Goal: Complete application form

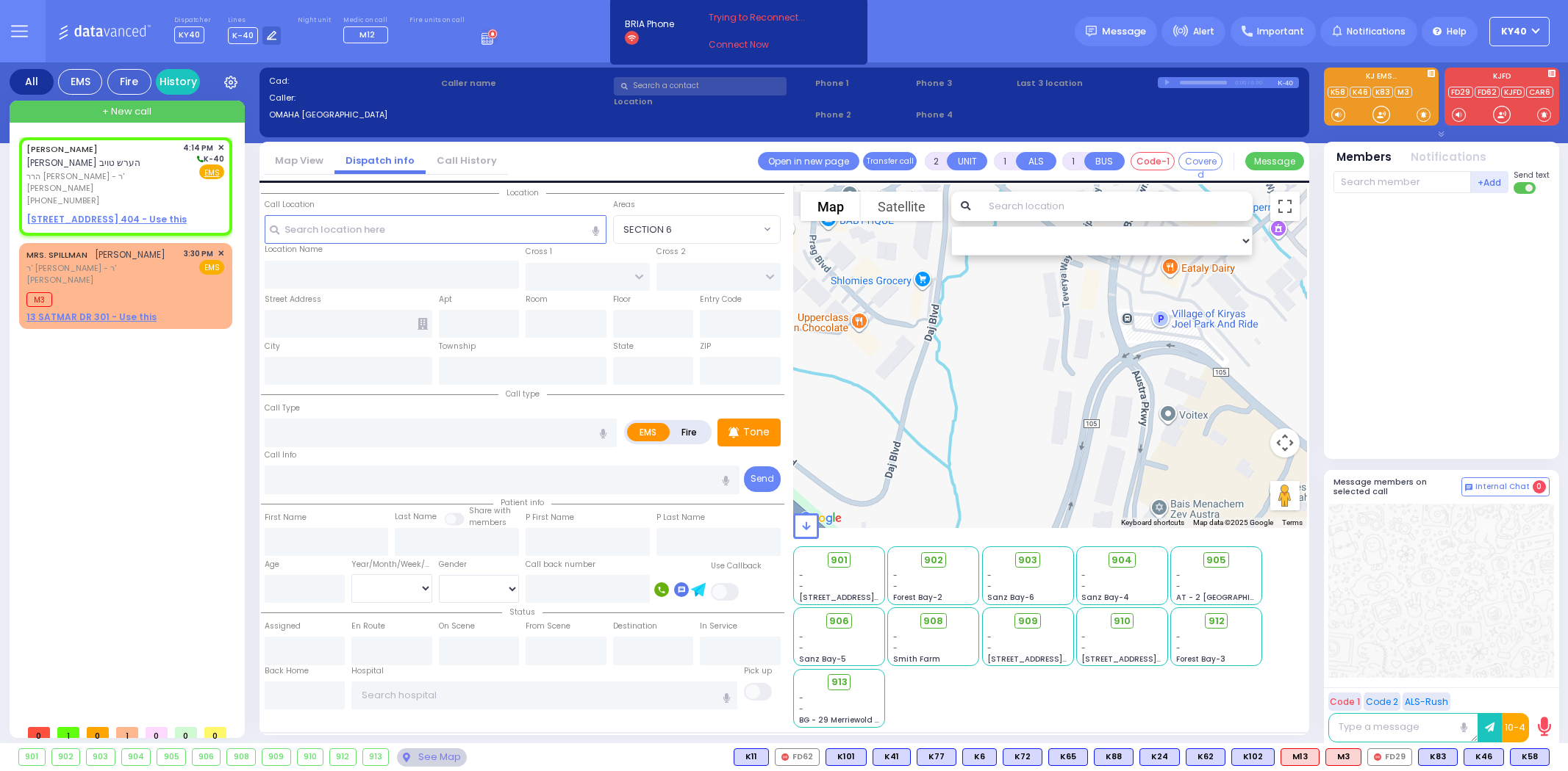
select select
radio input "true"
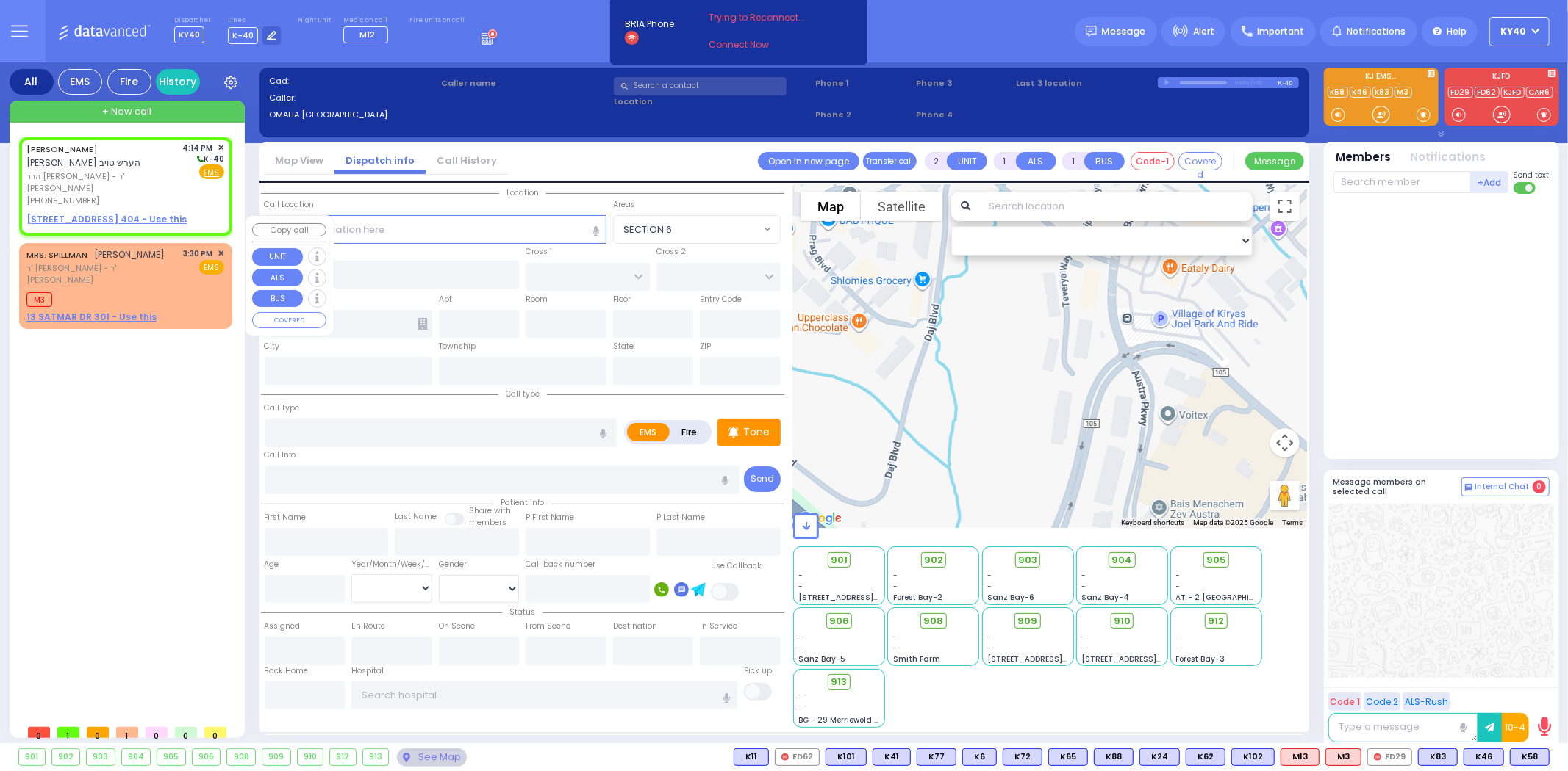
type input "ARON HERSH"
type input "TAUB"
select select
type input "16:14"
select select "Hatzalah Garages"
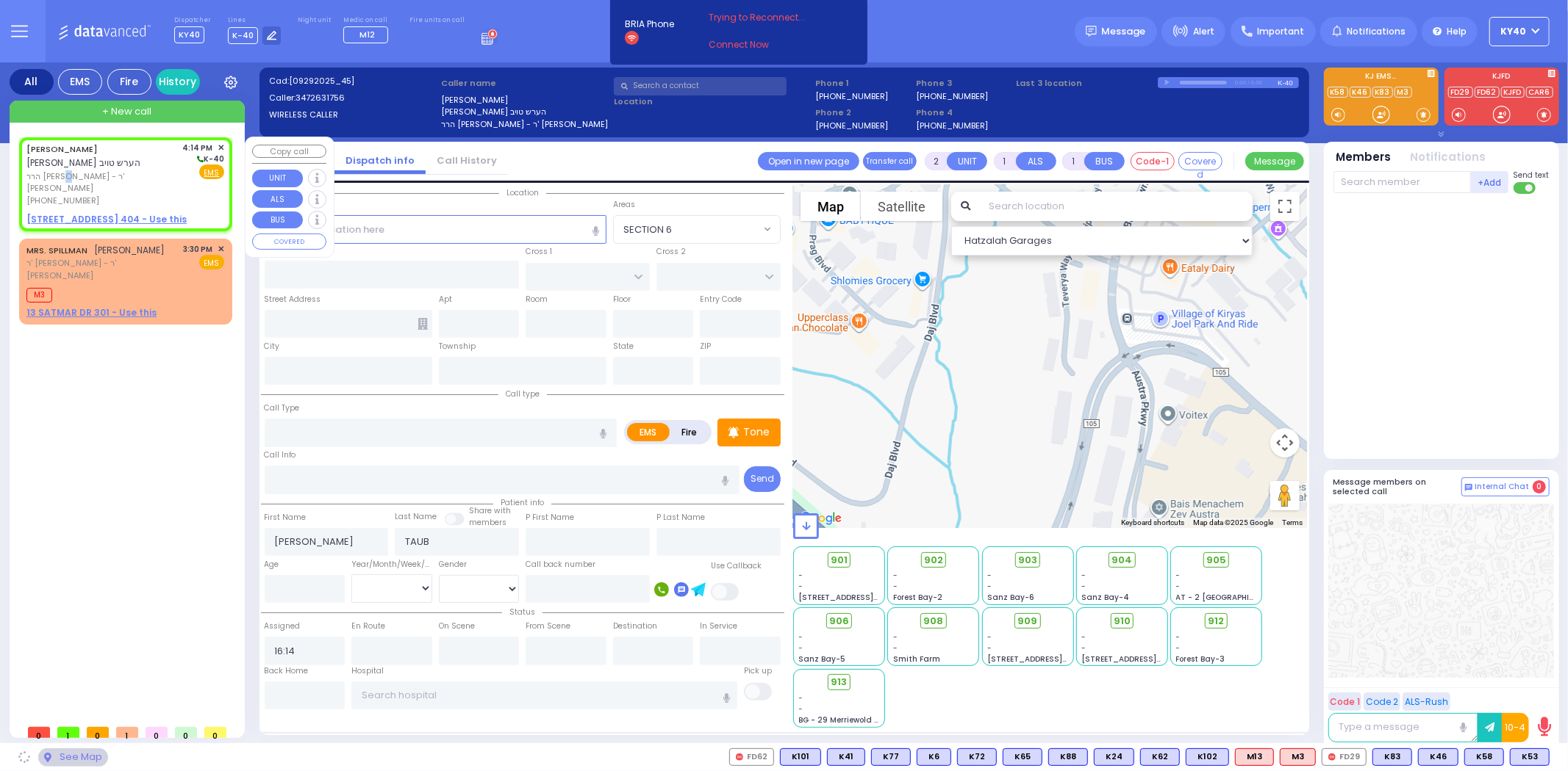
click at [104, 171] on span "הרר ישראל שלום - ר' עזריאל שעהר" at bounding box center [102, 183] width 151 height 24
select select
radio input "true"
select select
select select "Hatzalah Garages"
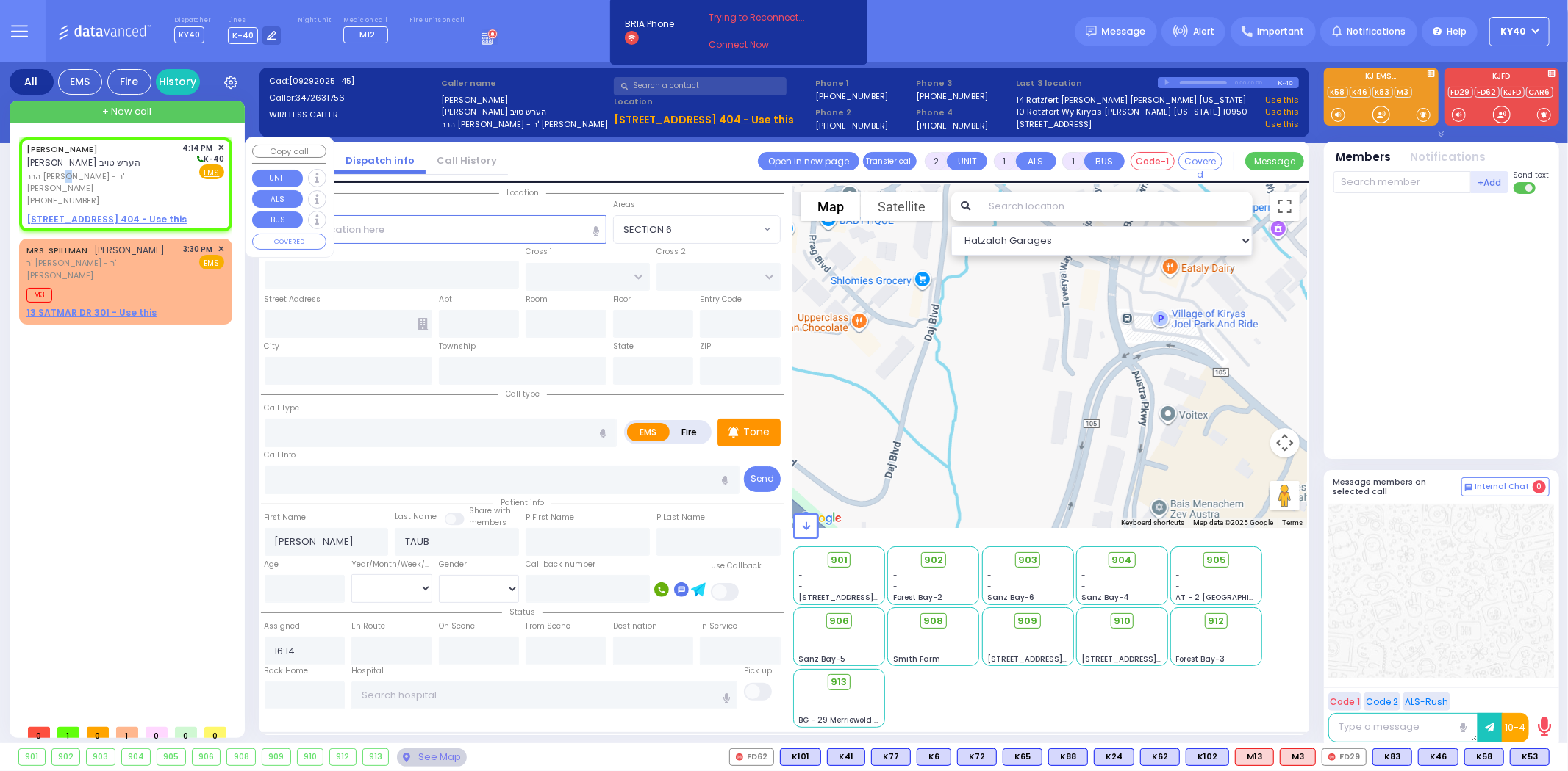
select select
radio input "true"
select select
select select "Hatzalah Garages"
click at [124, 152] on div "ARON HERSH TAUB אהרן הערש טויב הרר ישראל שלום - ר' עזריאל שעהר (347) 263-1756" at bounding box center [102, 174] width 151 height 65
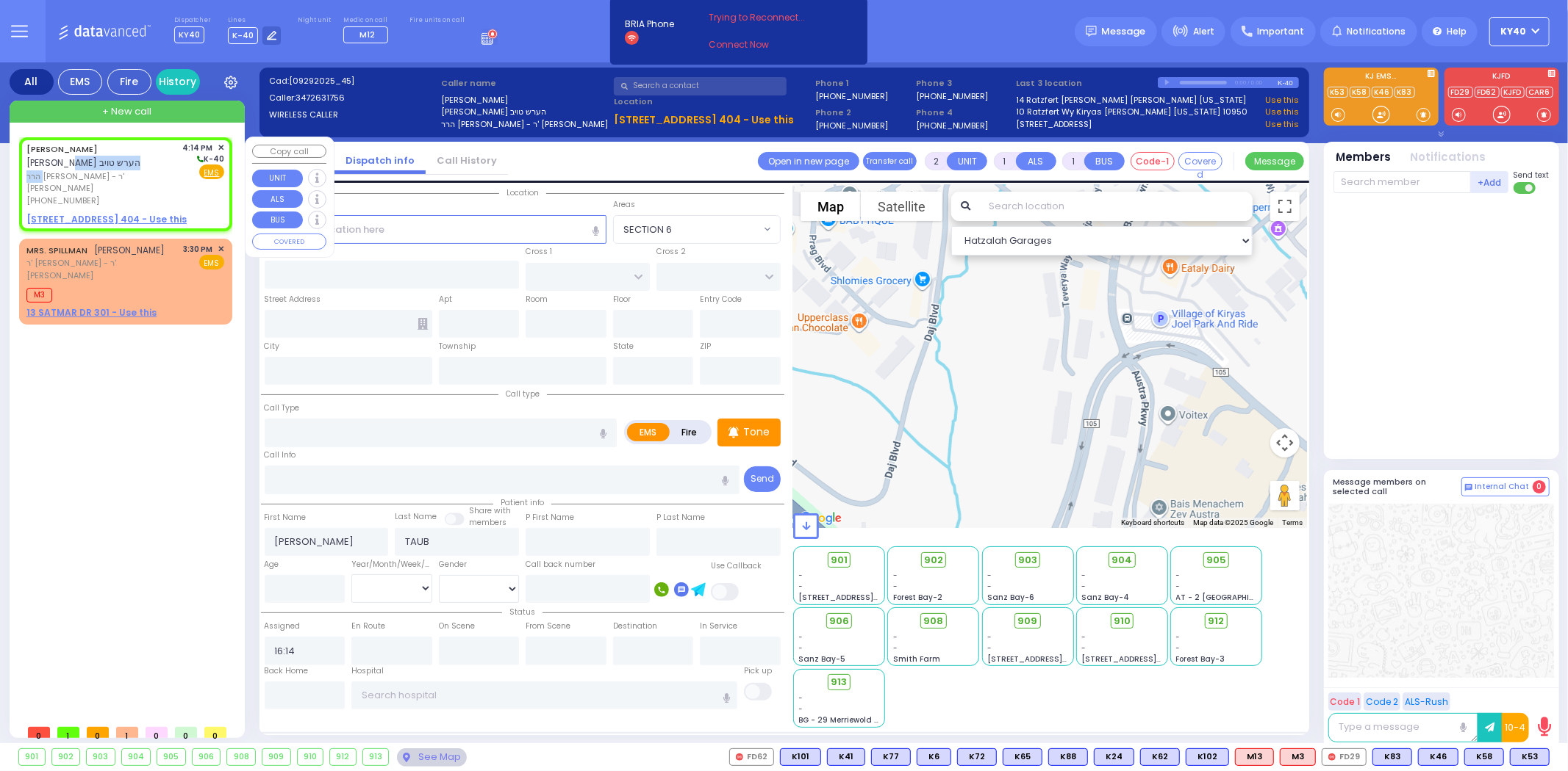
select select
radio input "true"
select select
select select "Hatzalah Garages"
click at [180, 177] on div "ARON HERSH TAUB אהרן הערש טויב הרר ישראל שלום - ר' עזריאל שעהר (347) 263-1756 4…" at bounding box center [125, 174] width 198 height 65
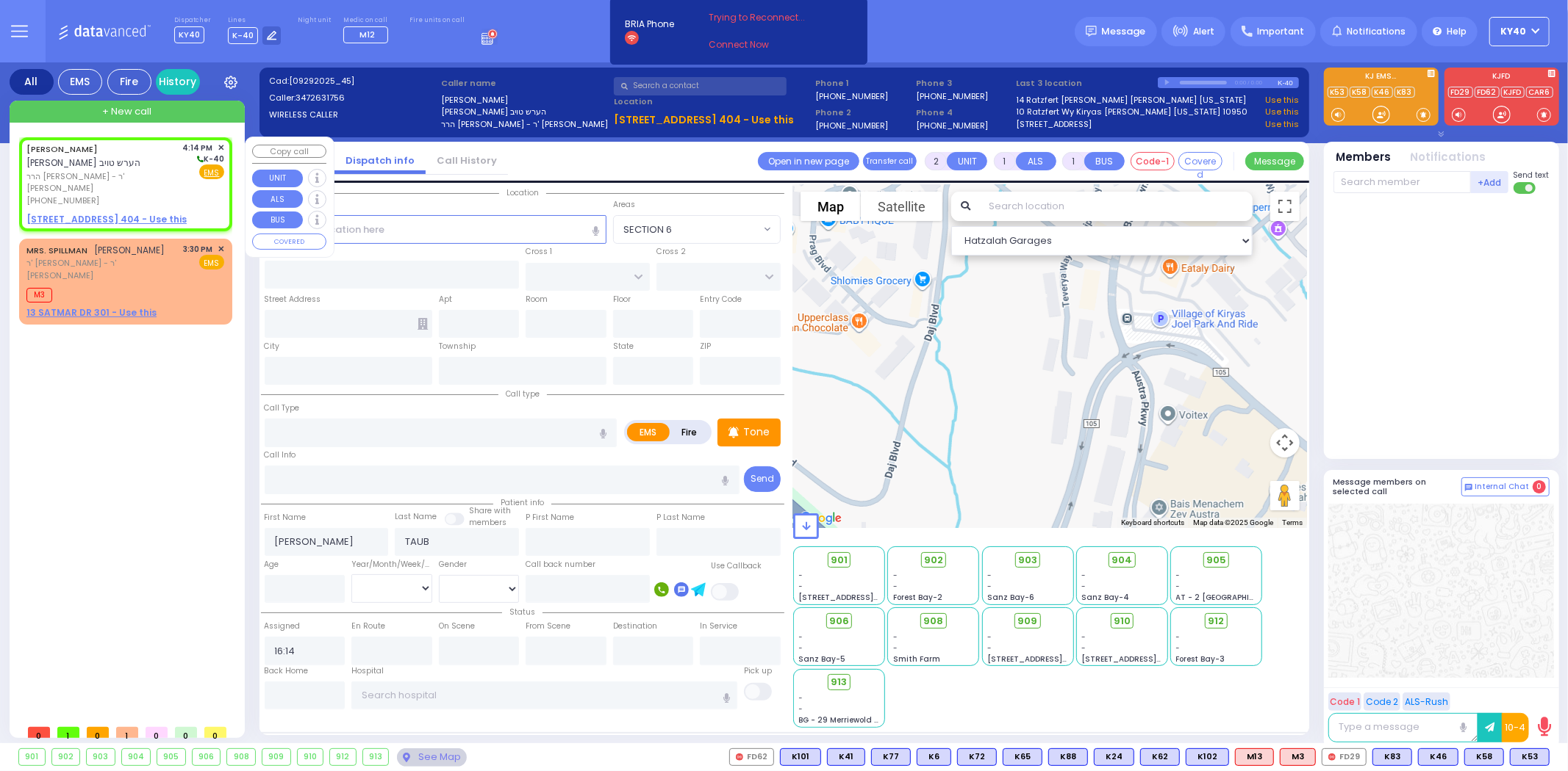
select select
radio input "true"
select select
select select "Hatzalah Garages"
click at [495, 231] on input "text" at bounding box center [436, 230] width 342 height 28
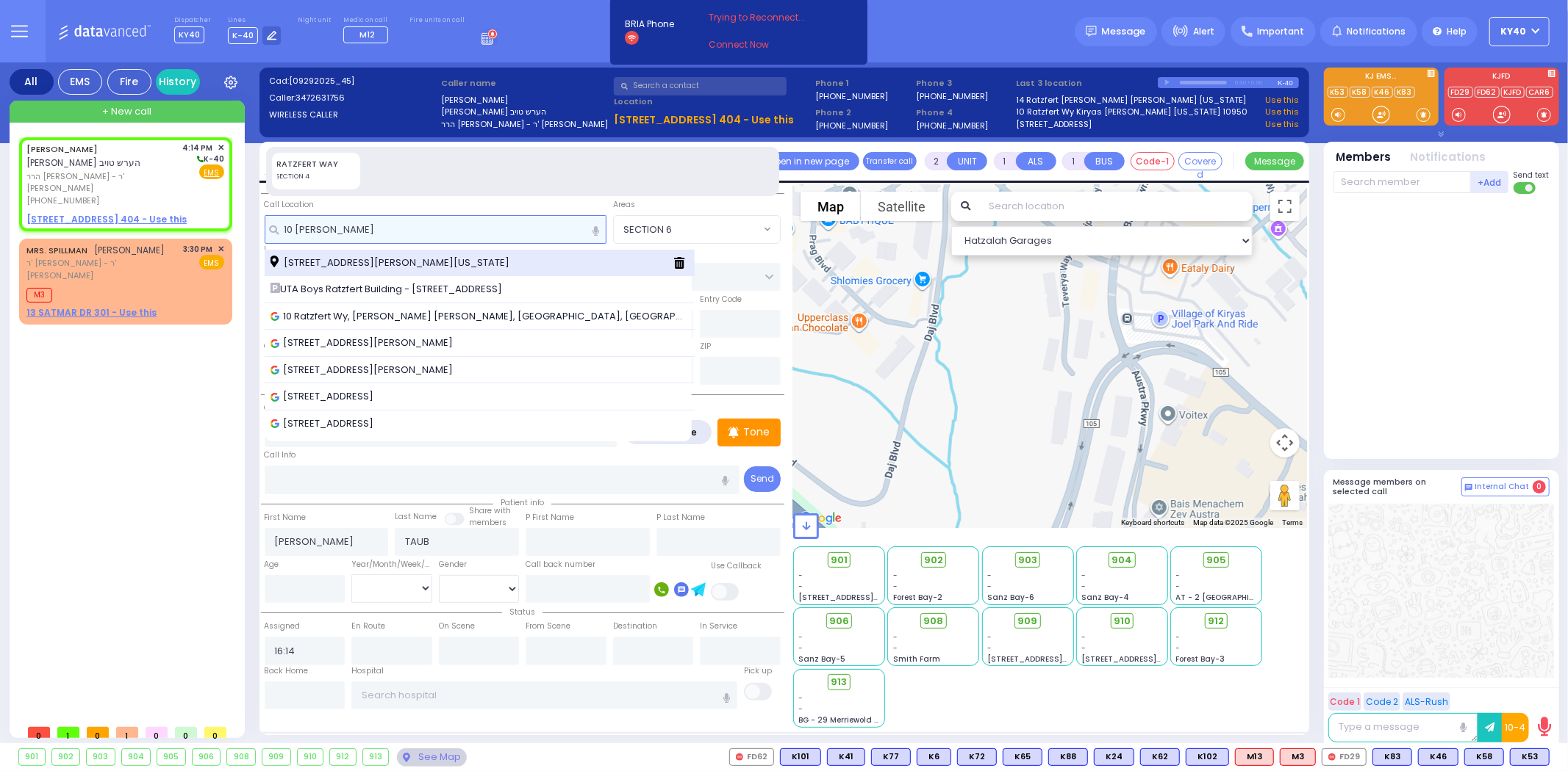
type input "10 ratz"
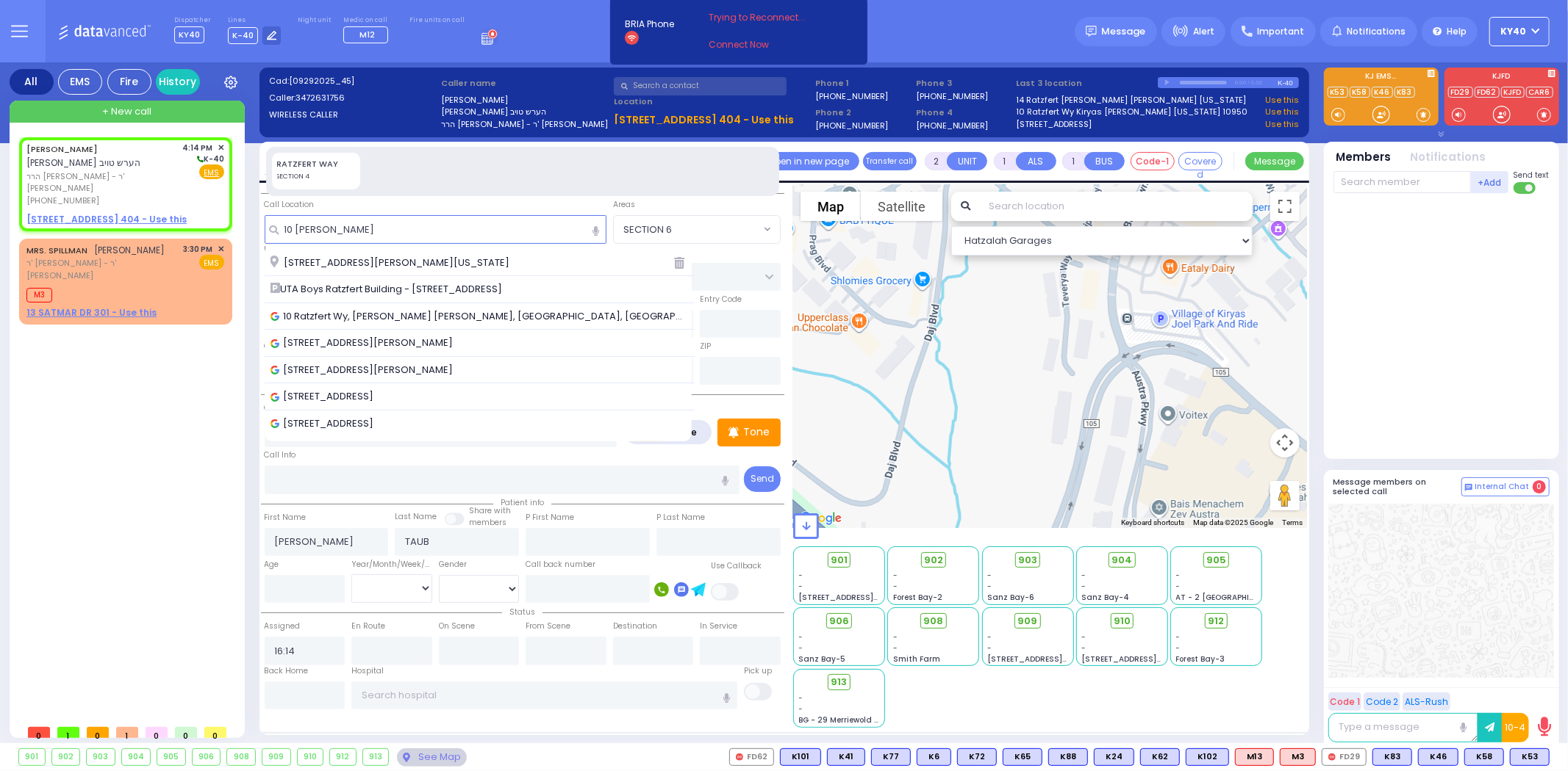
click at [504, 261] on div "10 Ratzfert Way Kiryas Joel New York 10950" at bounding box center [466, 262] width 391 height 15
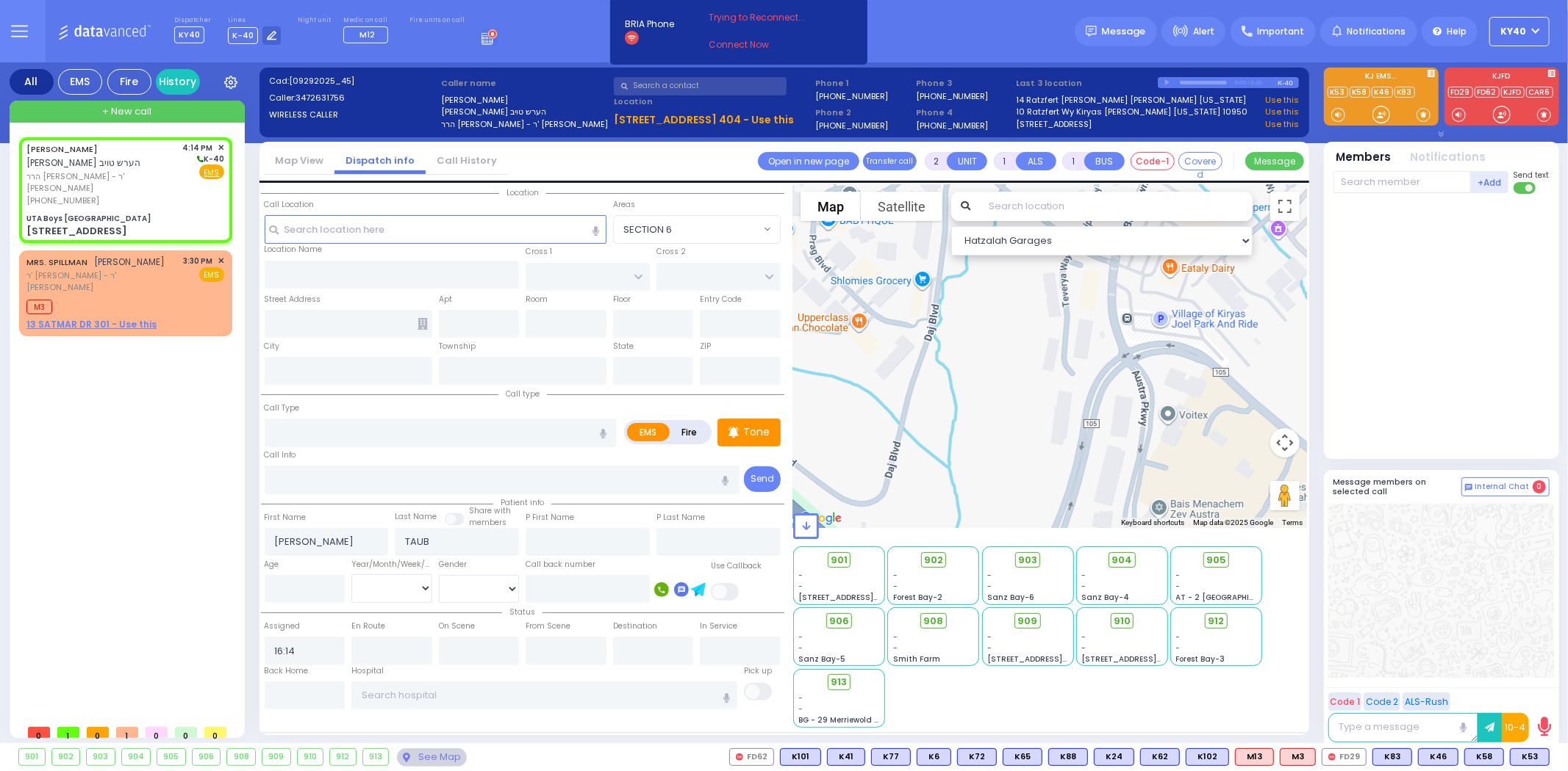
select select
radio input "true"
select select
select select "Hatzalah Garages"
type input "UTA Boys Ratzfert Building"
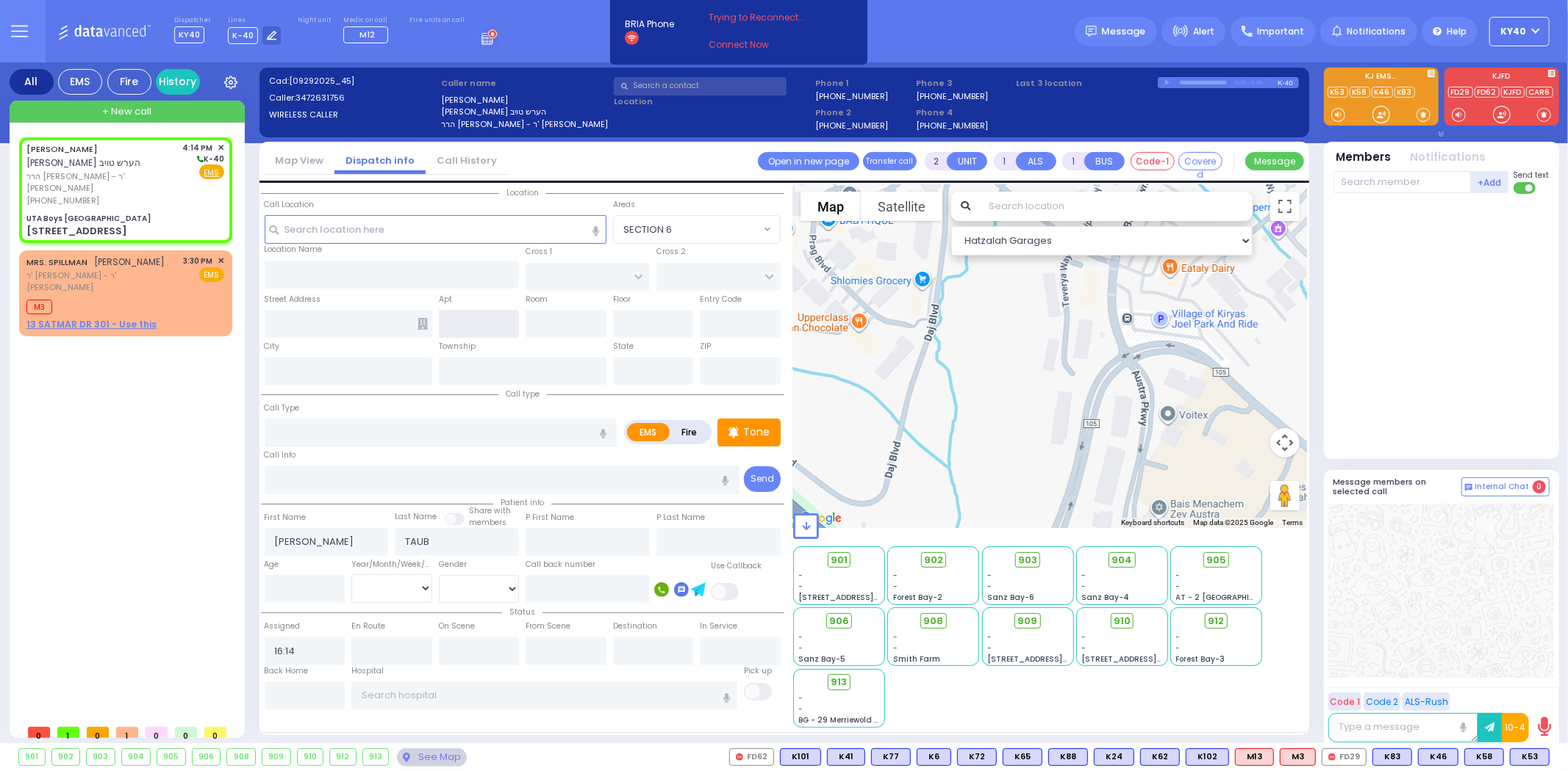
type input "[GEOGRAPHIC_DATA]"
type input "10 Ratzfert Way"
type input "Kiryas Joel"
type input "[US_STATE]"
type input "10950"
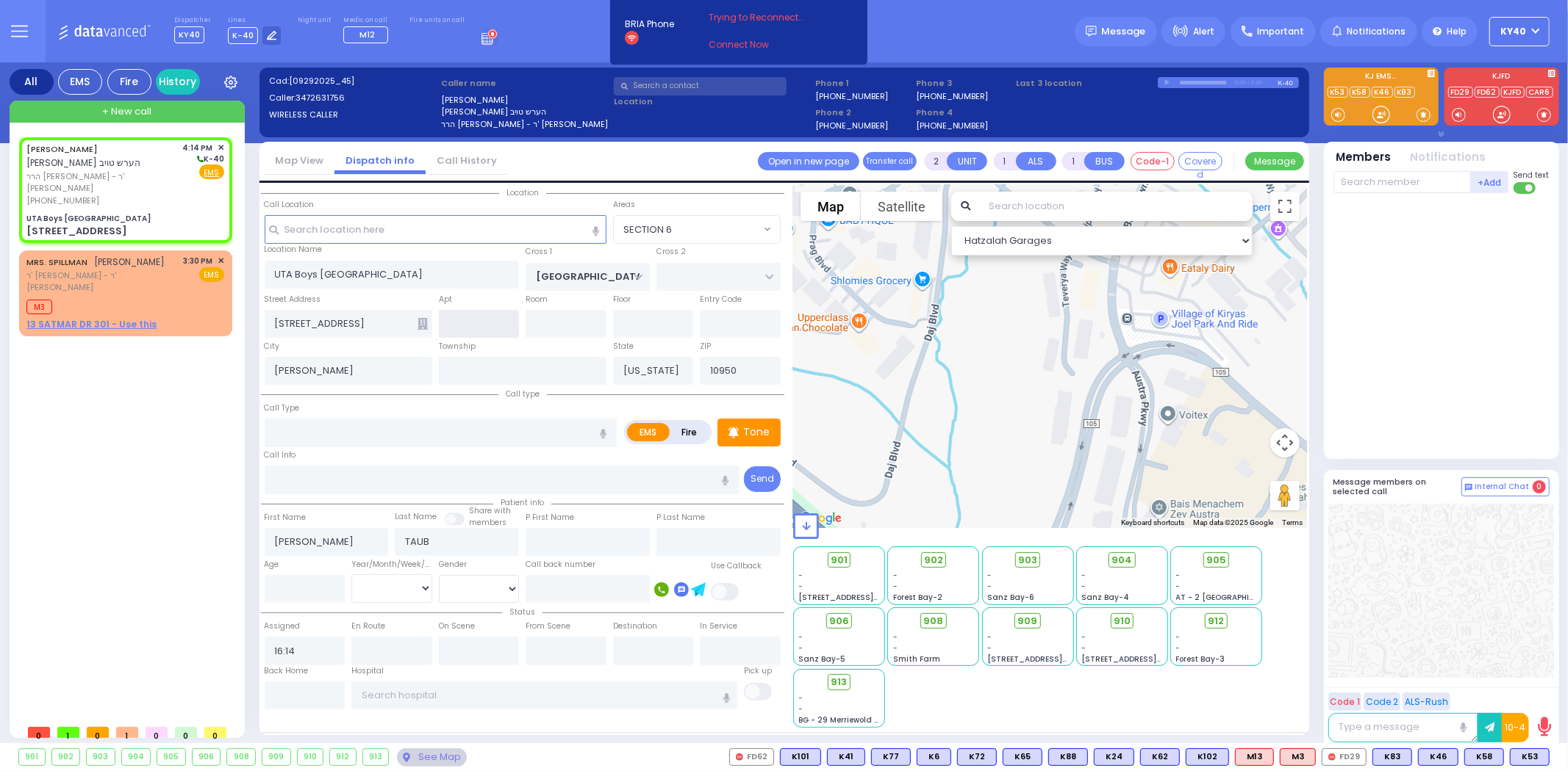
select select "SECTION 4"
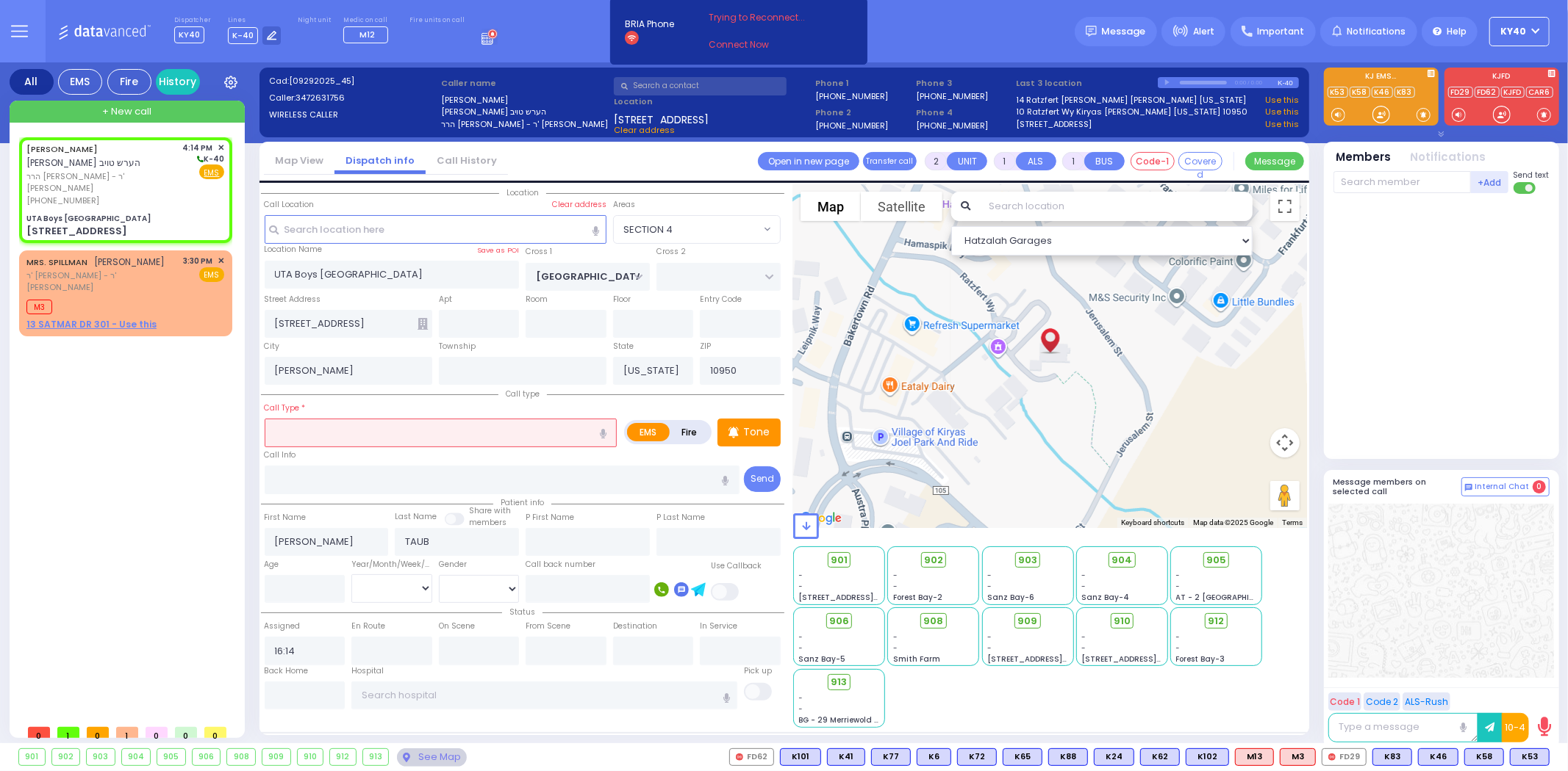
click at [376, 431] on input "text" at bounding box center [441, 433] width 353 height 28
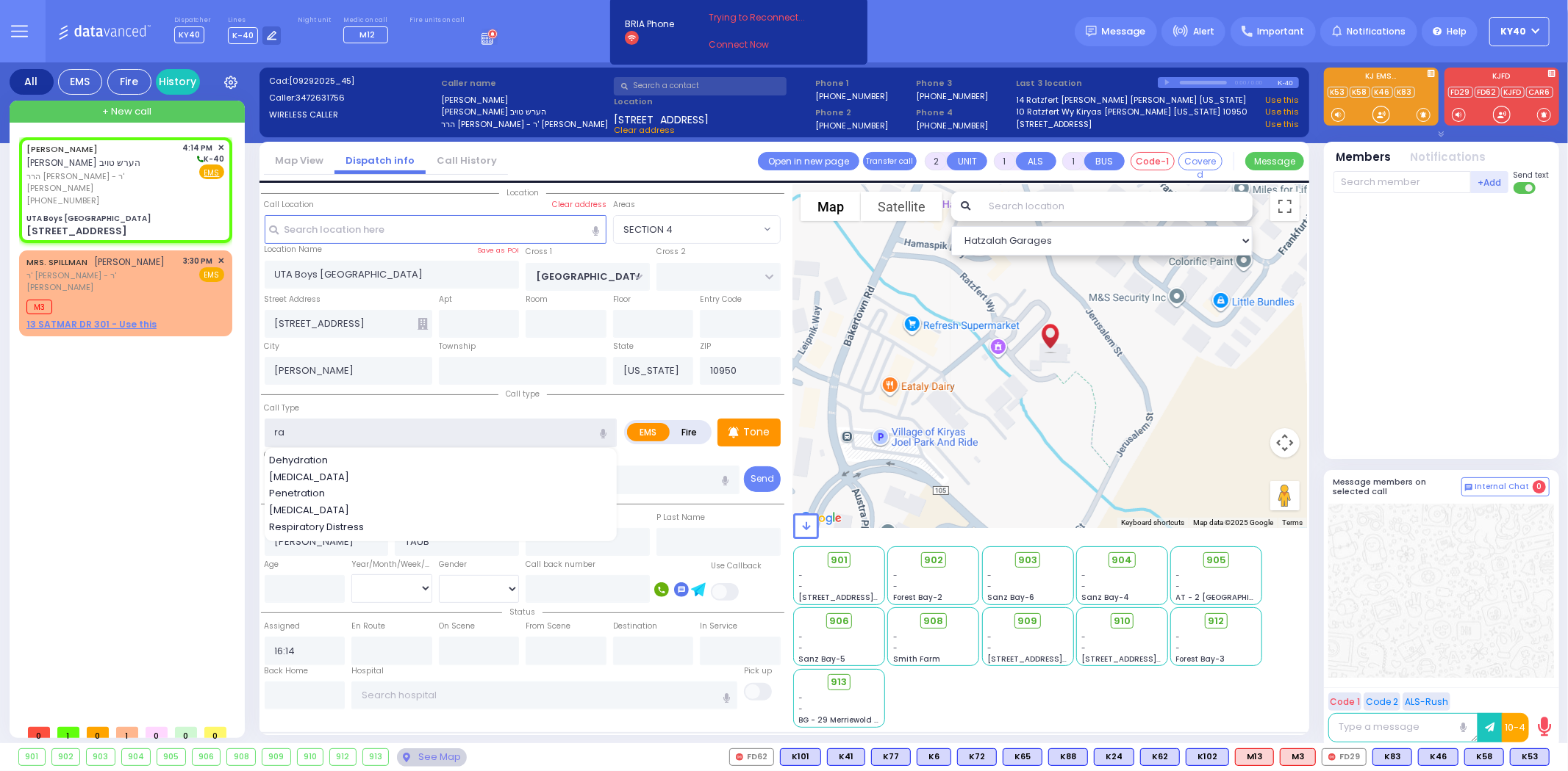
type input "r"
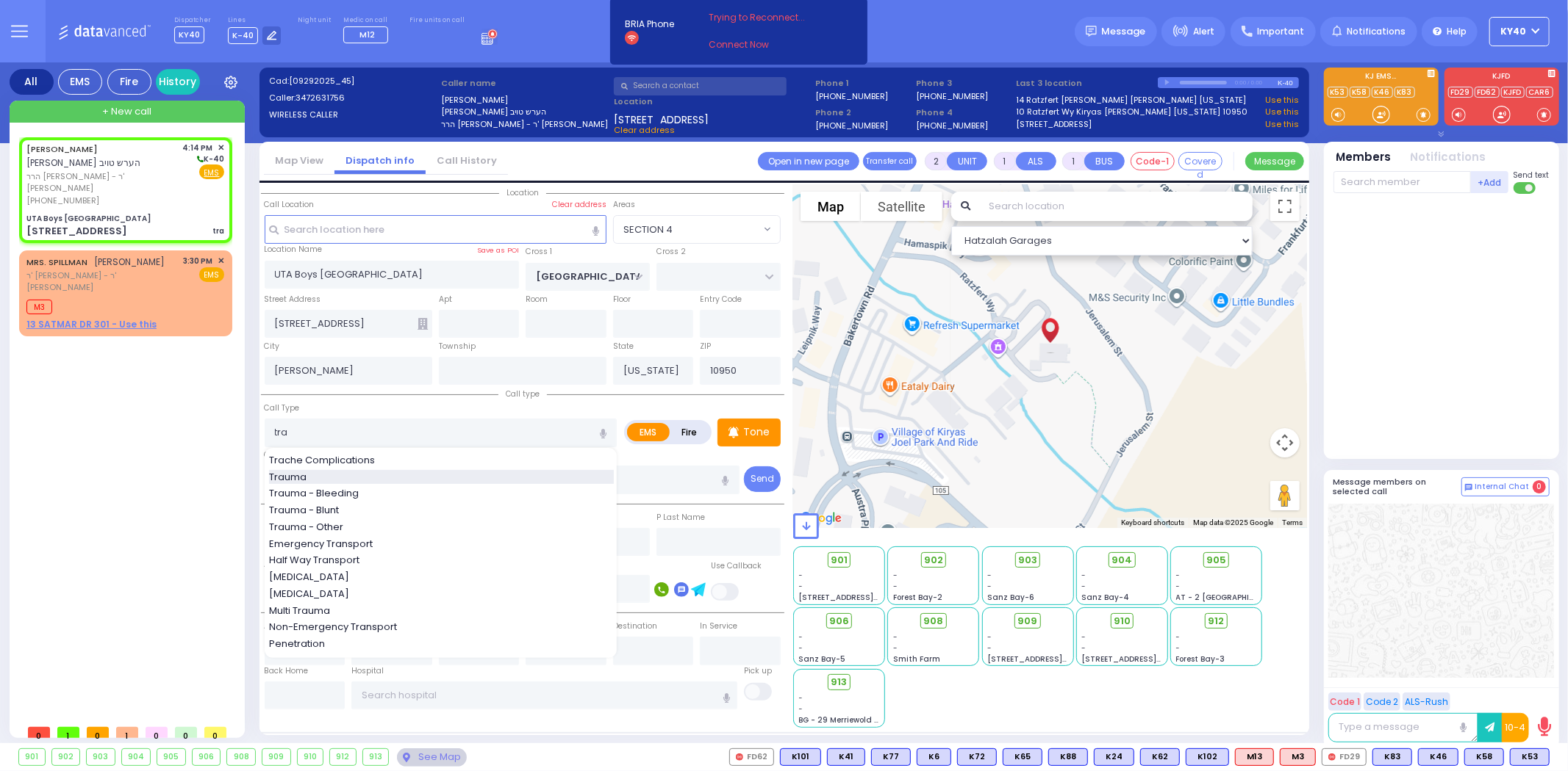
click at [329, 471] on div "Trauma" at bounding box center [441, 477] width 345 height 15
type input "Trauma"
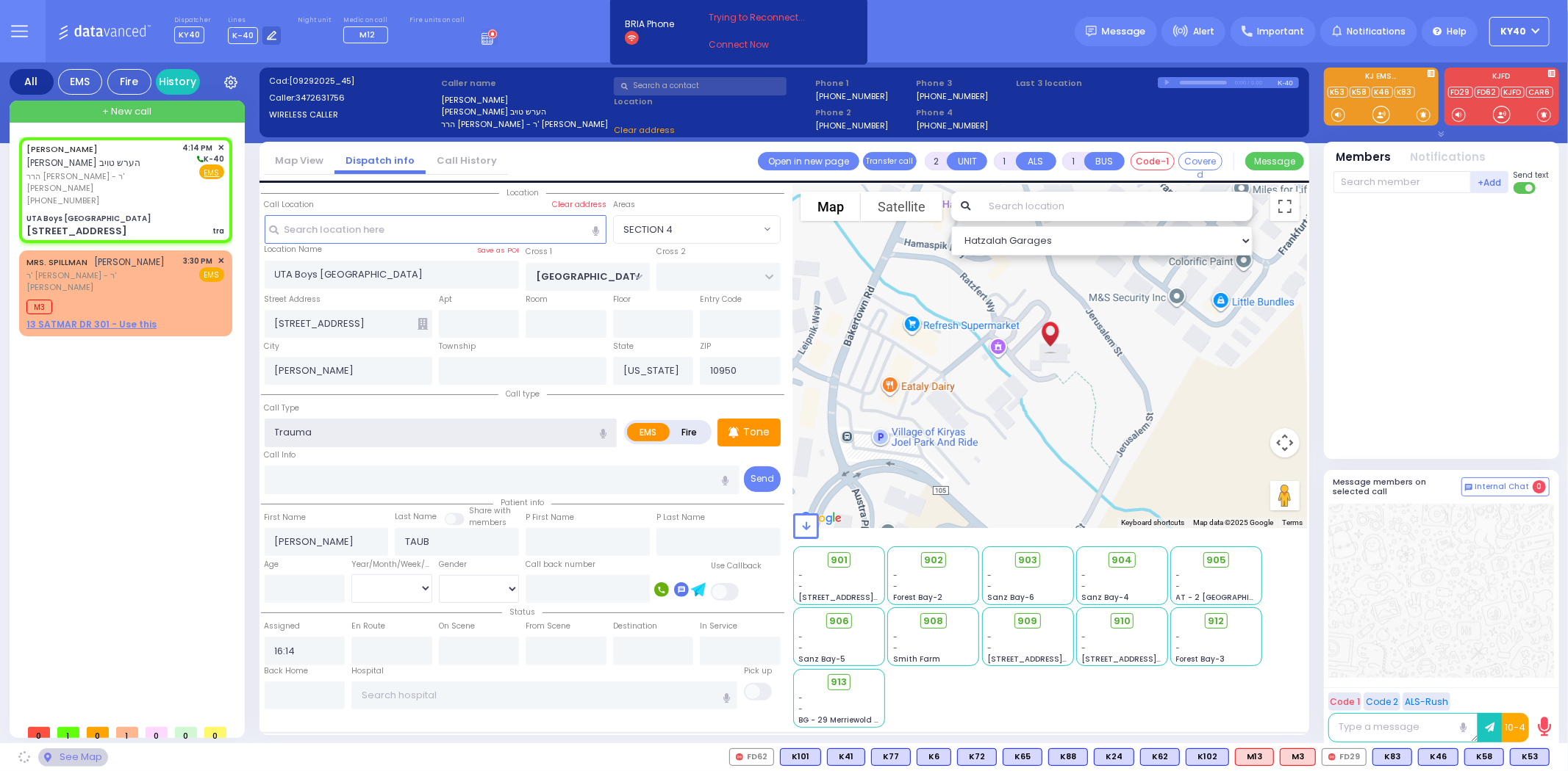
select select
radio input "true"
select select
select select "Hatzalah Garages"
type input "0"
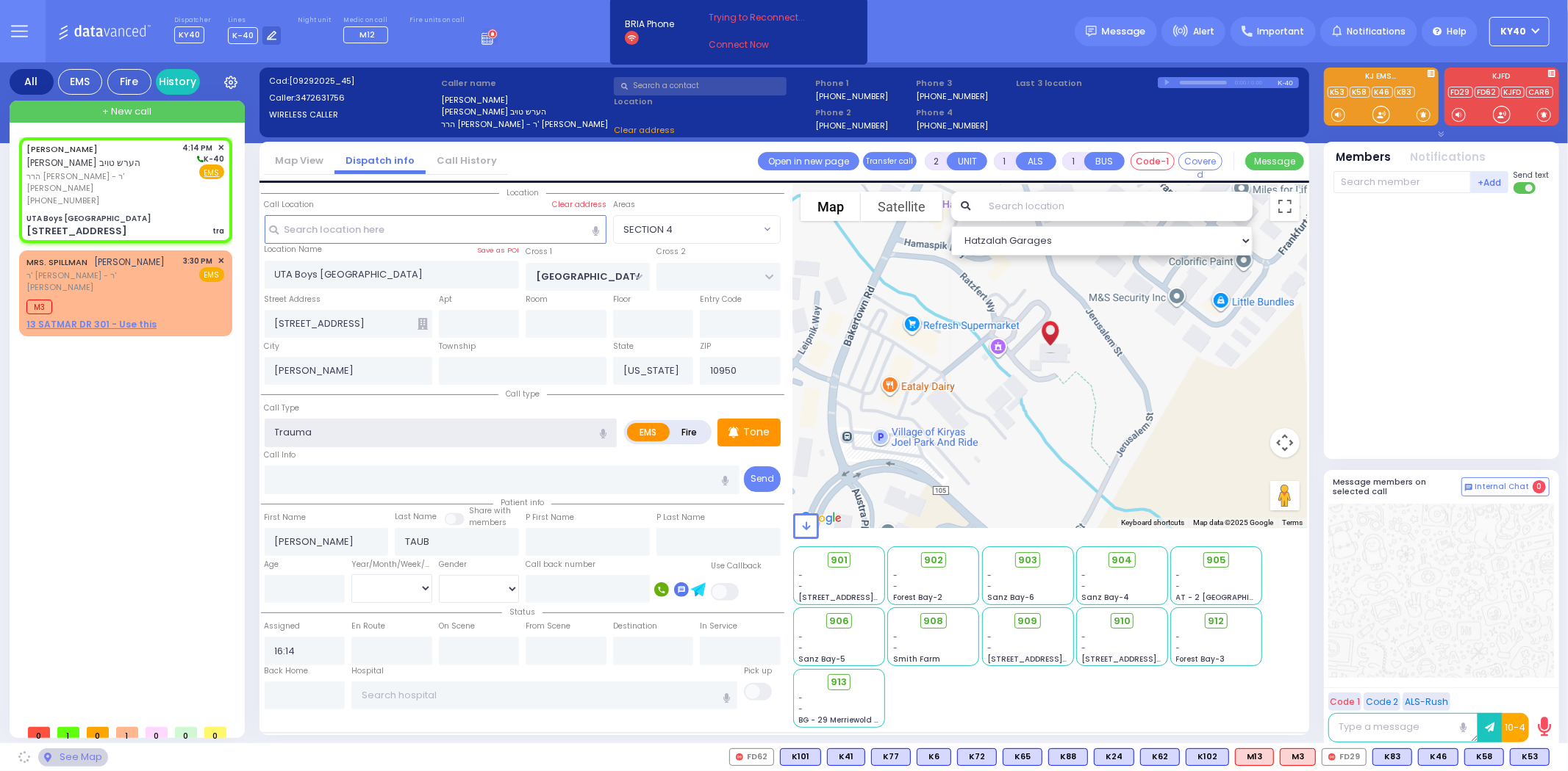
type input "0"
select select "SECTION 4"
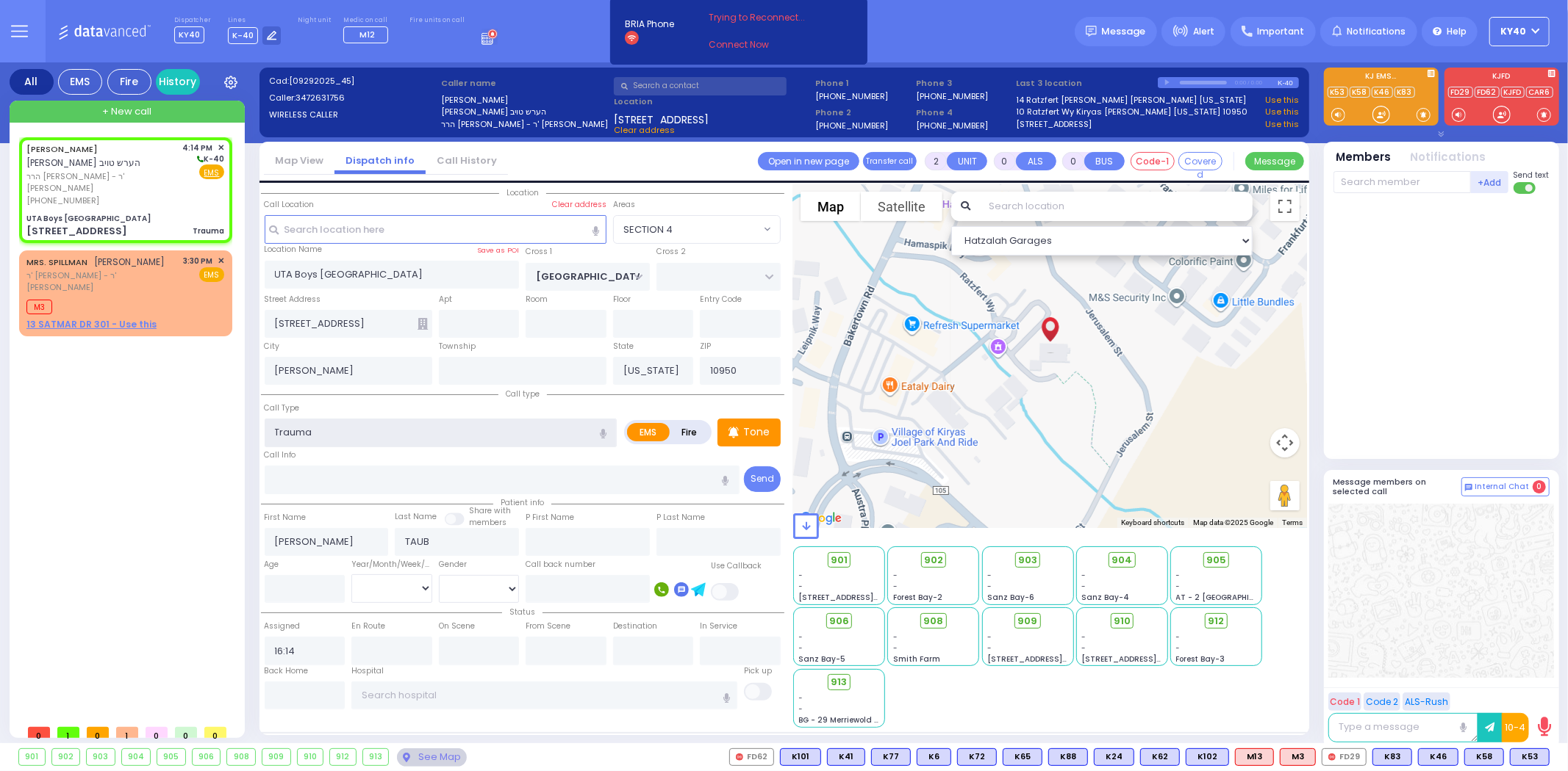
select select
radio input "true"
select select
select select "Hatzalah Garages"
select select "SECTION 4"
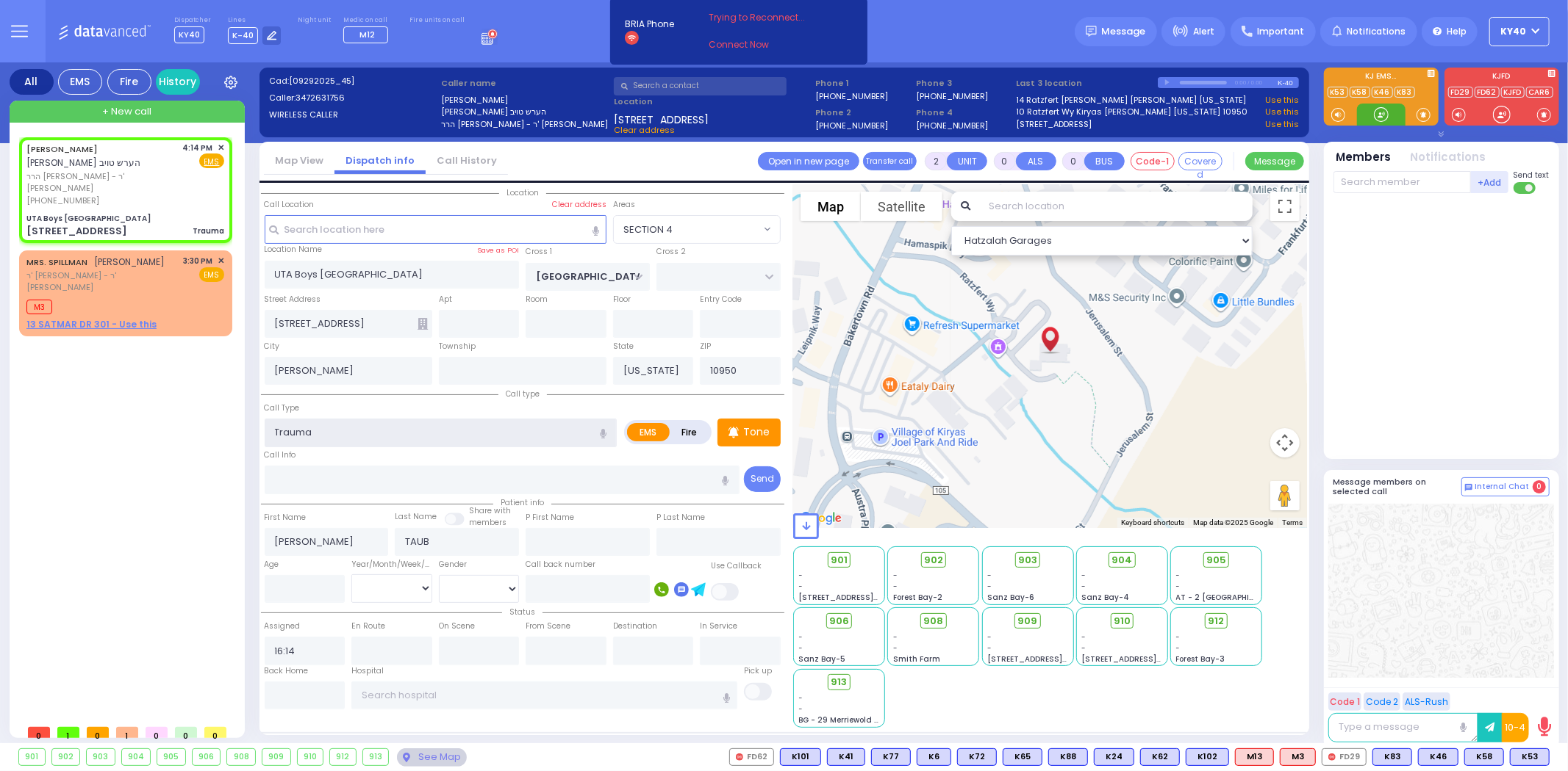
select select
radio input "true"
select select
select select "Hatzalah Garages"
select select "SECTION 4"
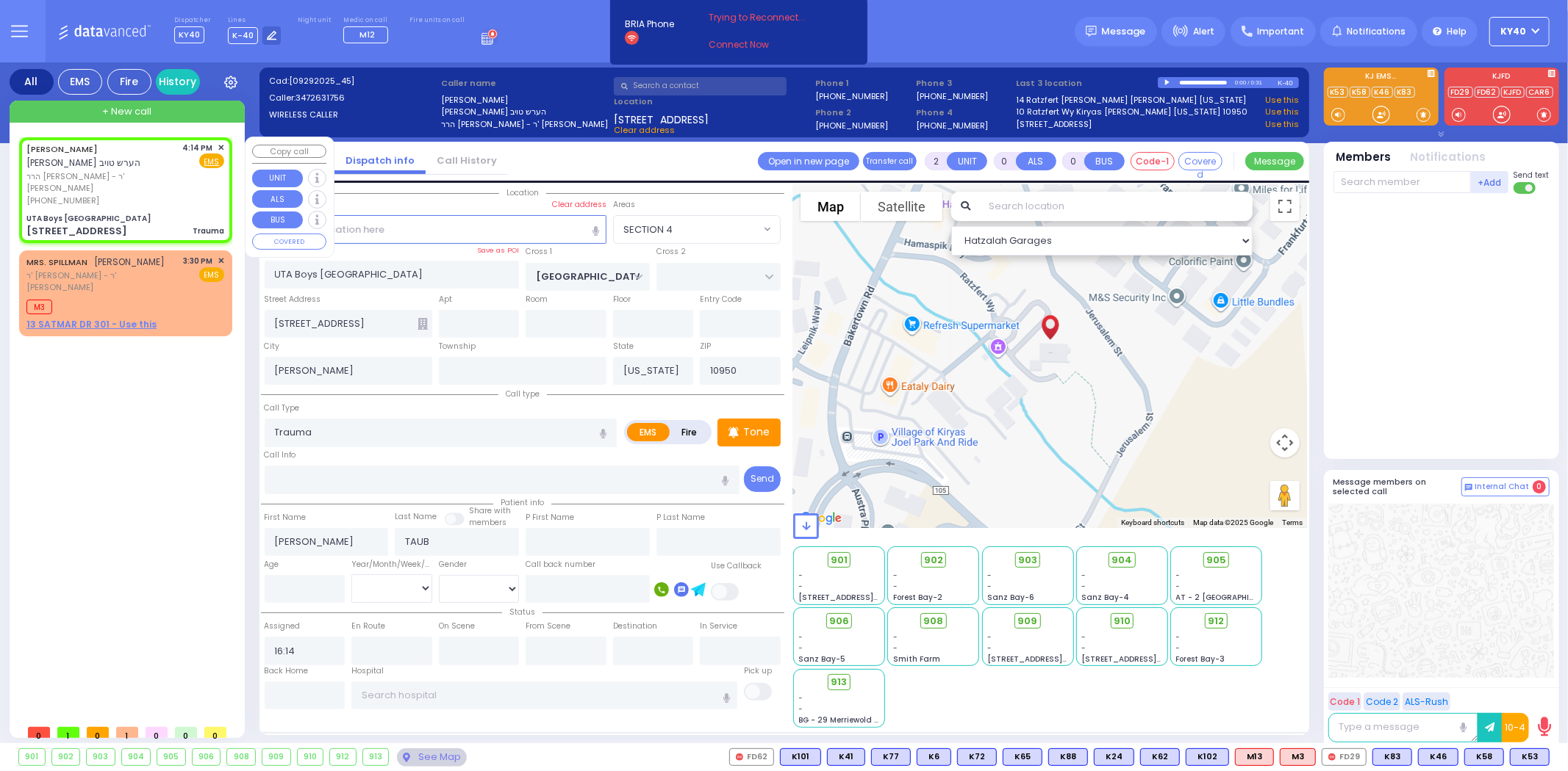
click at [125, 171] on span "הרר ישראל שלום - ר' עזריאל שעהר" at bounding box center [102, 183] width 151 height 24
select select
radio input "true"
select select
select select "Hatzalah Garages"
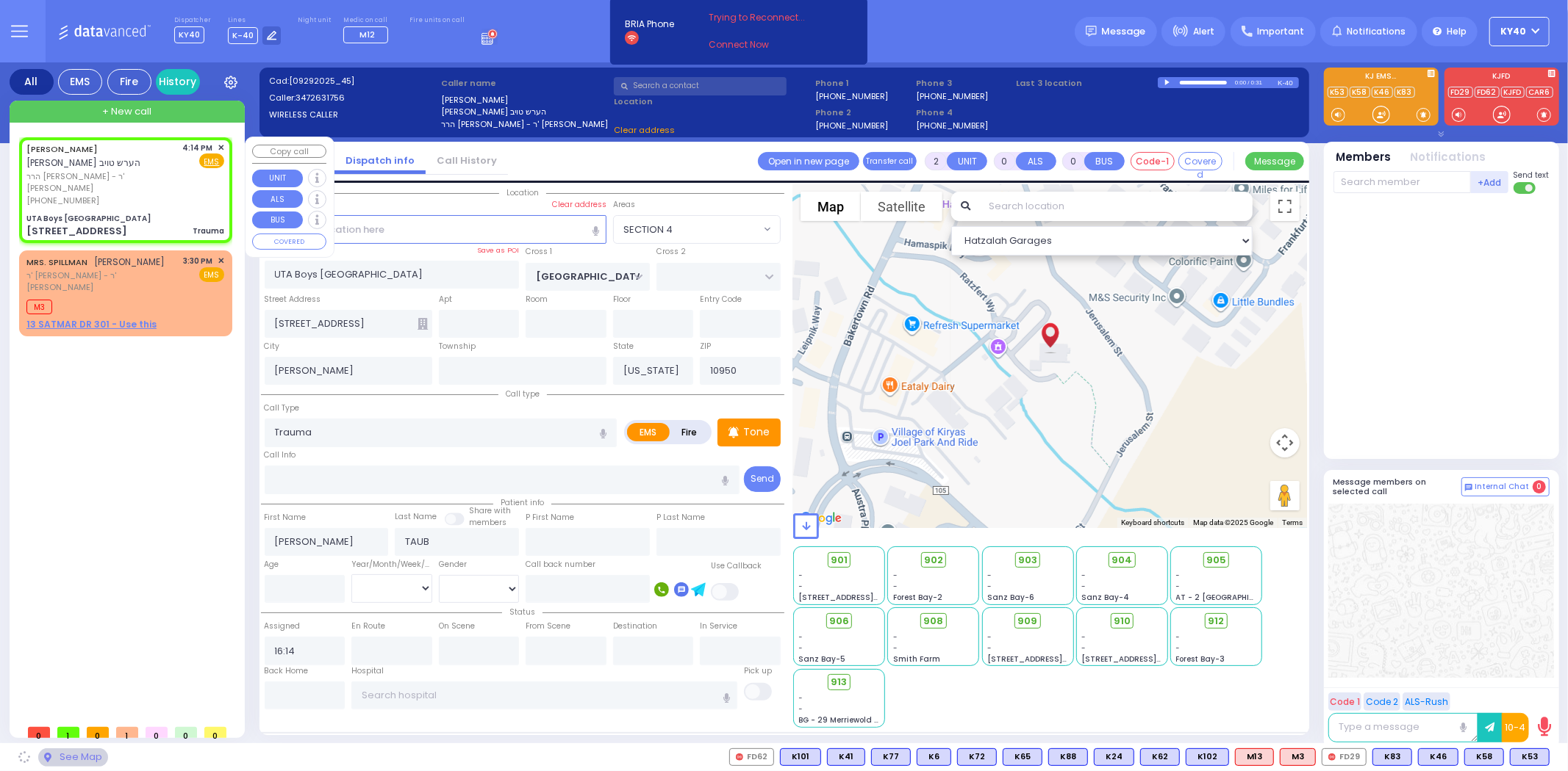
select select
radio input "true"
select select
select select "Hatzalah Garages"
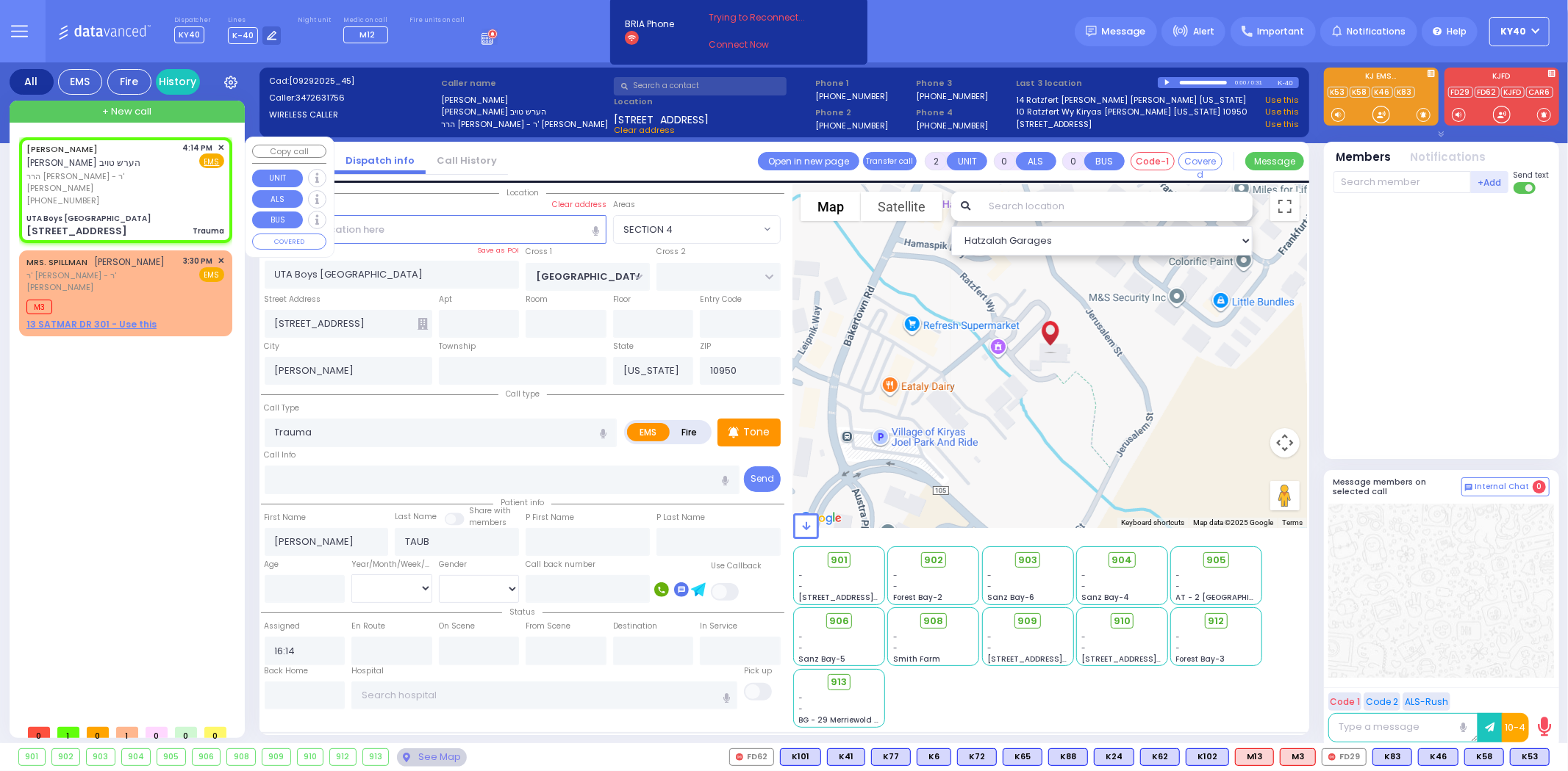
select select "SECTION 4"
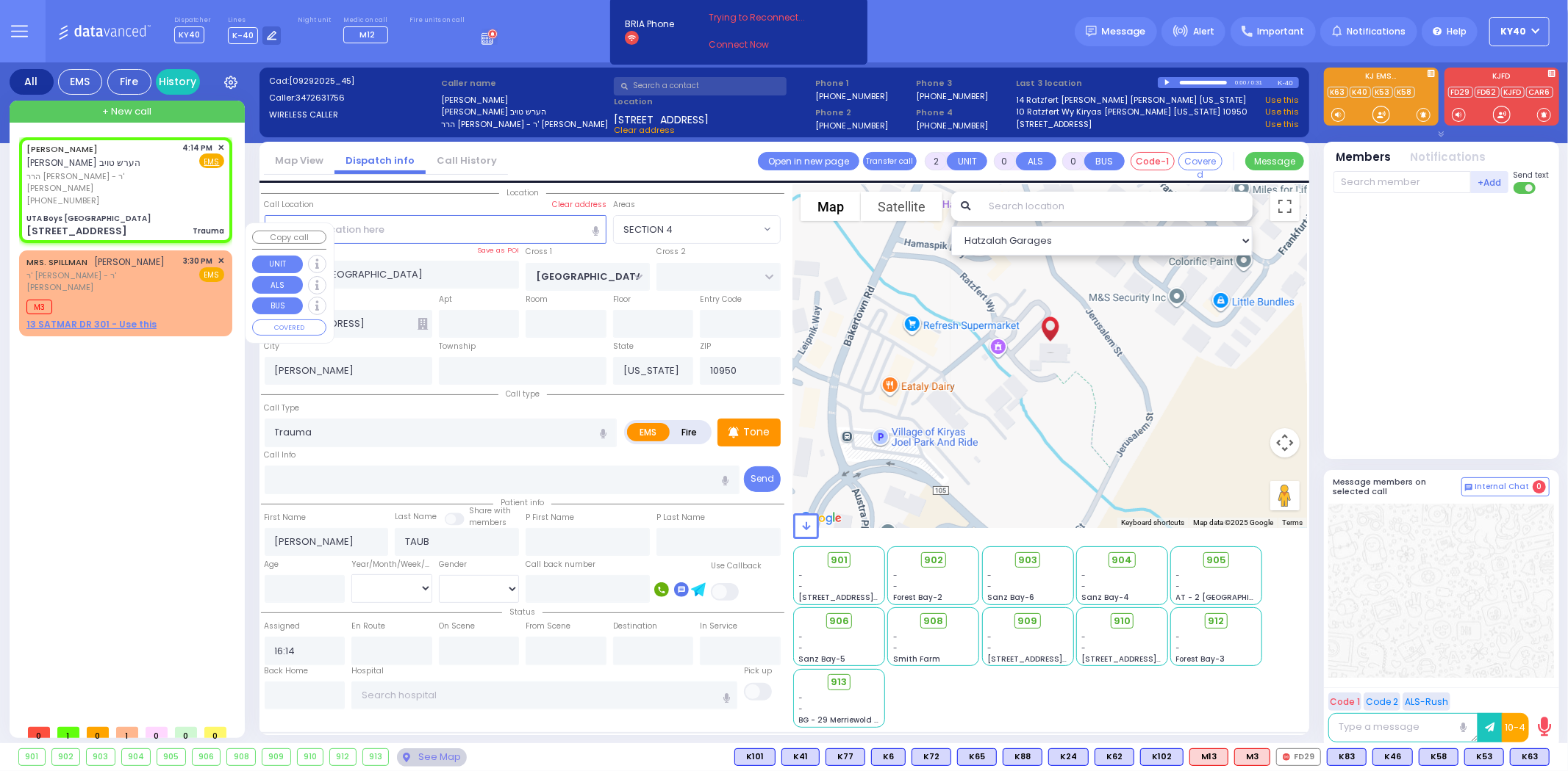
click at [165, 296] on div "M3" at bounding box center [125, 305] width 198 height 18
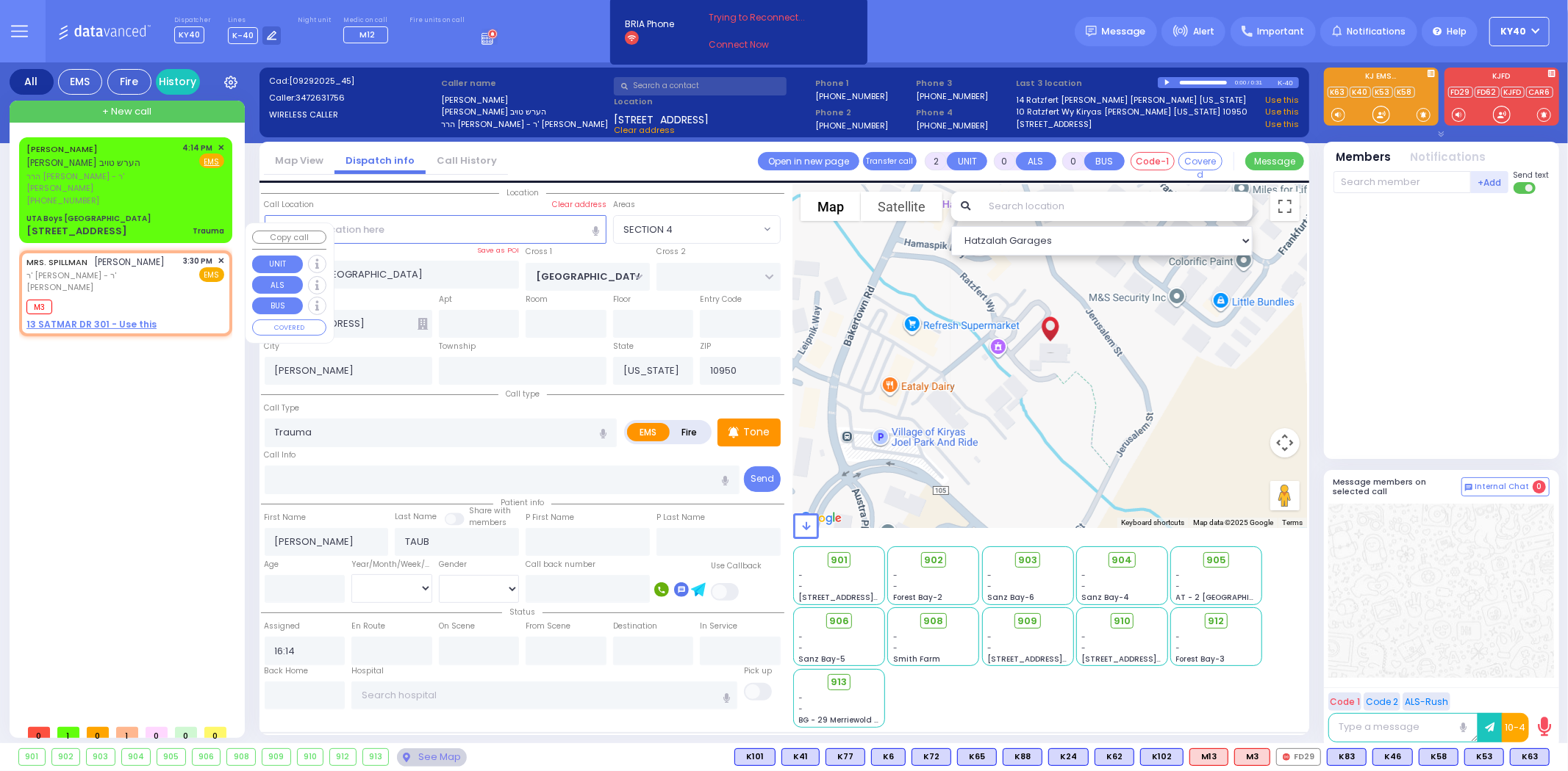
type input "1"
select select
radio input "true"
type input "MRS."
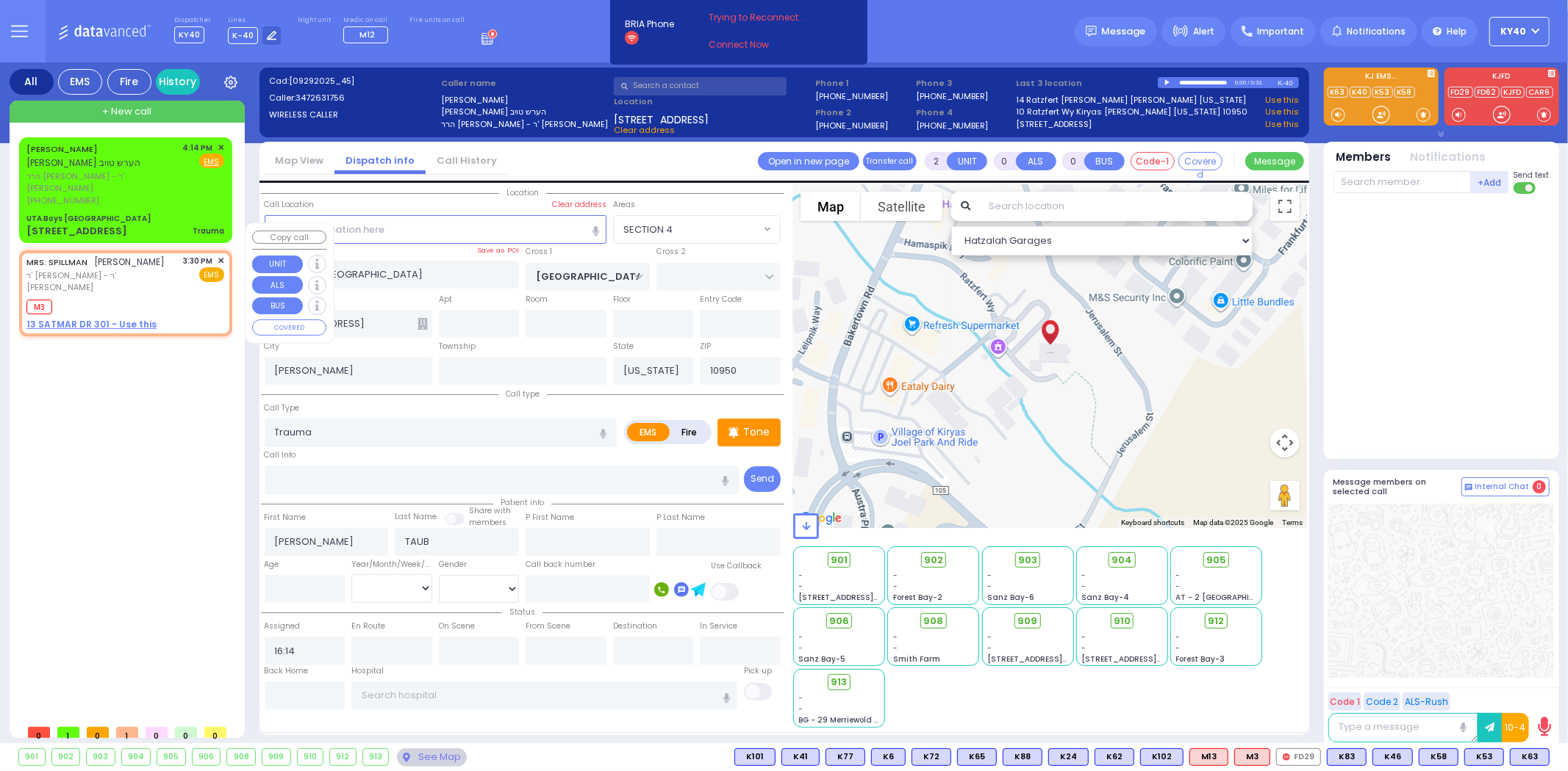
type input "SPILLMAN"
select select
type input "15:30"
type input "15:32"
select select "Hatzalah Garages"
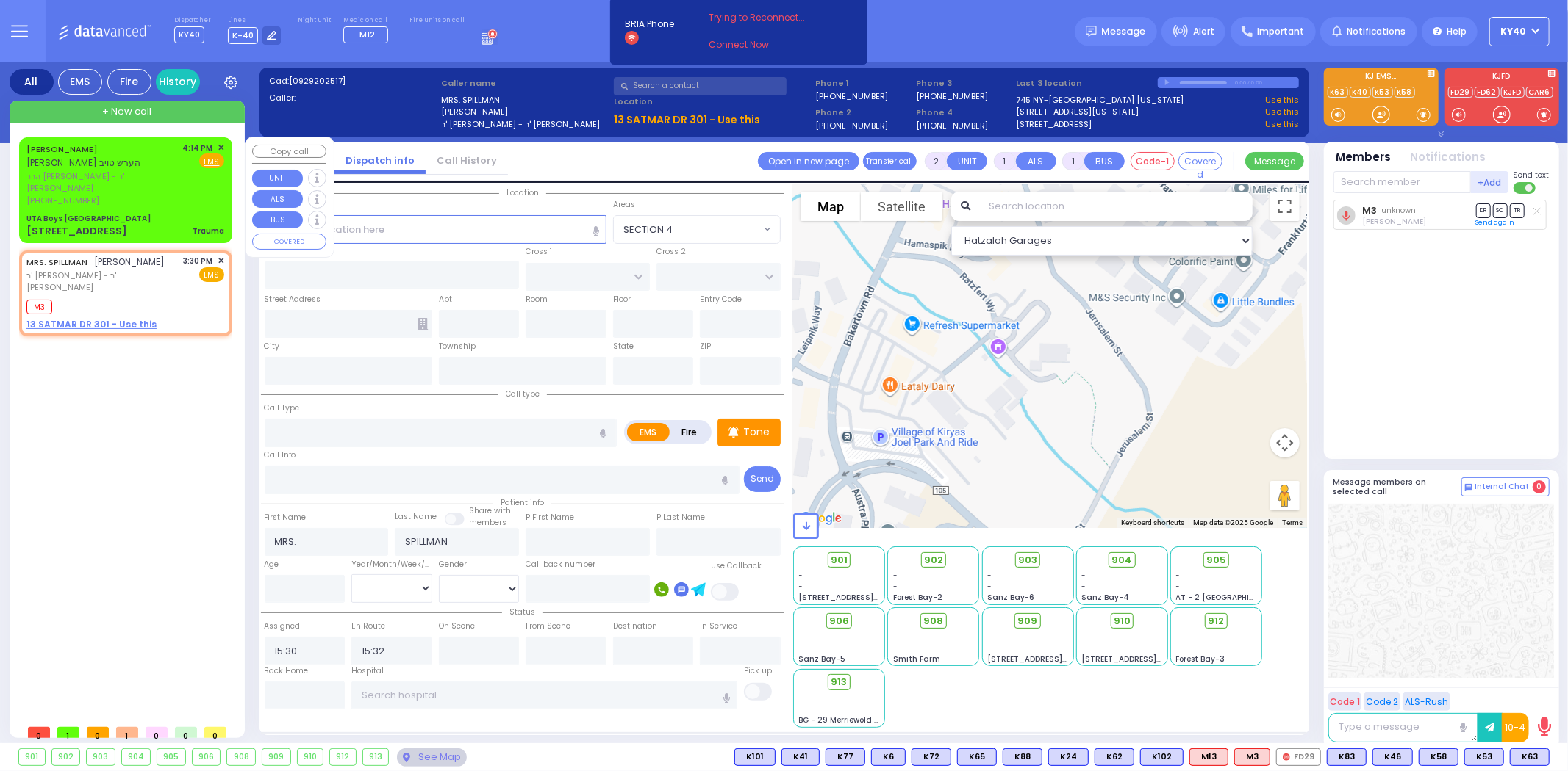
drag, startPoint x: 150, startPoint y: 165, endPoint x: 158, endPoint y: 162, distance: 8.5
click at [158, 171] on span "הרר ישראל שלום - ר' עזריאל שעהר" at bounding box center [102, 183] width 151 height 24
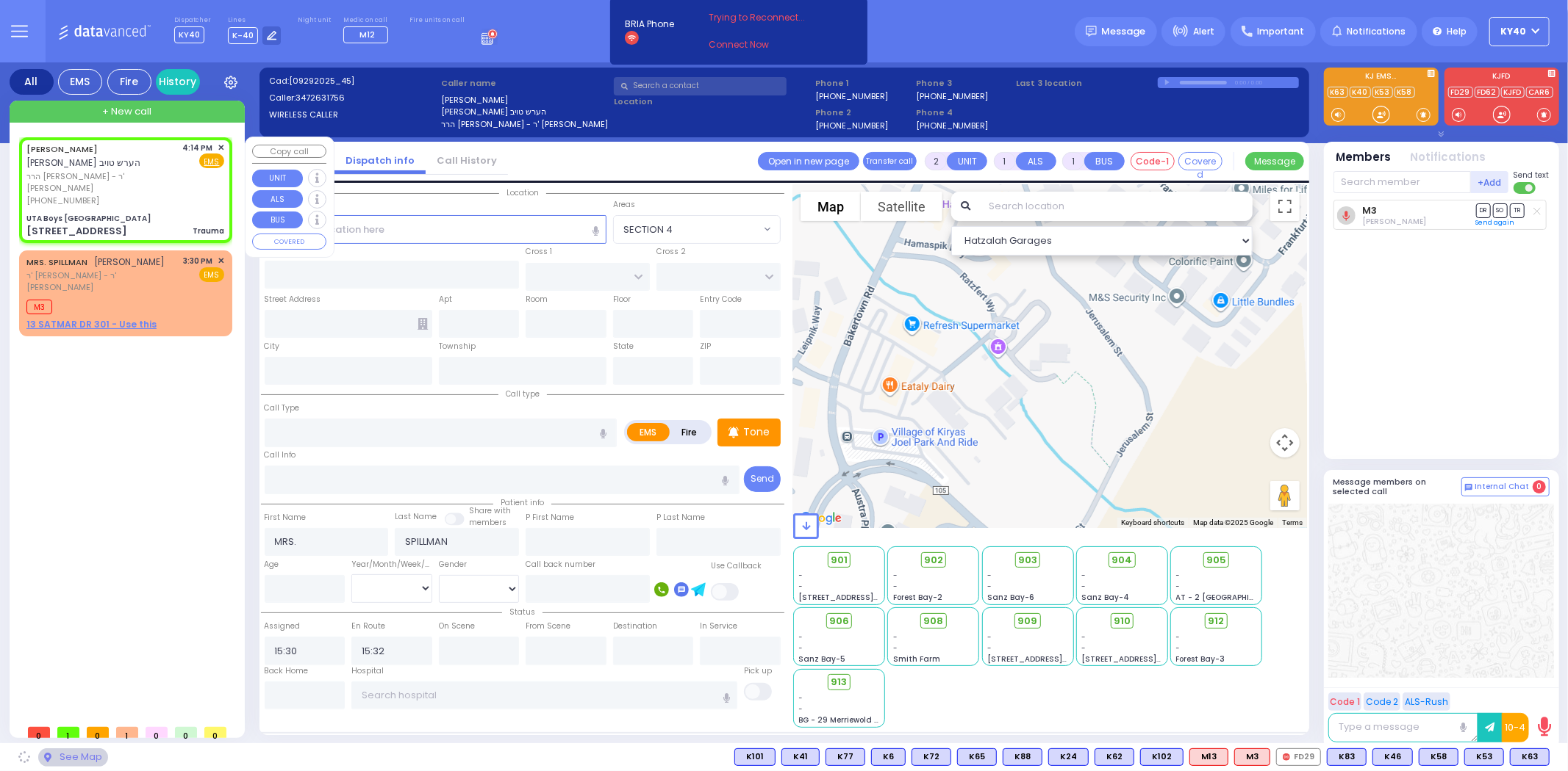
type input "0"
select select
type input "Trauma"
radio input "true"
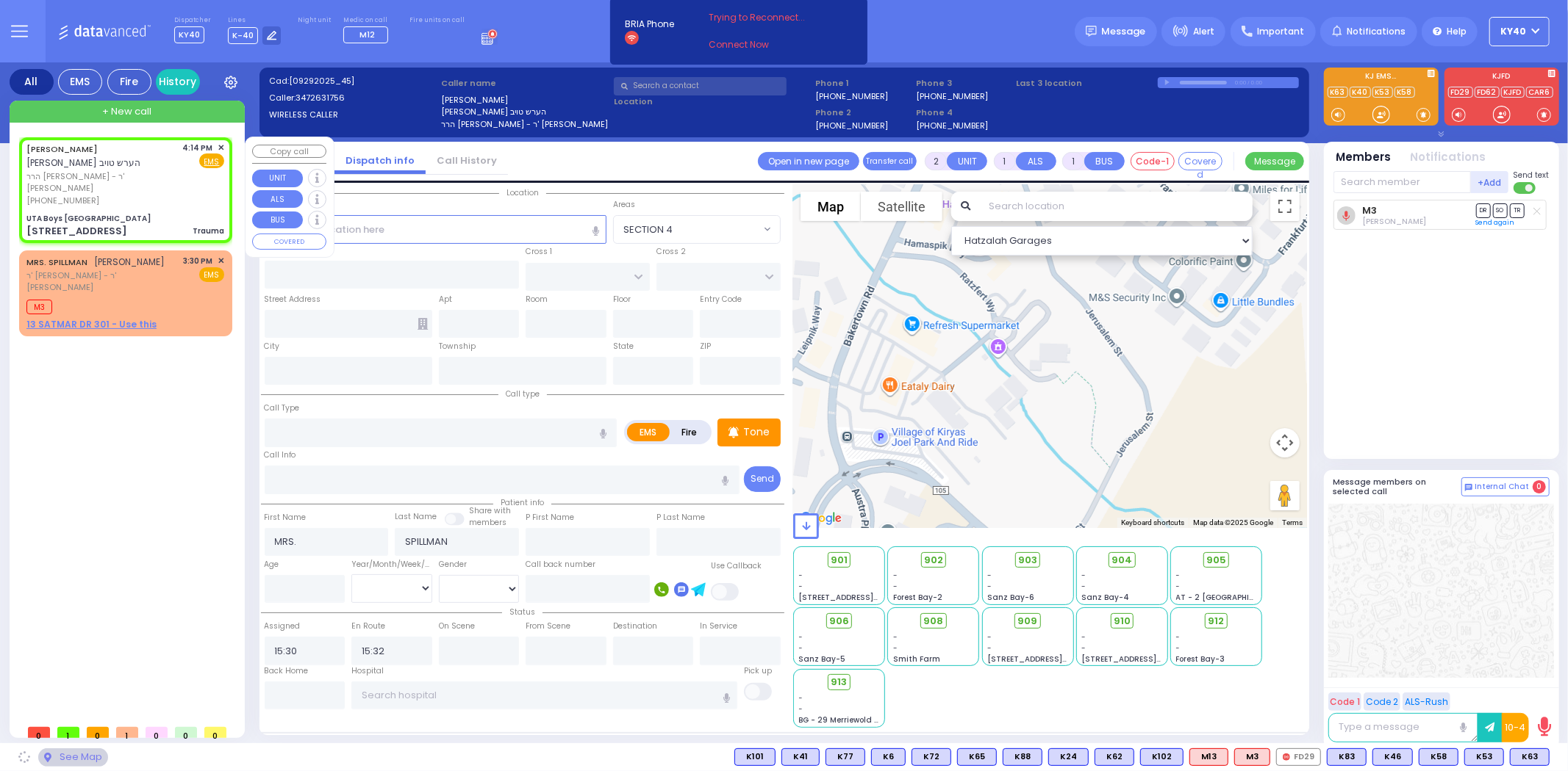
type input "ARON HERSH"
type input "TAUB"
select select
type input "16:14"
select select "Hatzalah Garages"
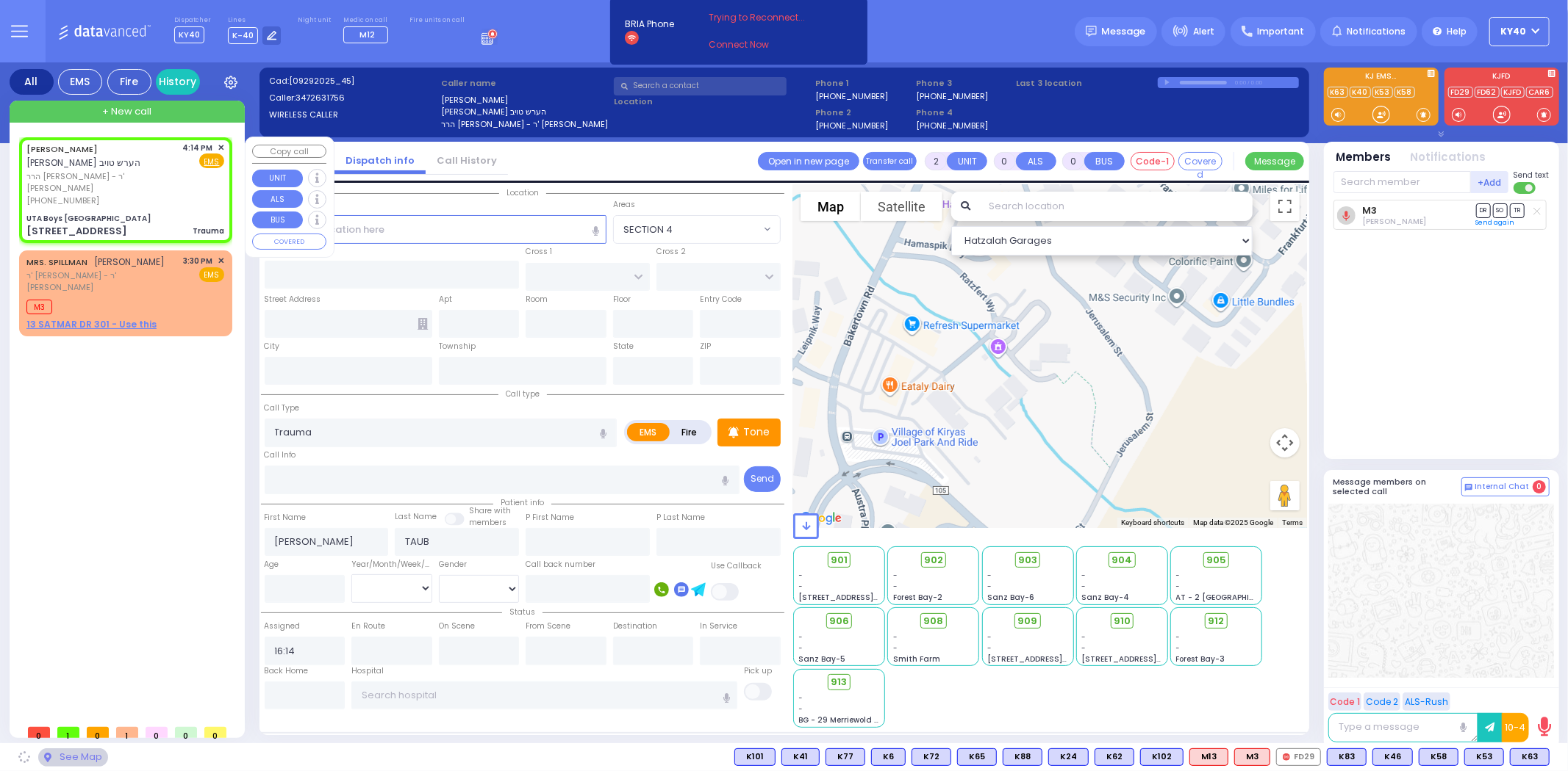
type input "UTA Boys Ratzfert Building"
type input "[GEOGRAPHIC_DATA]"
type input "10 Ratzfert Way"
type input "Kiryas Joel"
type input "[US_STATE]"
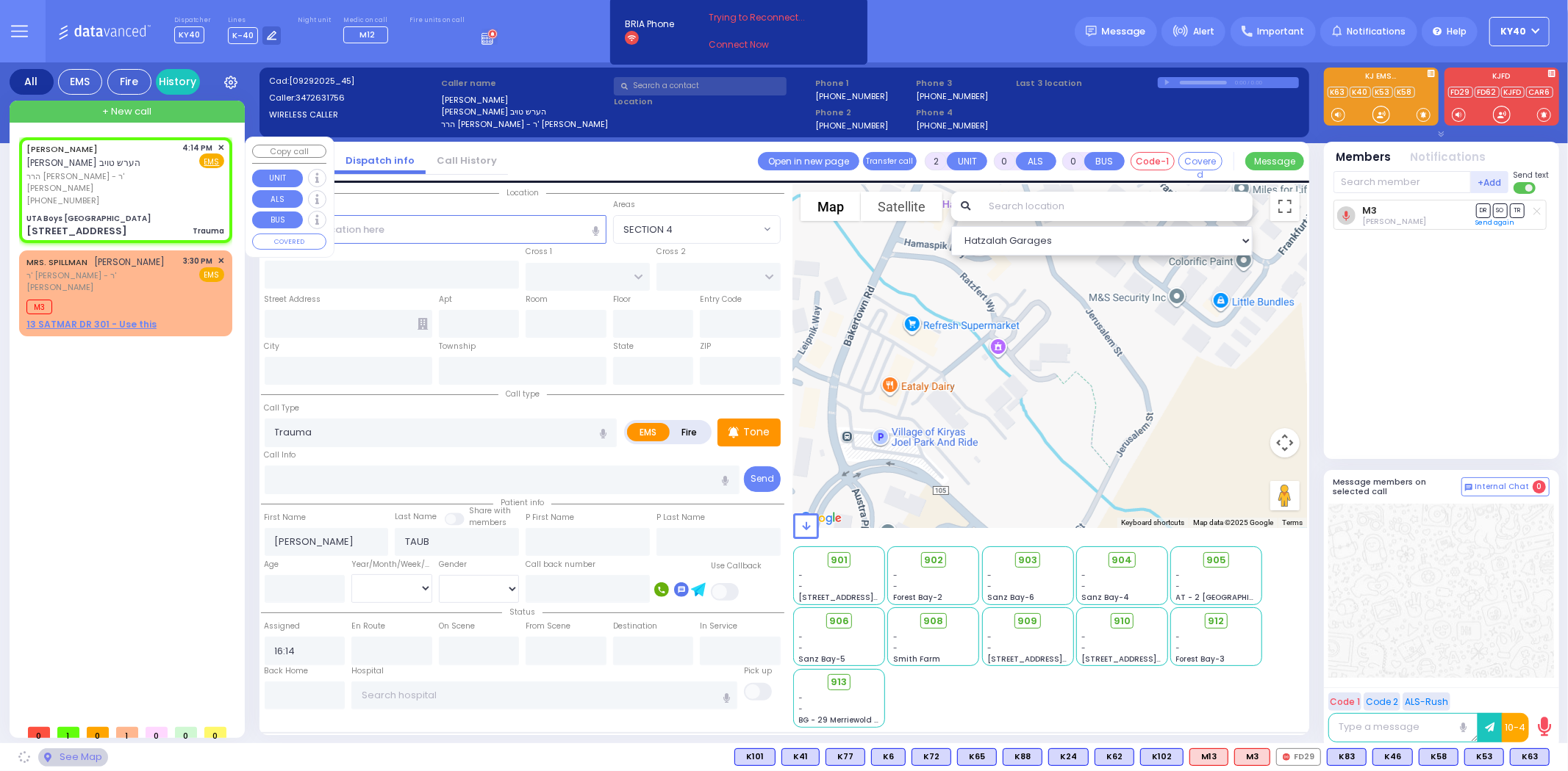
type input "10950"
select select "SECTION 4"
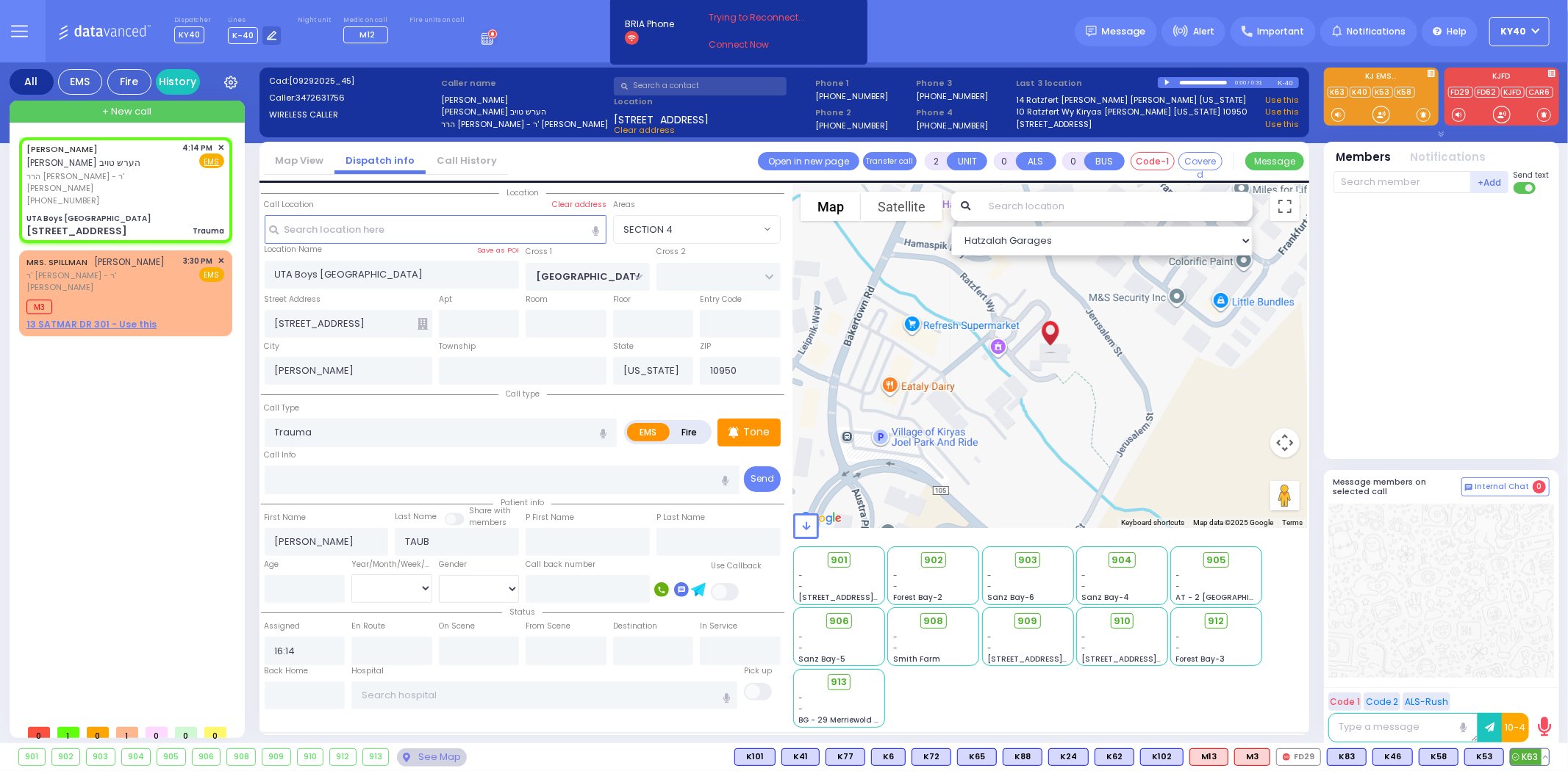
click at [1535, 748] on div "K63" at bounding box center [1530, 757] width 40 height 18
click at [1524, 759] on span "K63" at bounding box center [1530, 757] width 38 height 16
select select
radio input "true"
select select
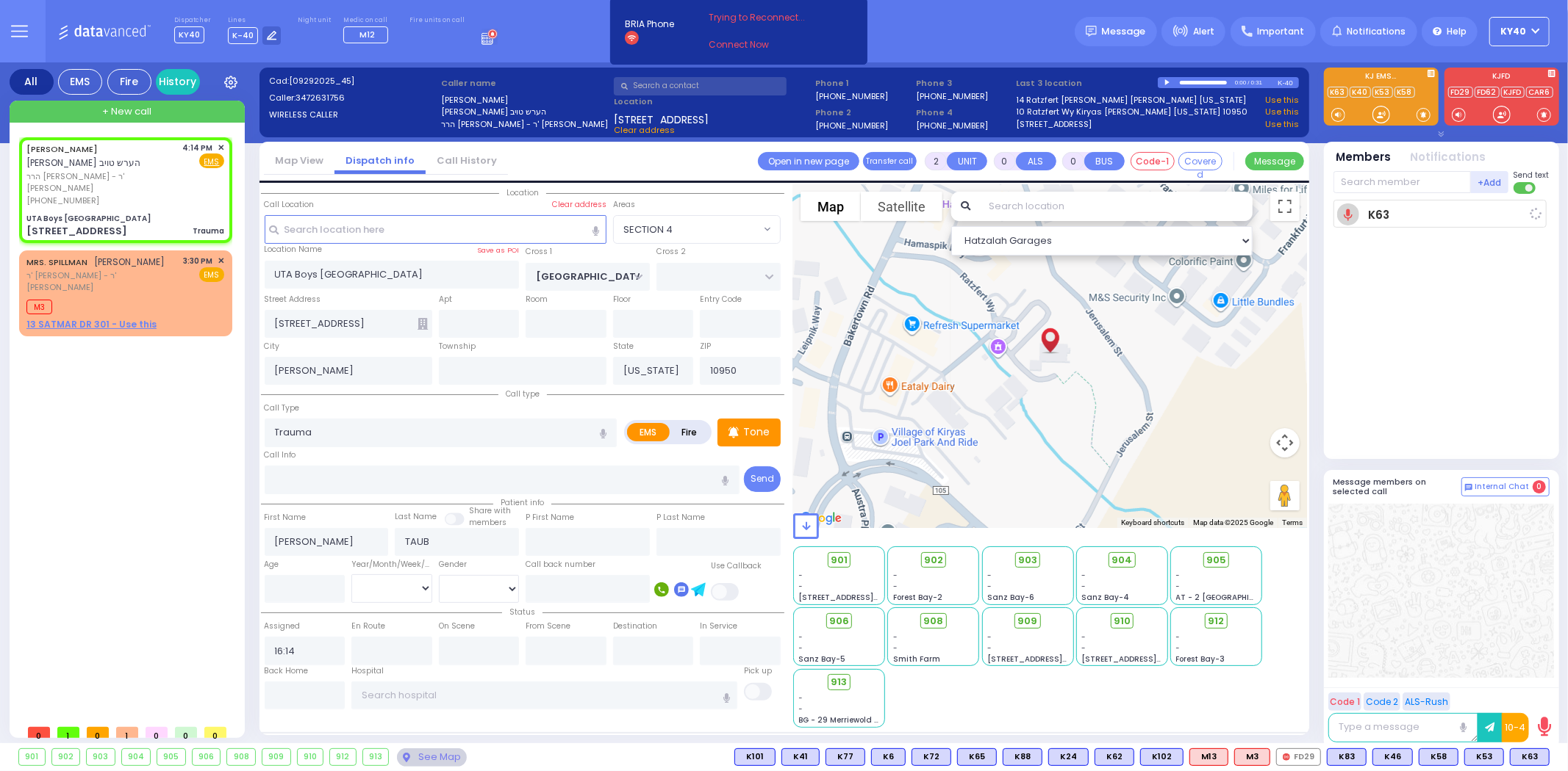
type input "16:15"
select select "Hatzalah Garages"
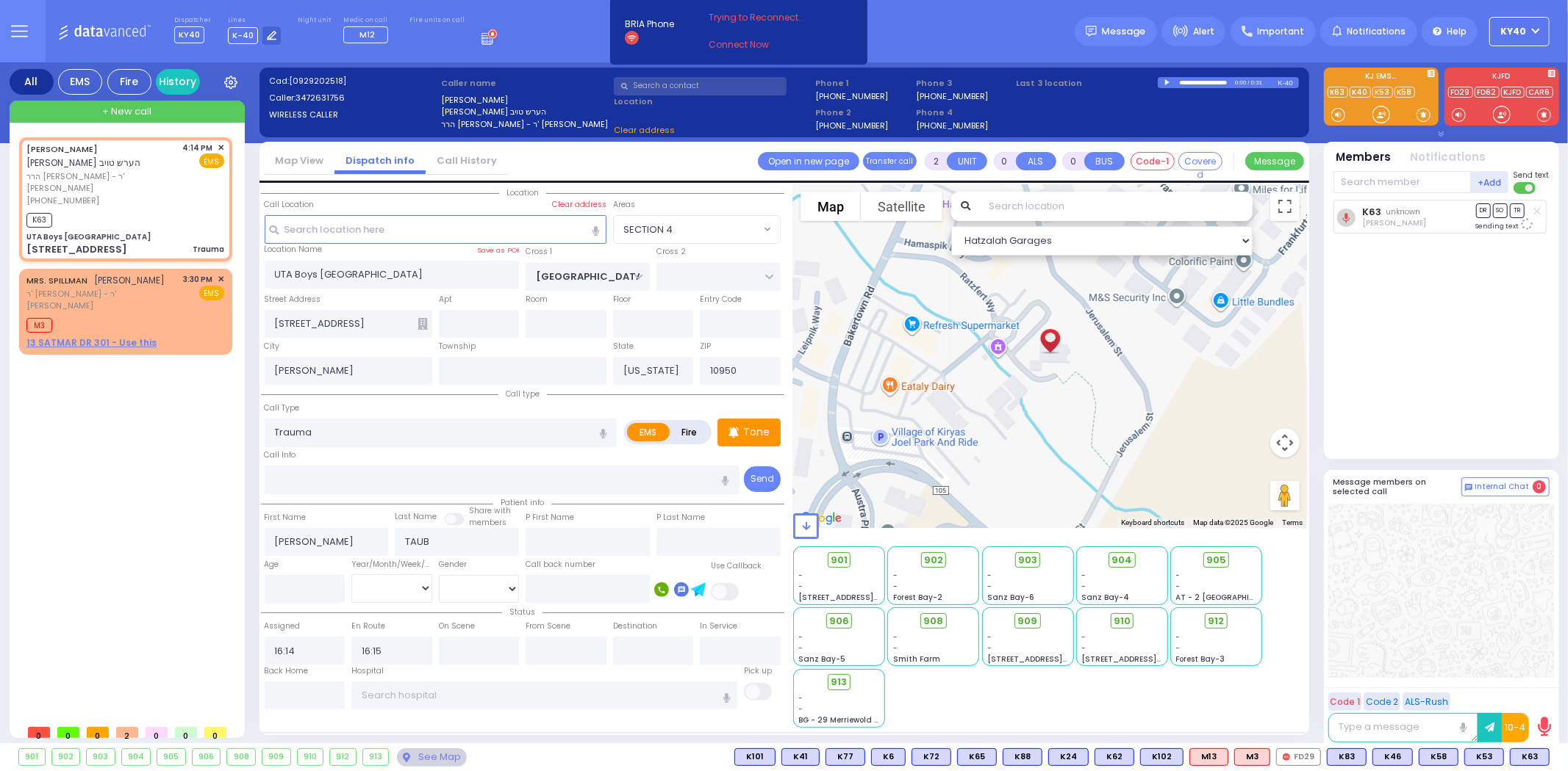
select select "SECTION 4"
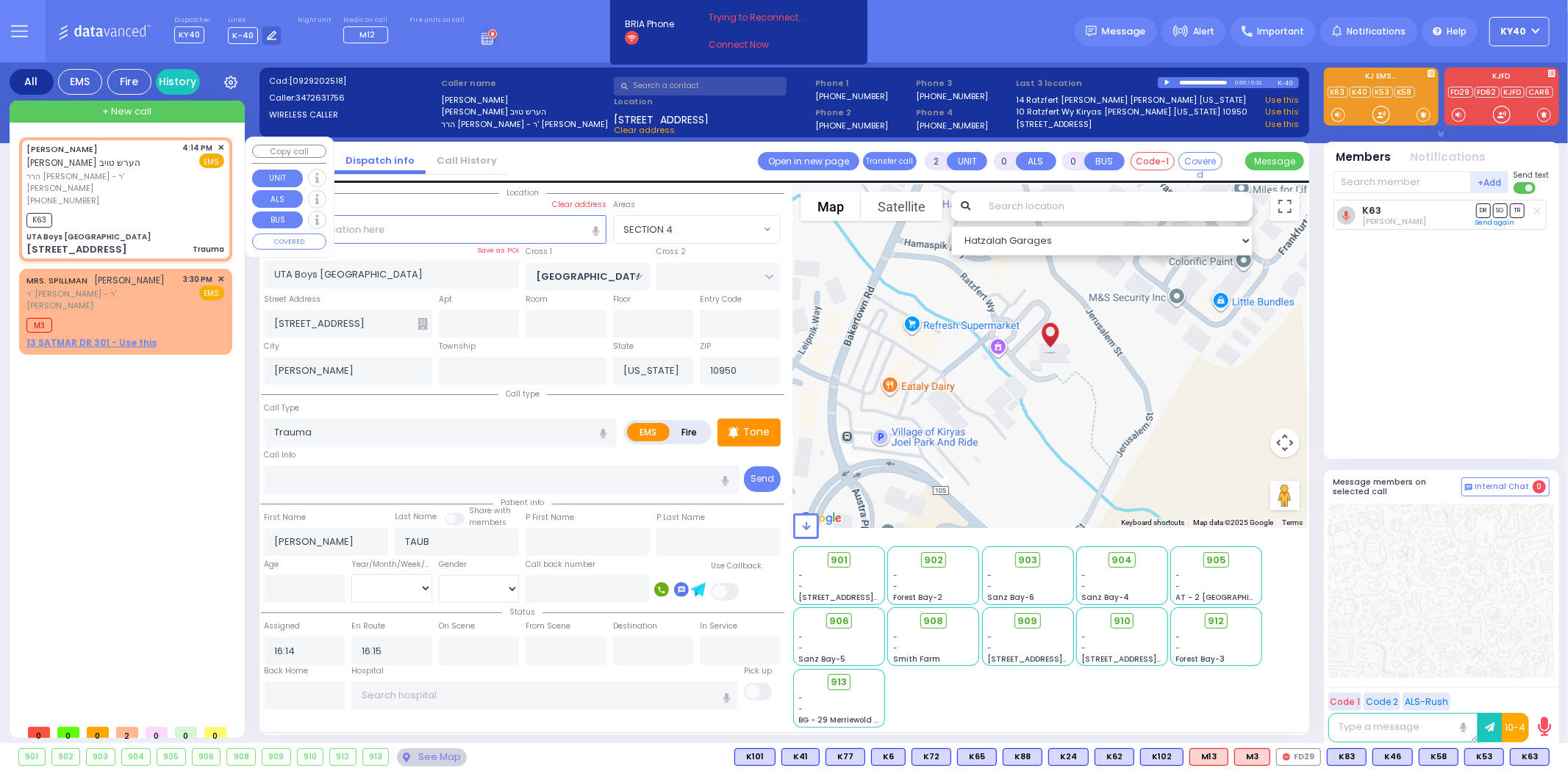
click at [123, 209] on div "K63" at bounding box center [125, 218] width 198 height 18
select select
radio input "true"
select select
select select "Hatzalah Garages"
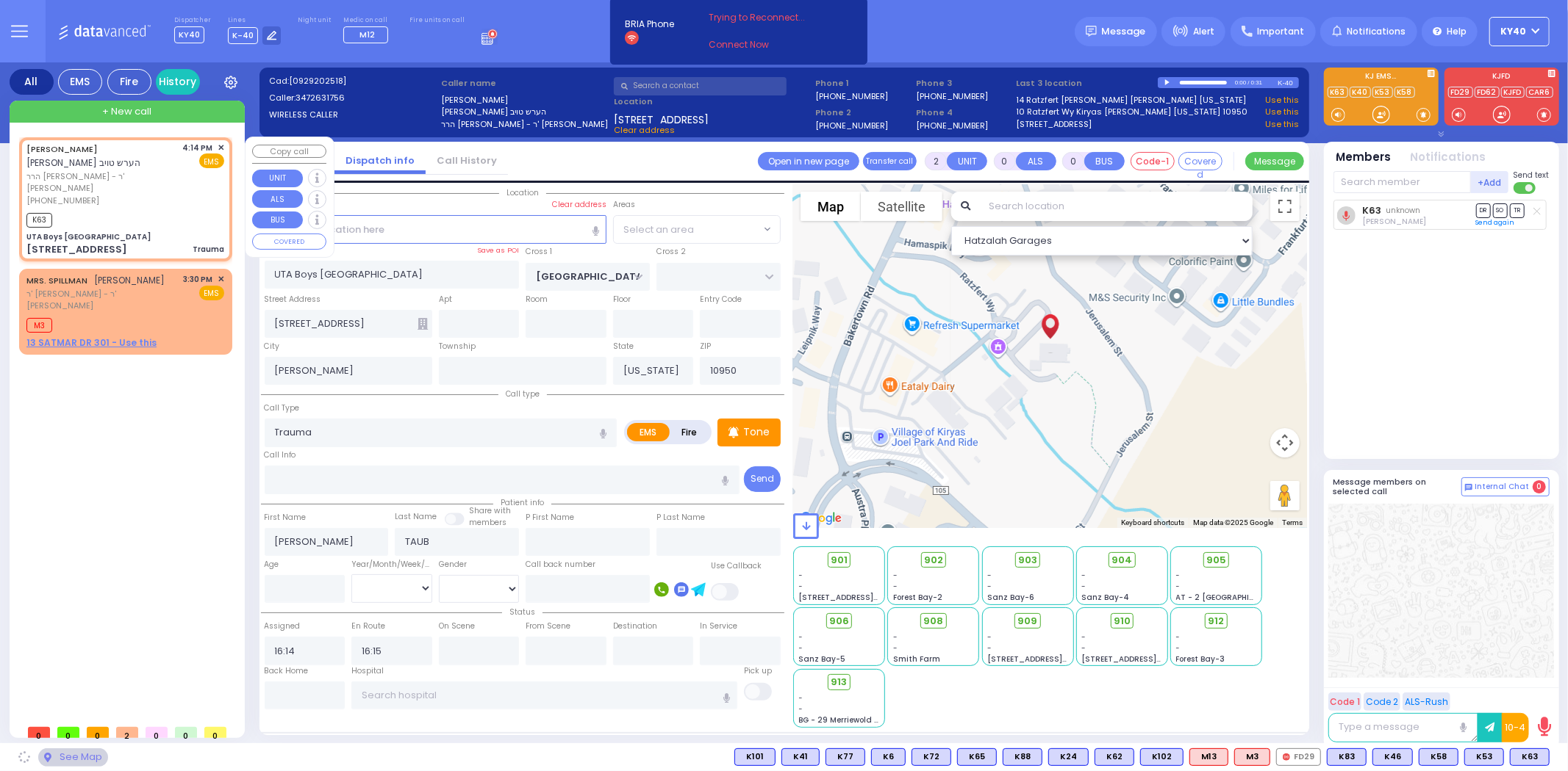
select select "SECTION 4"
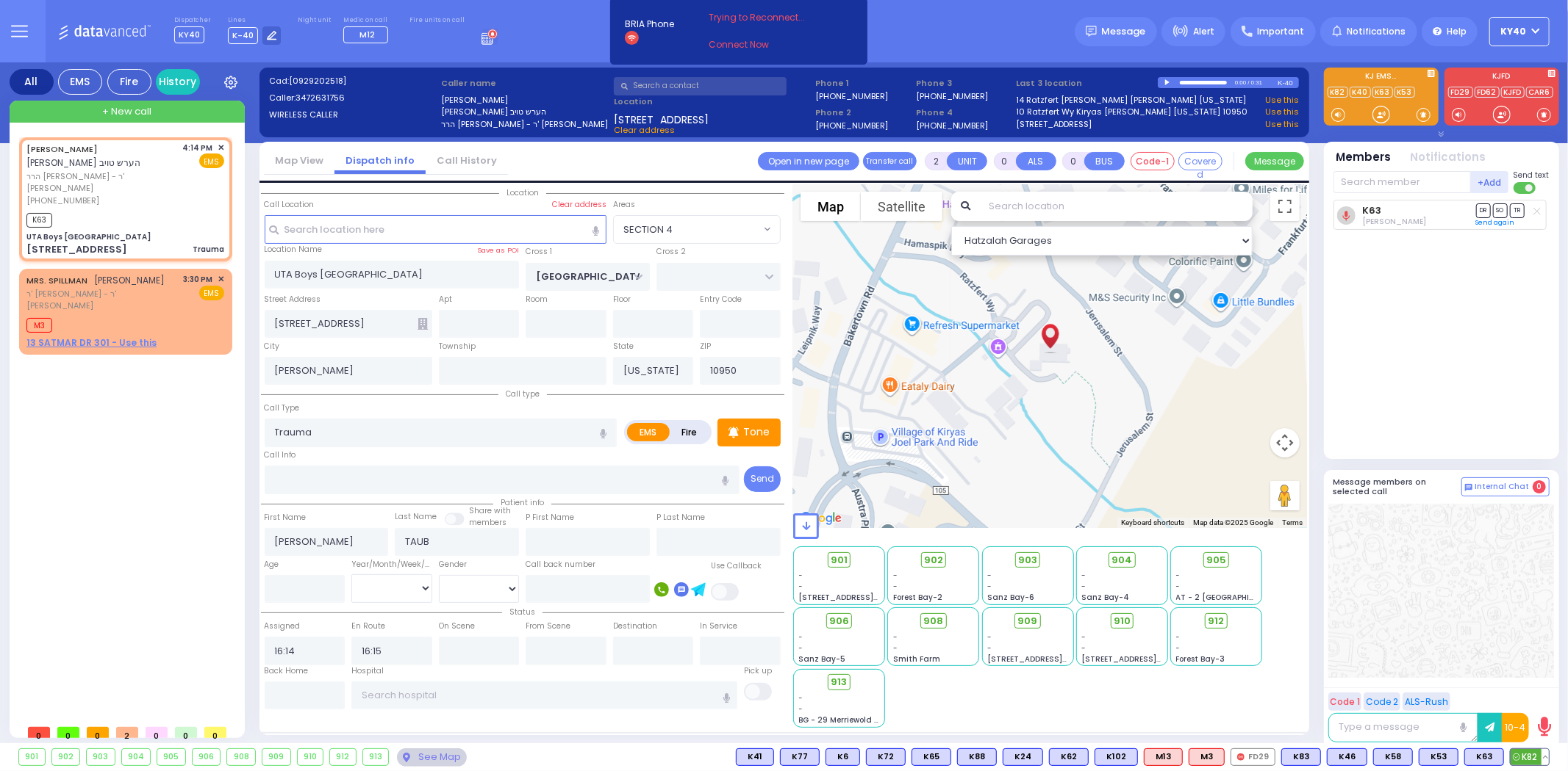
click at [1523, 758] on span "K82" at bounding box center [1530, 757] width 38 height 16
select select
radio input "true"
select select
select select "Hatzalah Garages"
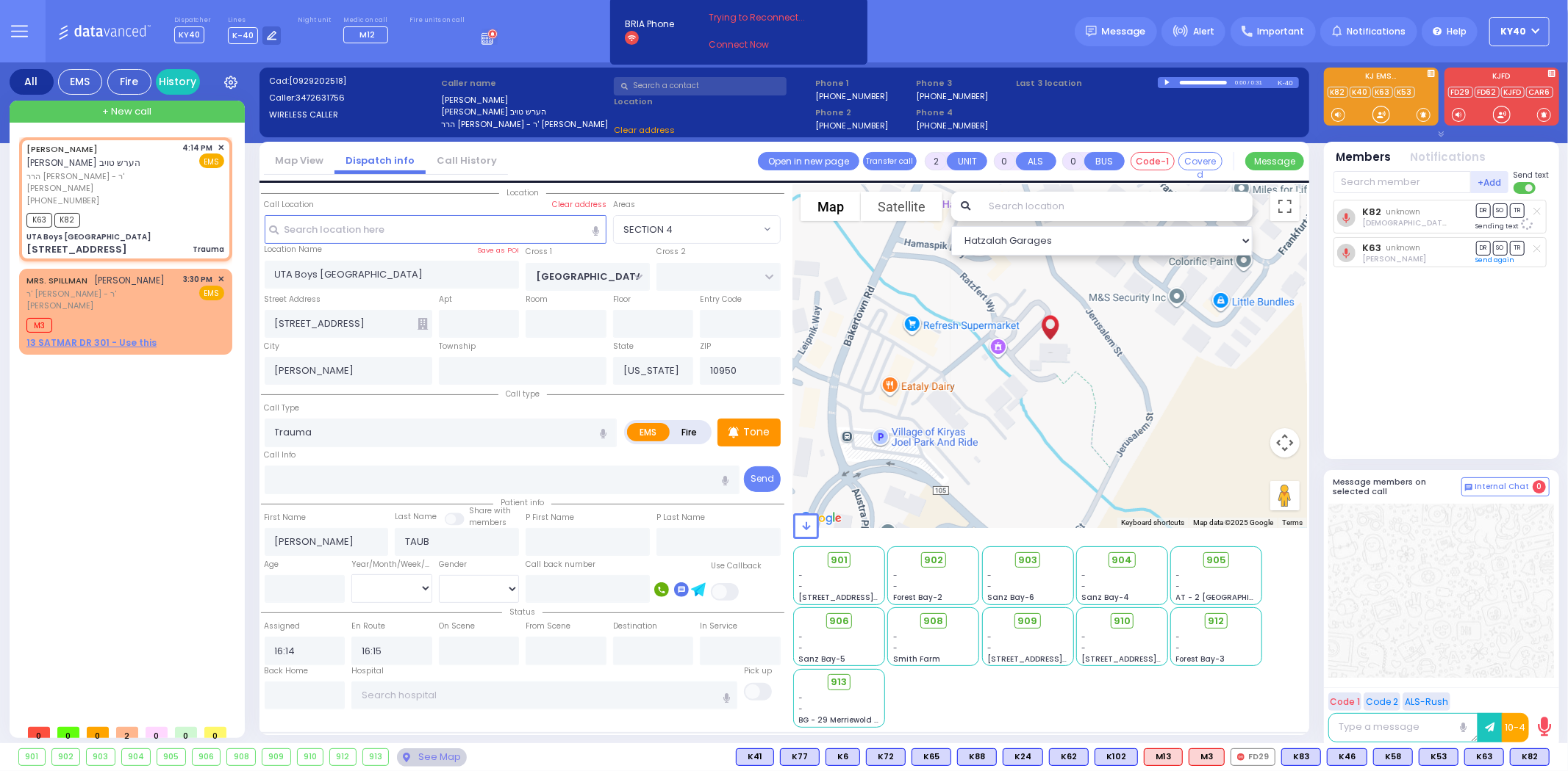
select select "SECTION 4"
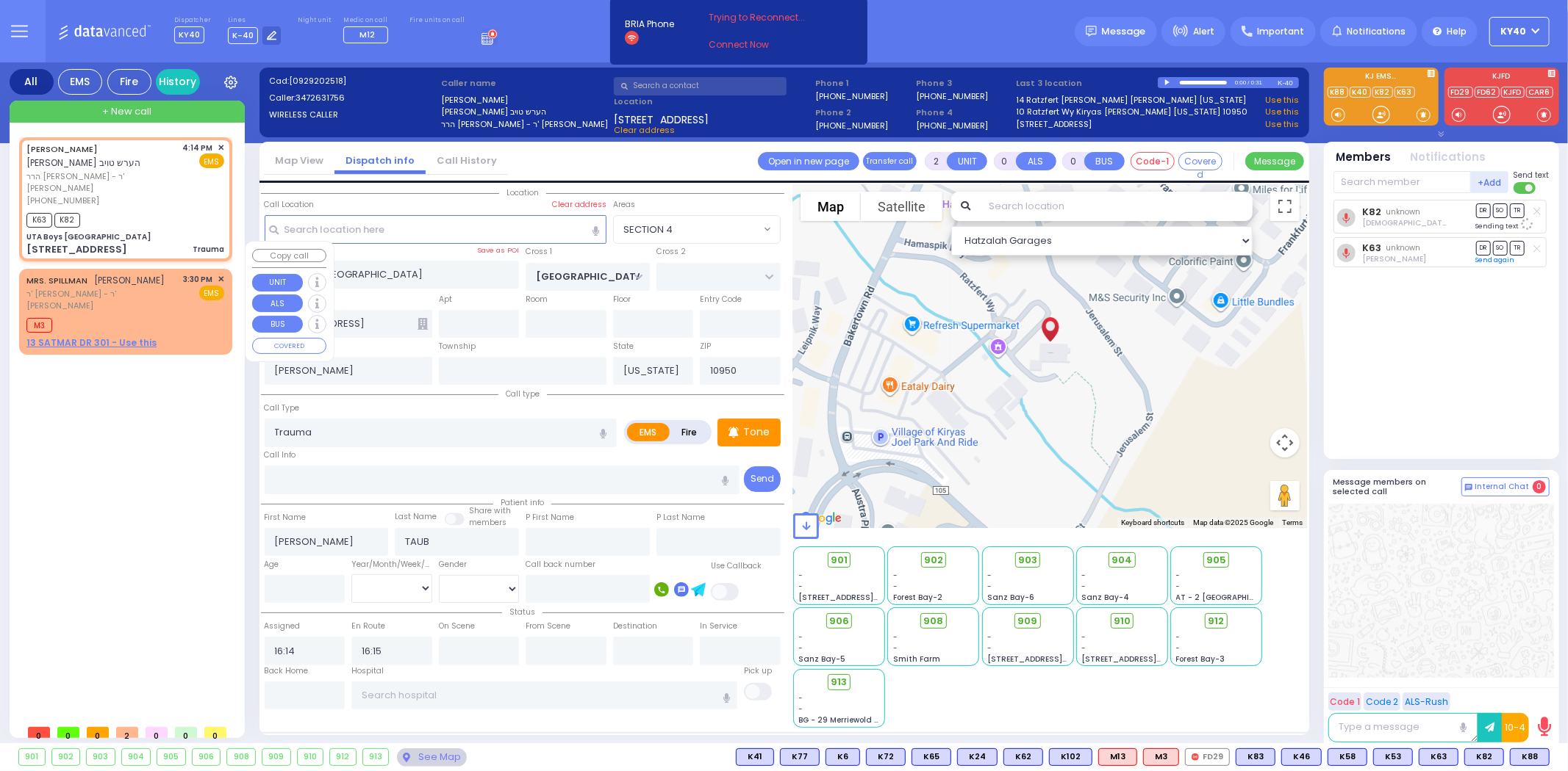
click at [170, 314] on div "M3" at bounding box center [125, 323] width 198 height 18
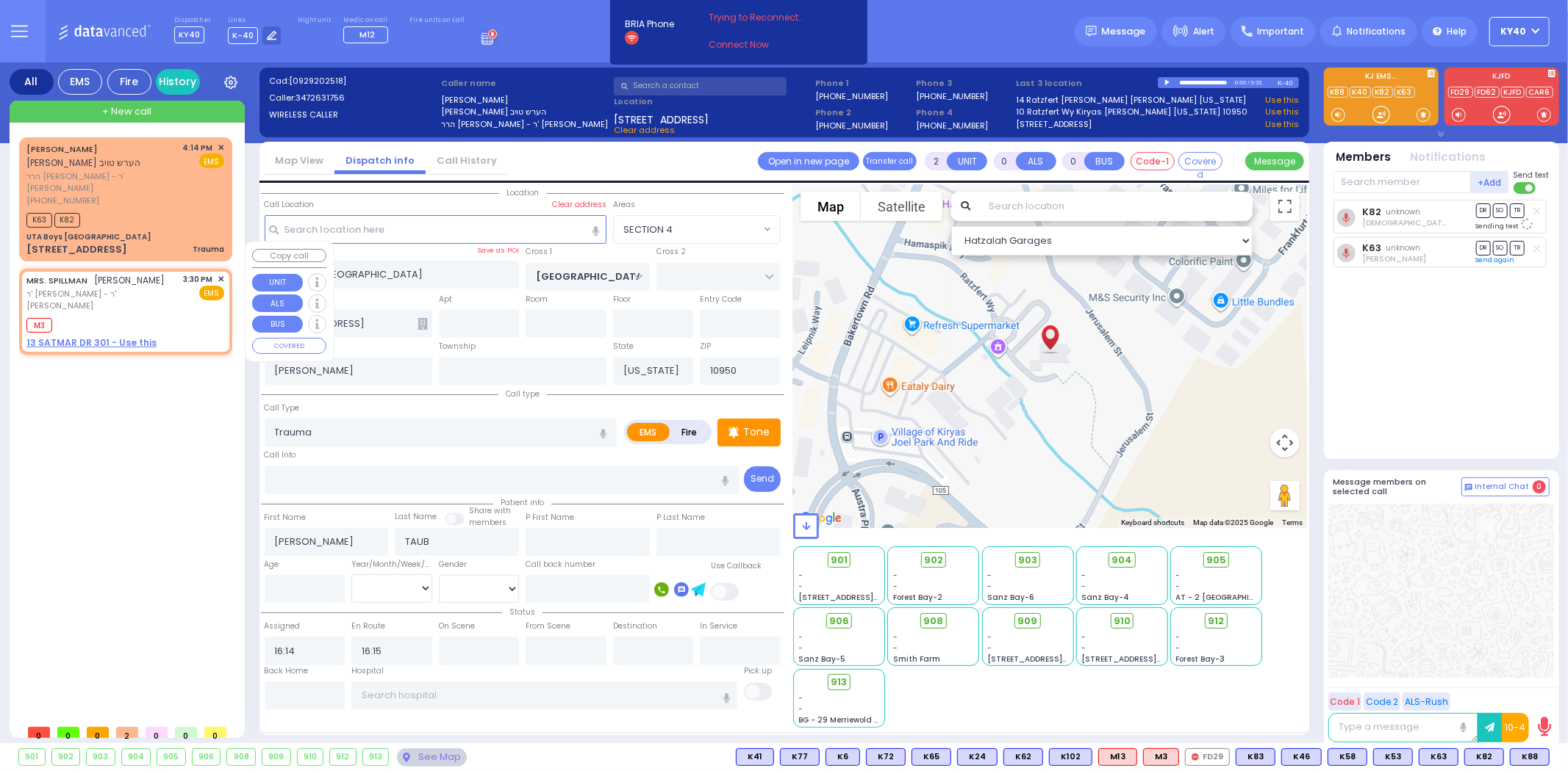
type input "1"
select select
radio input "true"
type input "MRS."
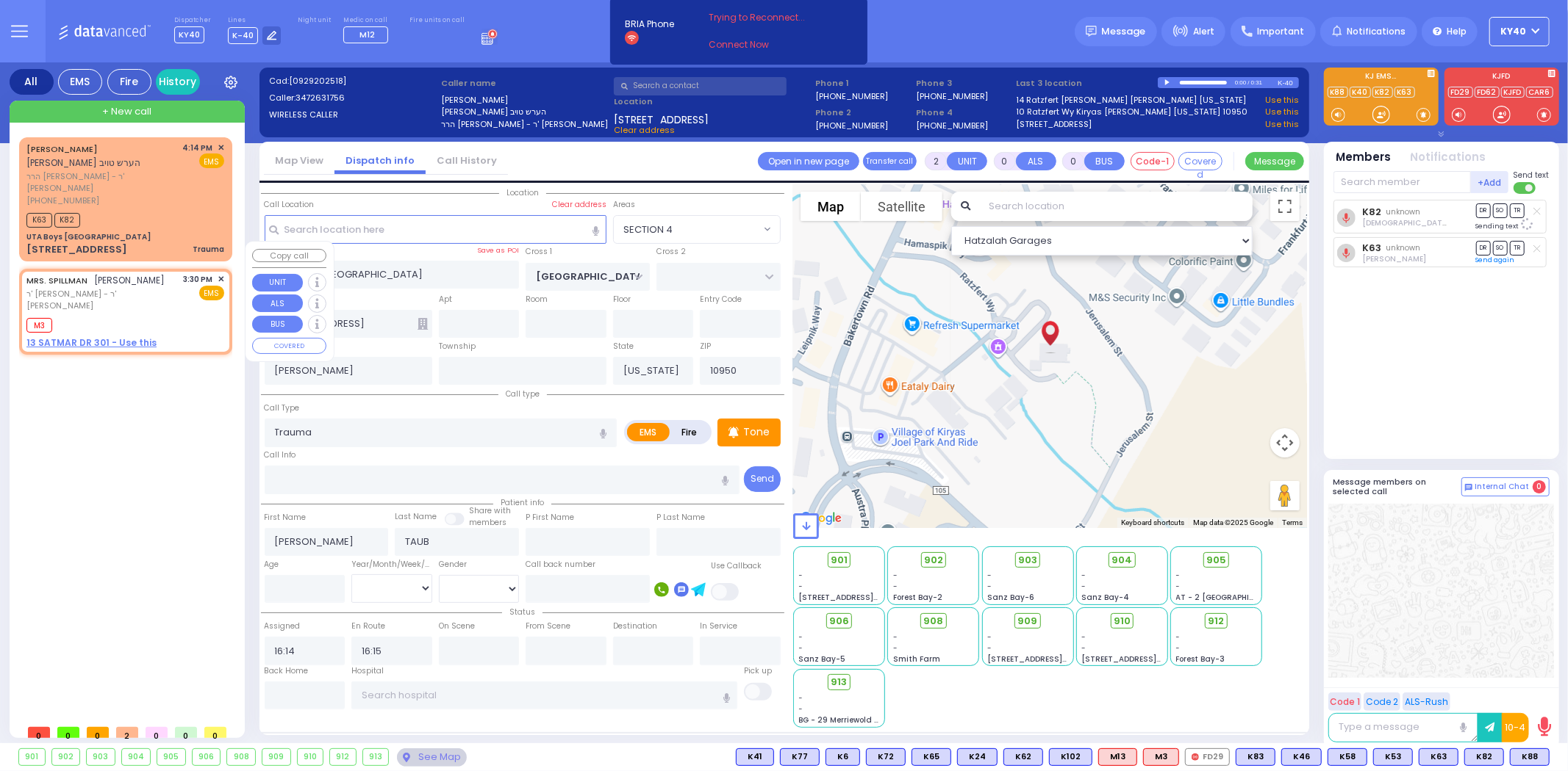
type input "SPILLMAN"
select select
type input "15:30"
type input "15:32"
select select "Hatzalah Garages"
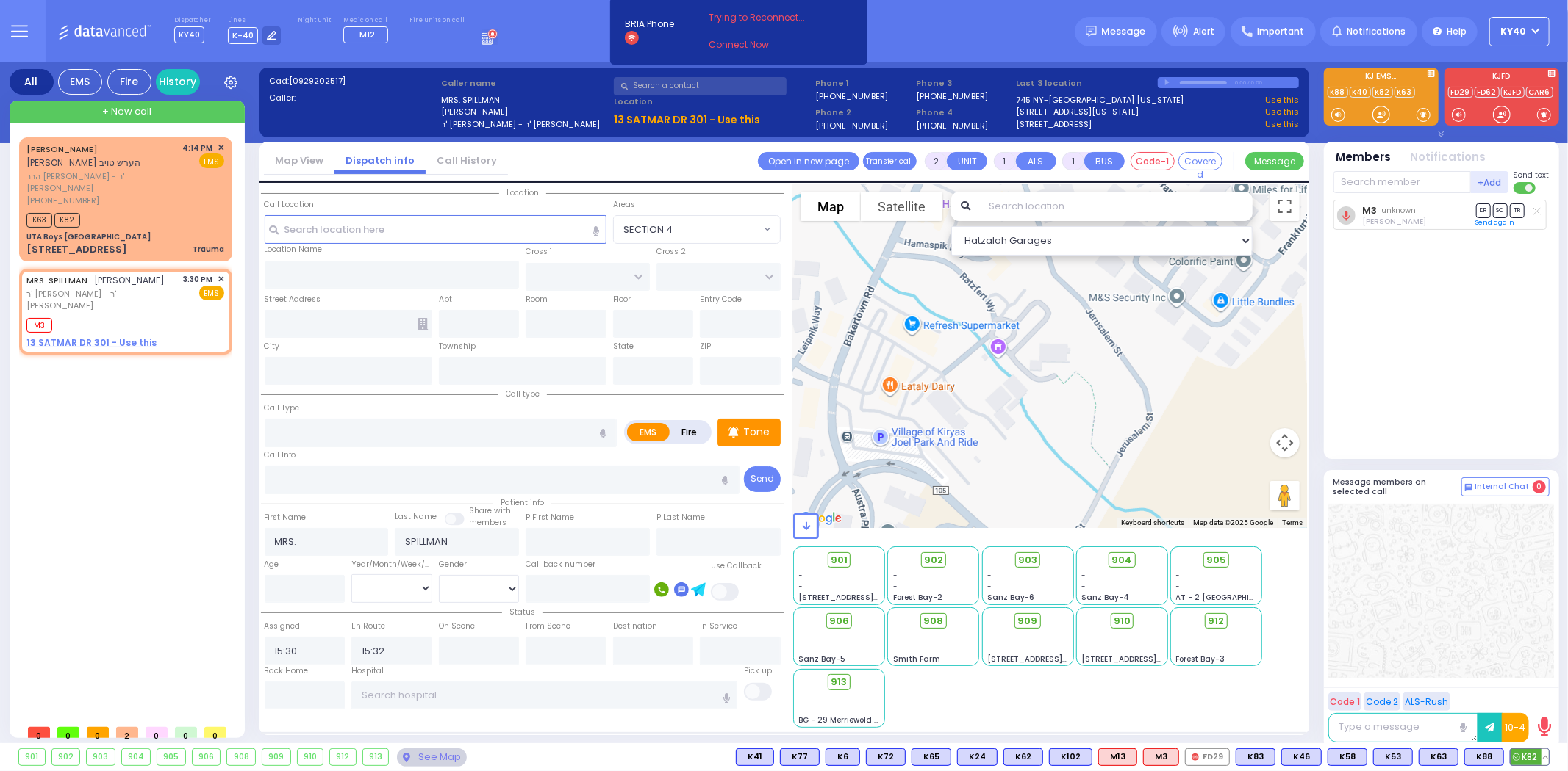
click at [1522, 753] on span "K82" at bounding box center [1530, 757] width 38 height 16
select select
radio input "true"
select select
select select "Hatzalah Garages"
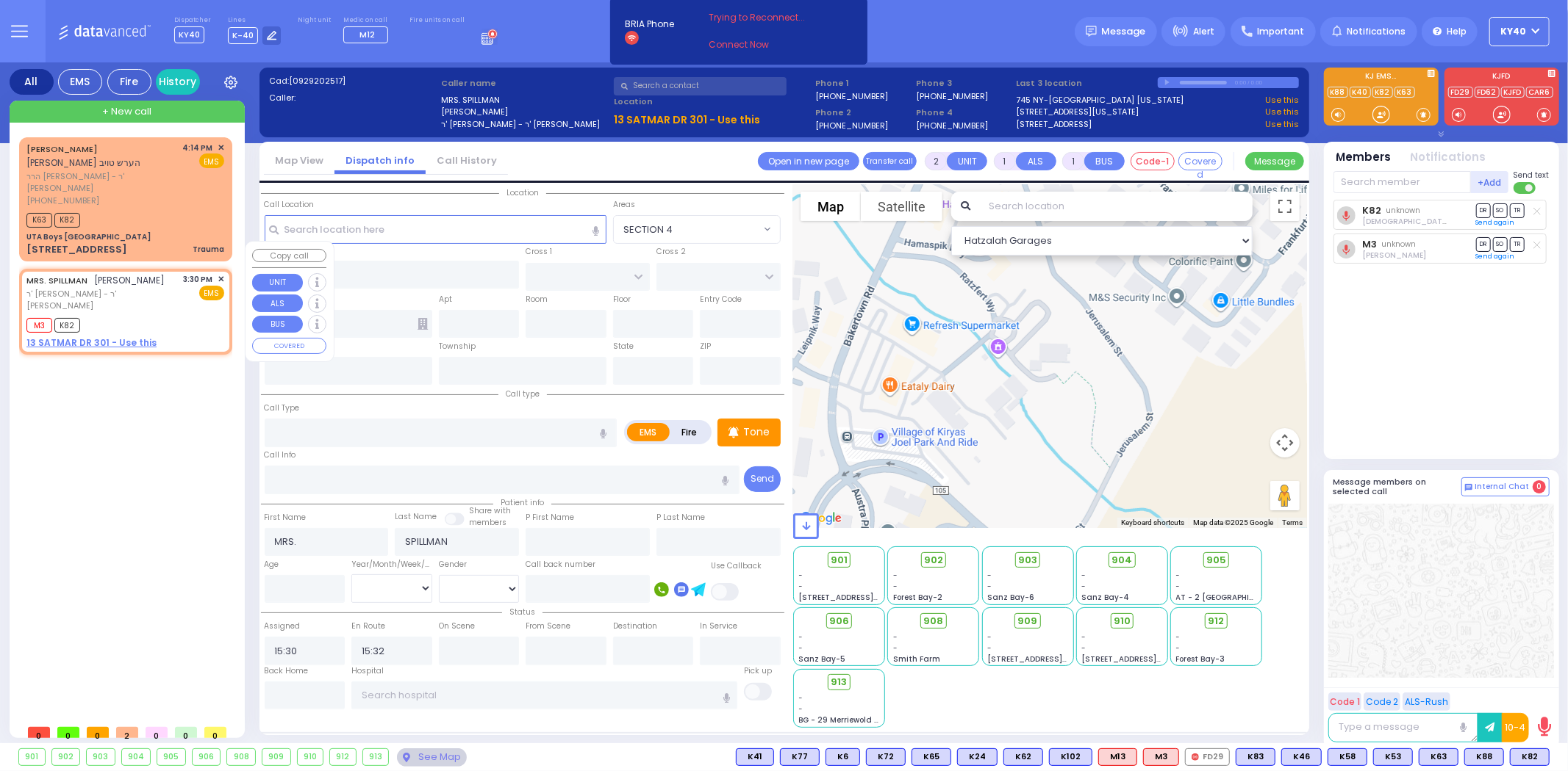
click at [173, 314] on div "M3 K82" at bounding box center [125, 323] width 198 height 18
select select
radio input "true"
select select
select select "Hatzalah Garages"
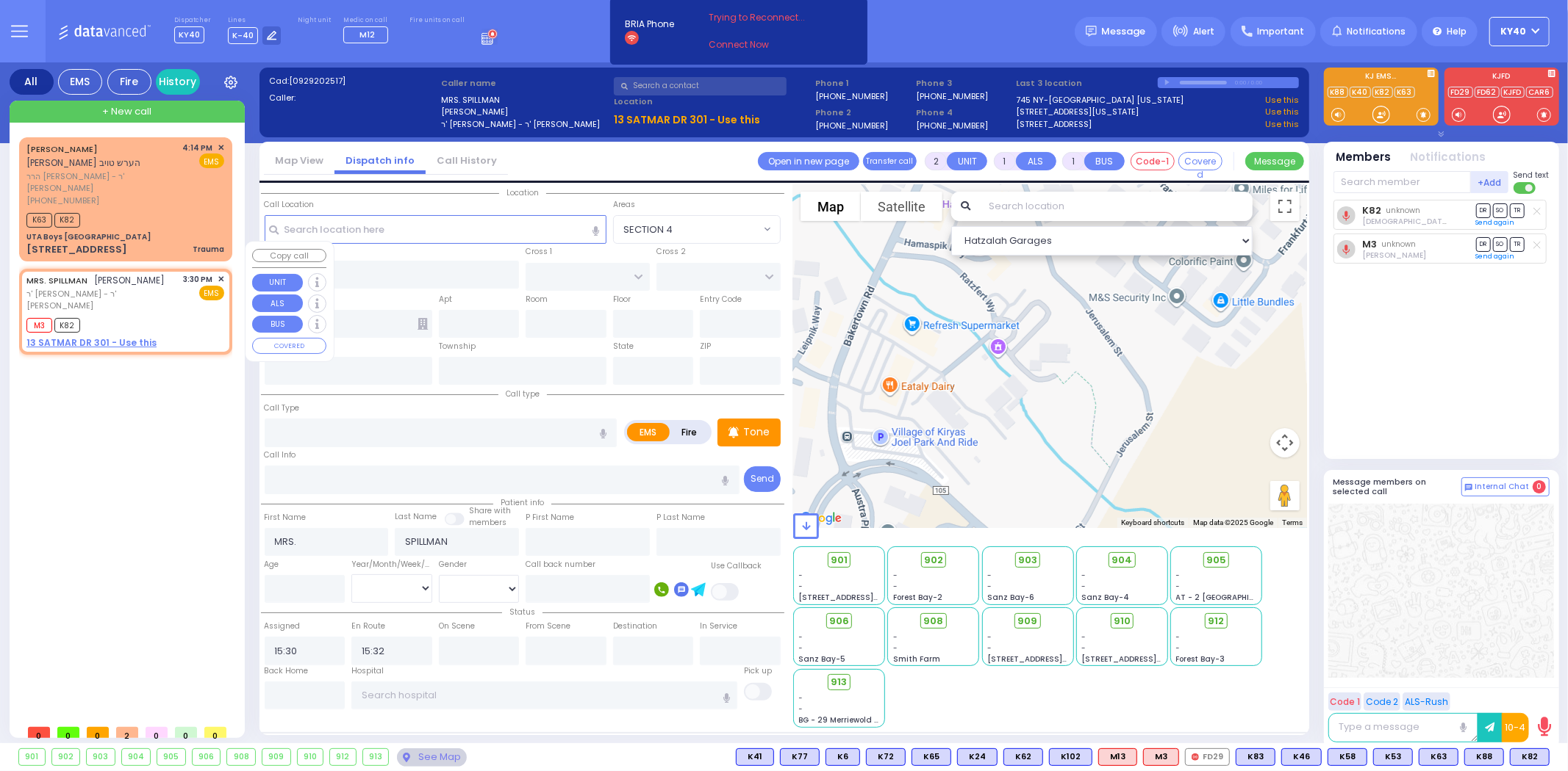
click at [174, 314] on div "M3 K82" at bounding box center [125, 323] width 198 height 18
select select
radio input "true"
select select
select select "Hatzalah Garages"
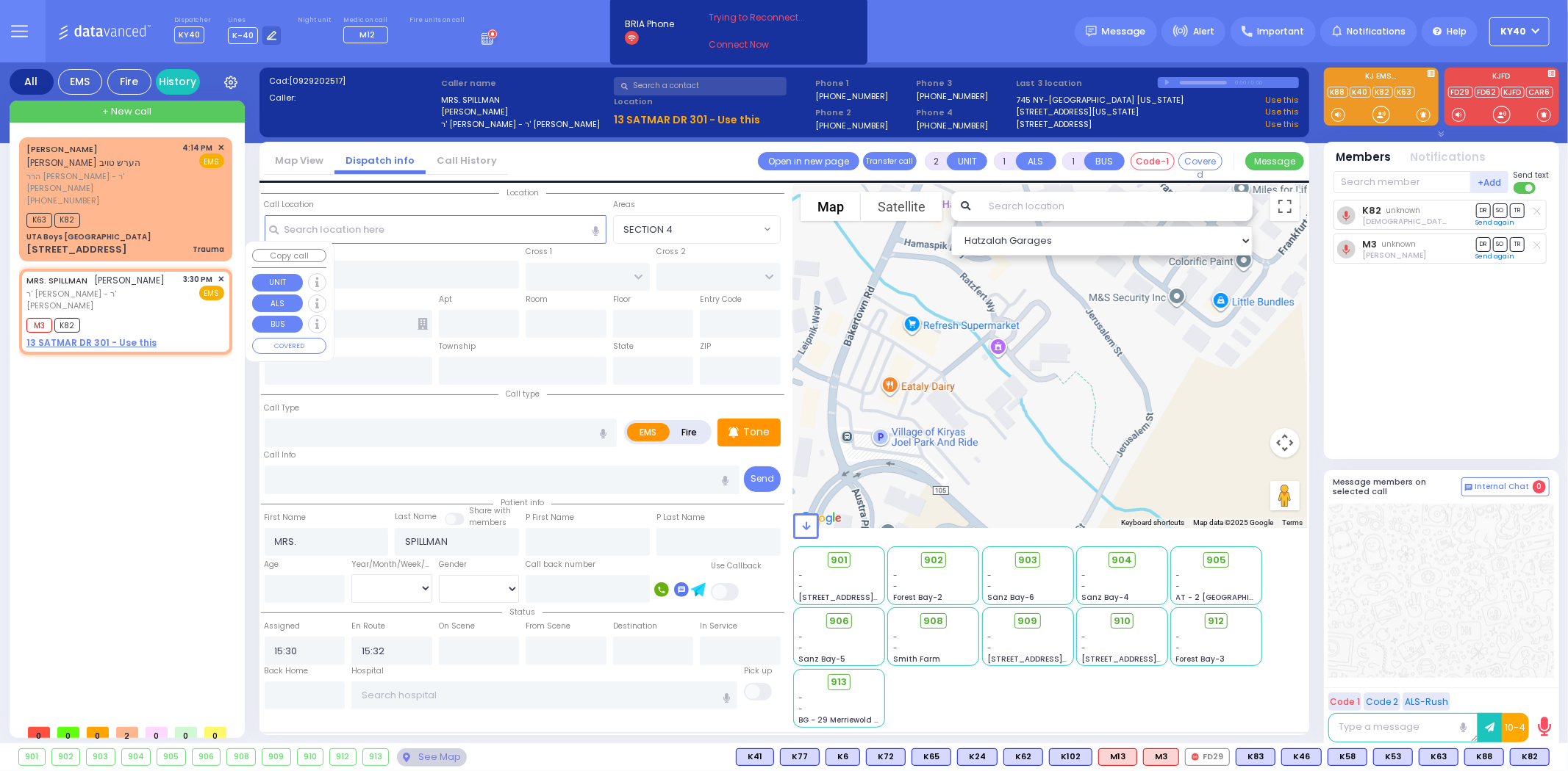
click at [174, 314] on div "M3 K82" at bounding box center [125, 323] width 198 height 18
select select
radio input "true"
select select
select select "Hatzalah Garages"
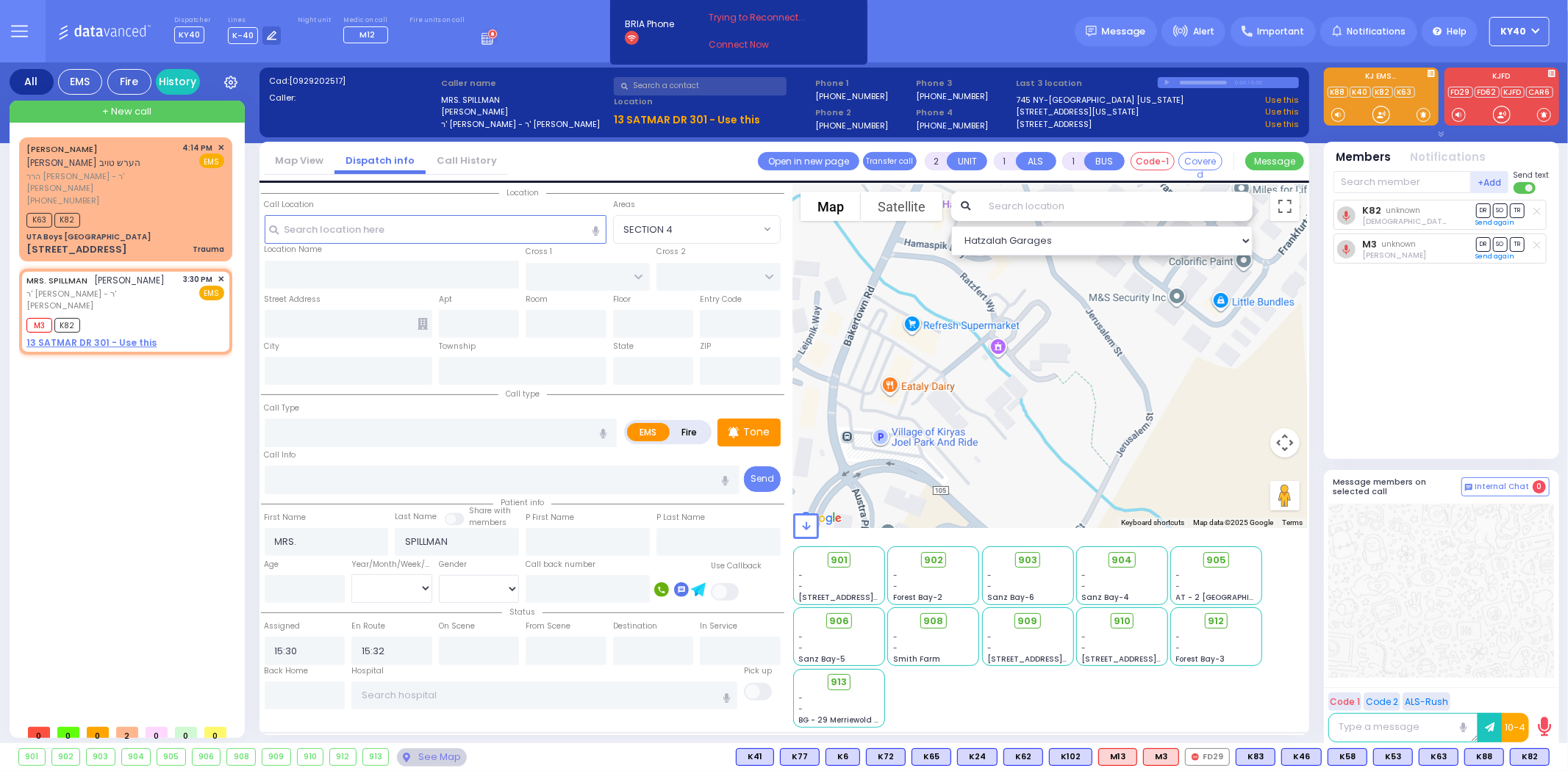
click at [1532, 209] on div at bounding box center [1537, 211] width 15 height 15
select select
radio input "true"
select select
select select "Hatzalah Garages"
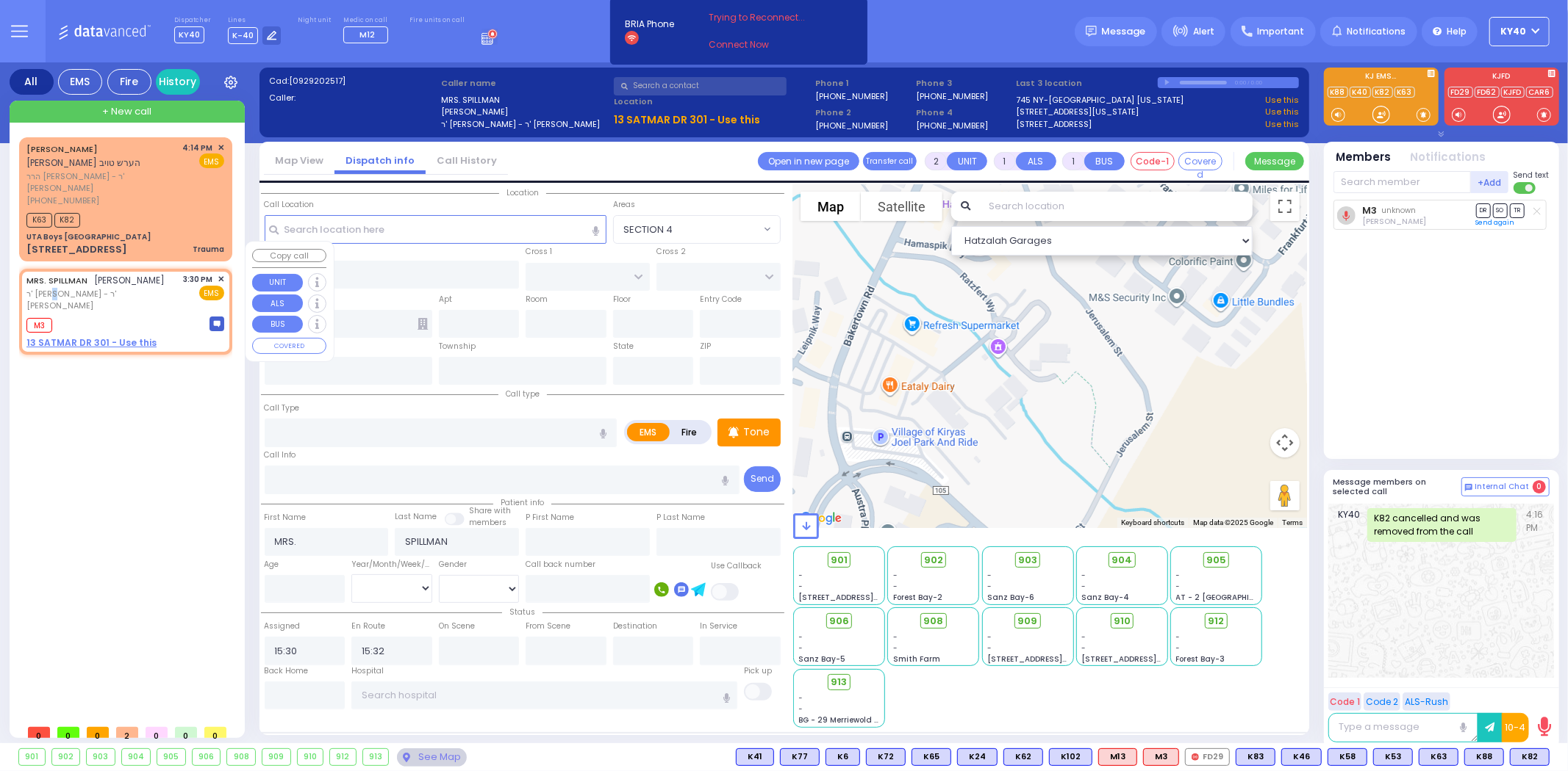
click at [112, 288] on span "ר' [PERSON_NAME] - ר' [PERSON_NAME]" at bounding box center [103, 300] width 152 height 24
select select
radio input "true"
select select
select select "Hatzalah Garages"
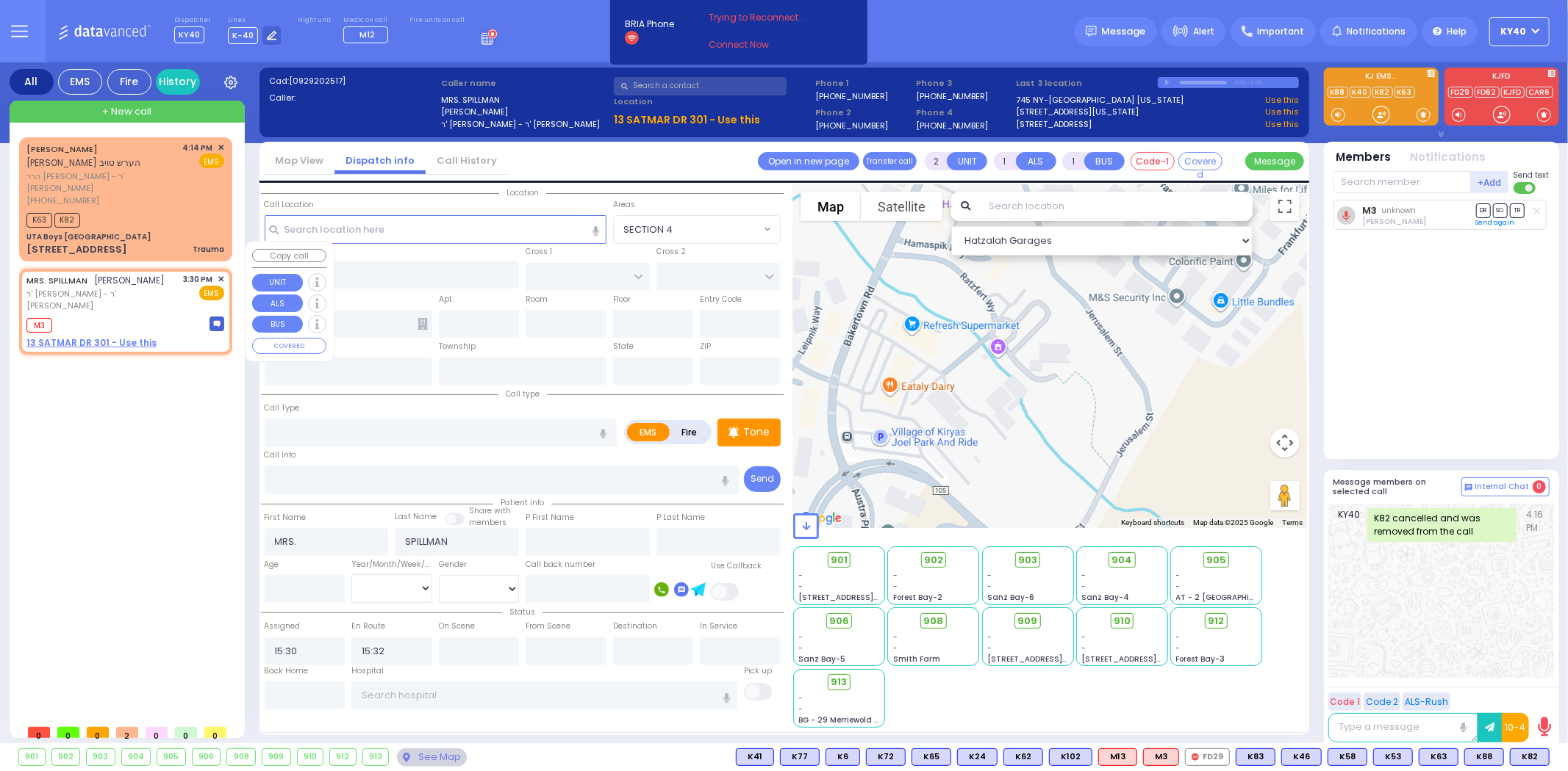
click at [140, 288] on span "ר' [PERSON_NAME] - ר' [PERSON_NAME]" at bounding box center [103, 300] width 152 height 24
select select
radio input "true"
select select
select select "Hatzalah Garages"
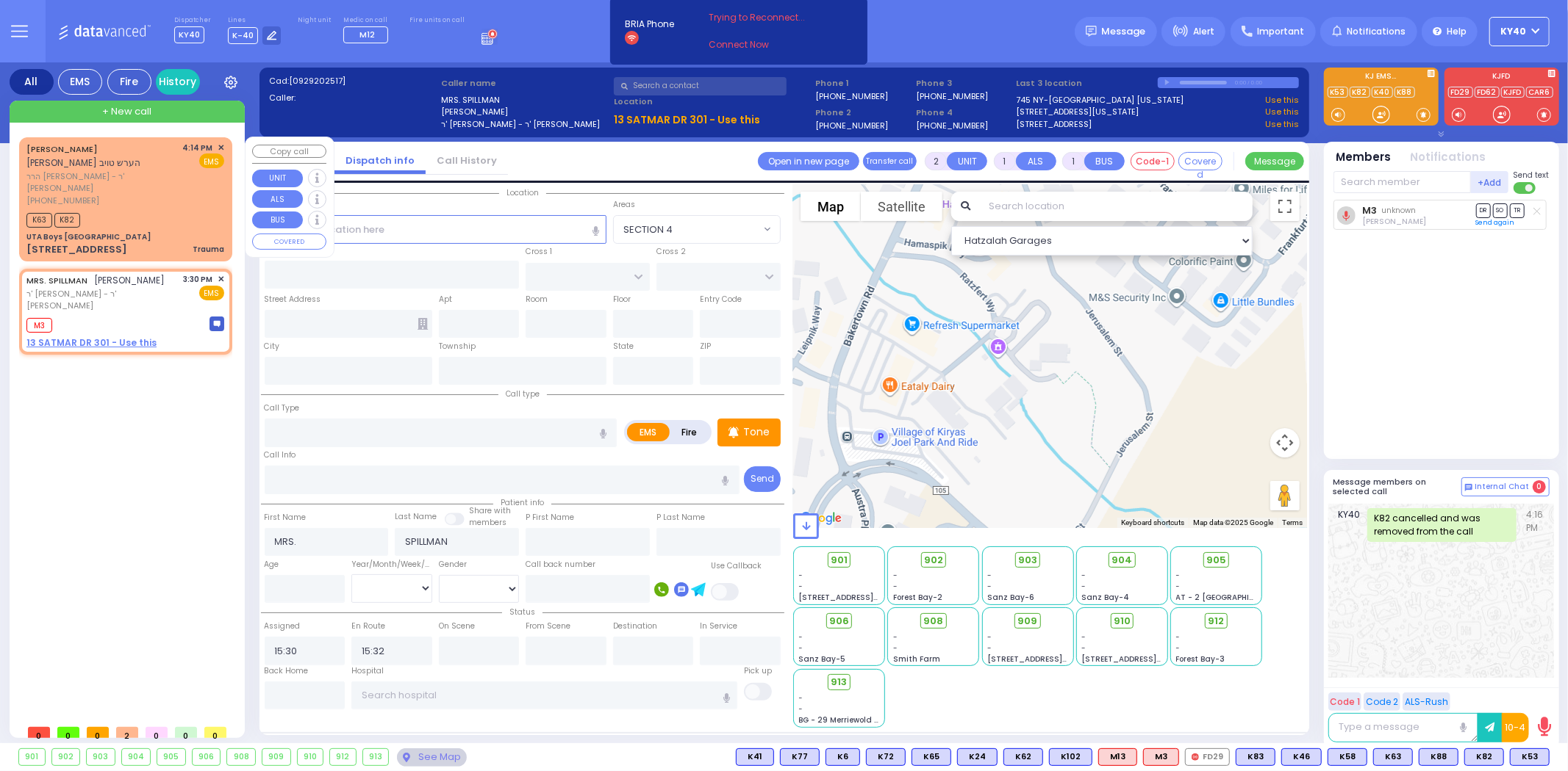
click at [140, 209] on div "K63 K82" at bounding box center [125, 218] width 198 height 18
type input "0"
select select
type input "Trauma"
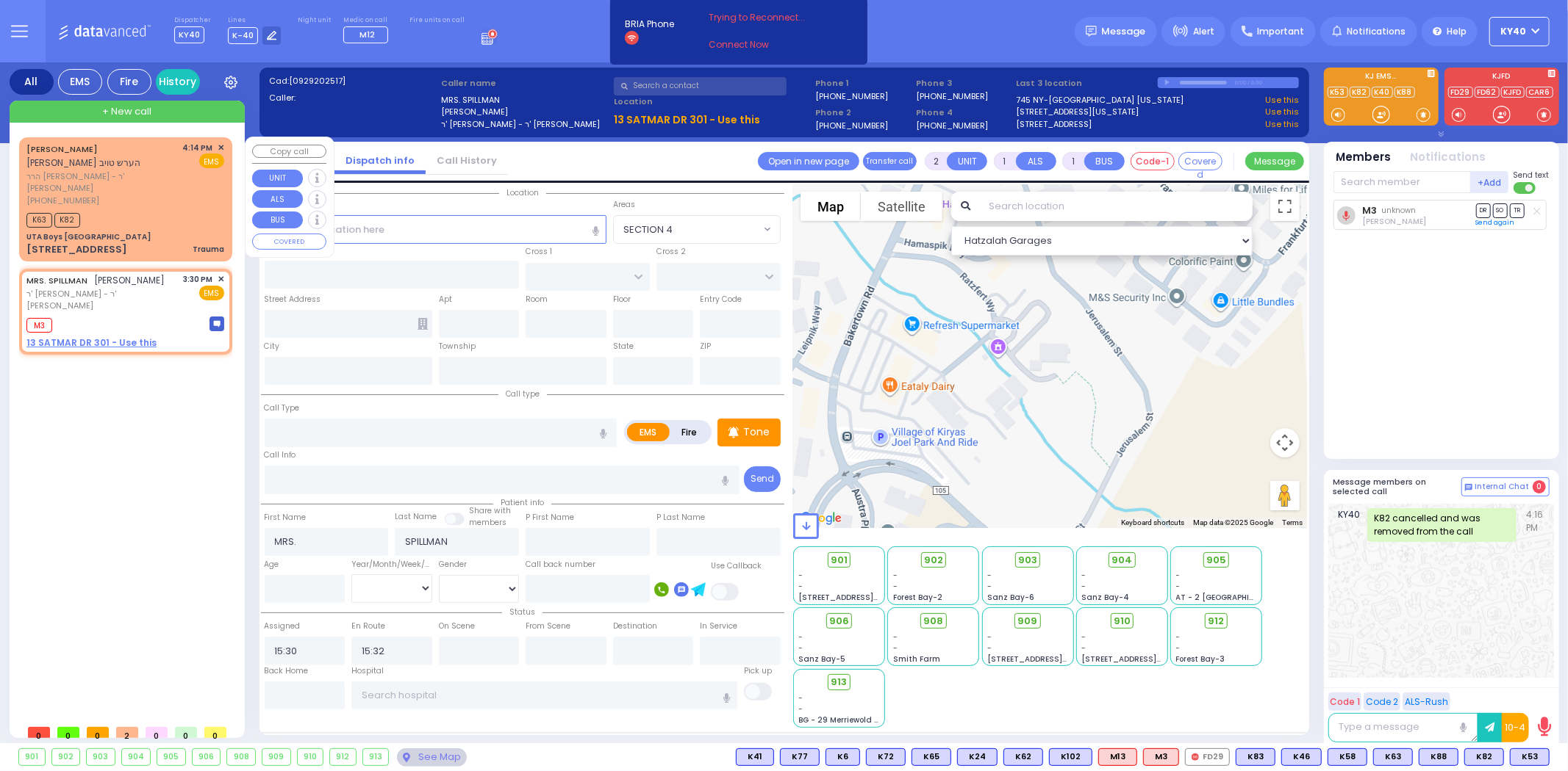
radio input "true"
type input "ARON HERSH"
type input "TAUB"
select select
type input "16:14"
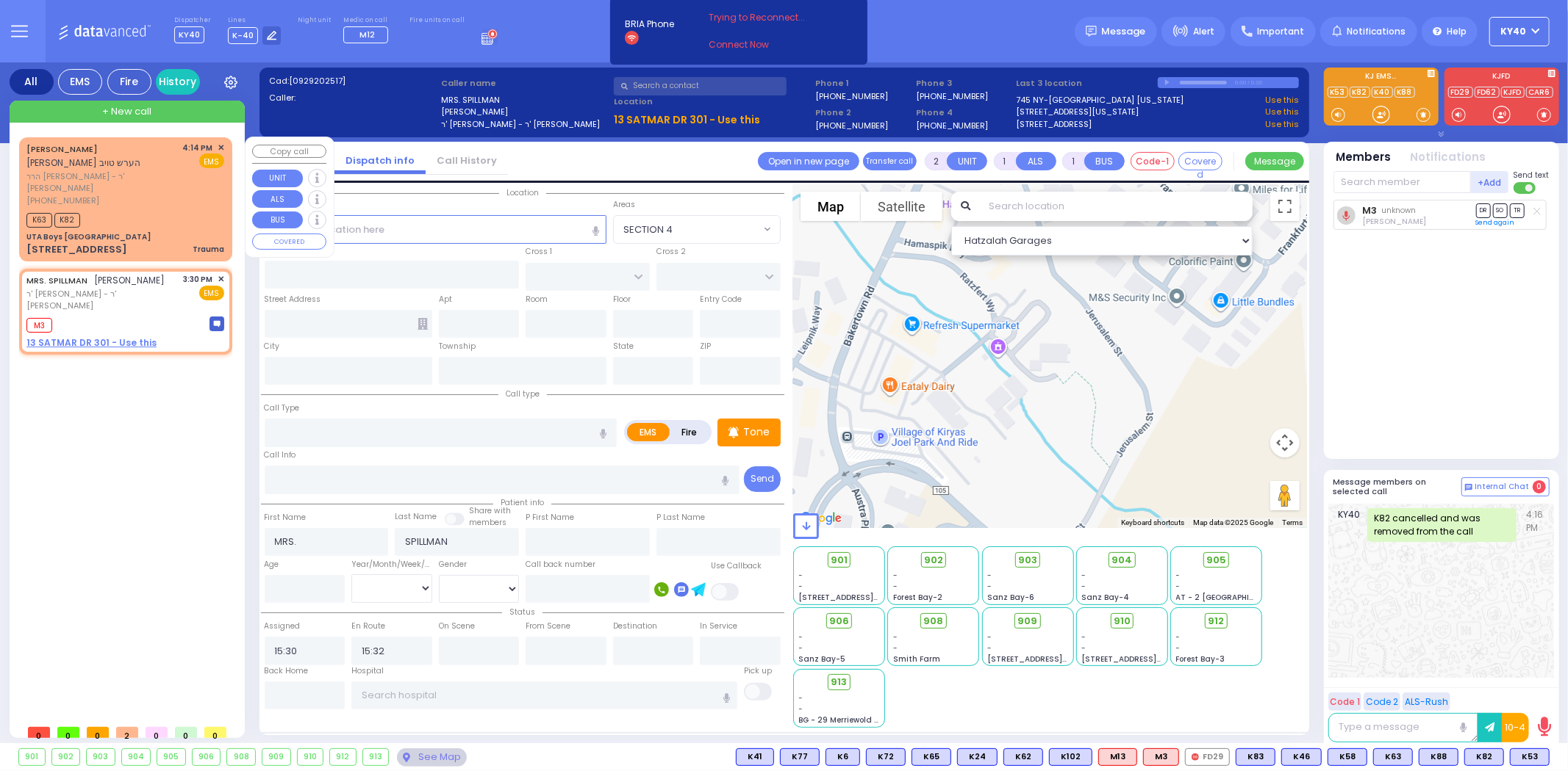
type input "16:15"
select select "Hatzalah Garages"
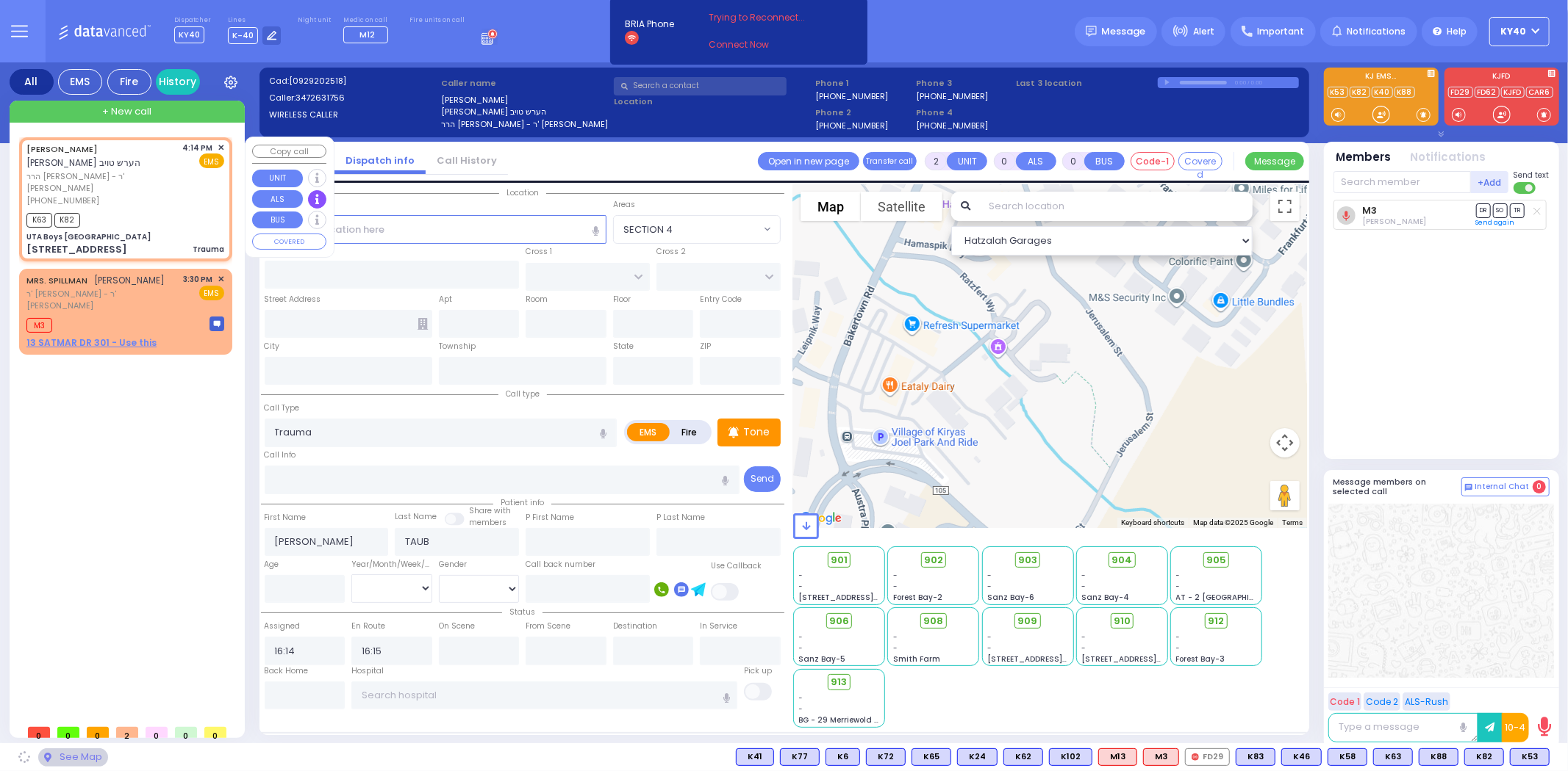
type input "UTA Boys Ratzfert Building"
type input "[GEOGRAPHIC_DATA]"
type input "10 Ratzfert Way"
type input "Kiryas Joel"
type input "[US_STATE]"
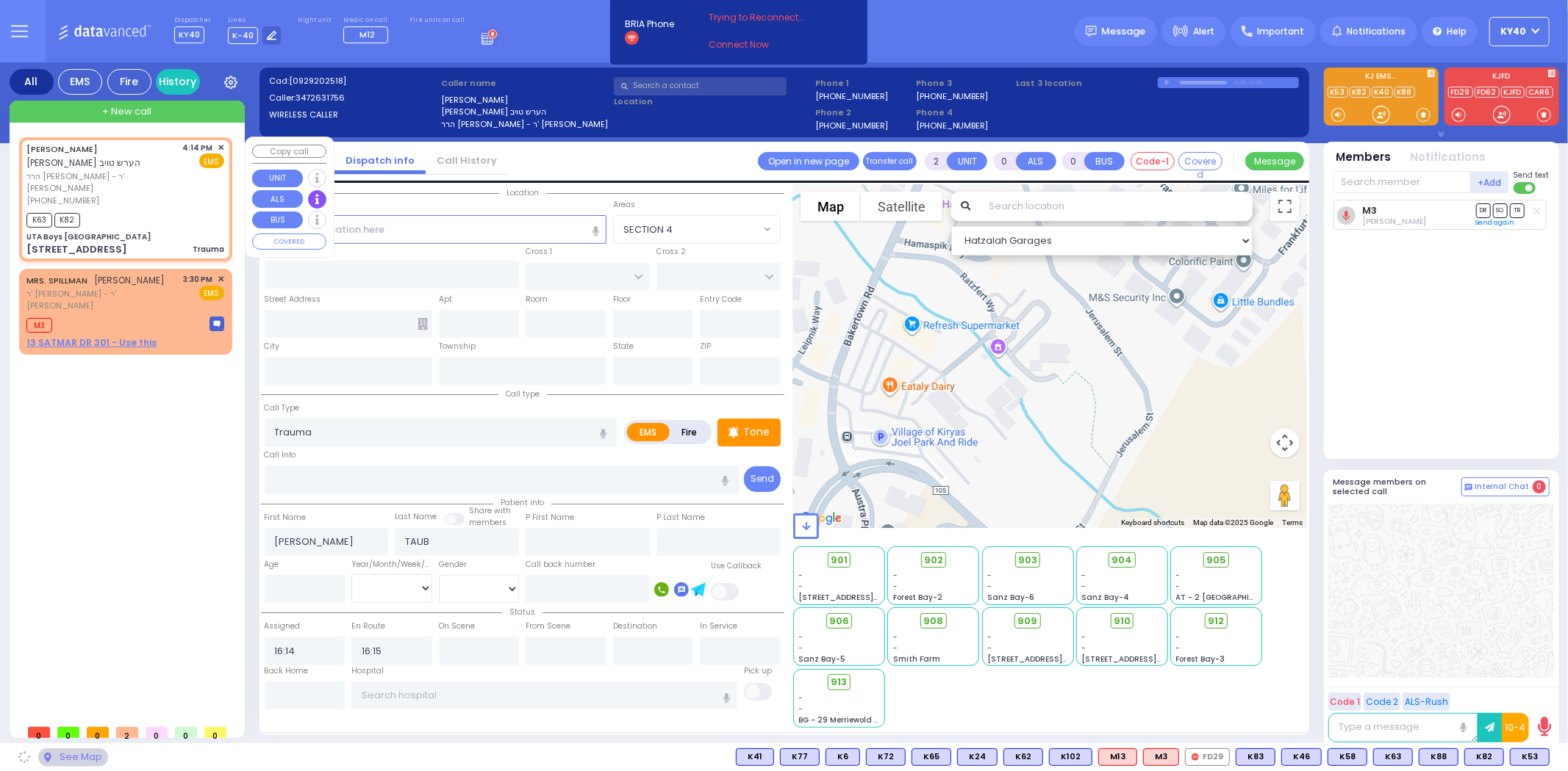
type input "10950"
select select "SECTION 4"
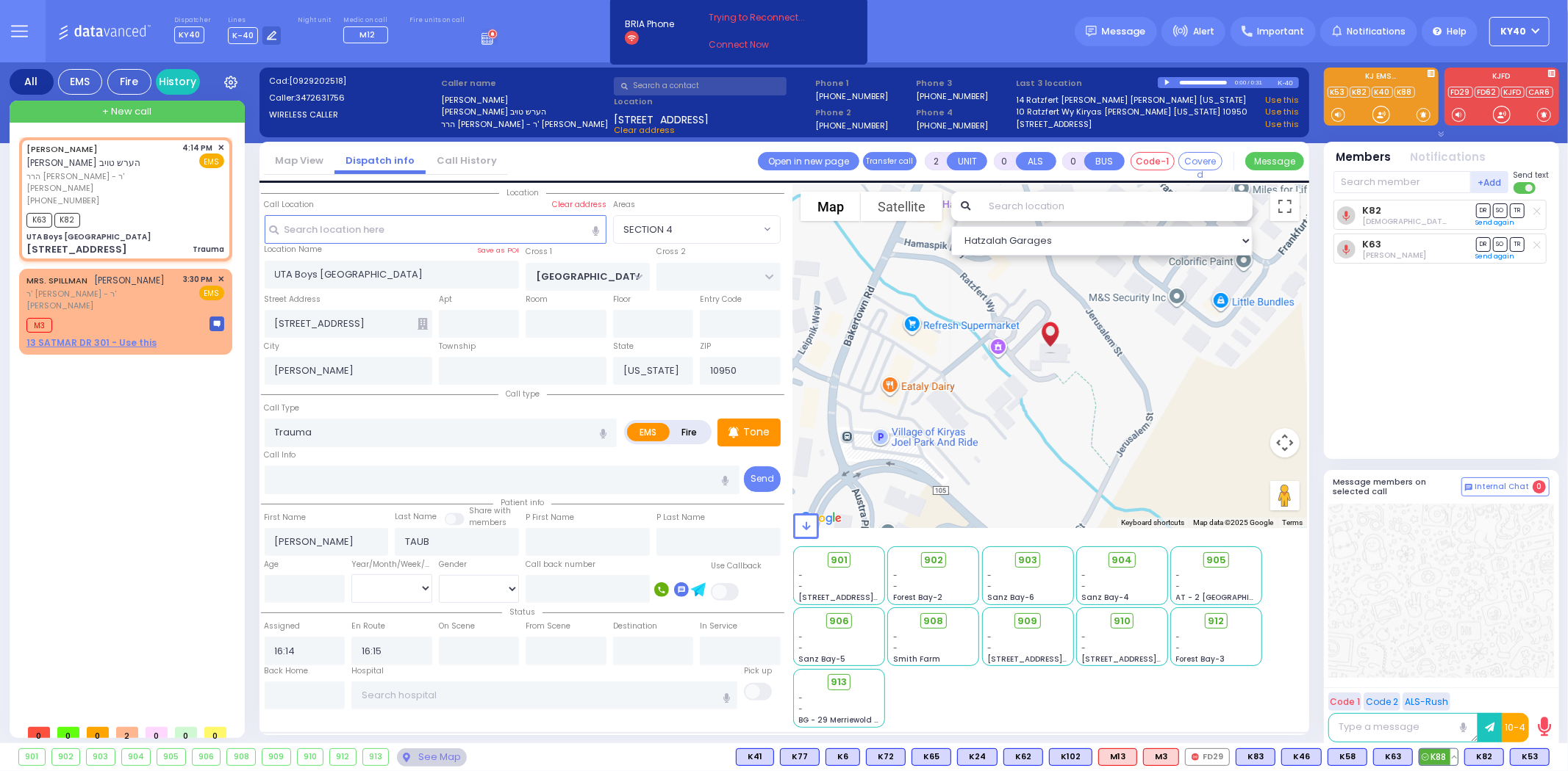
click at [1439, 755] on span "K88" at bounding box center [1438, 757] width 38 height 16
select select
radio input "true"
select select
select select "Hatzalah Garages"
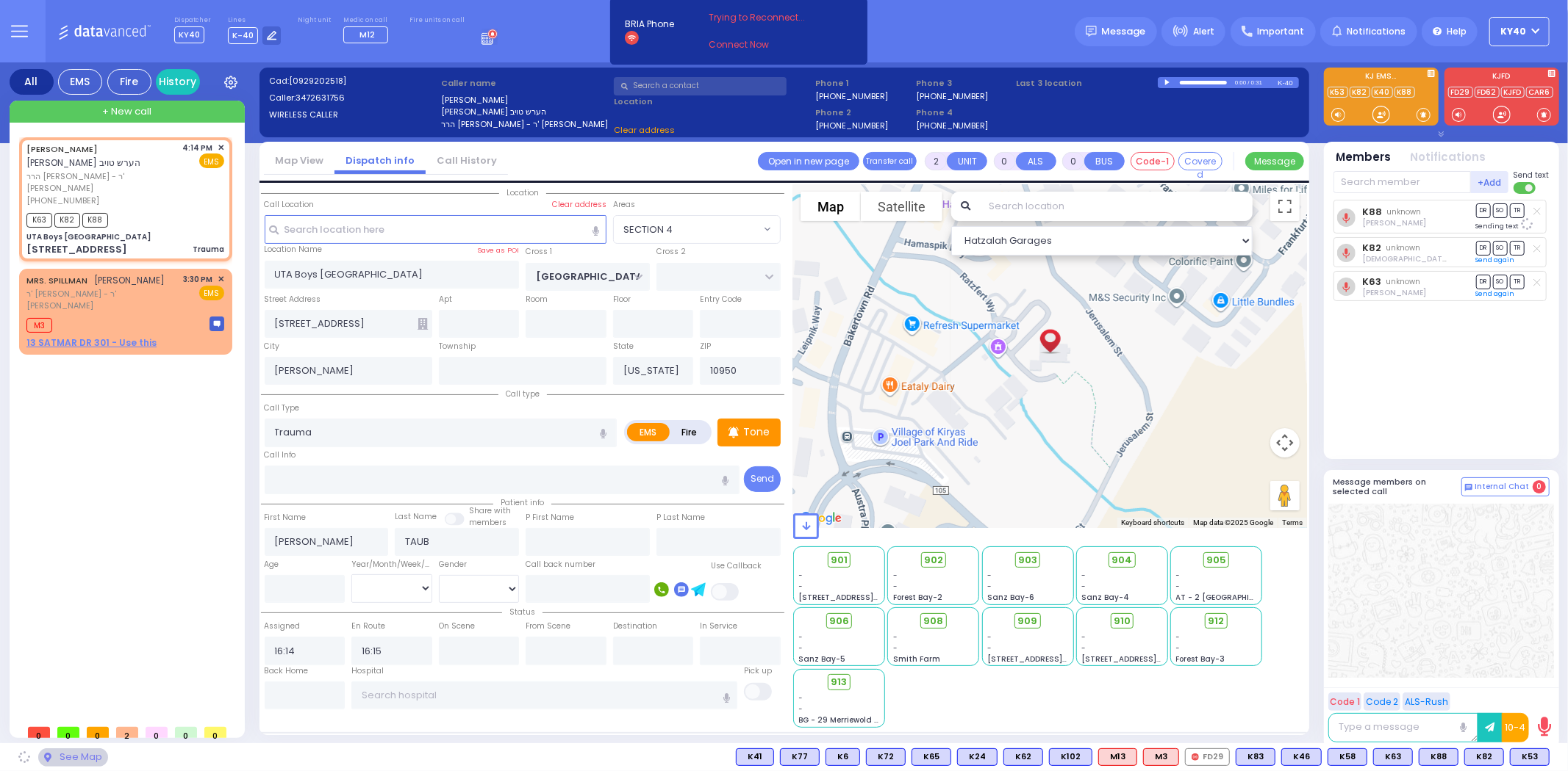
select select "SECTION 4"
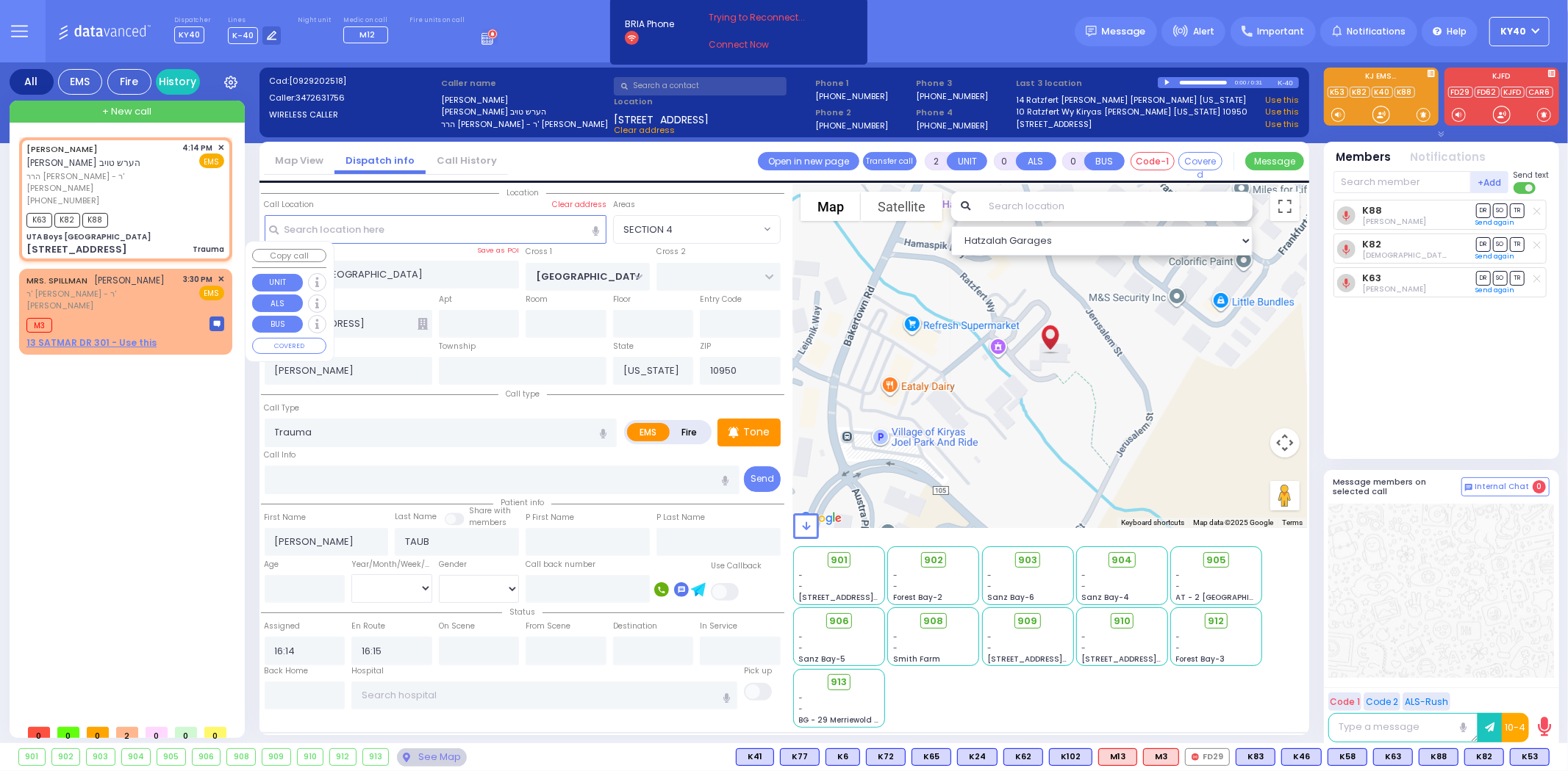
click at [101, 314] on div "M3" at bounding box center [125, 323] width 198 height 18
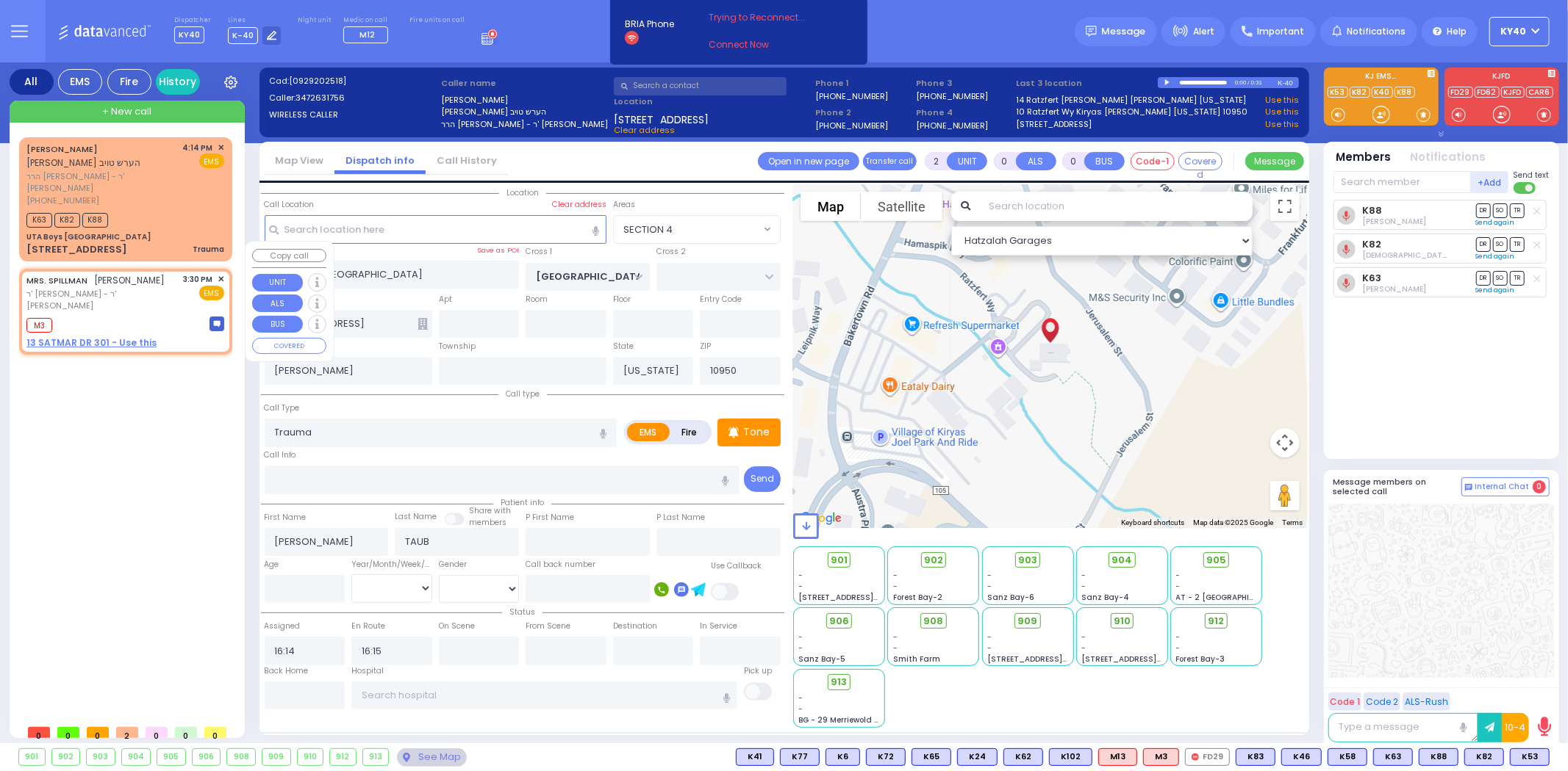
type input "1"
select select
radio input "true"
type input "MRS."
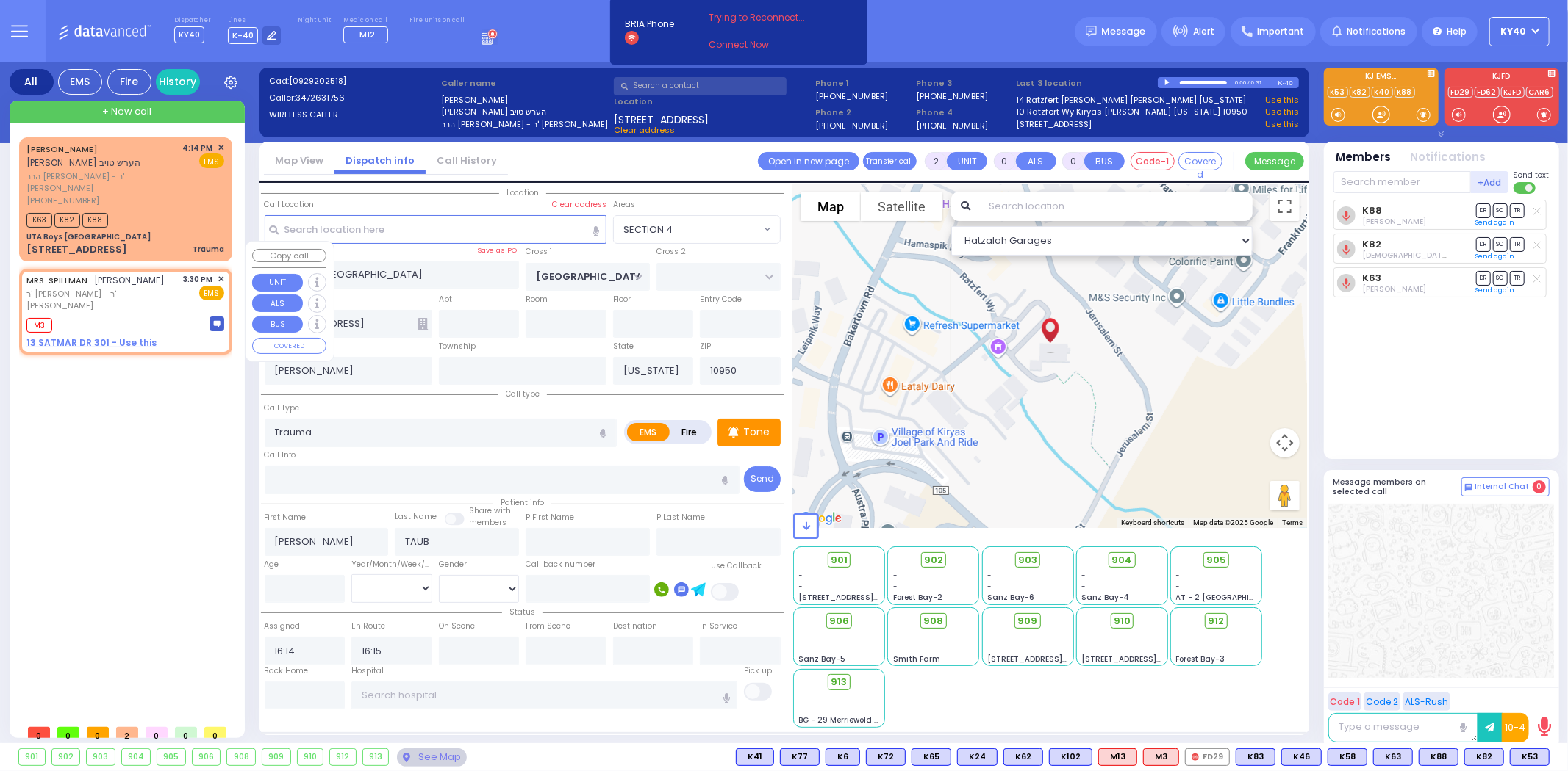
type input "SPILLMAN"
select select
type input "15:30"
type input "15:32"
select select "Hatzalah Garages"
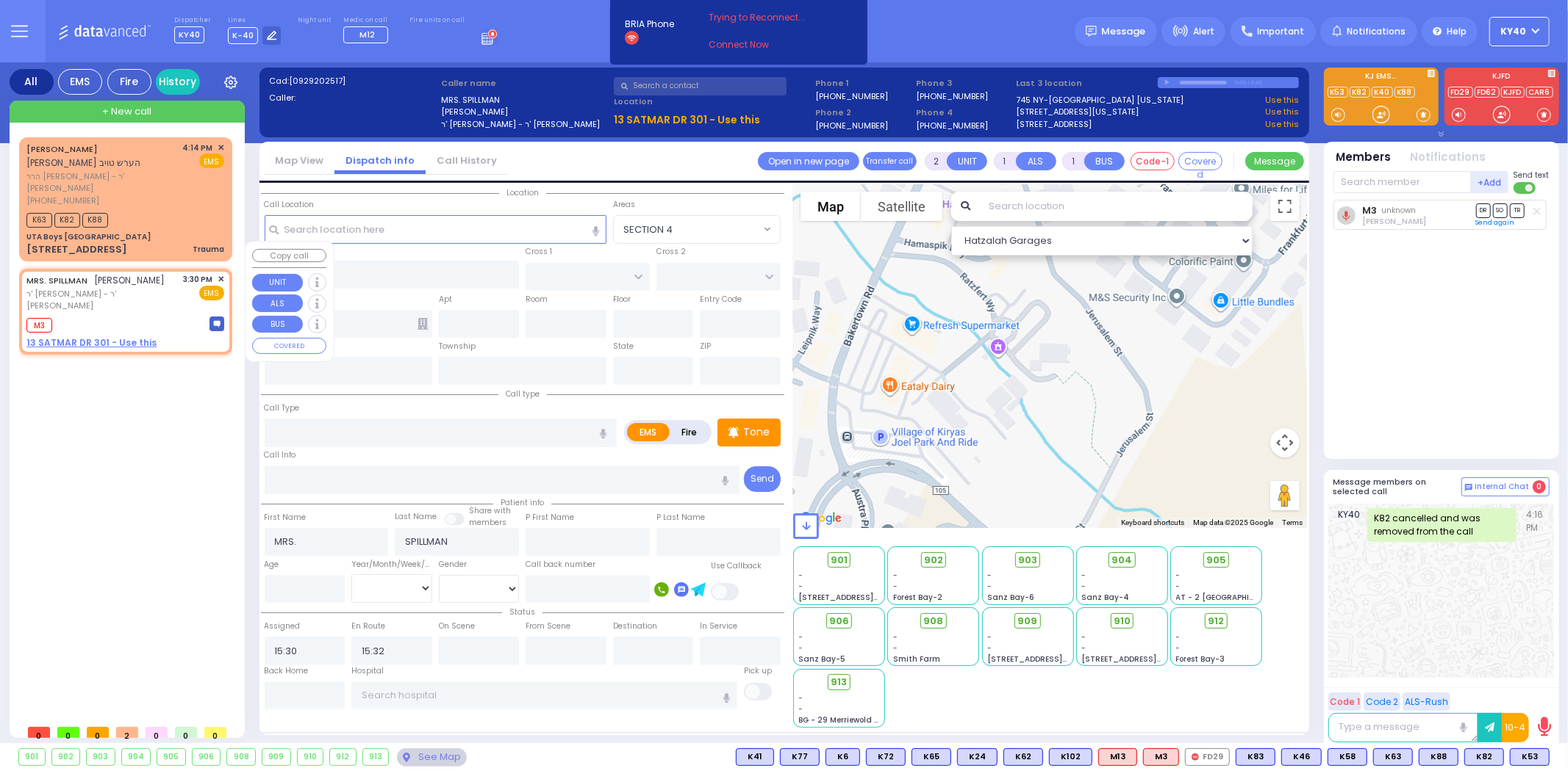
click at [122, 336] on u "13 SATMAR DR 301 - Use this" at bounding box center [92, 342] width 130 height 13
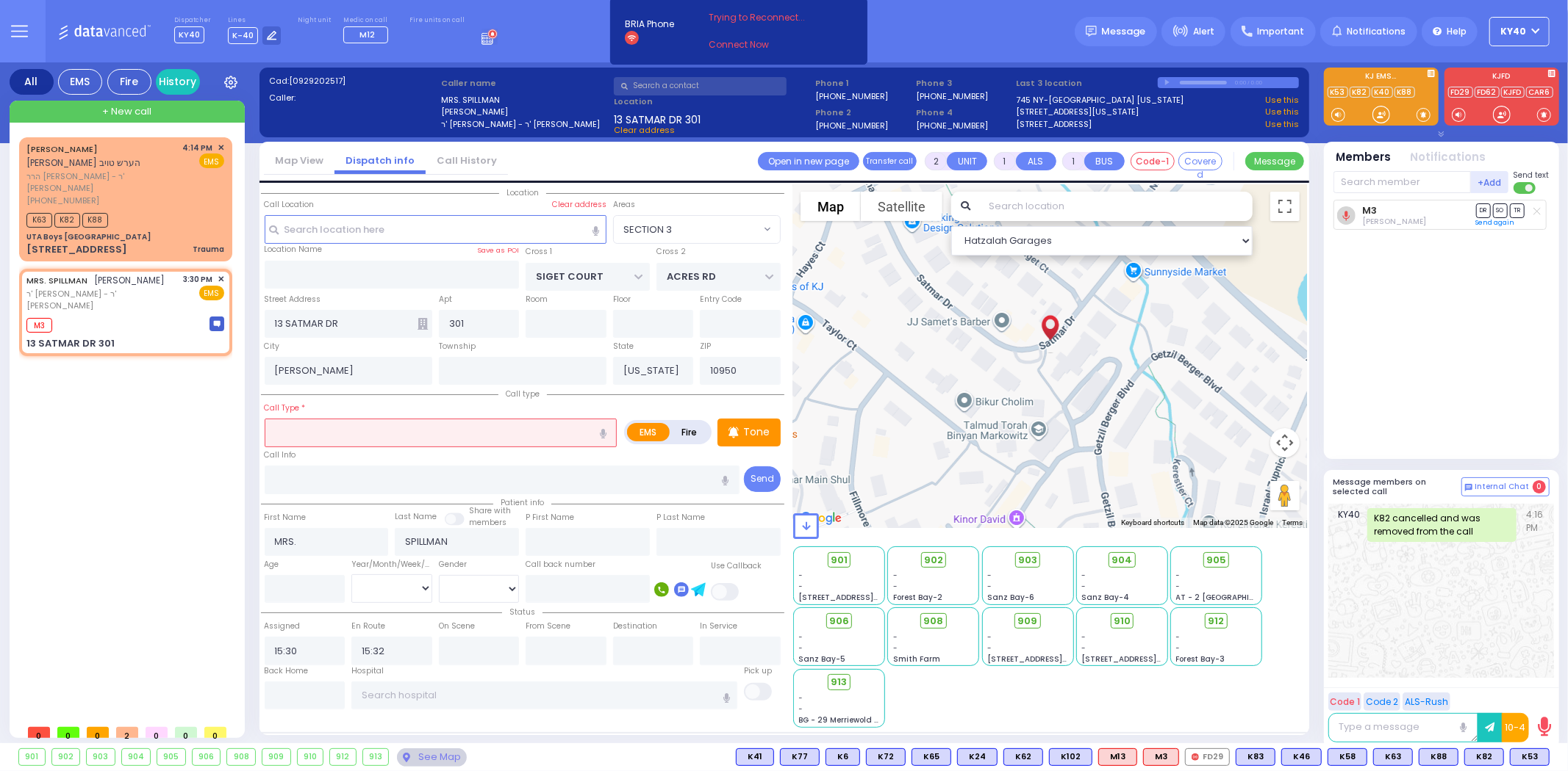
click at [379, 422] on input "text" at bounding box center [441, 433] width 353 height 28
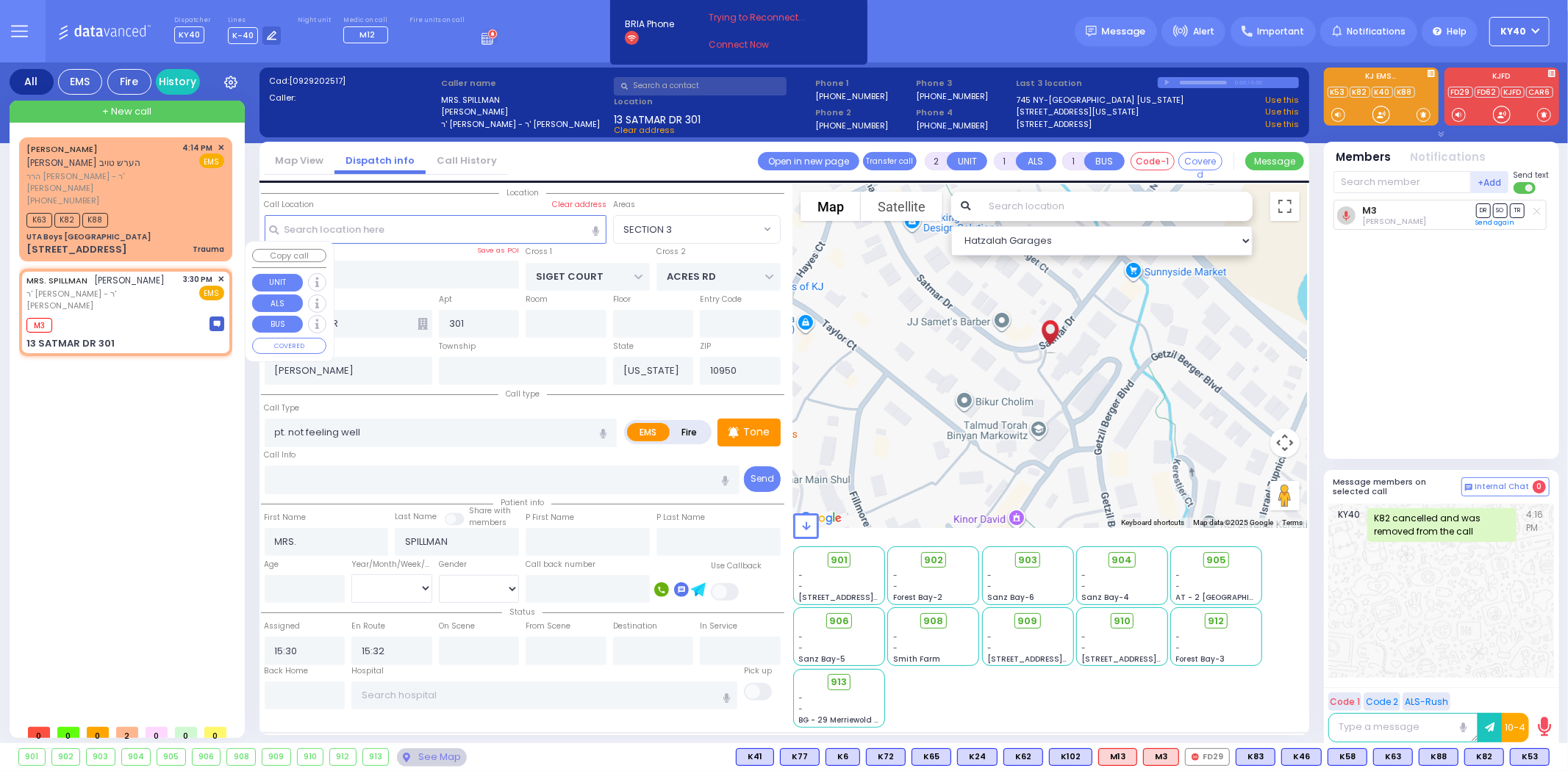
drag, startPoint x: 169, startPoint y: 277, endPoint x: 165, endPoint y: 287, distance: 10.8
click at [172, 314] on div "M3" at bounding box center [125, 323] width 198 height 18
click at [136, 314] on div "M3" at bounding box center [125, 323] width 198 height 18
click at [171, 209] on div "K63 K82 K88" at bounding box center [125, 218] width 198 height 18
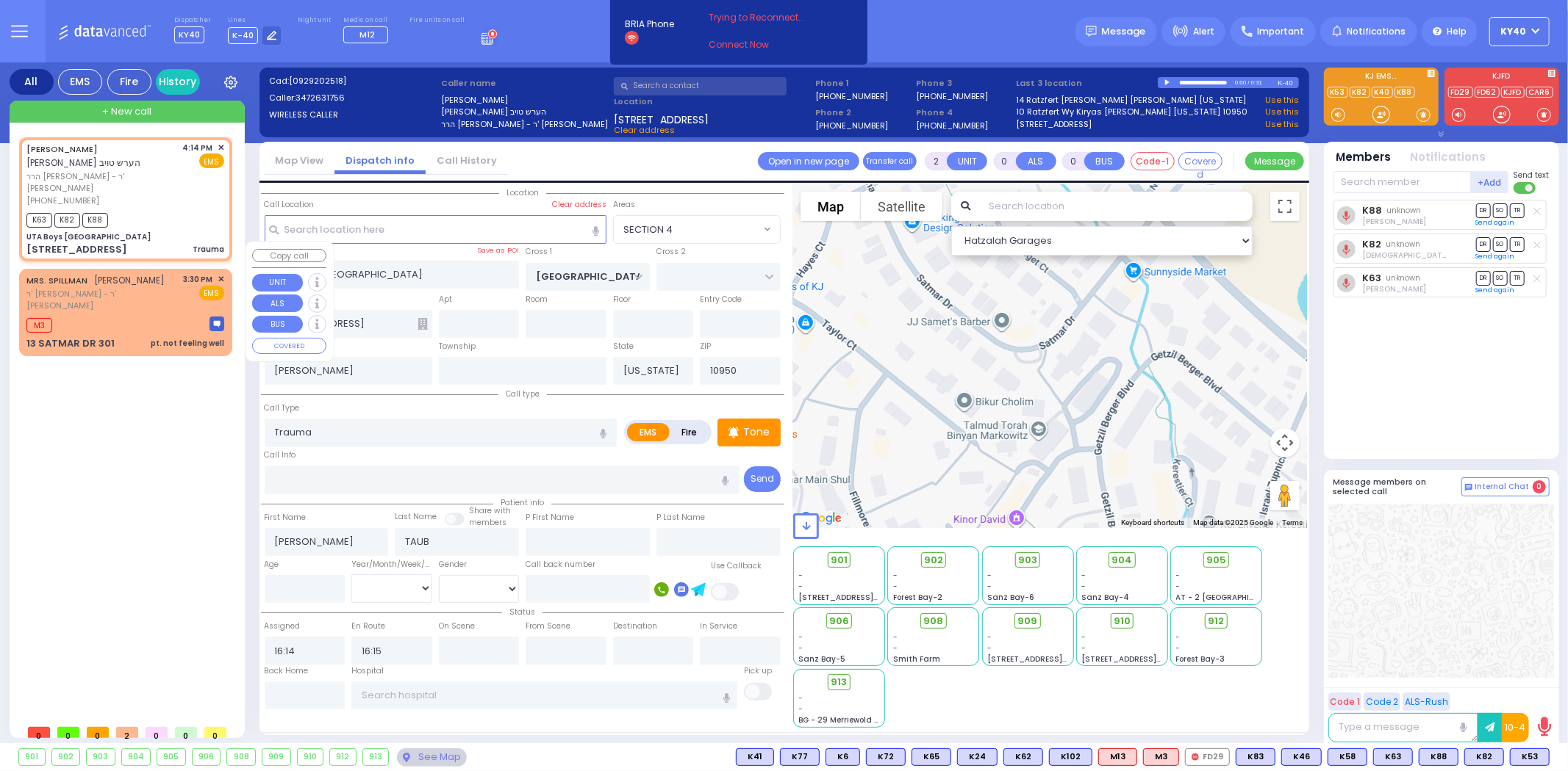
click at [150, 314] on div "M3" at bounding box center [125, 323] width 198 height 18
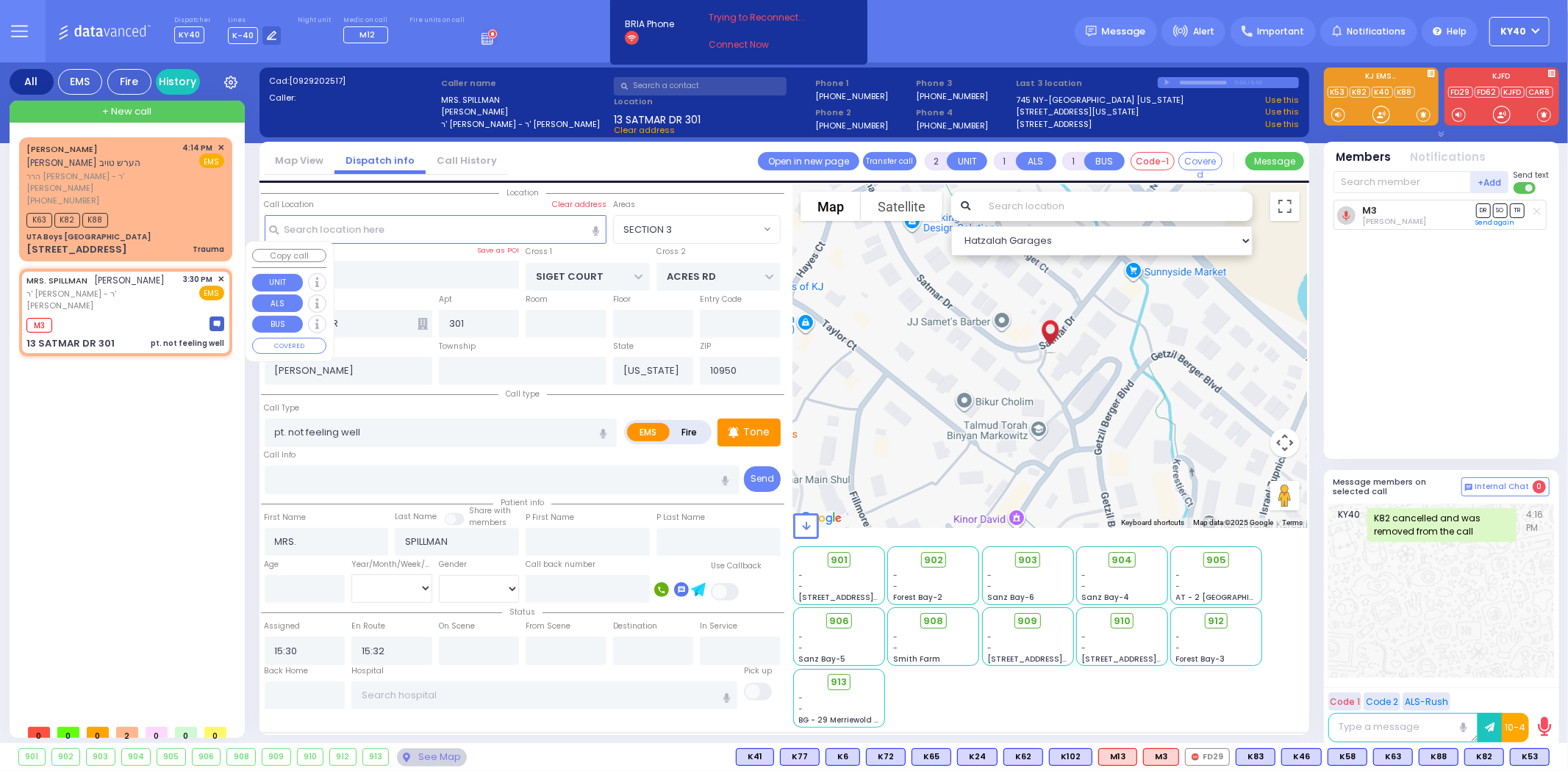
click at [116, 314] on div "M3" at bounding box center [125, 323] width 198 height 18
click at [1532, 754] on span "K82" at bounding box center [1530, 757] width 38 height 16
click at [133, 288] on span "ר' [PERSON_NAME] - ר' [PERSON_NAME]" at bounding box center [103, 300] width 152 height 24
click at [130, 314] on div "M3 K82" at bounding box center [125, 323] width 198 height 18
click at [750, 425] on p "Tone" at bounding box center [757, 433] width 27 height 16
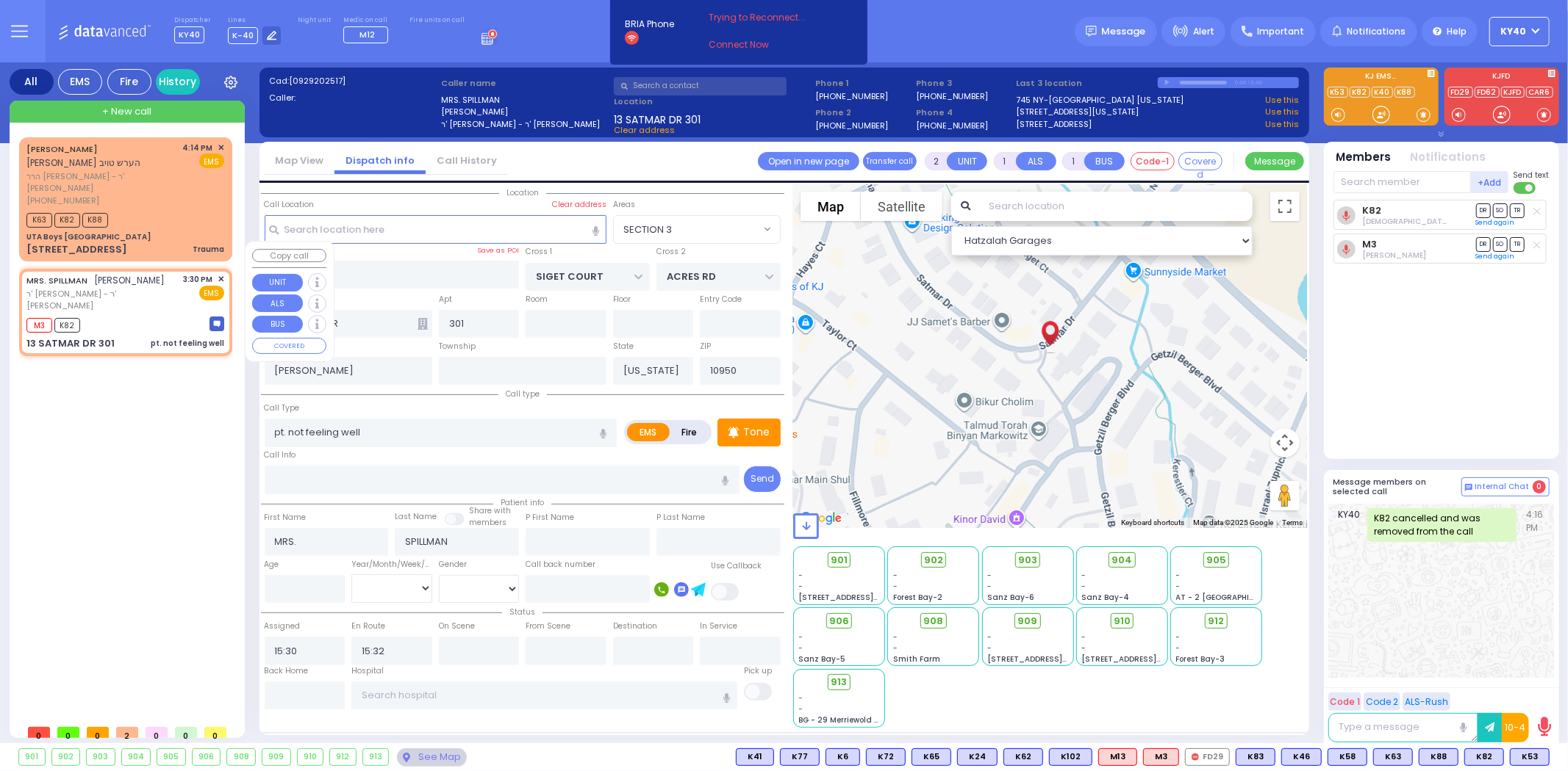
click at [126, 273] on div "MRS. SPILLMAN חיים שמואל שפילמאן ר' שלמה אליעזר - ר' משה יודא הירש 3:30 PM ✕ EM…" at bounding box center [125, 312] width 207 height 82
click at [140, 314] on div "M3 K82" at bounding box center [125, 323] width 198 height 18
click at [129, 314] on div "M3 K82" at bounding box center [125, 323] width 198 height 18
click at [112, 314] on div "M3 K82" at bounding box center [125, 323] width 198 height 18
click at [1530, 755] on span "K38" at bounding box center [1530, 757] width 38 height 16
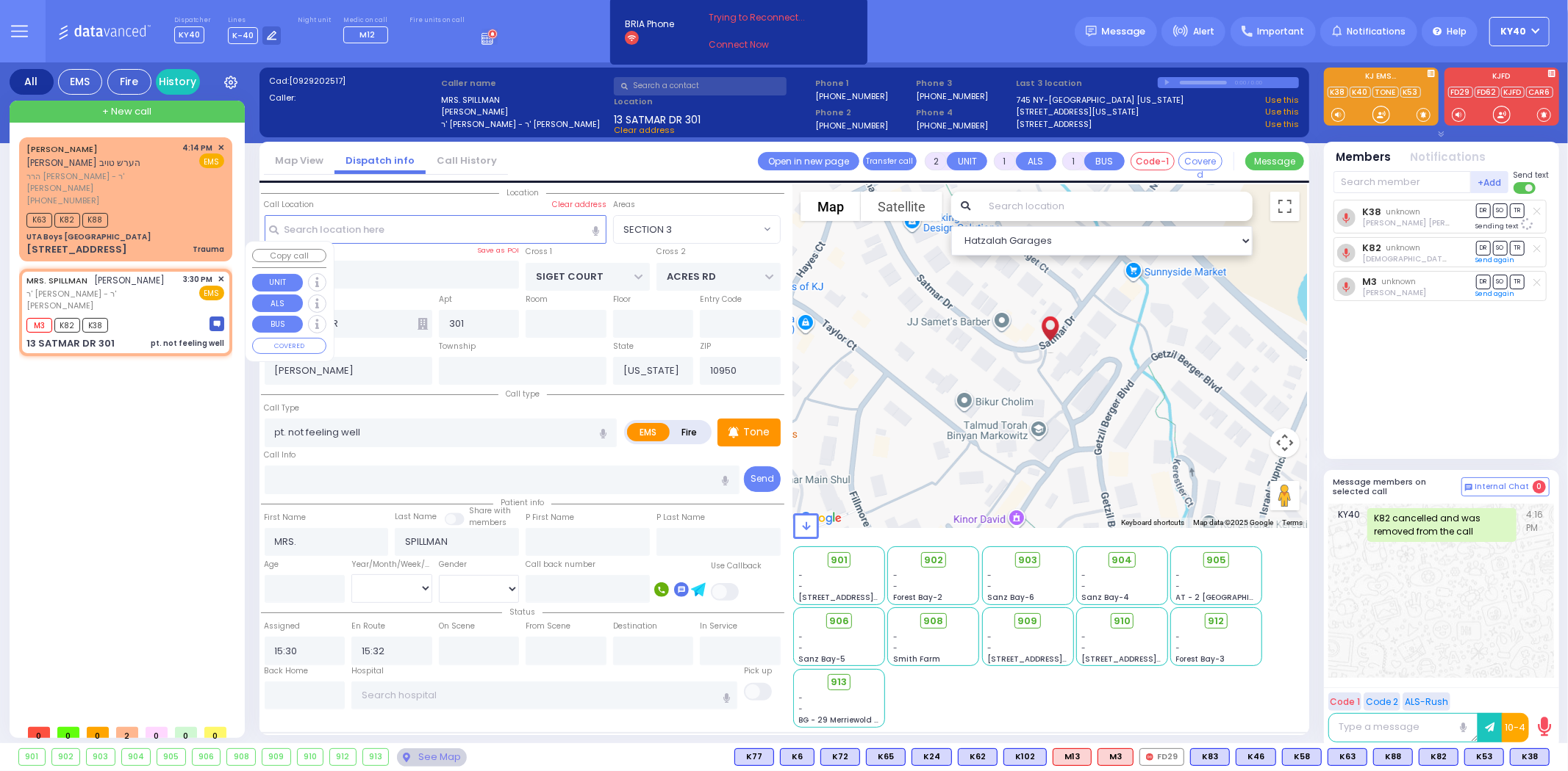
click at [147, 314] on div "M3 K82 K38" at bounding box center [125, 323] width 198 height 18
click at [131, 314] on div "M3 K82 K38" at bounding box center [125, 323] width 198 height 18
click at [142, 314] on div "M3 K82 K38" at bounding box center [125, 323] width 198 height 18
click at [1218, 614] on span "912" at bounding box center [1221, 621] width 16 height 15
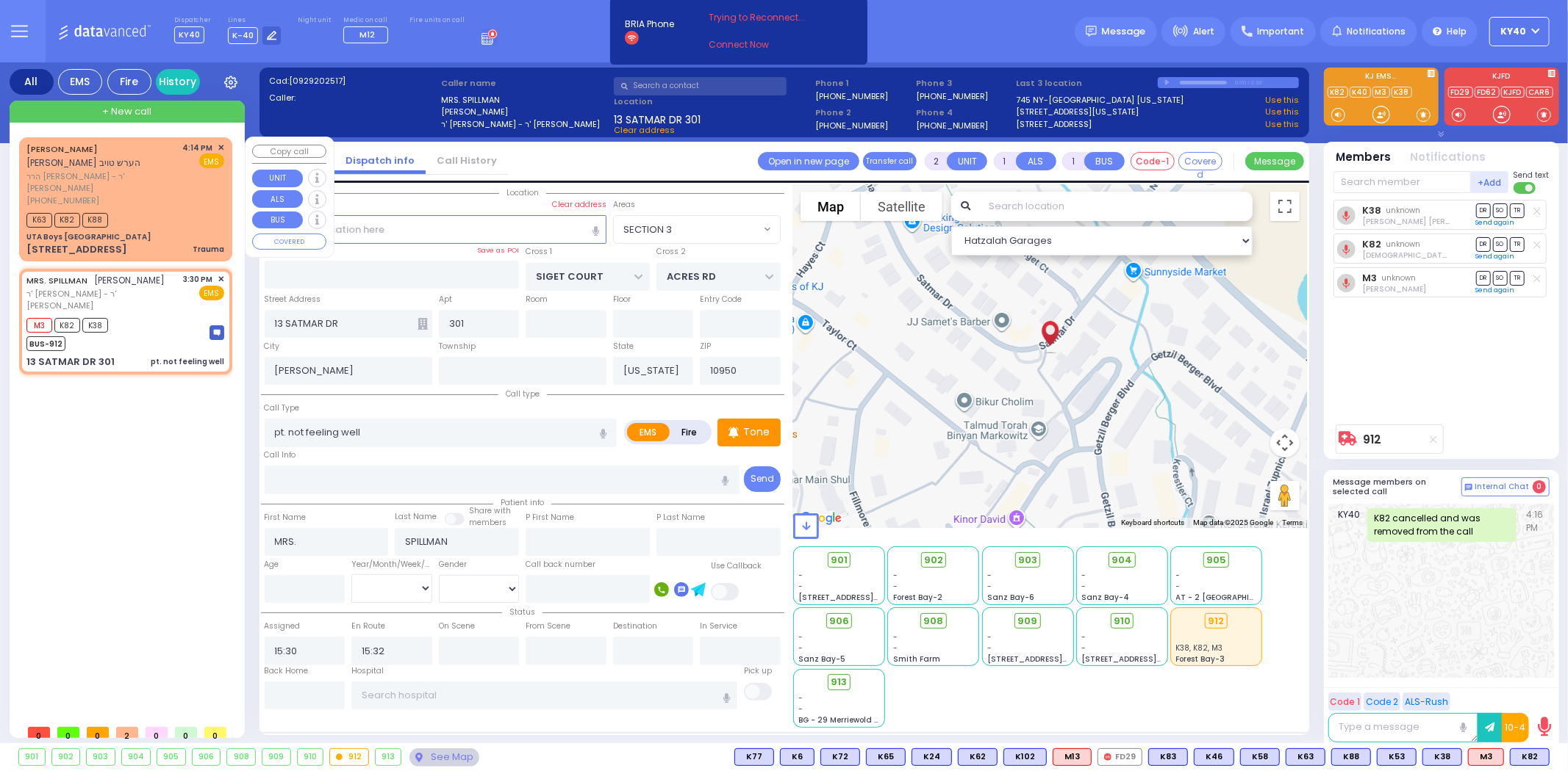
click at [163, 209] on div "K63 K82 K88" at bounding box center [125, 218] width 198 height 18
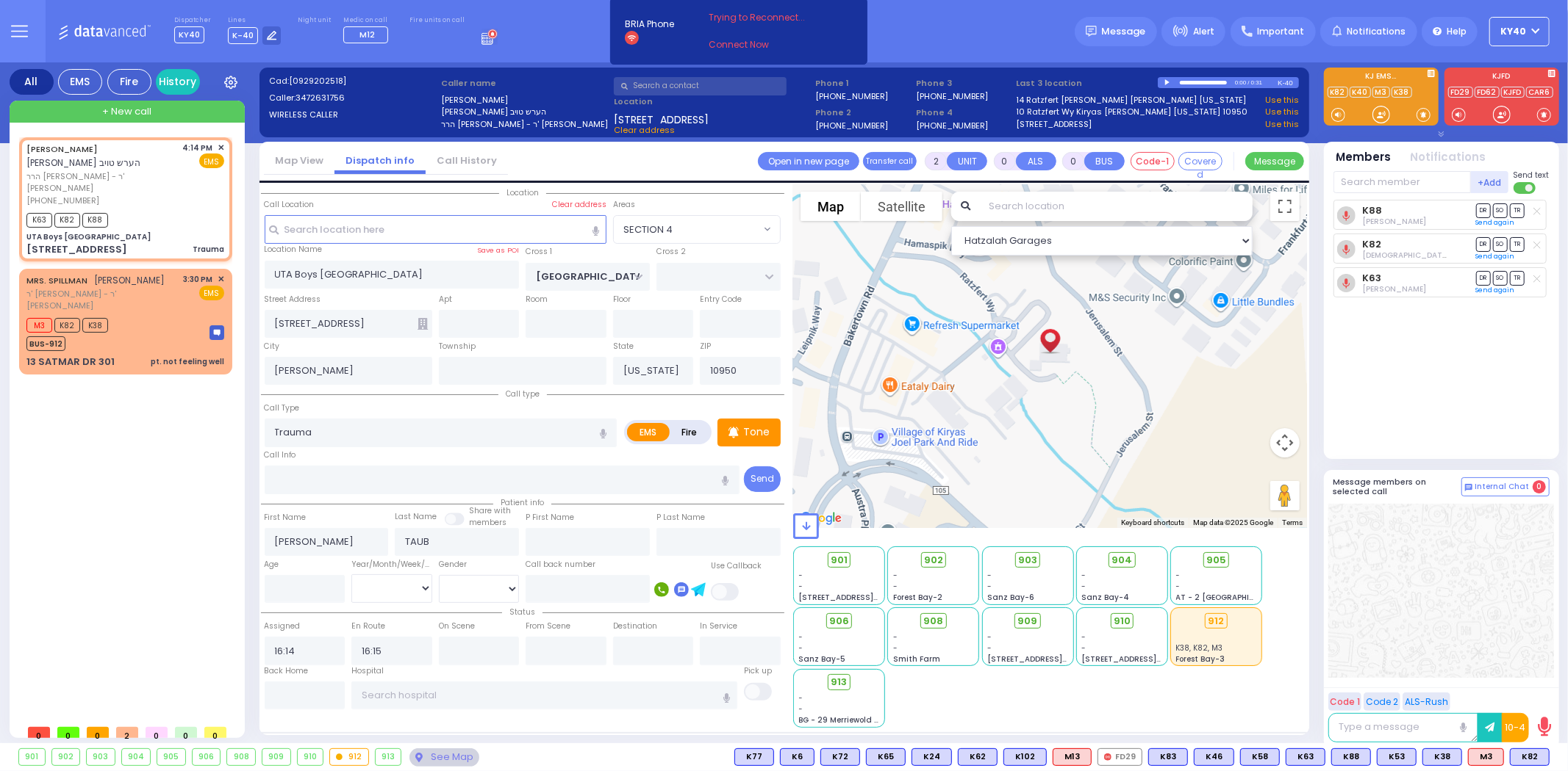
click at [1540, 241] on icon at bounding box center [1537, 245] width 7 height 8
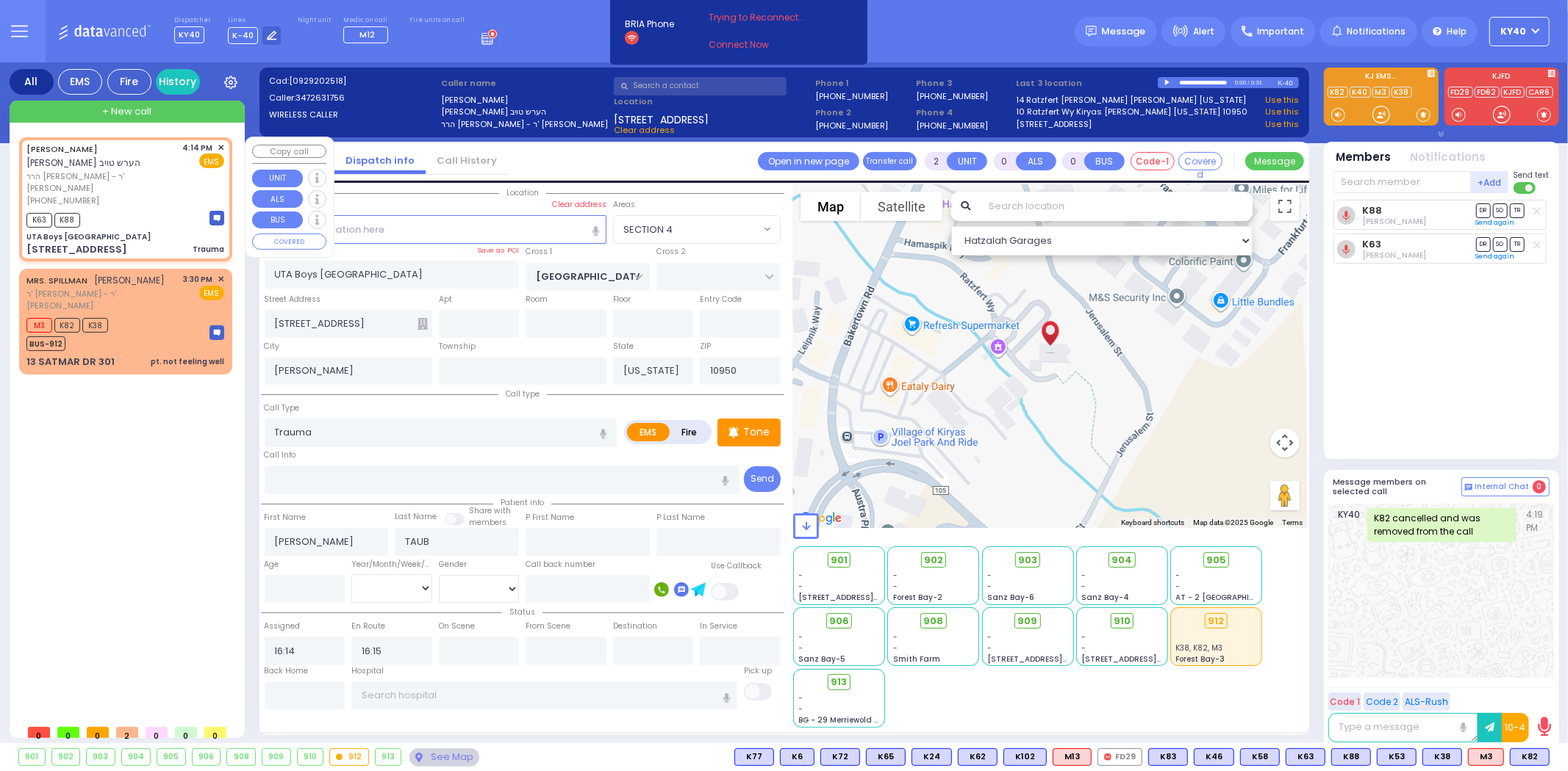
click at [181, 209] on div "K63 K88" at bounding box center [125, 218] width 198 height 18
click at [160, 194] on div "(347) 263-1756" at bounding box center [102, 201] width 151 height 13
click at [219, 147] on span "✕" at bounding box center [221, 148] width 6 height 13
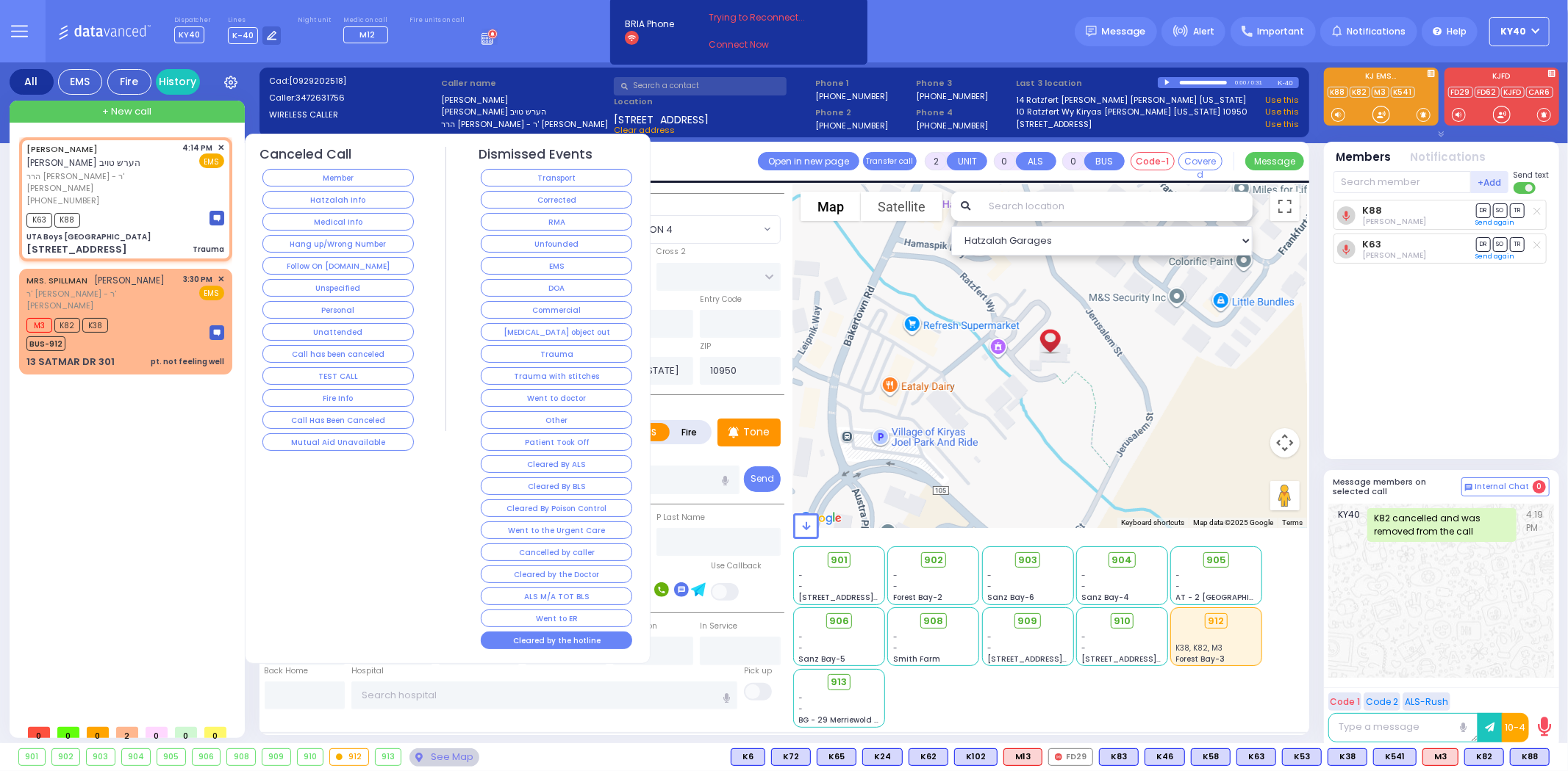
drag, startPoint x: 576, startPoint y: 633, endPoint x: 579, endPoint y: 641, distance: 8.5
click at [579, 641] on button "Cleared by the hotline" at bounding box center [556, 640] width 151 height 18
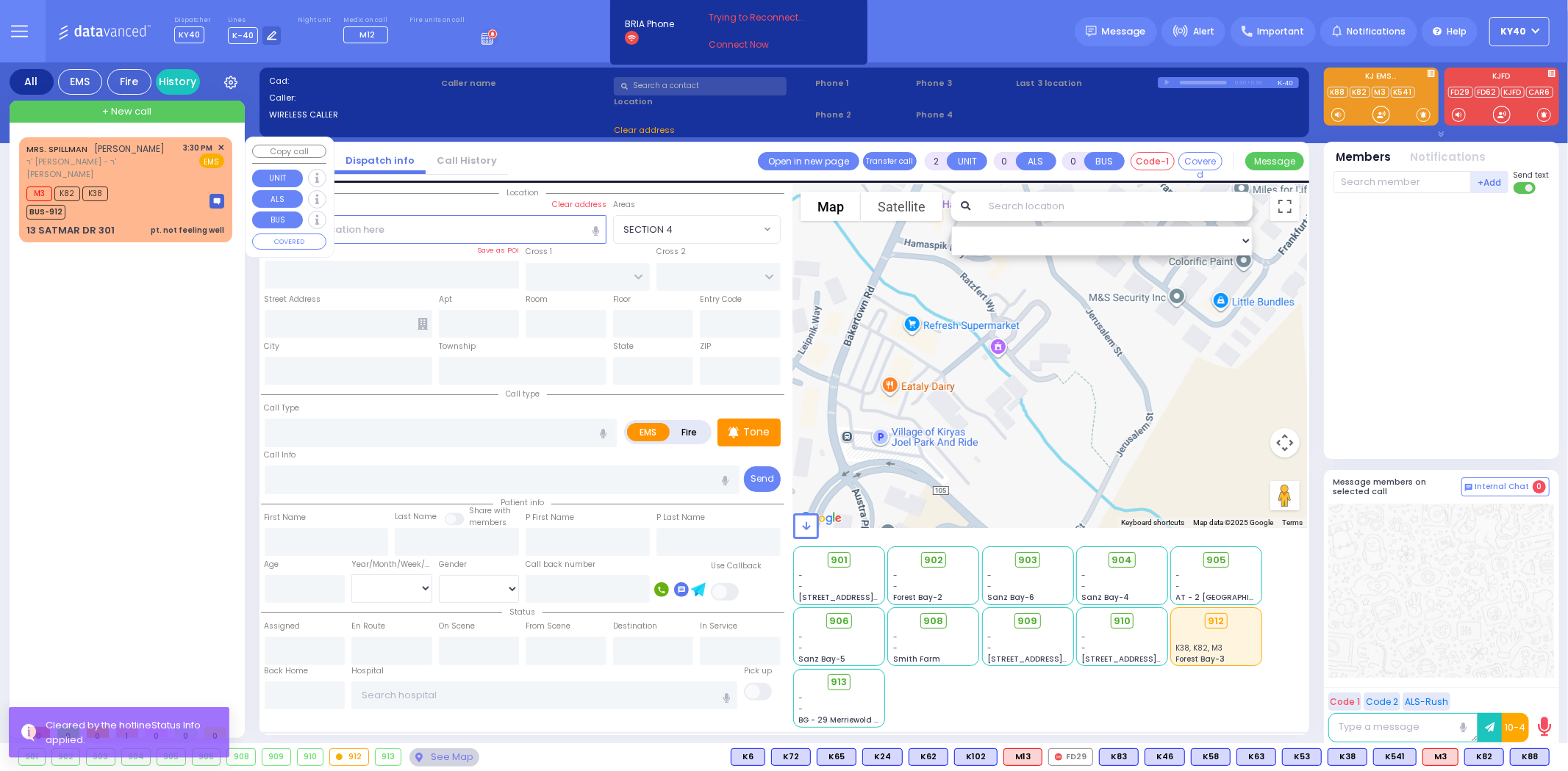
click at [185, 225] on div "pt. not feeling well" at bounding box center [187, 230] width 74 height 11
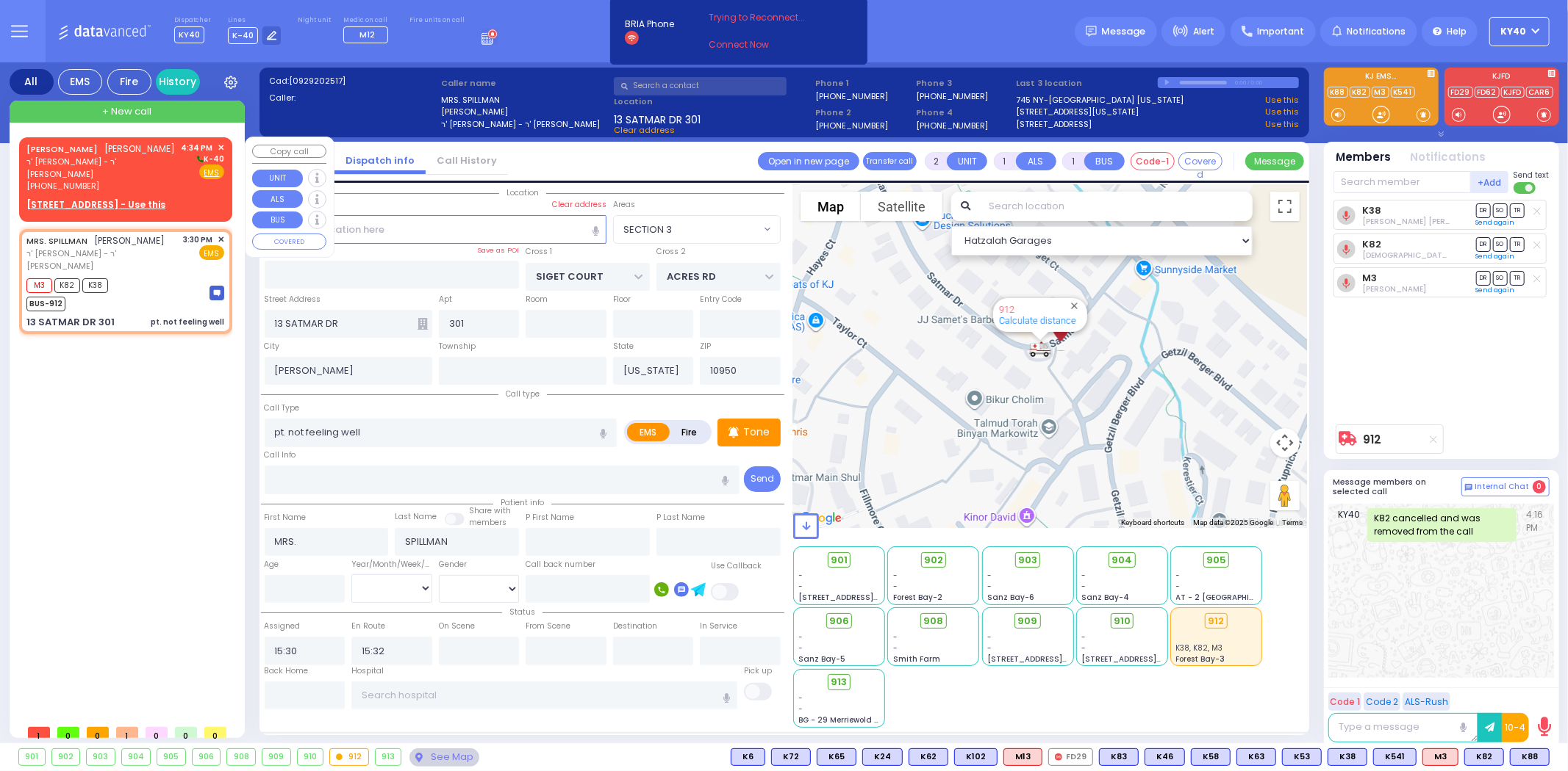
click at [143, 171] on span "ר' [PERSON_NAME] - ר' [PERSON_NAME]" at bounding box center [101, 168] width 150 height 24
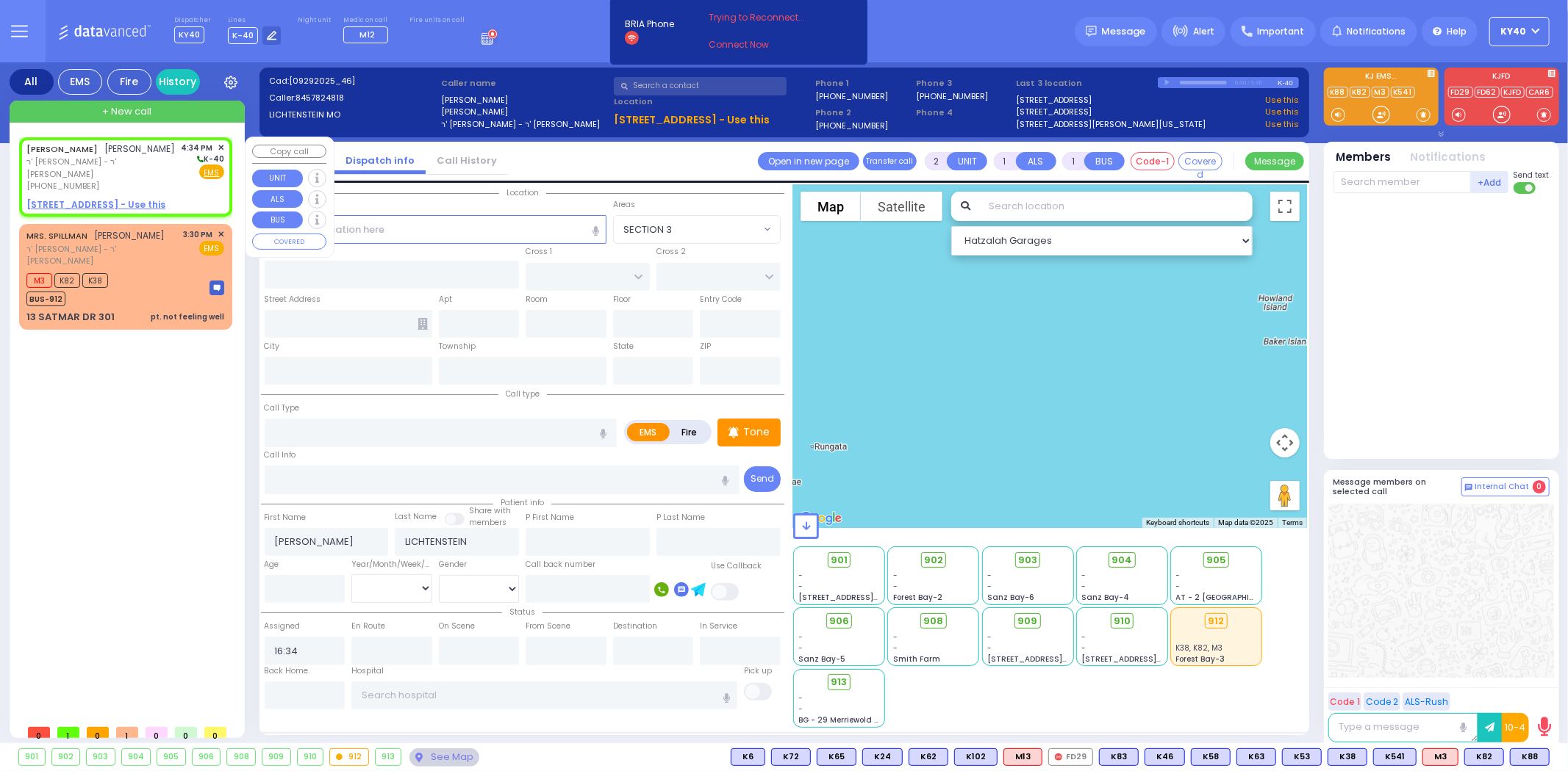
click at [116, 205] on u "16 PRAG BLVD 301 - Use this" at bounding box center [96, 205] width 139 height 13
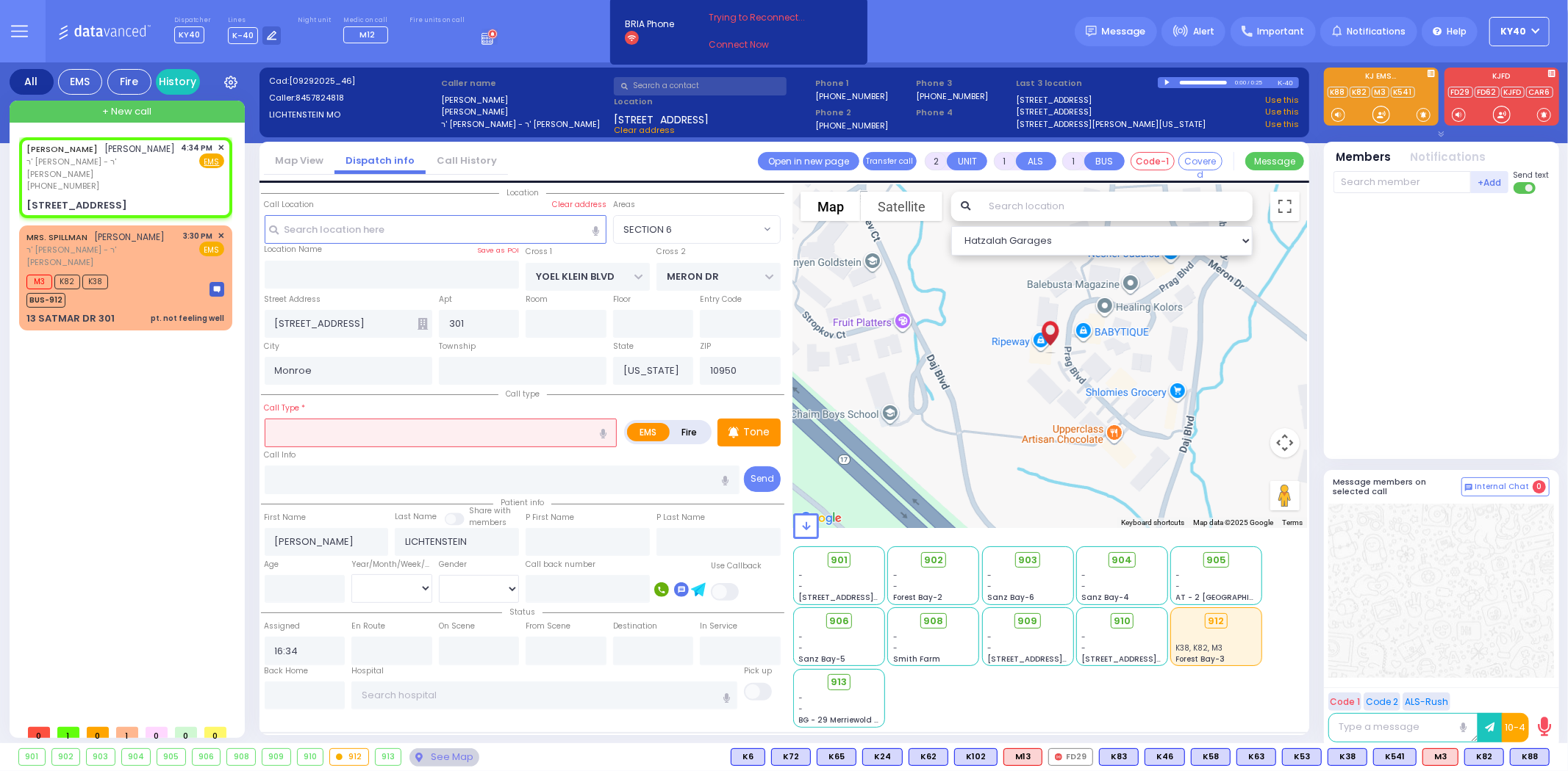
click at [483, 435] on input "text" at bounding box center [441, 433] width 353 height 28
click at [122, 157] on div "MORDCHE JACOB LICHTENSTEIN מרדכי יעקב ליכטענשטיין" at bounding box center [101, 149] width 149 height 15
click at [289, 418] on input "text" at bounding box center [441, 433] width 353 height 28
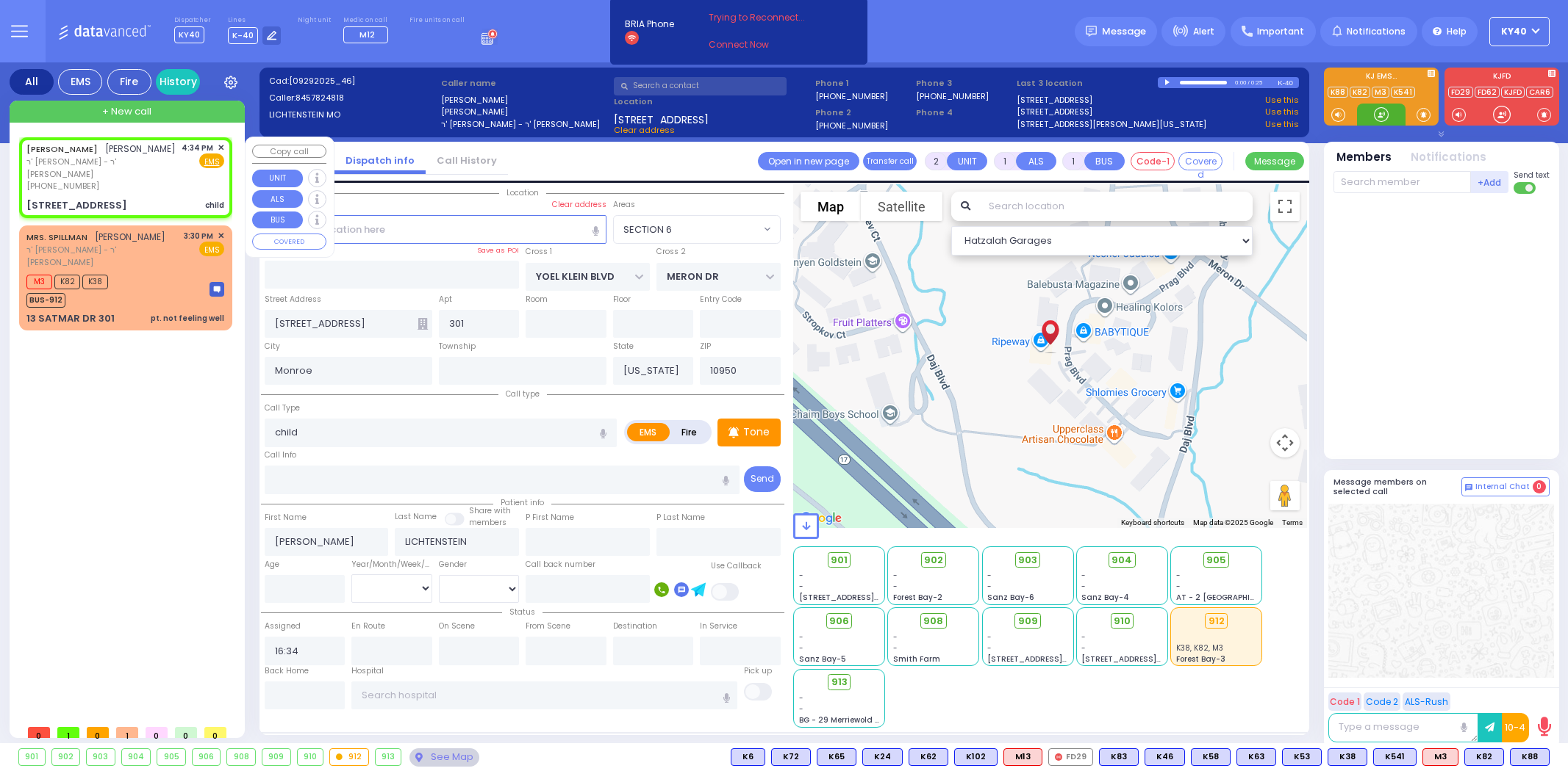
select select "SECTION 6"
select select
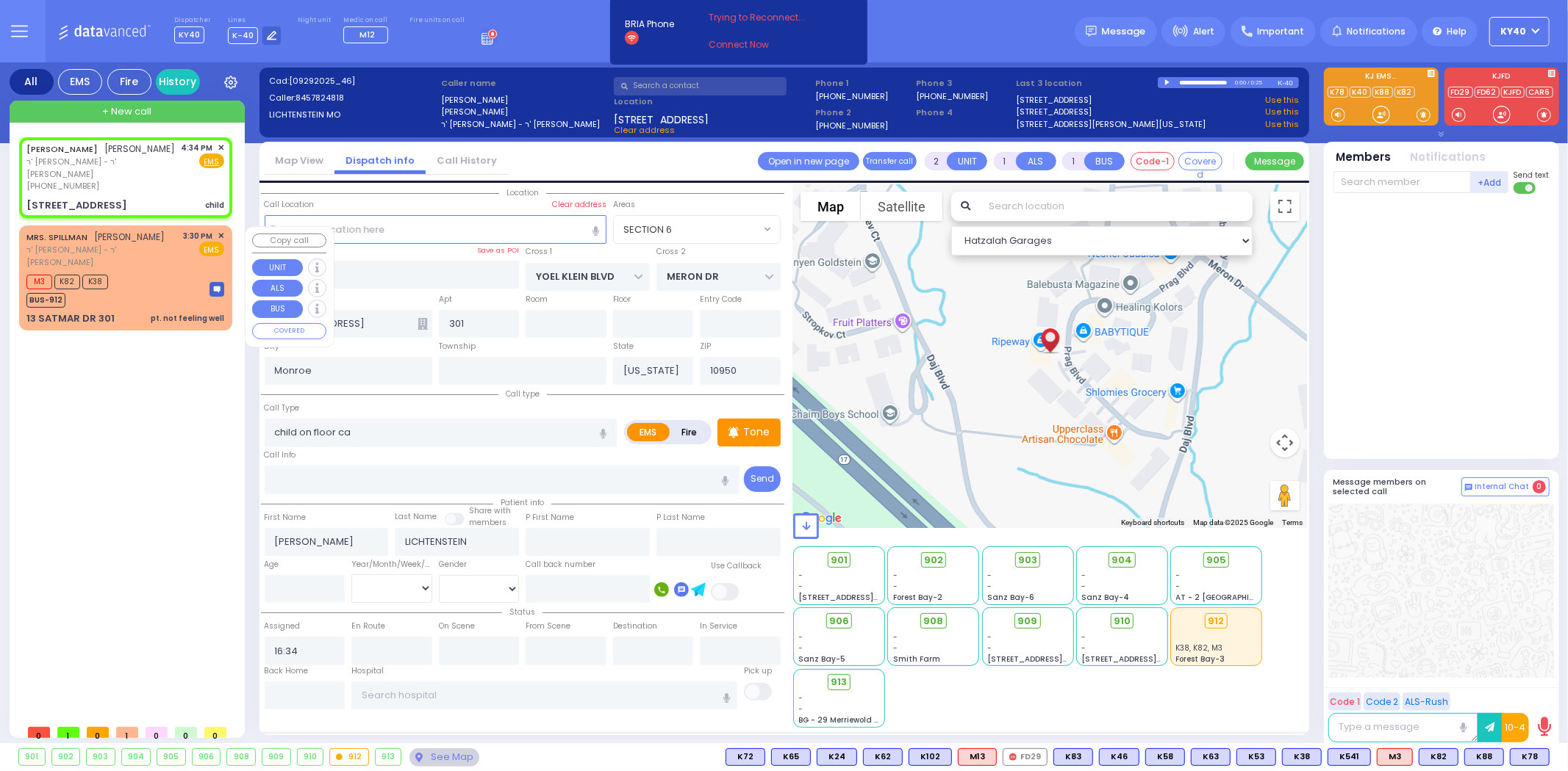
type input "child on floor can"
select select
radio input "true"
select select
select select "Hatzalah Garages"
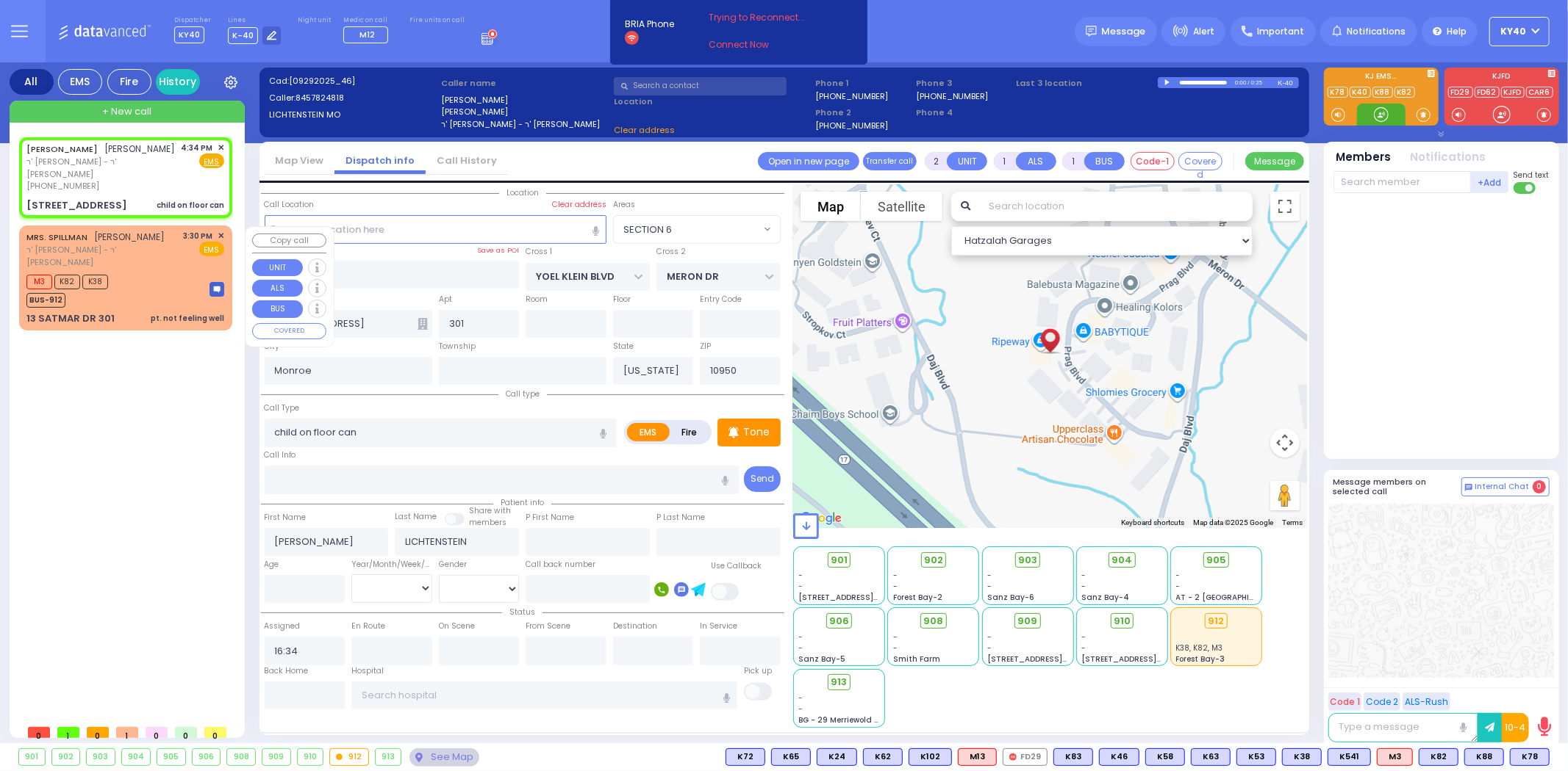
select select "SECTION 6"
type input "child on floor cant"
select select
radio input "true"
select select
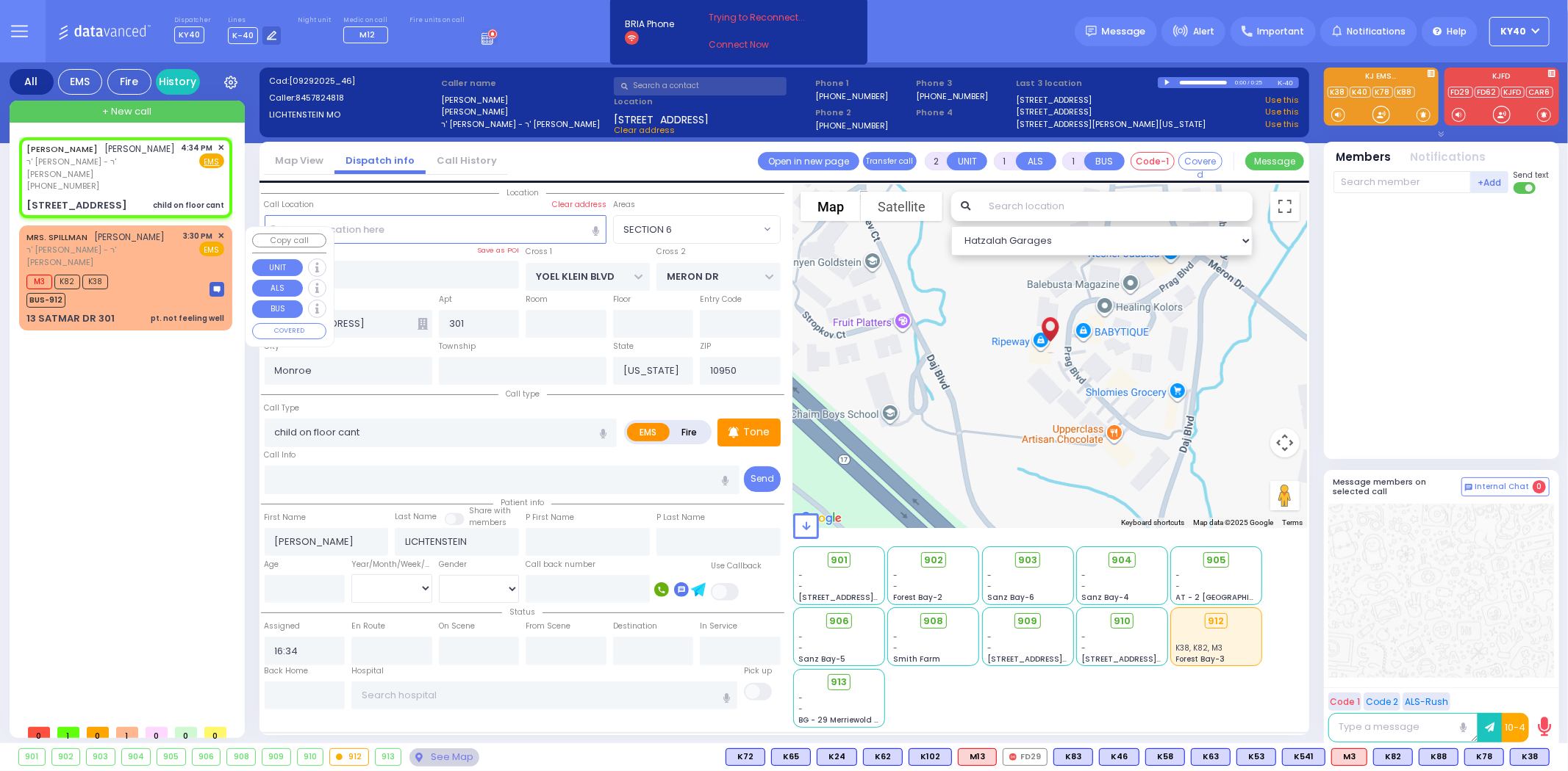
click at [160, 276] on div "M3 K82 K38 BUS-912" at bounding box center [125, 289] width 198 height 37
select select "Hatzalah Garages"
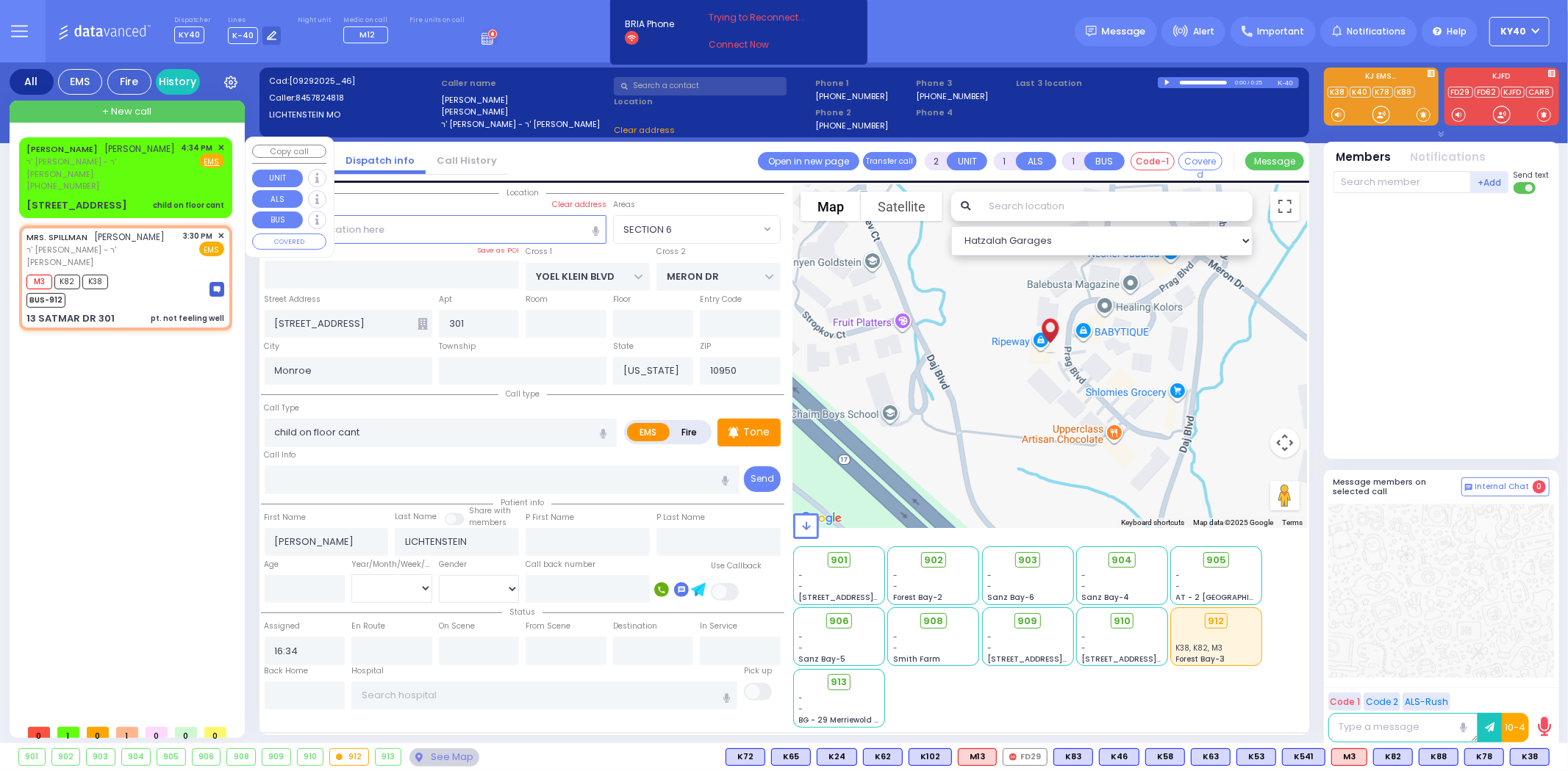
select select
type input "pt. not feeling well"
radio input "true"
type input "MRS."
type input "SPILLMAN"
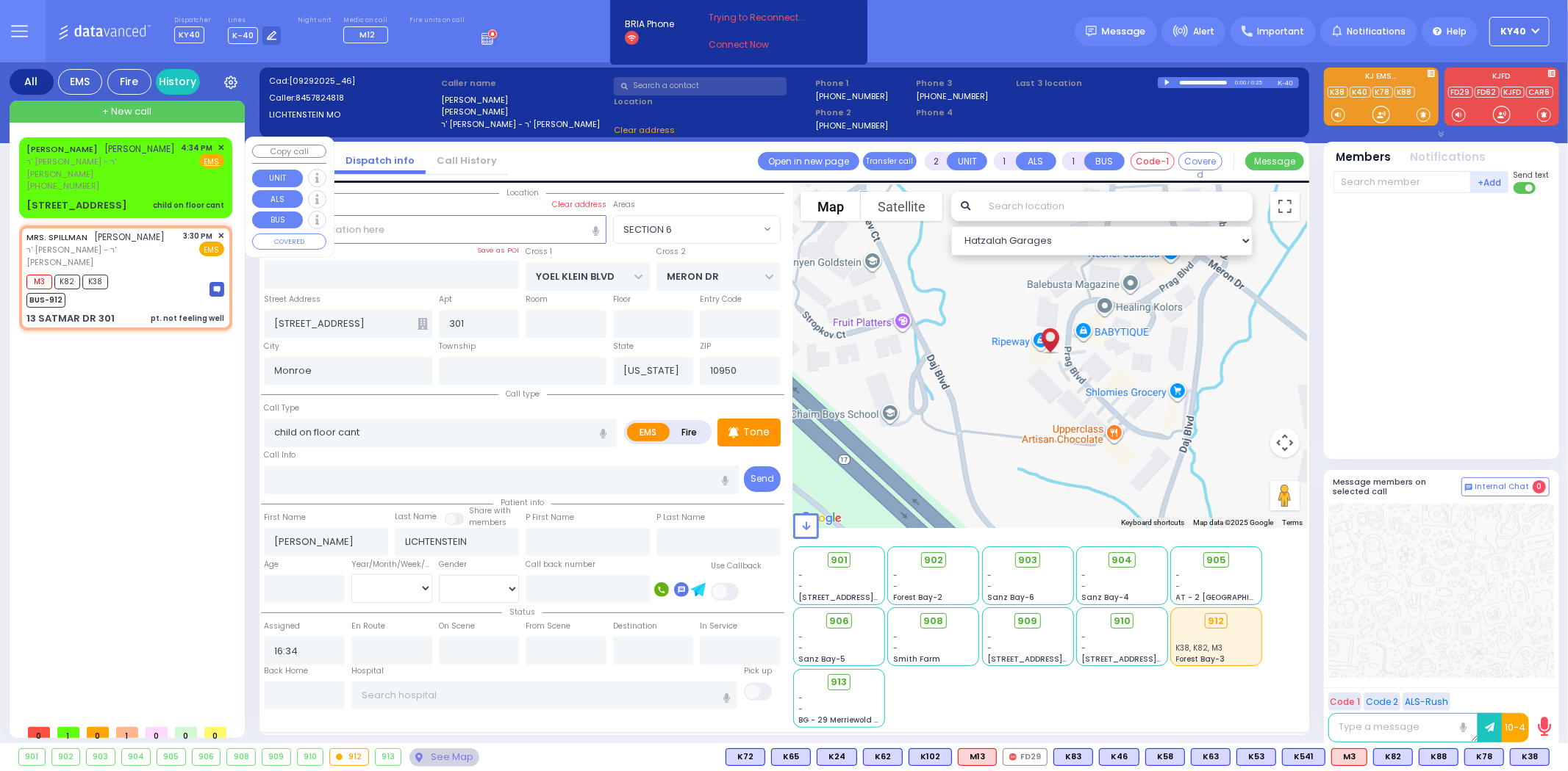
select select
type input "15:30"
type input "15:32"
select select "Hatzalah Garages"
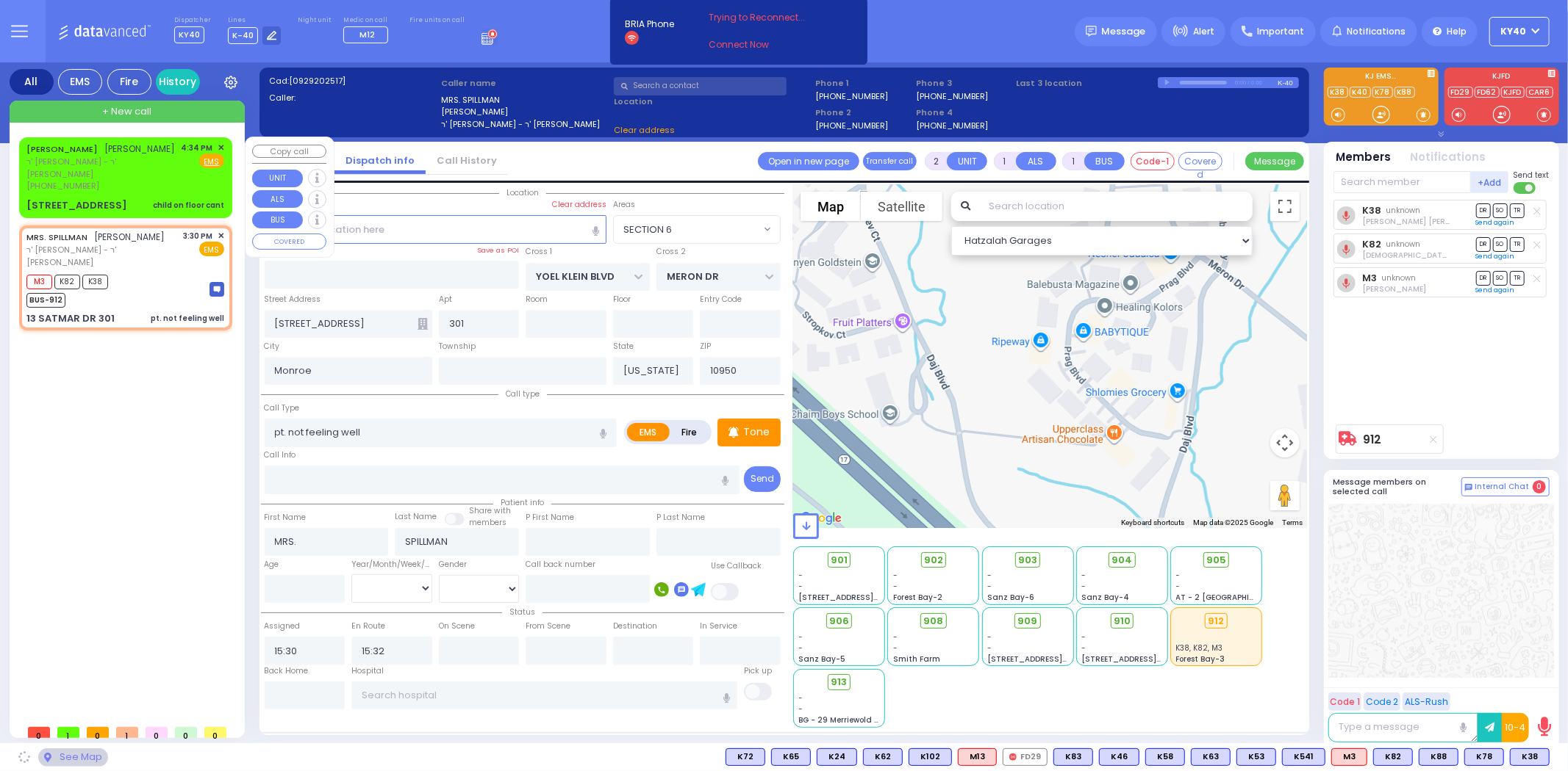
click at [170, 174] on span "ר' [PERSON_NAME] - ר' [PERSON_NAME]" at bounding box center [101, 168] width 150 height 24
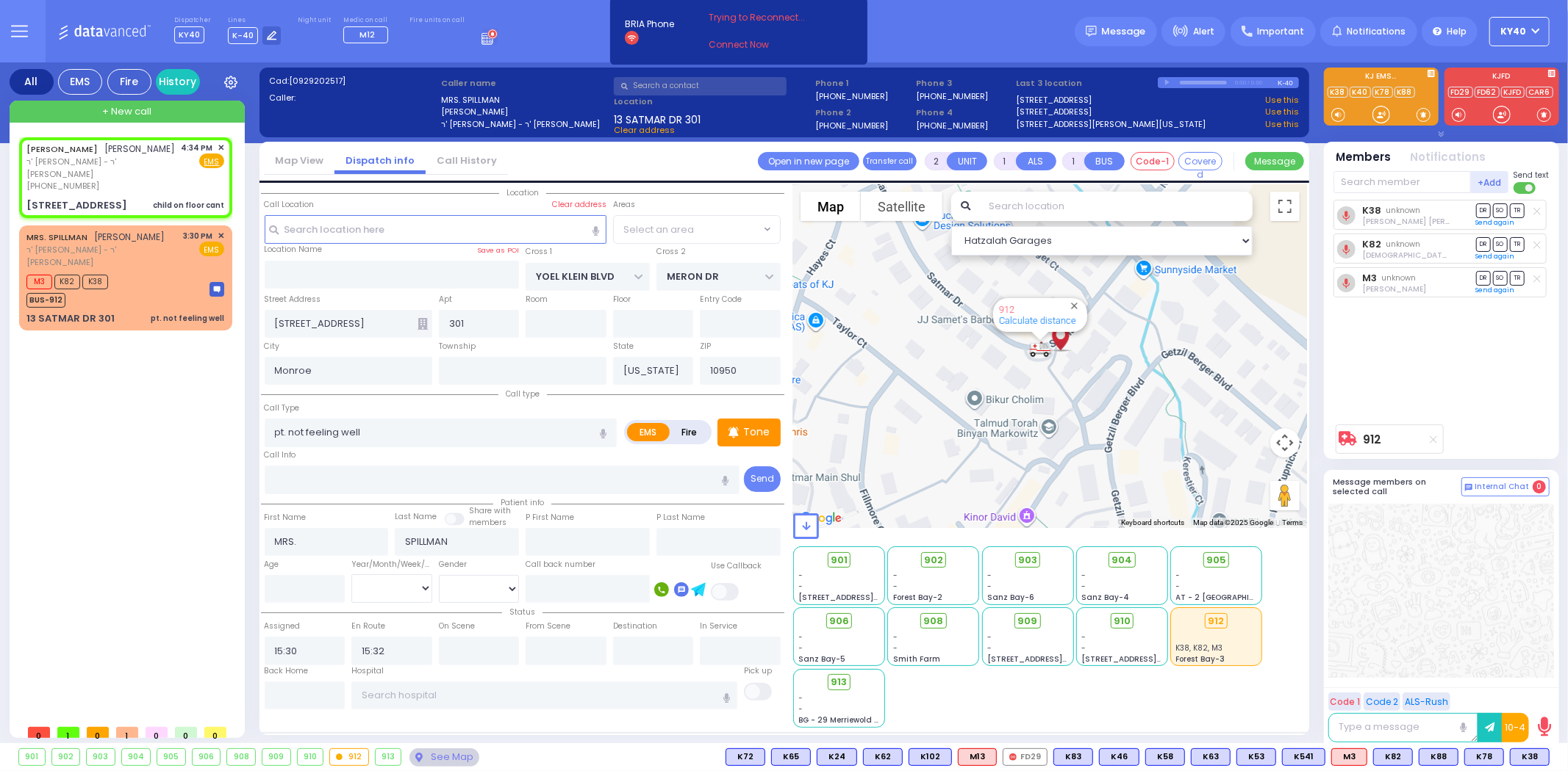
type input "child on floor cant"
radio input "true"
type input "[PERSON_NAME]"
type input "LICHTENSTEIN"
select select
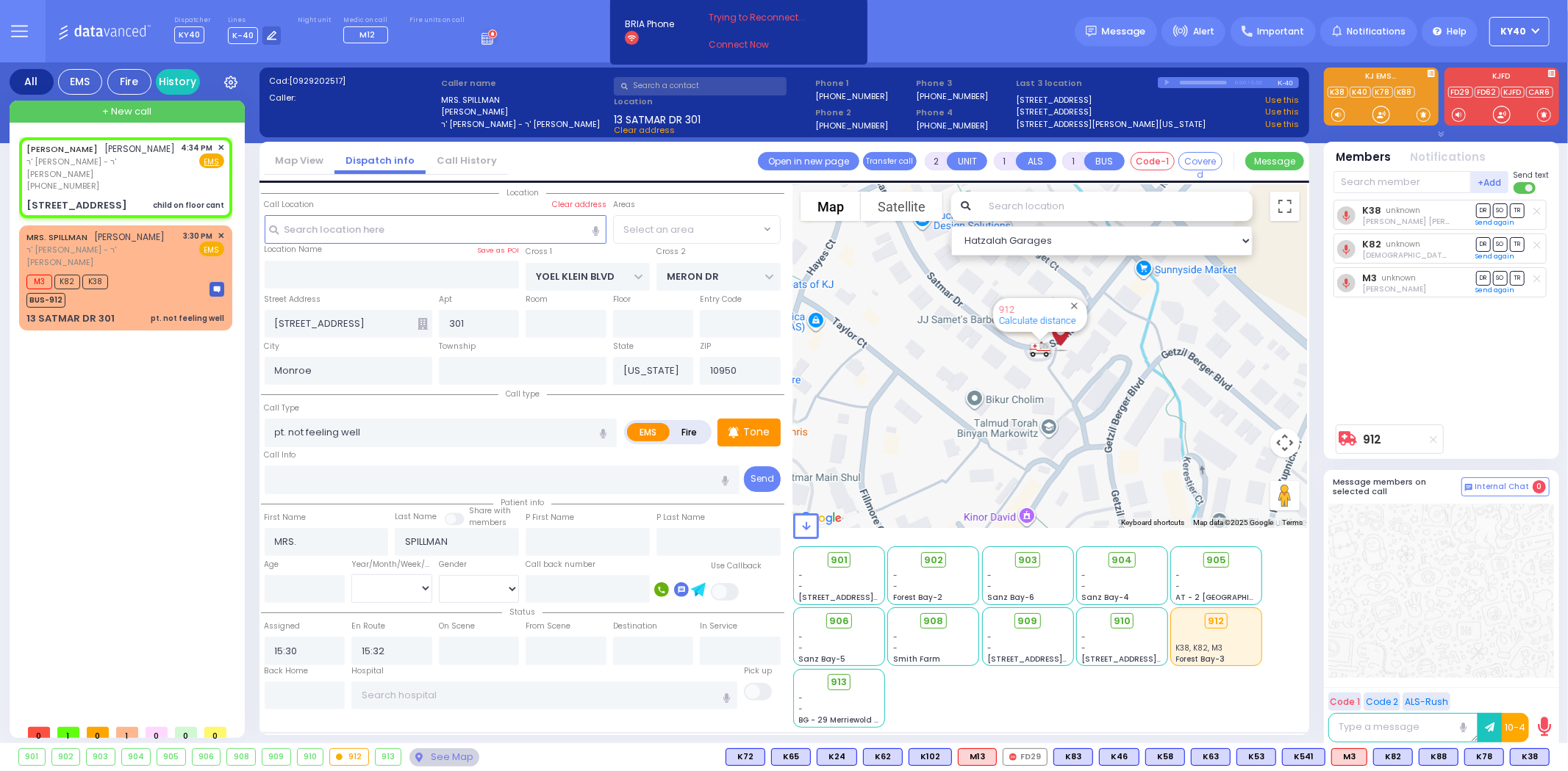
type input "16:34"
select select
select select "Hatzalah Garages"
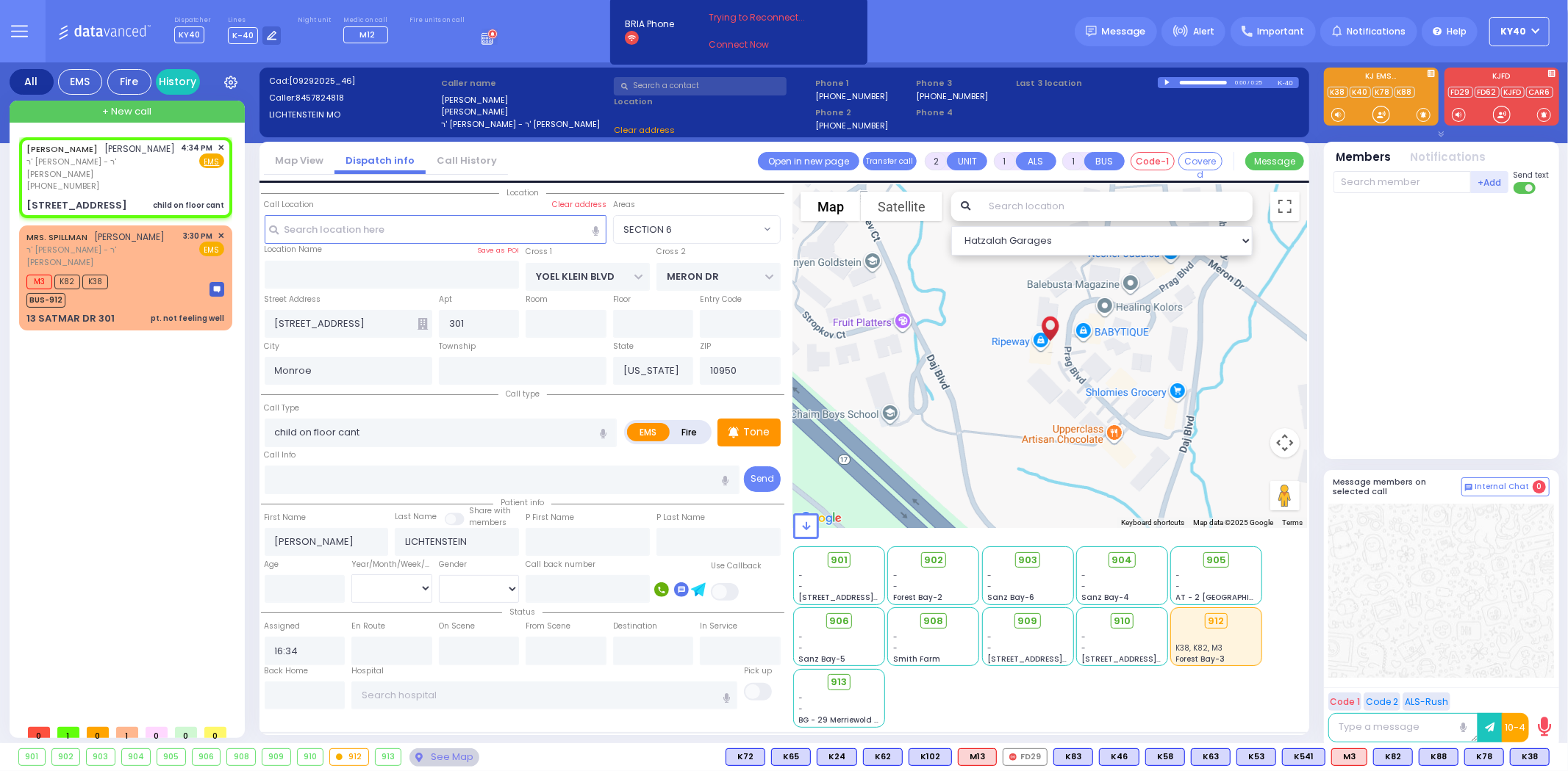
type input "SIGET COURT"
type input "ACRES RD"
type input "13 SATMAR DR"
type input "Kiryas Joel"
type input "YOEL KLEIN BLVD"
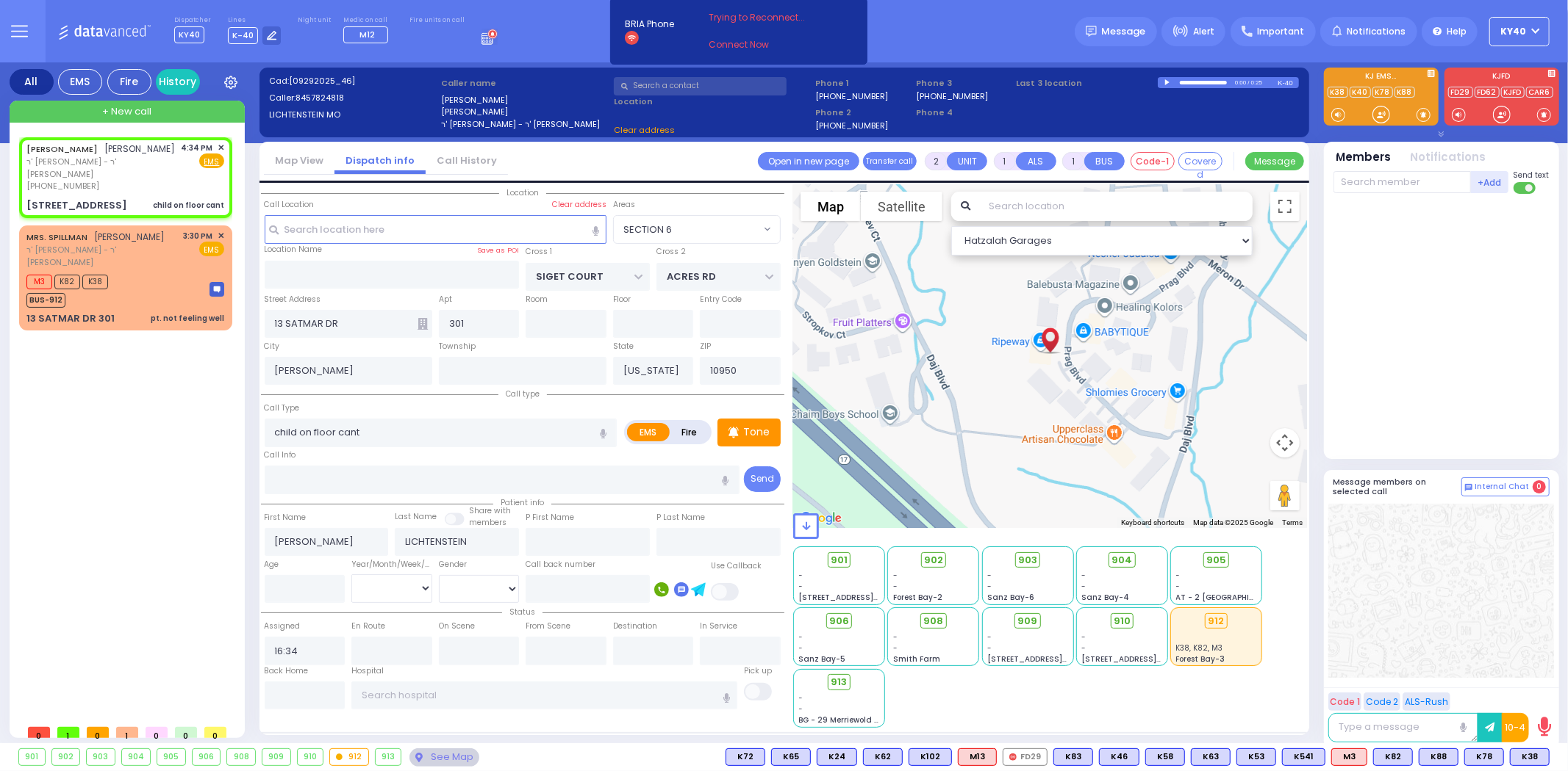
type input "MERON DR"
type input "[STREET_ADDRESS]"
type input "Monroe"
select select "SECTION 6"
click at [146, 259] on div "MRS. SPILLMAN חיים שמואל שפילמאן ר' שלמה אליעזר - ר' משה יודא הירש 3:30 PM ✕ EM…" at bounding box center [125, 278] width 207 height 100
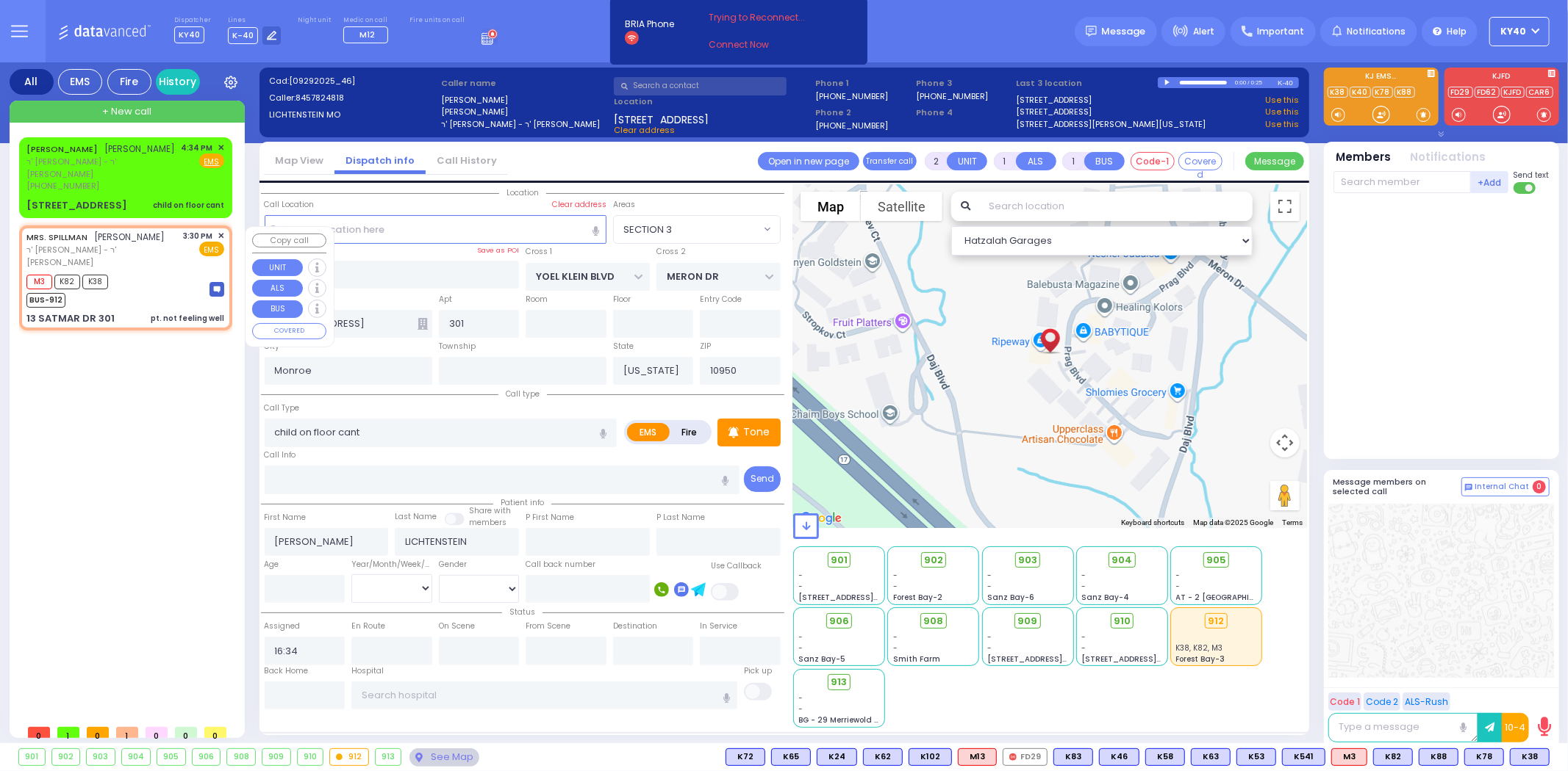
select select
type input "pt. not feeling well"
radio input "true"
type input "MRS."
type input "SPILLMAN"
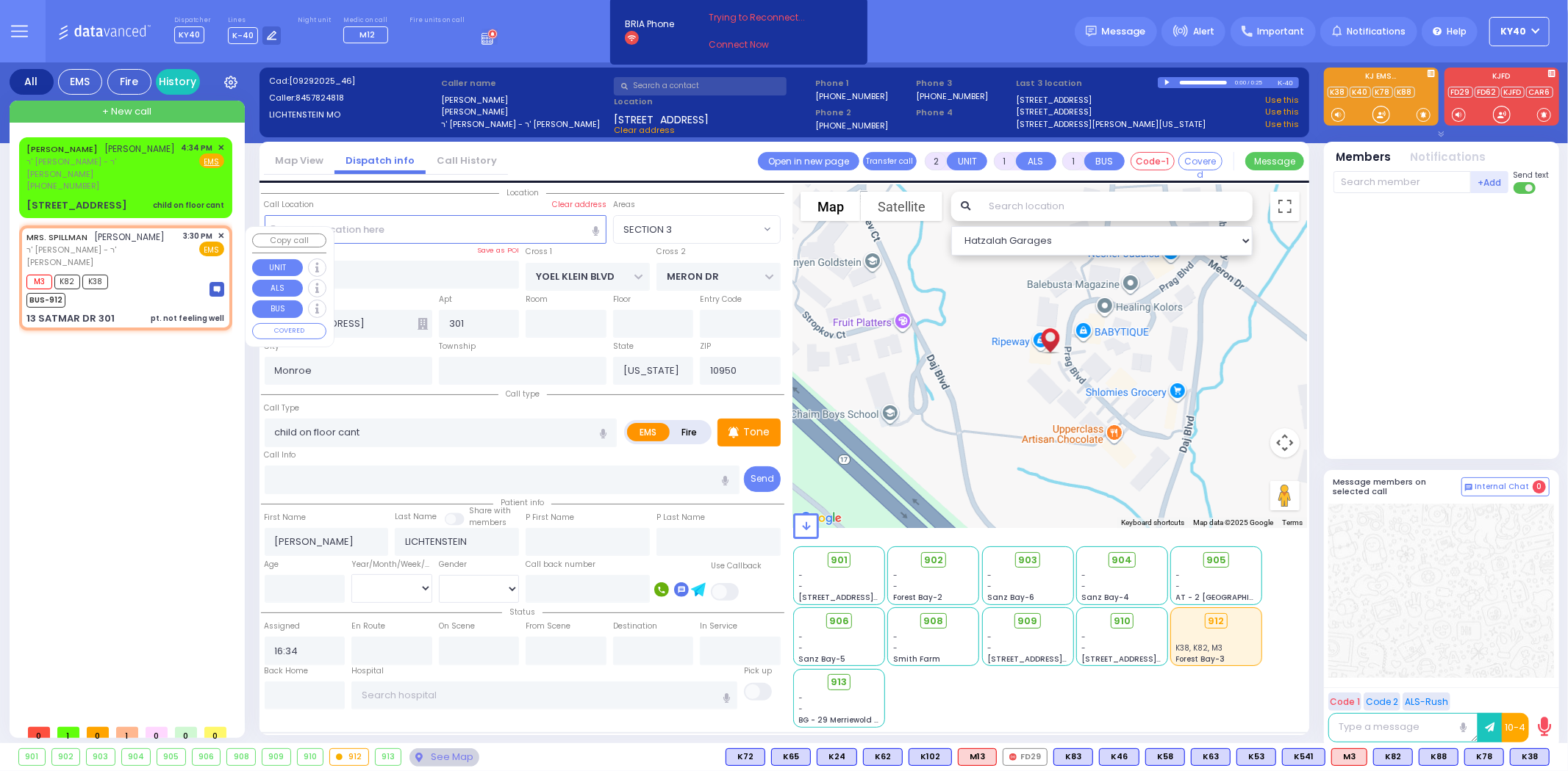
select select
type input "15:30"
type input "15:32"
select select "Hatzalah Garages"
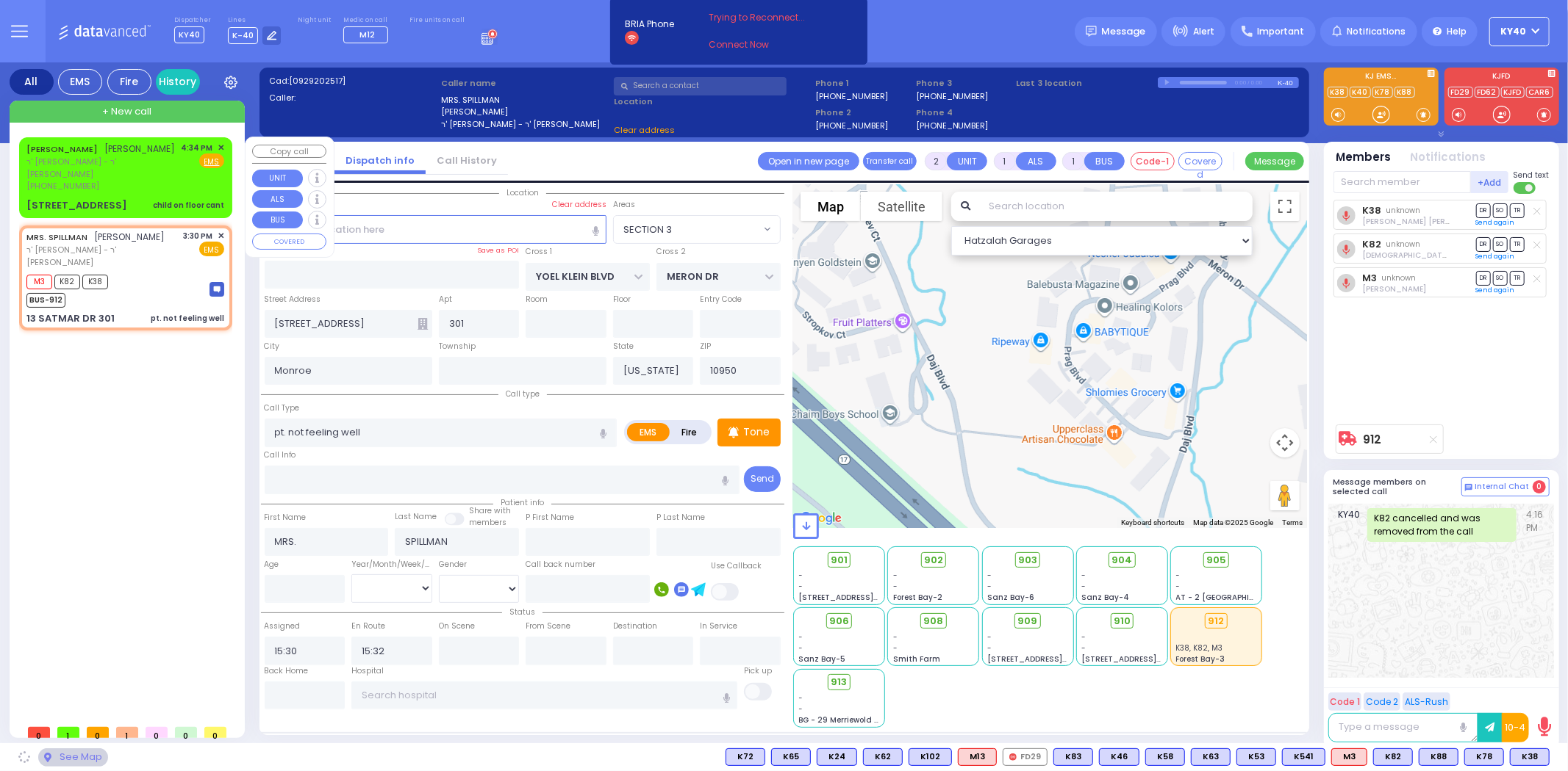
type input "SIGET COURT"
type input "ACRES RD"
type input "13 SATMAR DR"
type input "Kiryas Joel"
select select "SECTION 3"
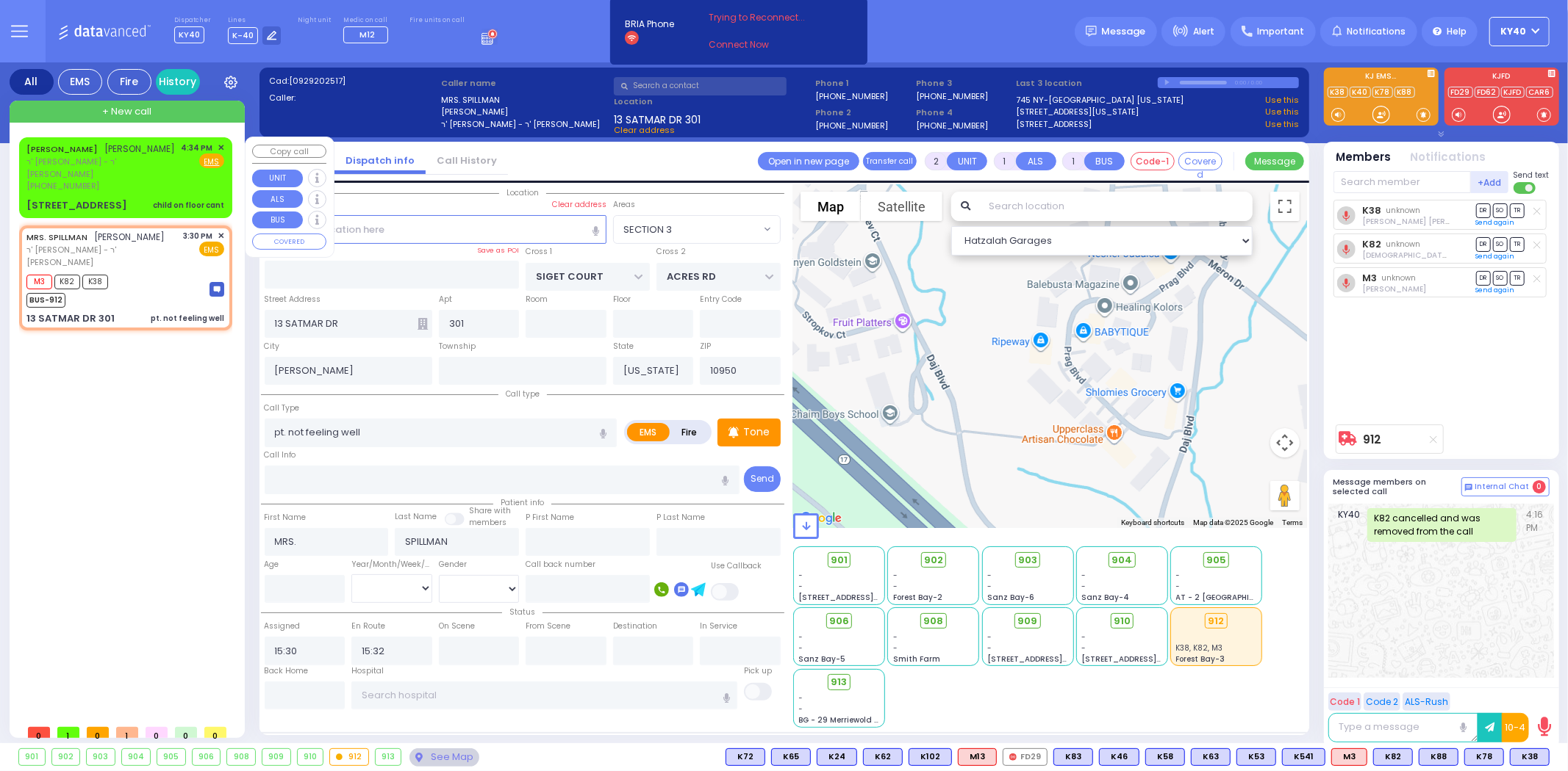
click at [132, 186] on div "[PHONE_NUMBER]" at bounding box center [101, 186] width 150 height 13
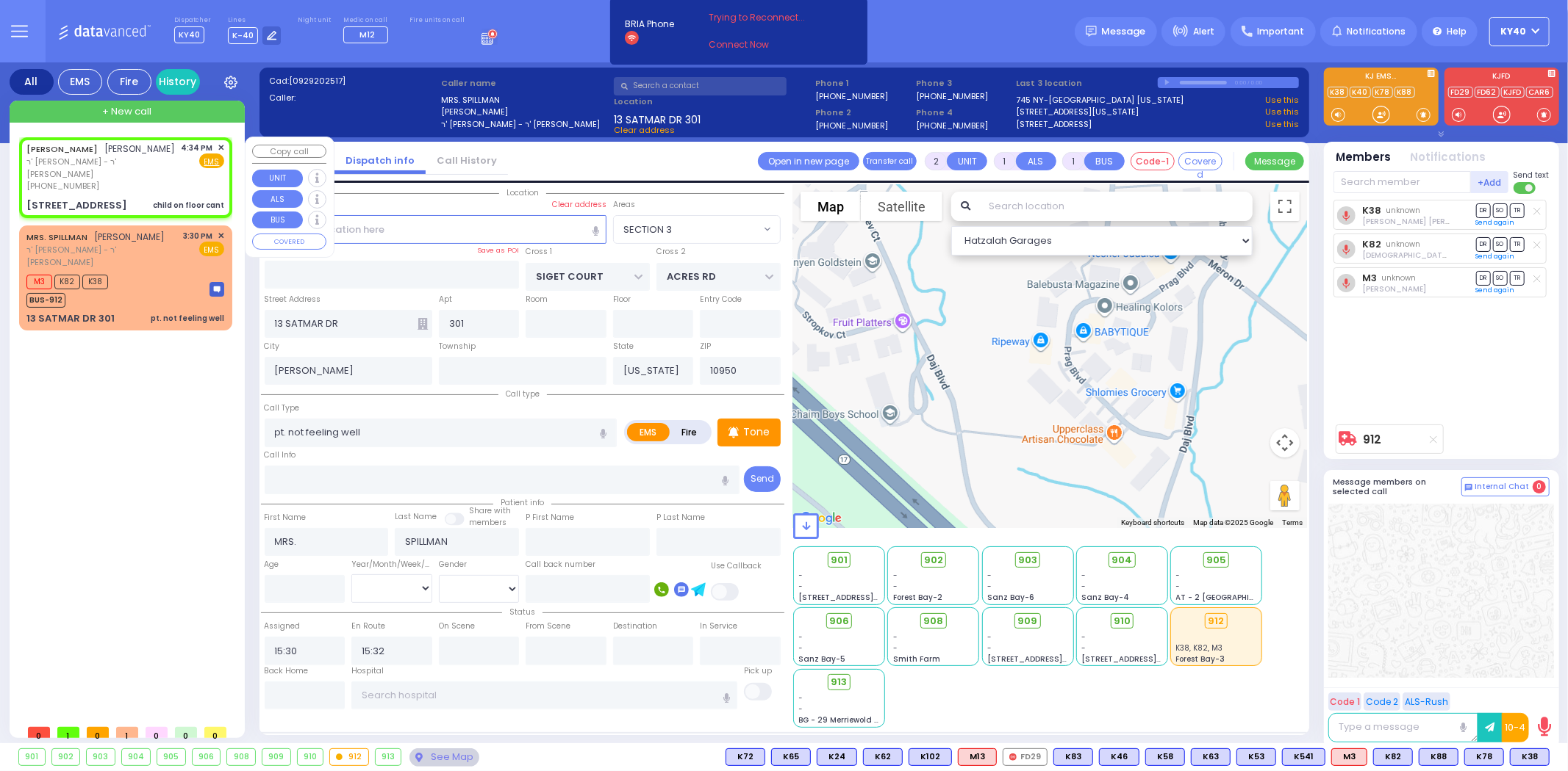
select select
type input "child on floor cant"
radio input "true"
type input "[PERSON_NAME]"
type input "LICHTENSTEIN"
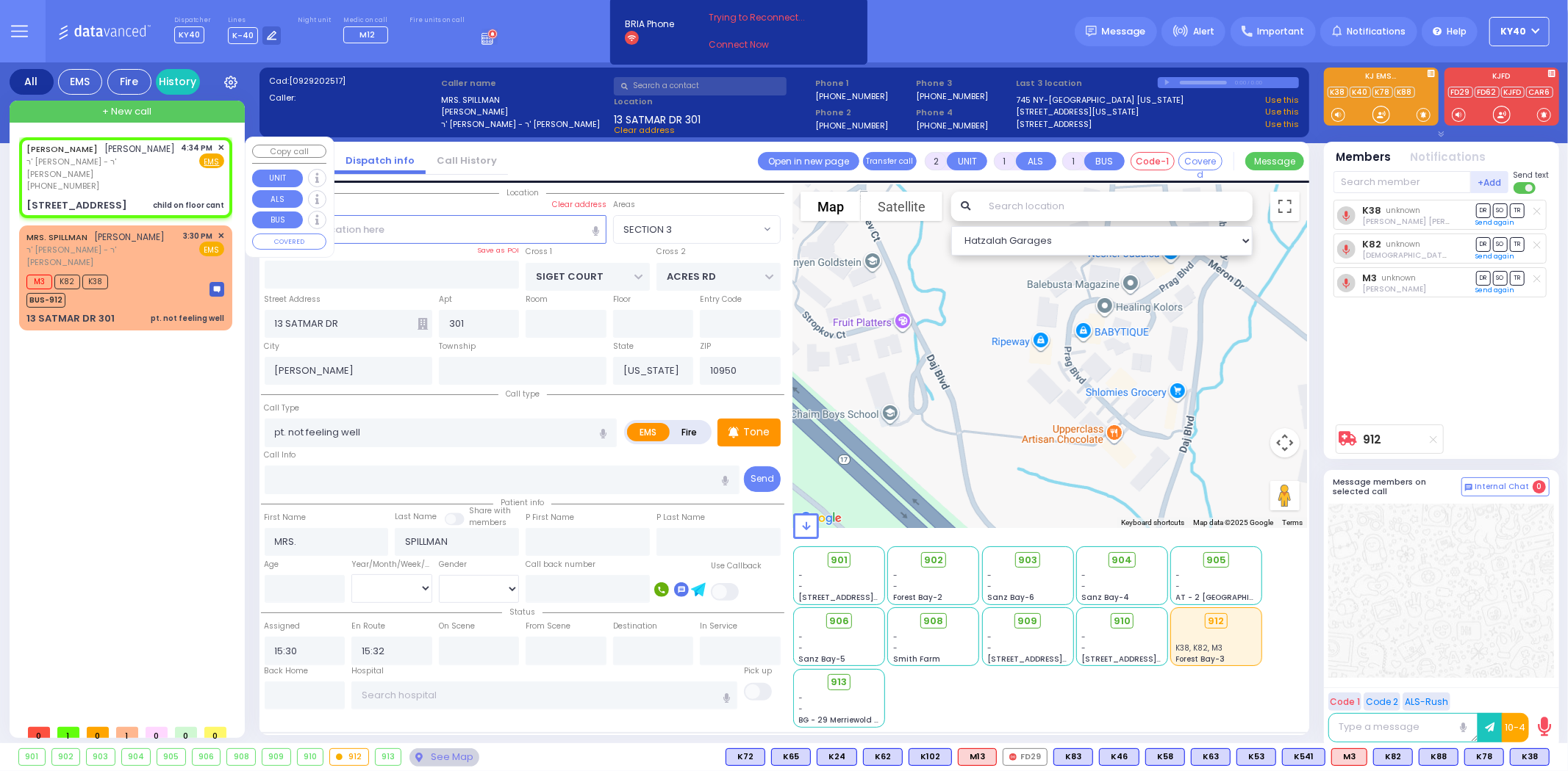
select select
type input "16:34"
type input "YOEL KLEIN BLVD"
type input "MERON DR"
type input "[STREET_ADDRESS]"
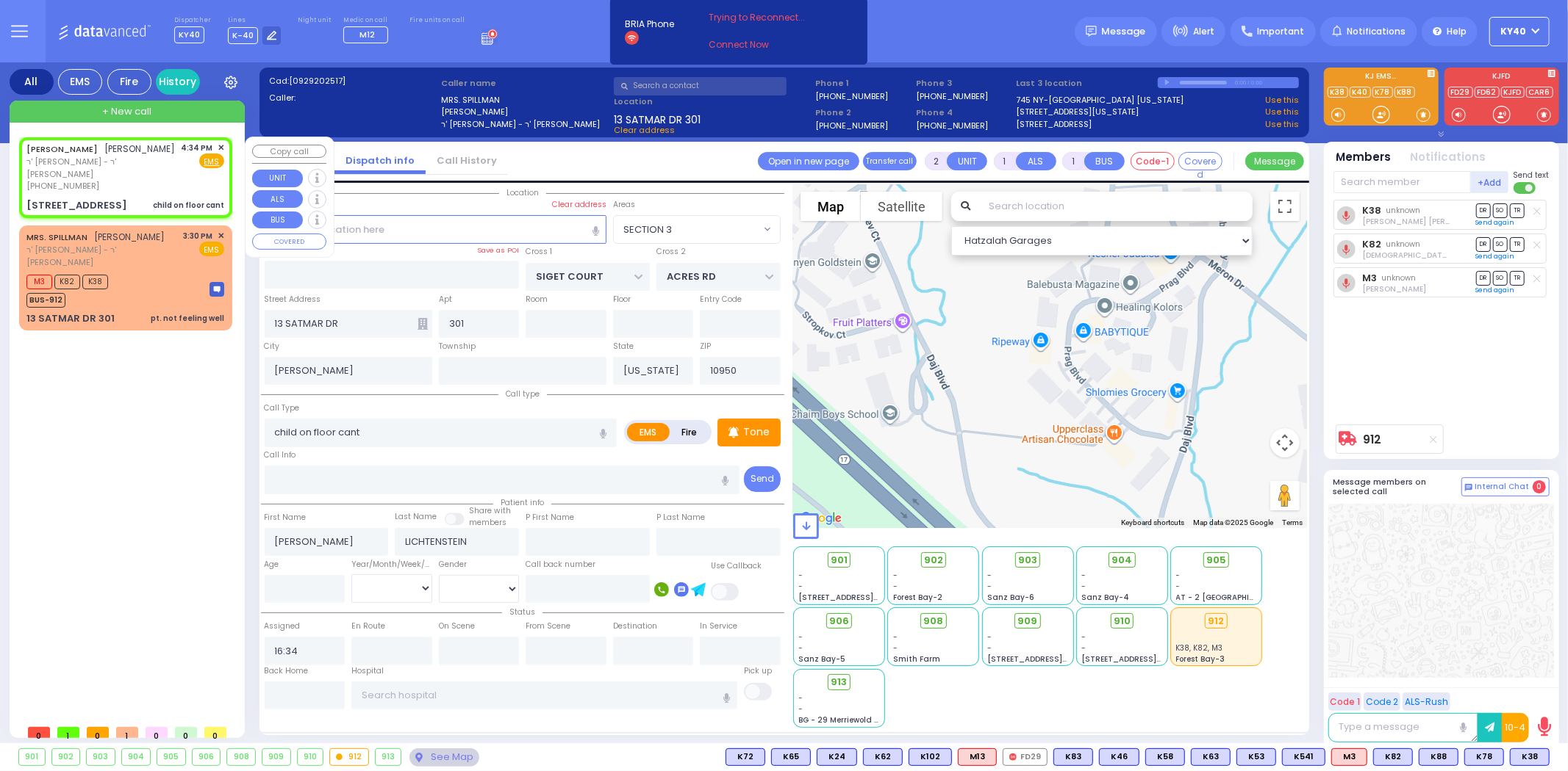
type input "Monroe"
select select "SECTION 6"
select select "Hatzalah Garages"
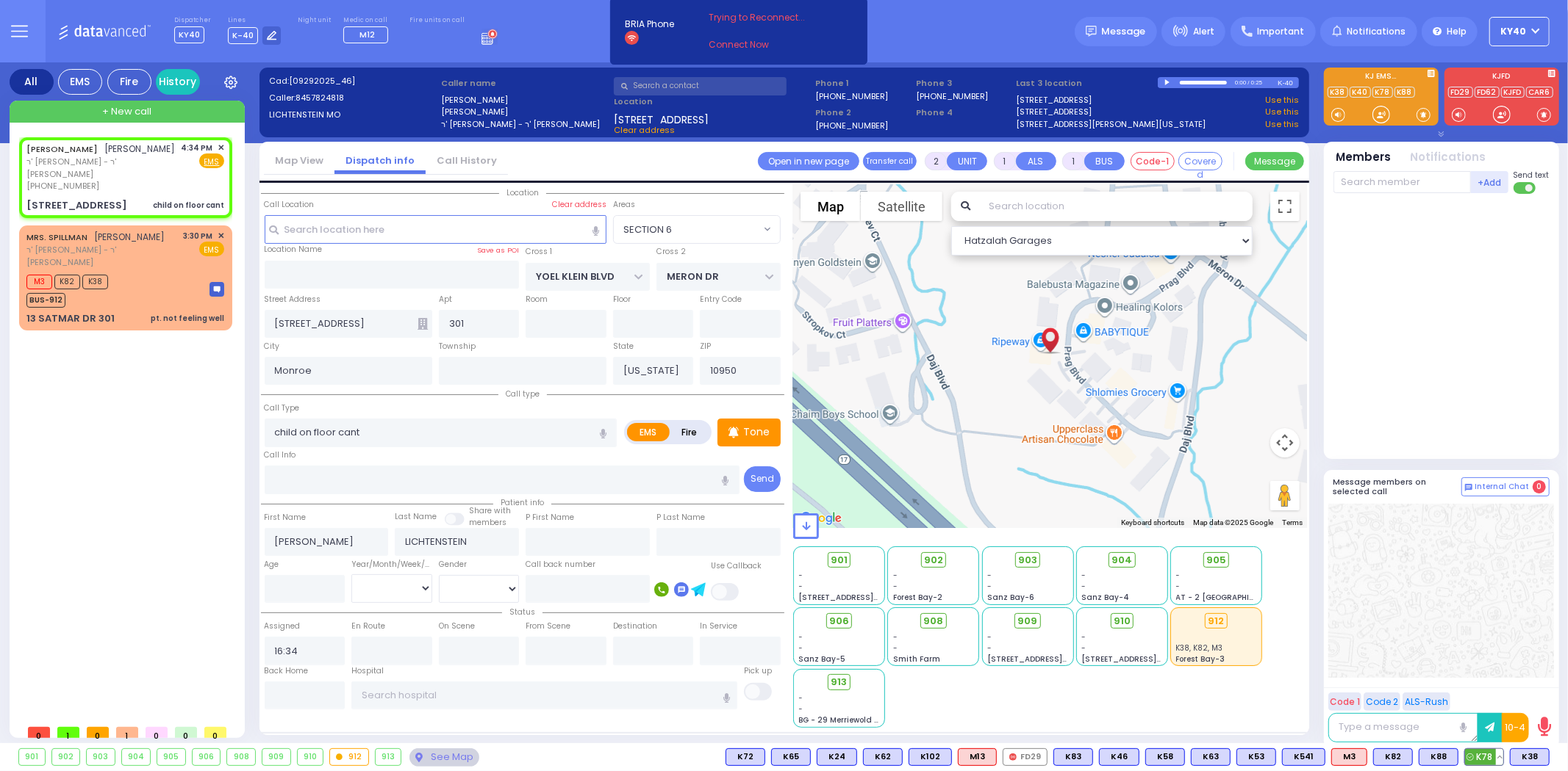
click at [1490, 758] on span "K78" at bounding box center [1484, 757] width 38 height 16
click at [1524, 753] on span "K38" at bounding box center [1530, 757] width 38 height 16
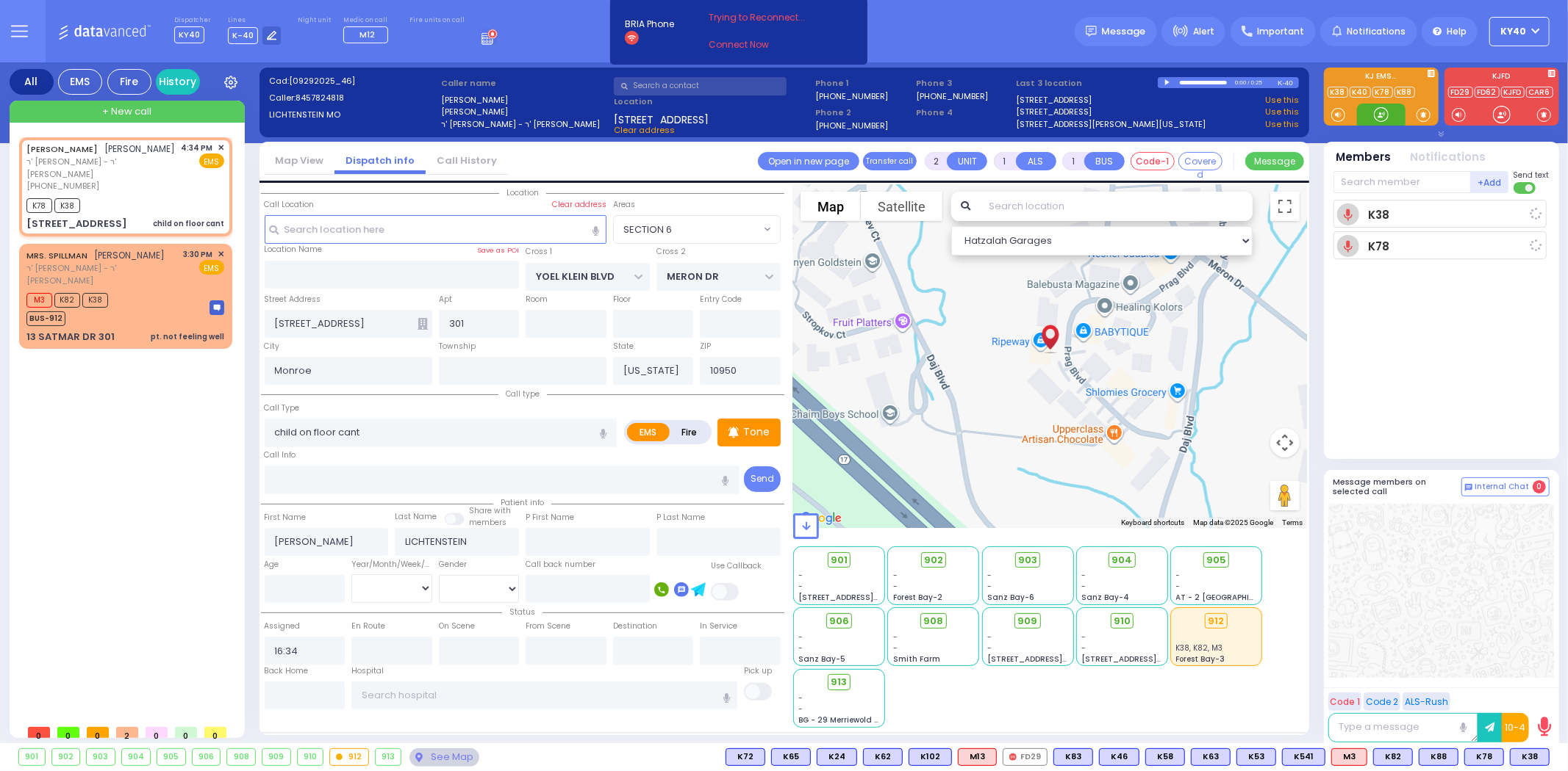
select select
radio input "true"
select select
type input "16:35"
select select "Hatzalah Garages"
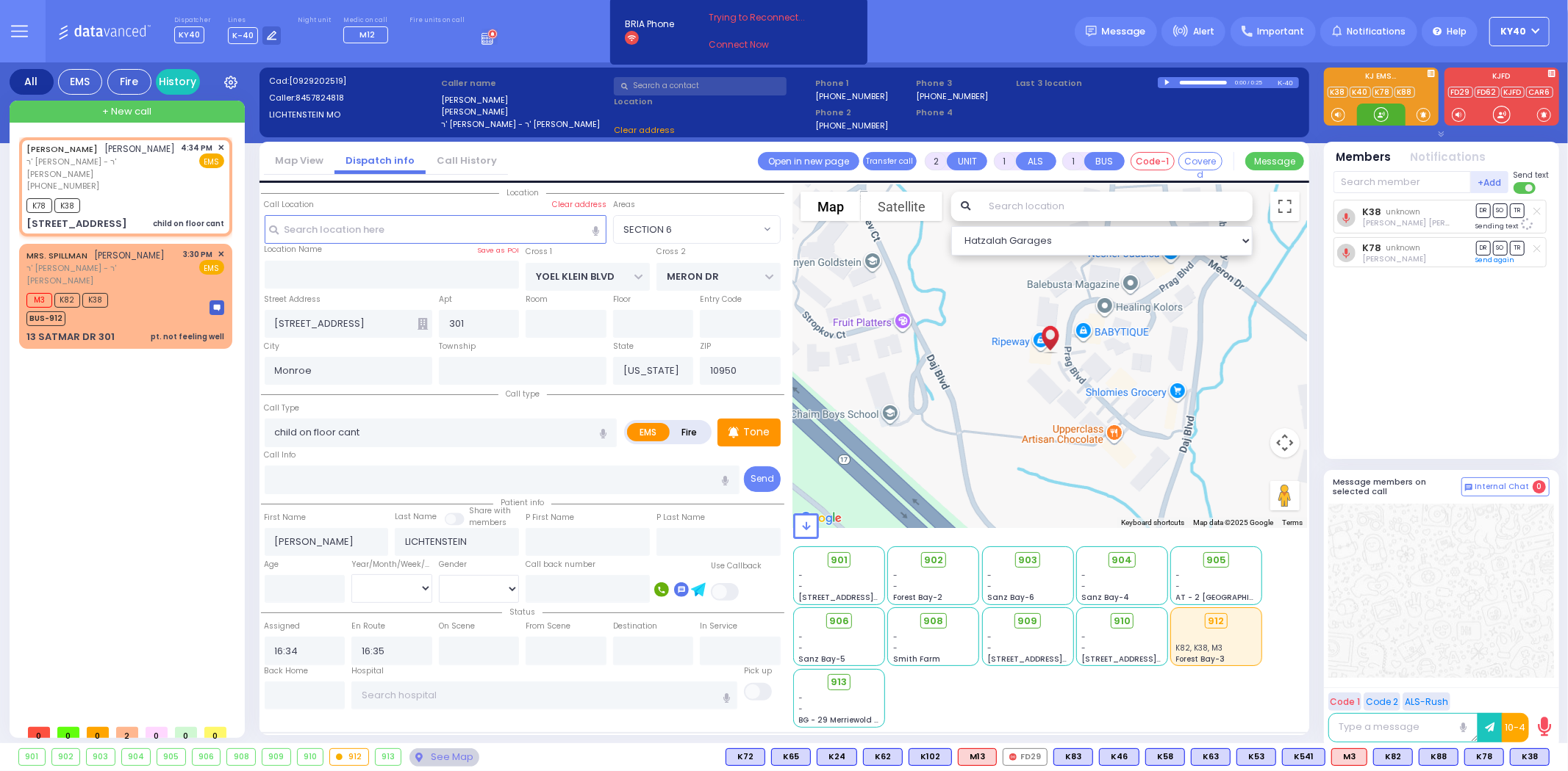
select select
radio input "true"
select select
select select "SECTION 6"
select select "Hatzalah Garages"
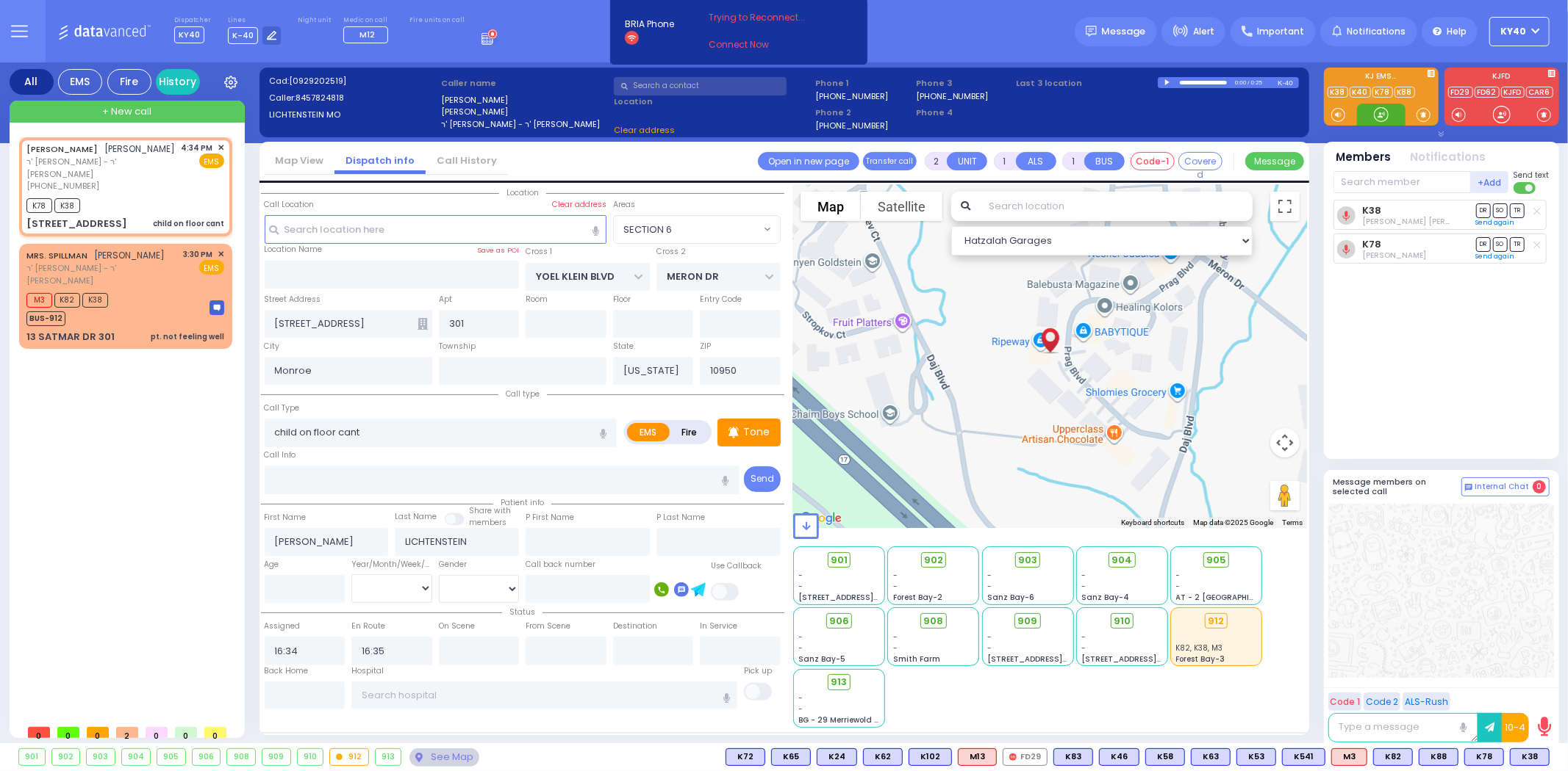
select select "SECTION 6"
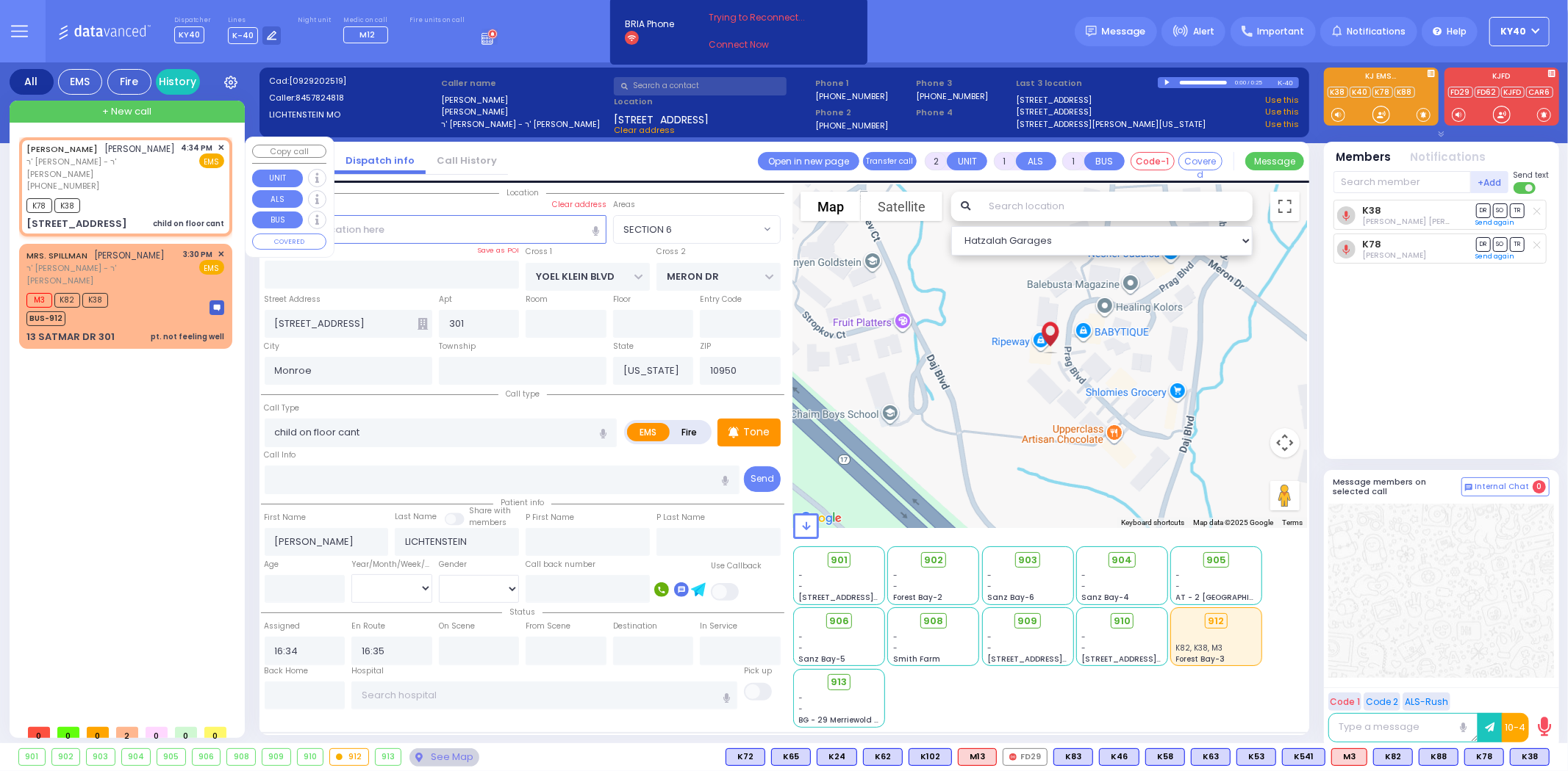
click at [136, 179] on span "ר' [PERSON_NAME] - ר' [PERSON_NAME]" at bounding box center [101, 168] width 150 height 24
select select
radio input "true"
select select
select select "Hatzalah Garages"
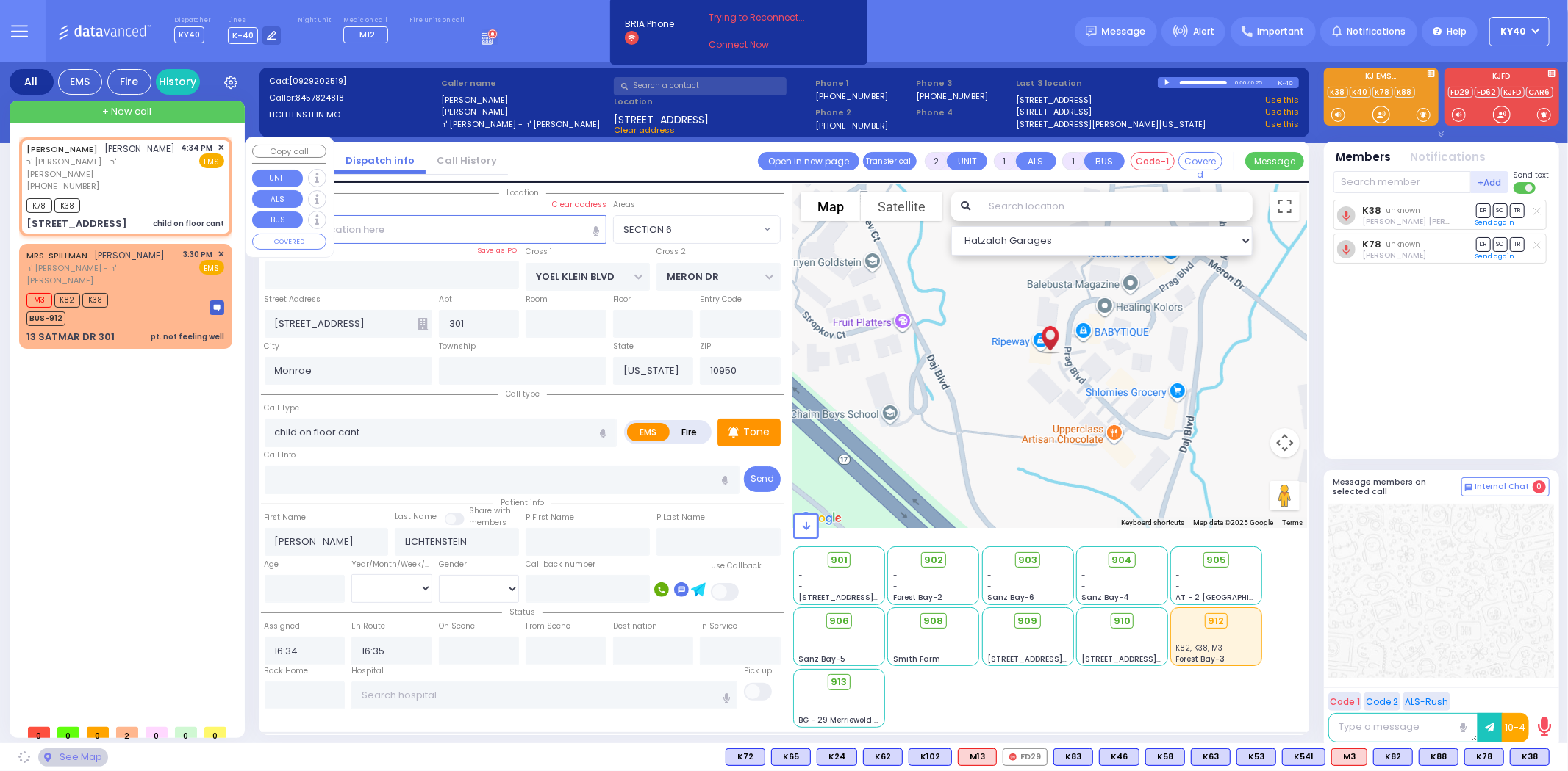
select select "SECTION 6"
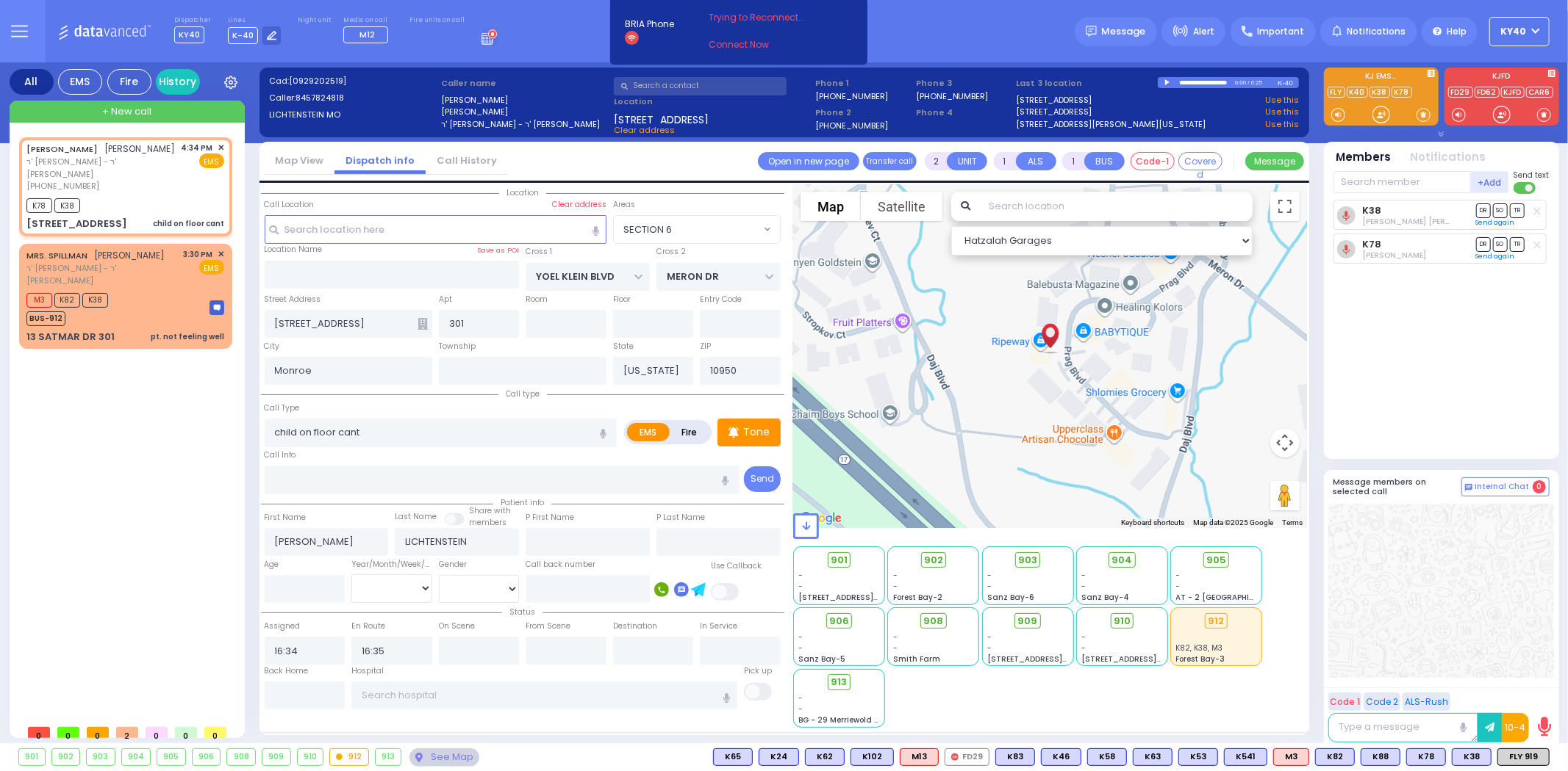
click at [1409, 175] on input "text" at bounding box center [1402, 182] width 137 height 22
click at [1395, 180] on input "text" at bounding box center [1402, 182] width 137 height 22
type input "83"
click at [1383, 208] on div "KY83" at bounding box center [1383, 212] width 74 height 15
select select
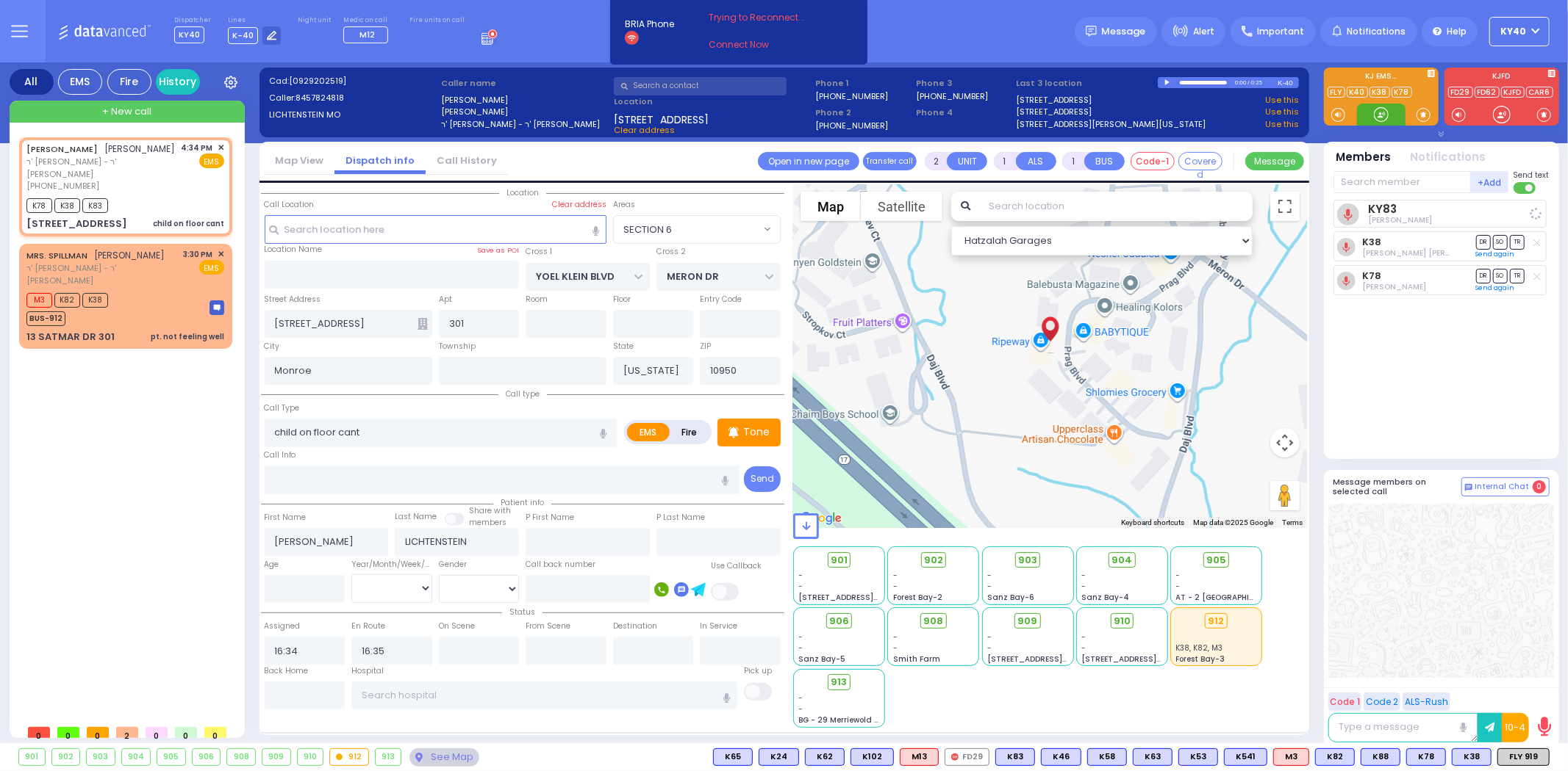
radio input "true"
select select
select select "Hatzalah Garages"
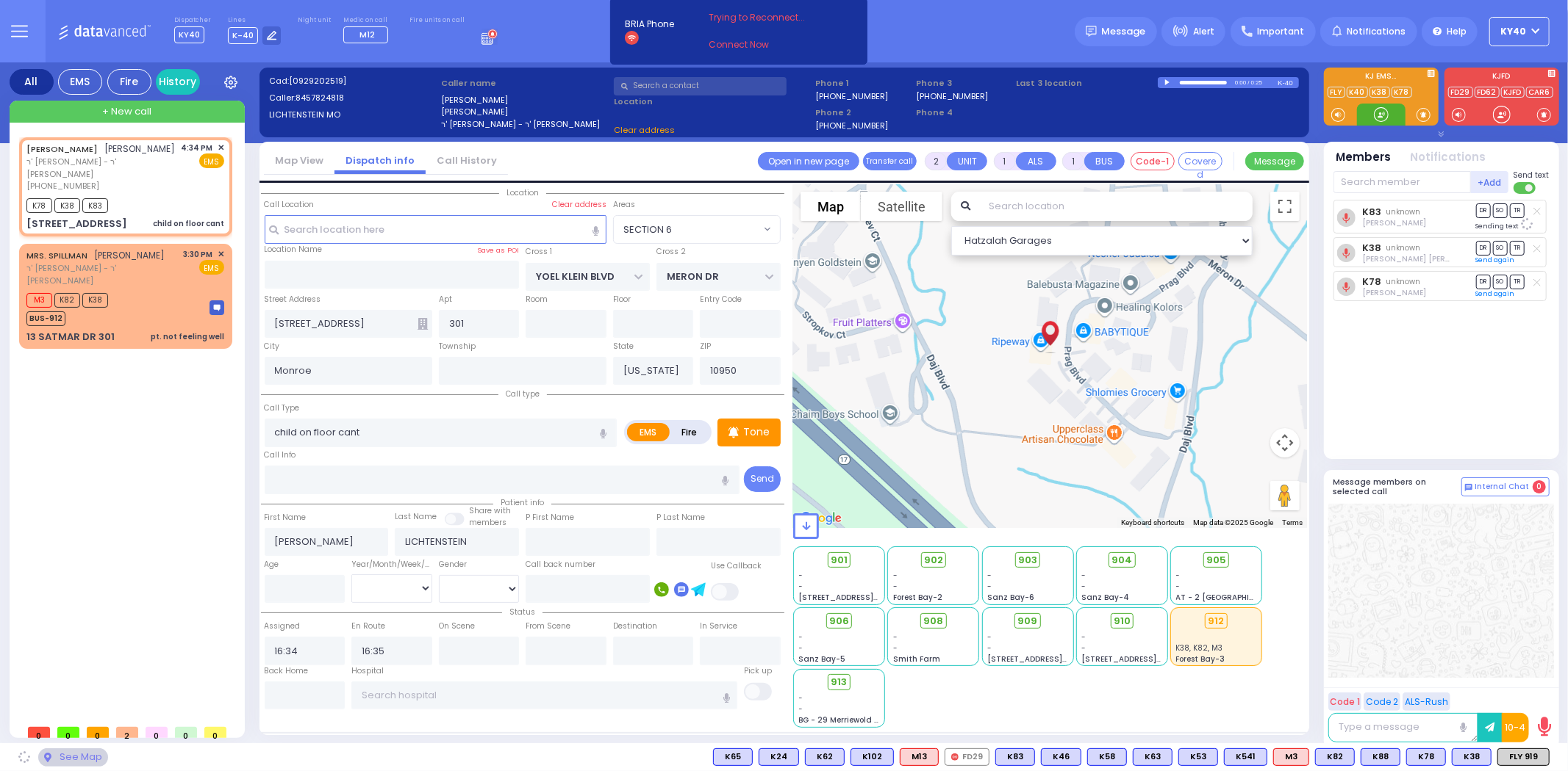
select select "SECTION 6"
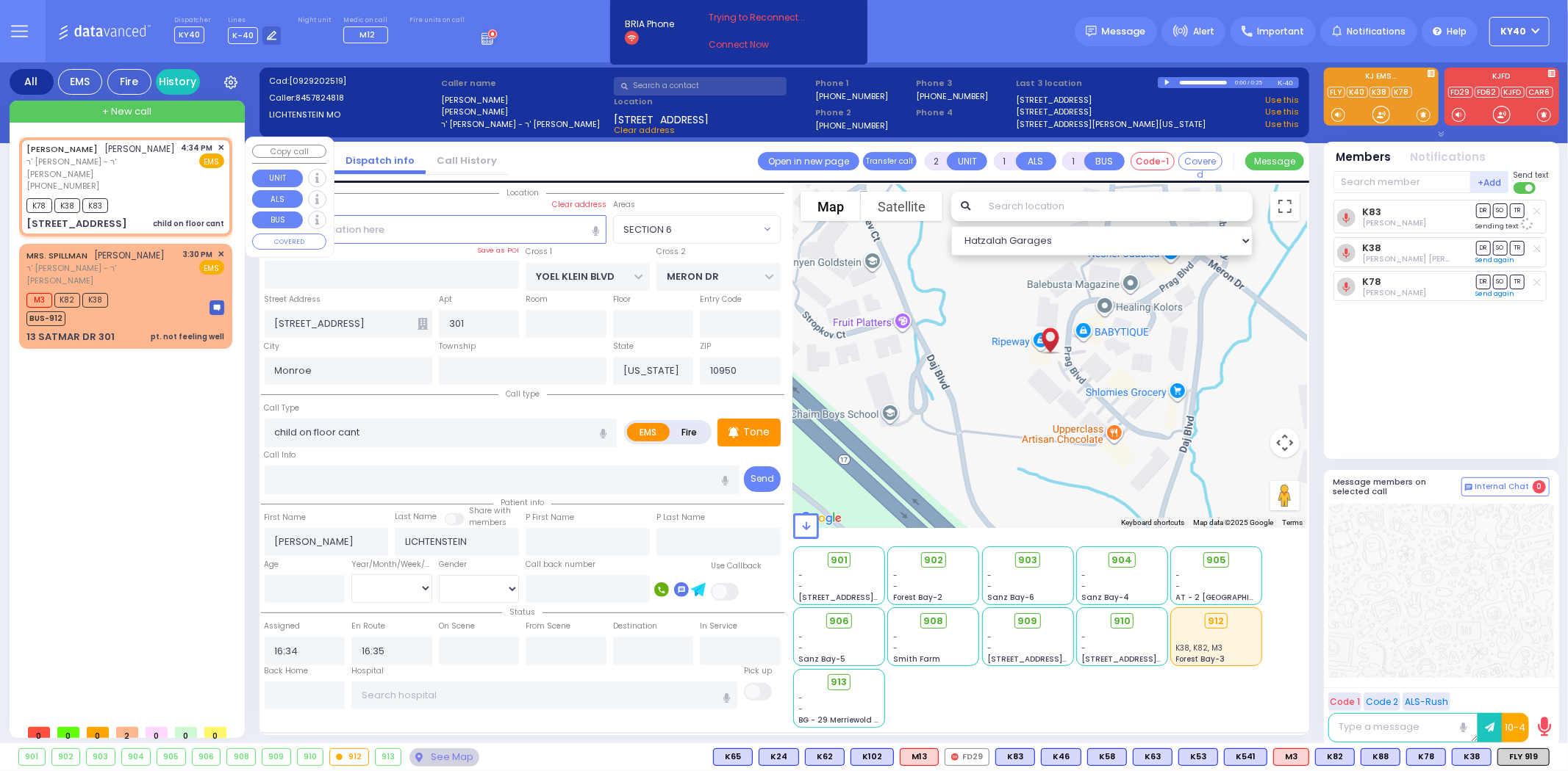
click at [163, 171] on span "ר' [PERSON_NAME] - ר' [PERSON_NAME]" at bounding box center [101, 168] width 150 height 24
select select
radio input "true"
select select
select select "Hatzalah Garages"
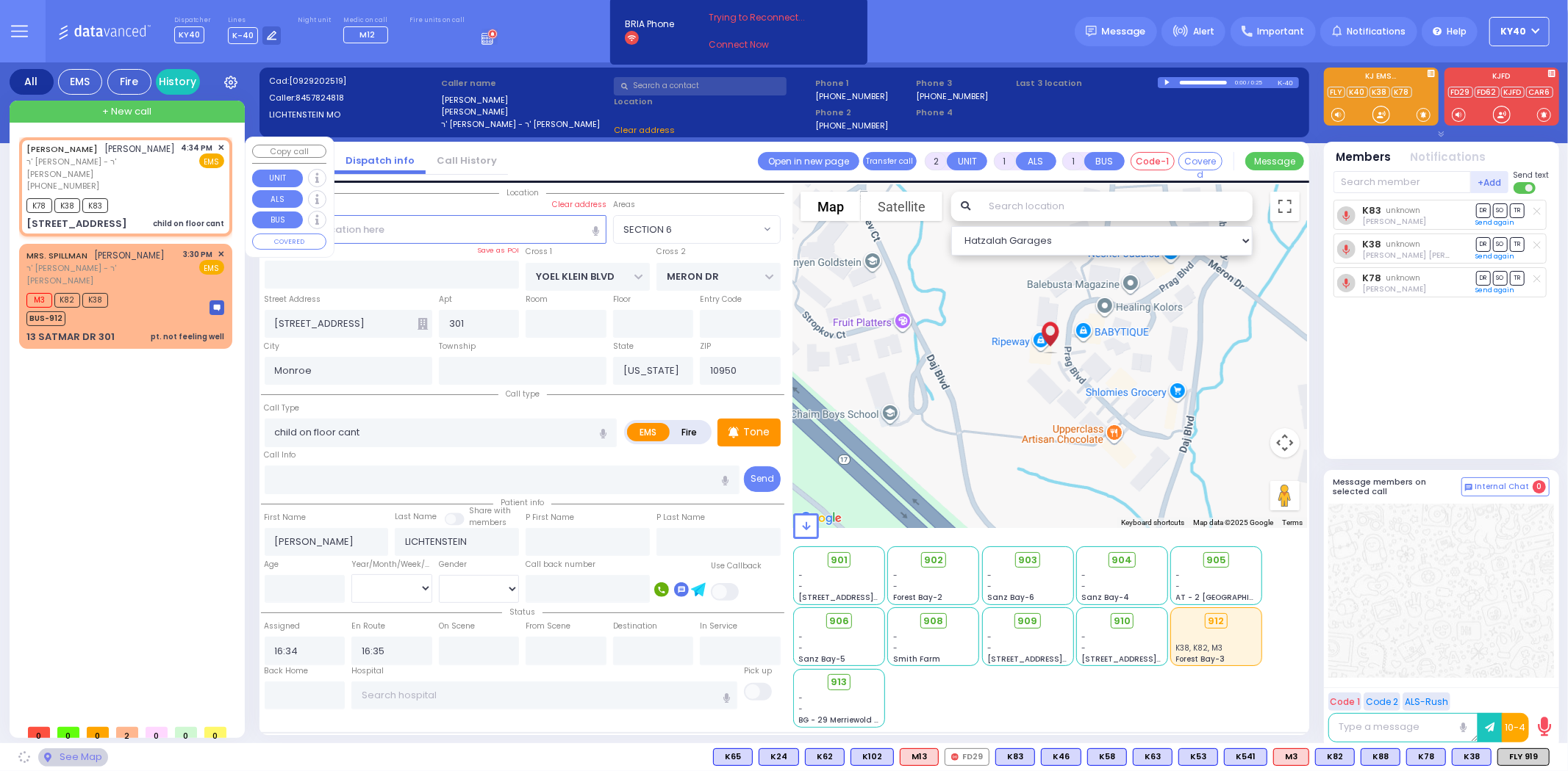
select select "SECTION 6"
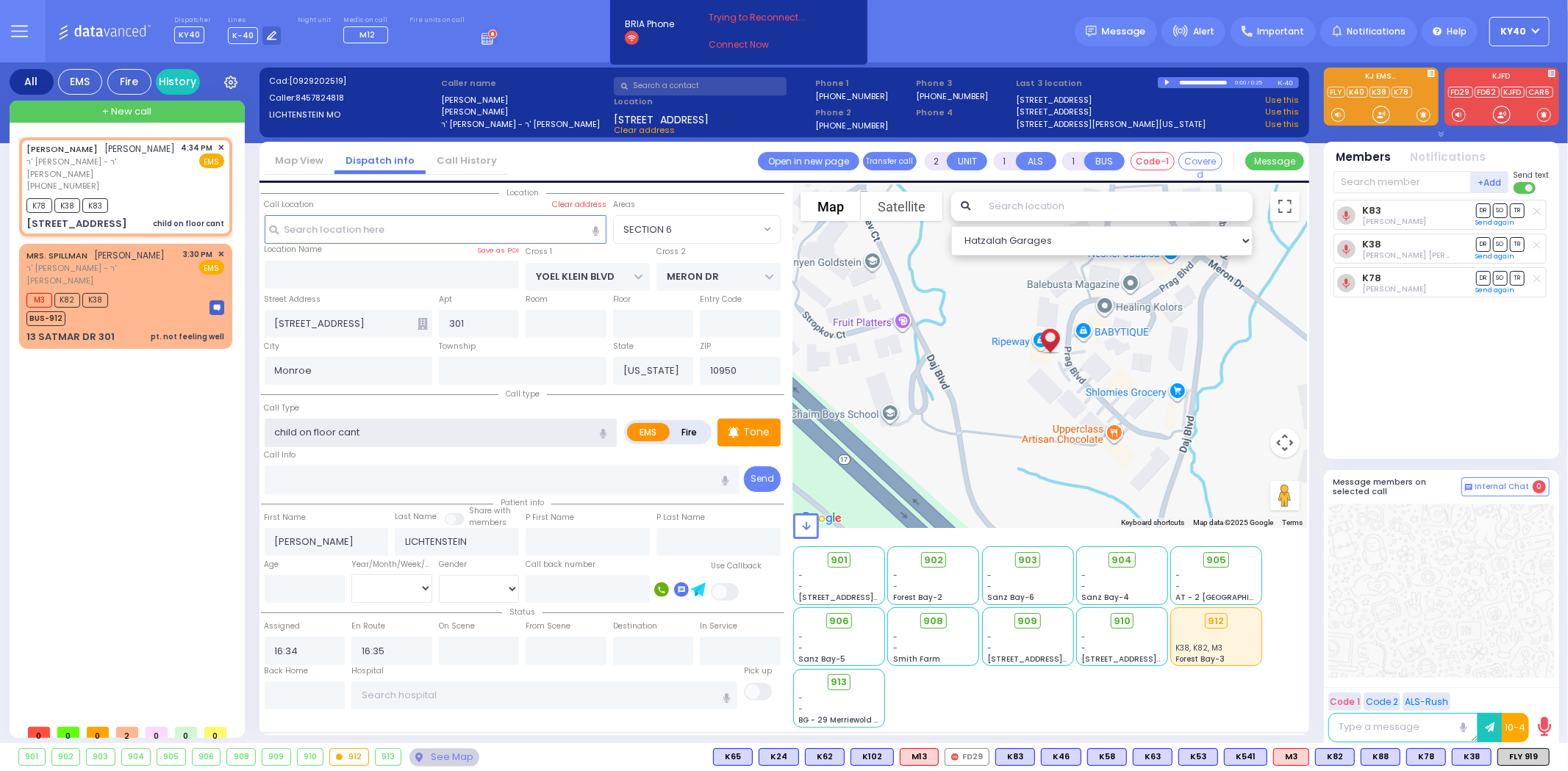
click at [390, 434] on input "child on floor cant" at bounding box center [441, 433] width 353 height 28
type input "child on floor cant stand up"
click at [335, 465] on input "text" at bounding box center [503, 480] width 475 height 28
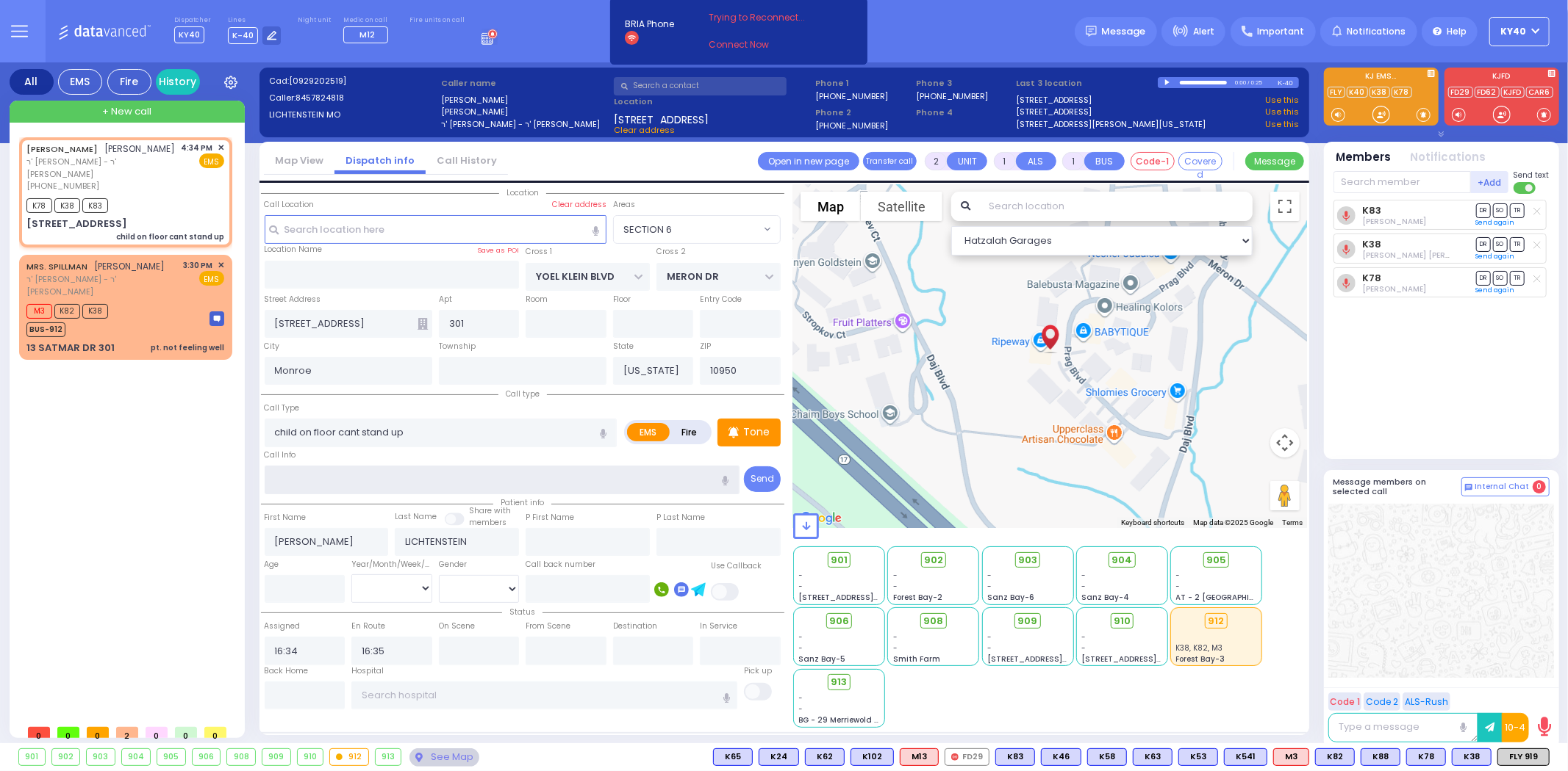
select select
radio input "true"
select select
select select "Hatzalah Garages"
select select "SECTION 6"
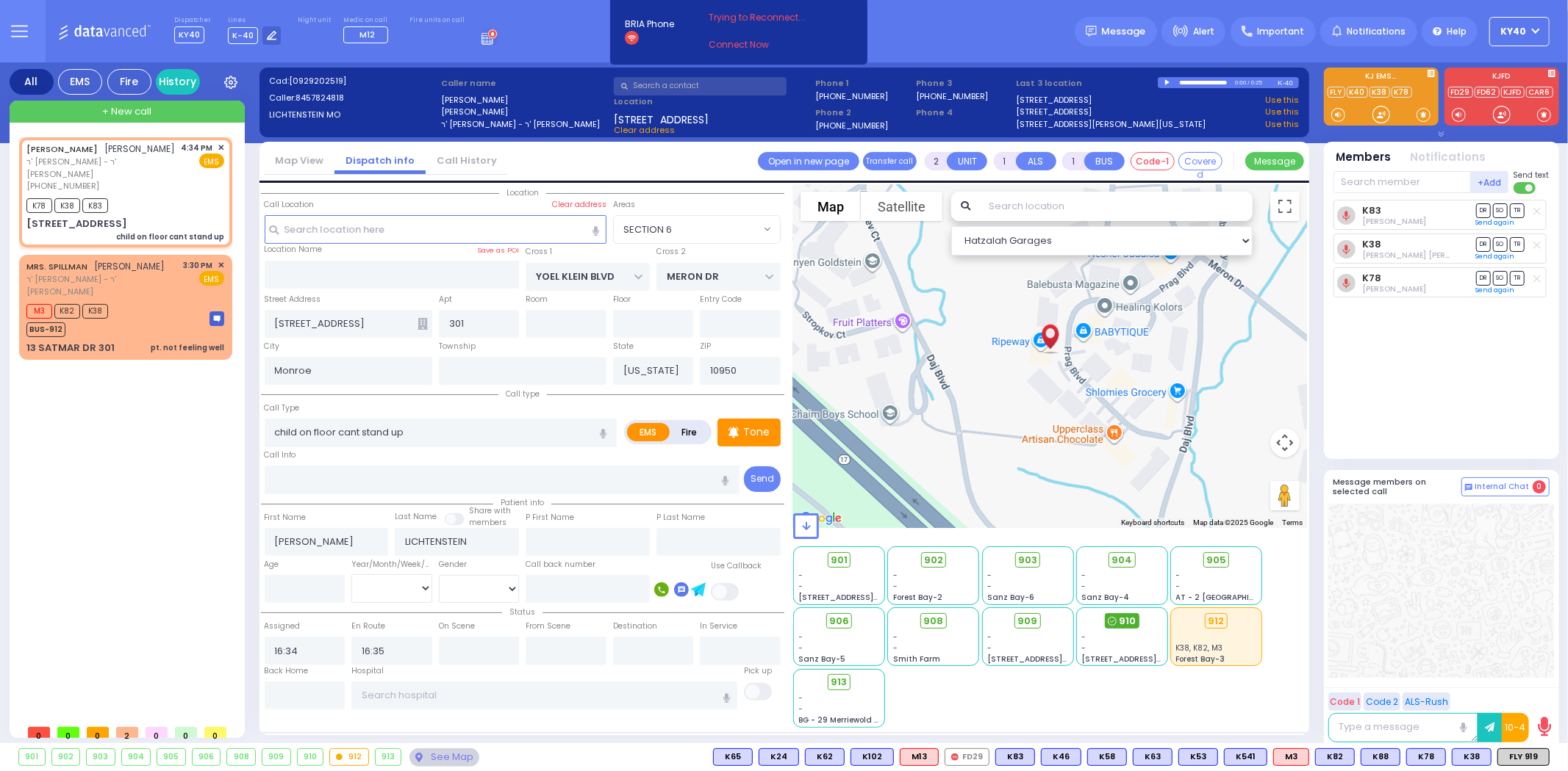
click at [1132, 617] on span "910" at bounding box center [1127, 621] width 17 height 15
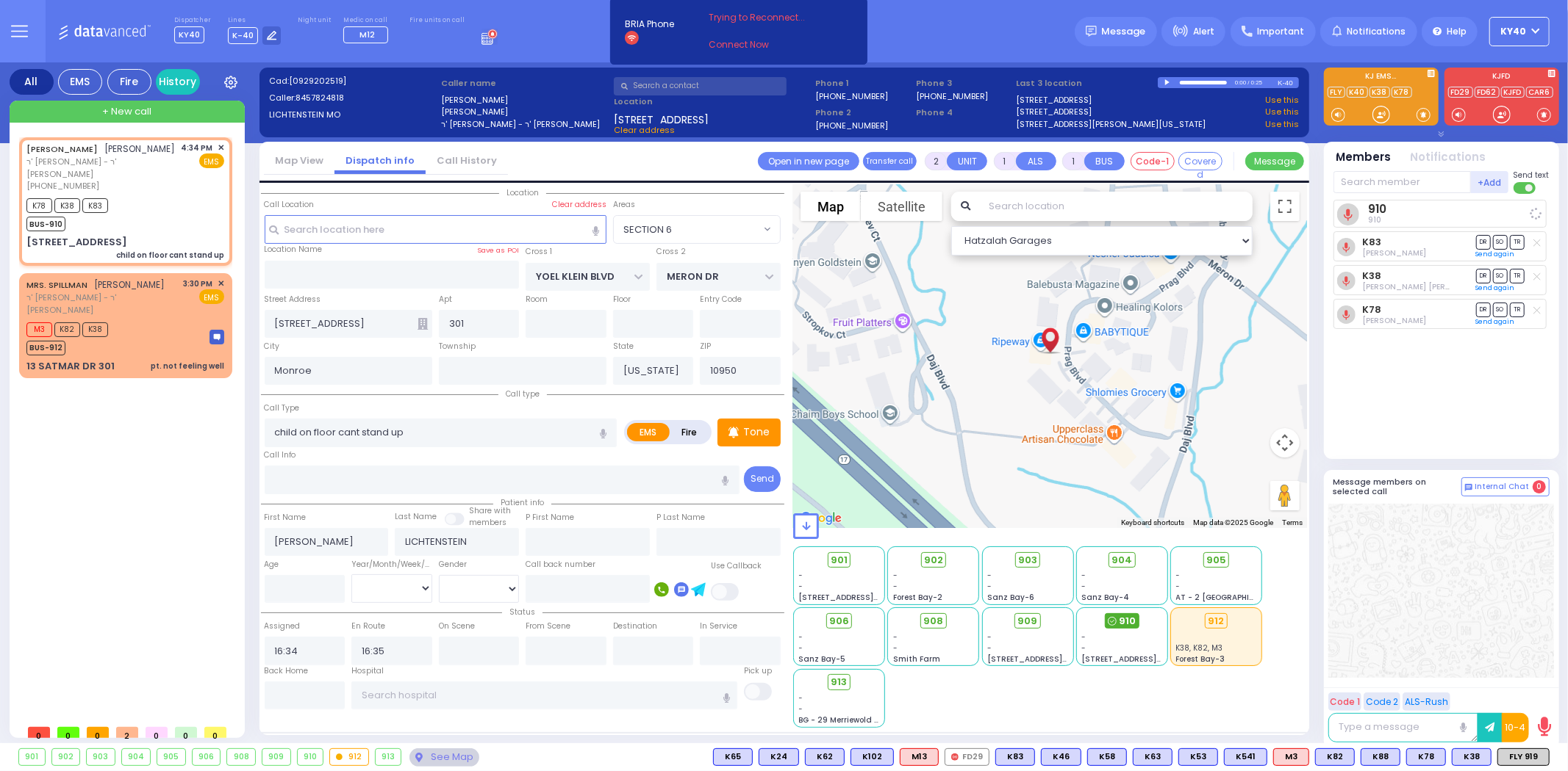
select select
radio input "true"
select select
select select "Hatzalah Garages"
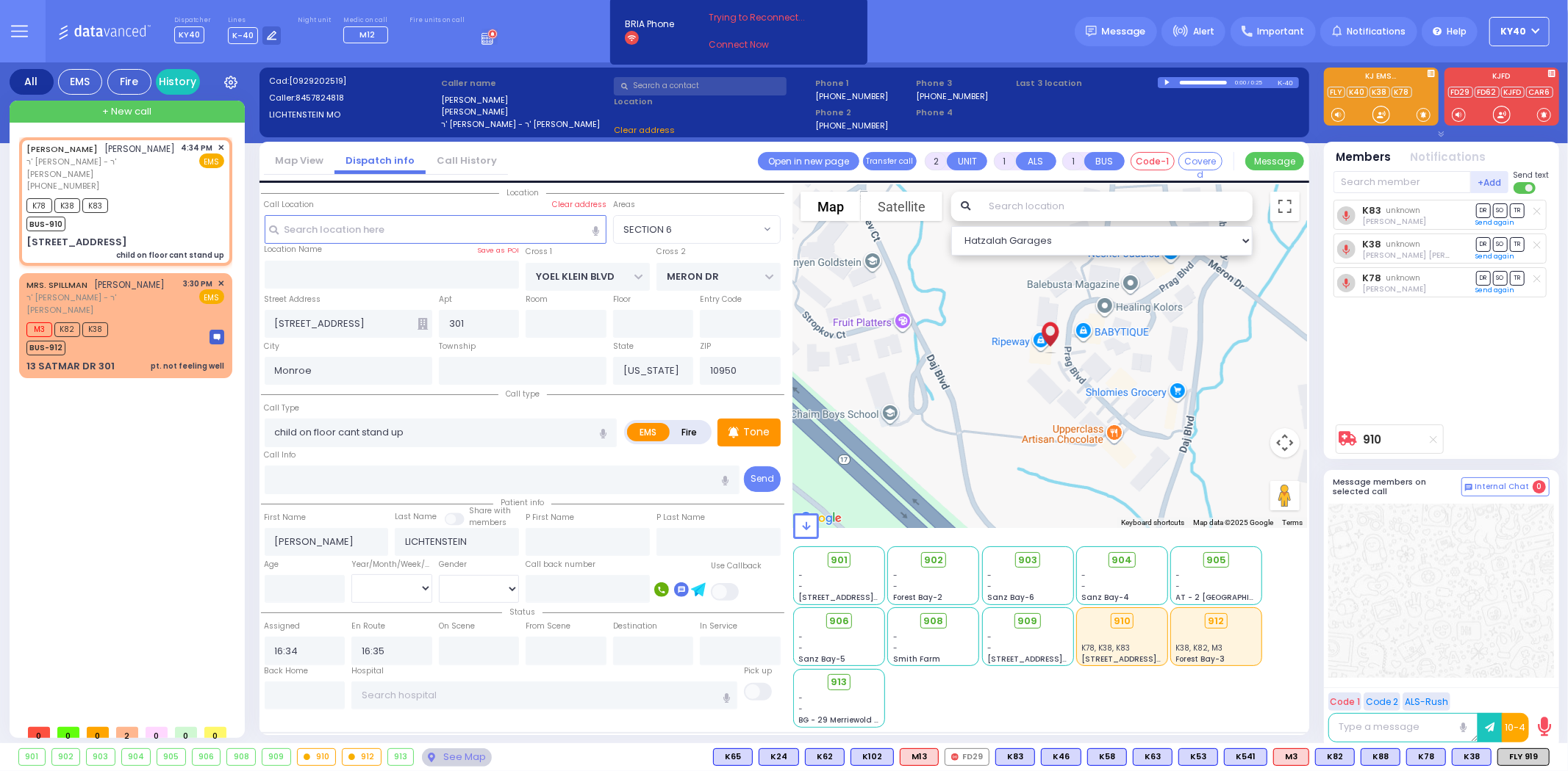
select select "SECTION 6"
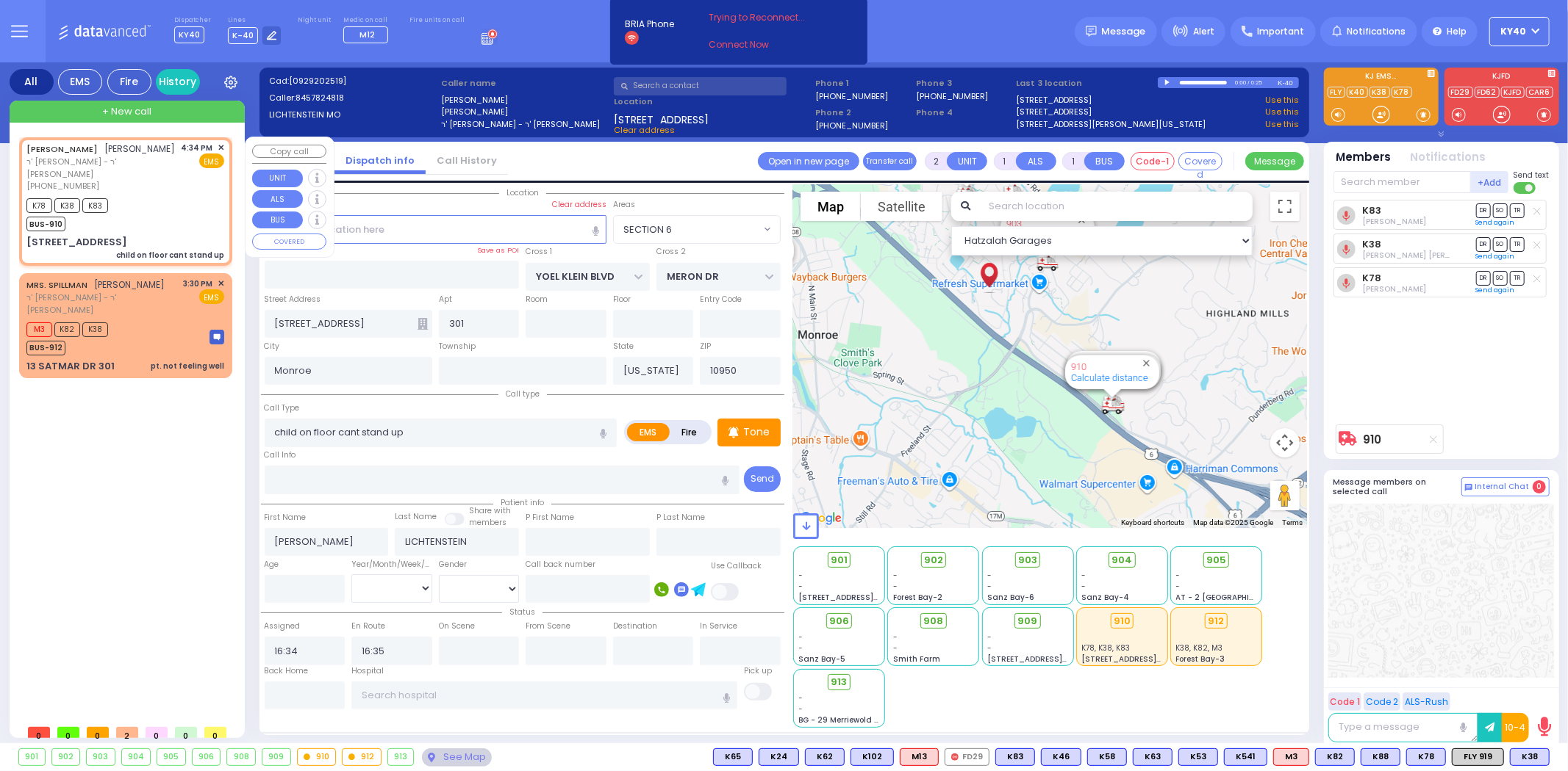
click at [147, 204] on div "K78 K38 K83 BUS-910" at bounding box center [125, 212] width 198 height 37
select select
radio input "true"
select select
select select "SECTION 6"
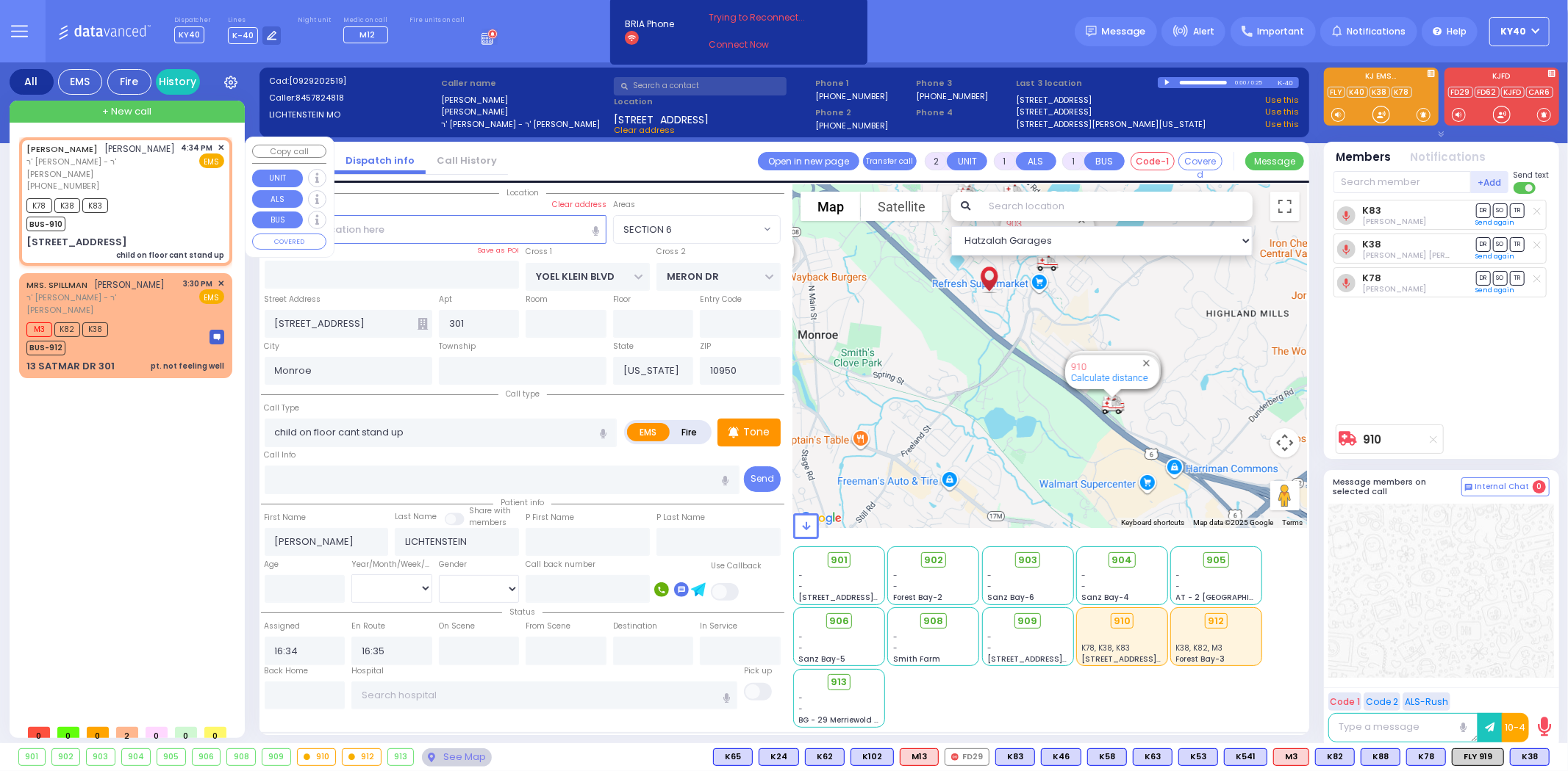
select select "Hatzalah Garages"
click at [174, 198] on div "K78 K38 K83 BUS-910" at bounding box center [125, 212] width 198 height 37
select select
radio input "true"
select select
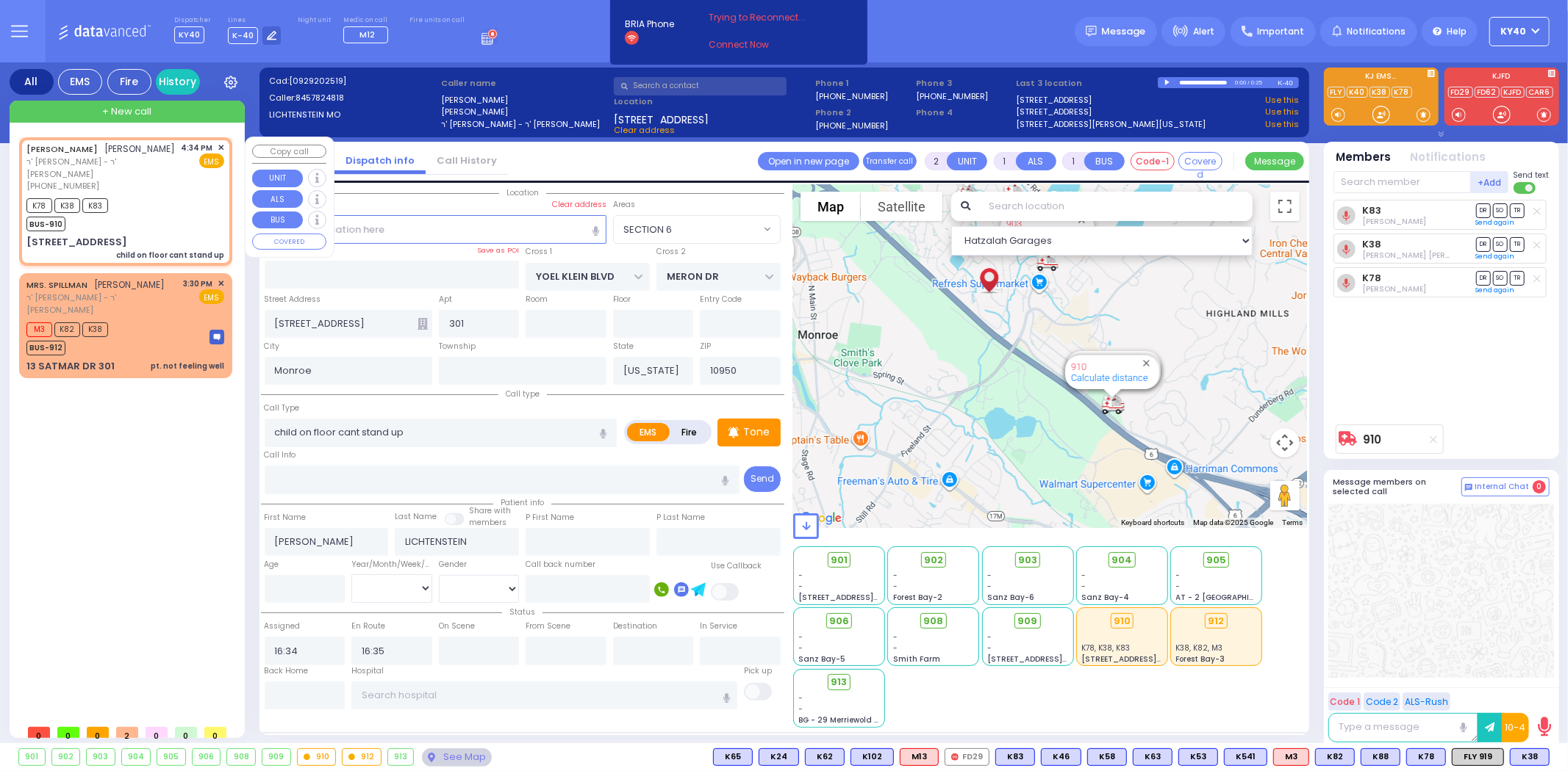
select select "SECTION 6"
select select "Hatzalah Garages"
click at [162, 179] on span "ר' [PERSON_NAME] - ר' [PERSON_NAME]" at bounding box center [101, 168] width 150 height 24
select select
radio input "true"
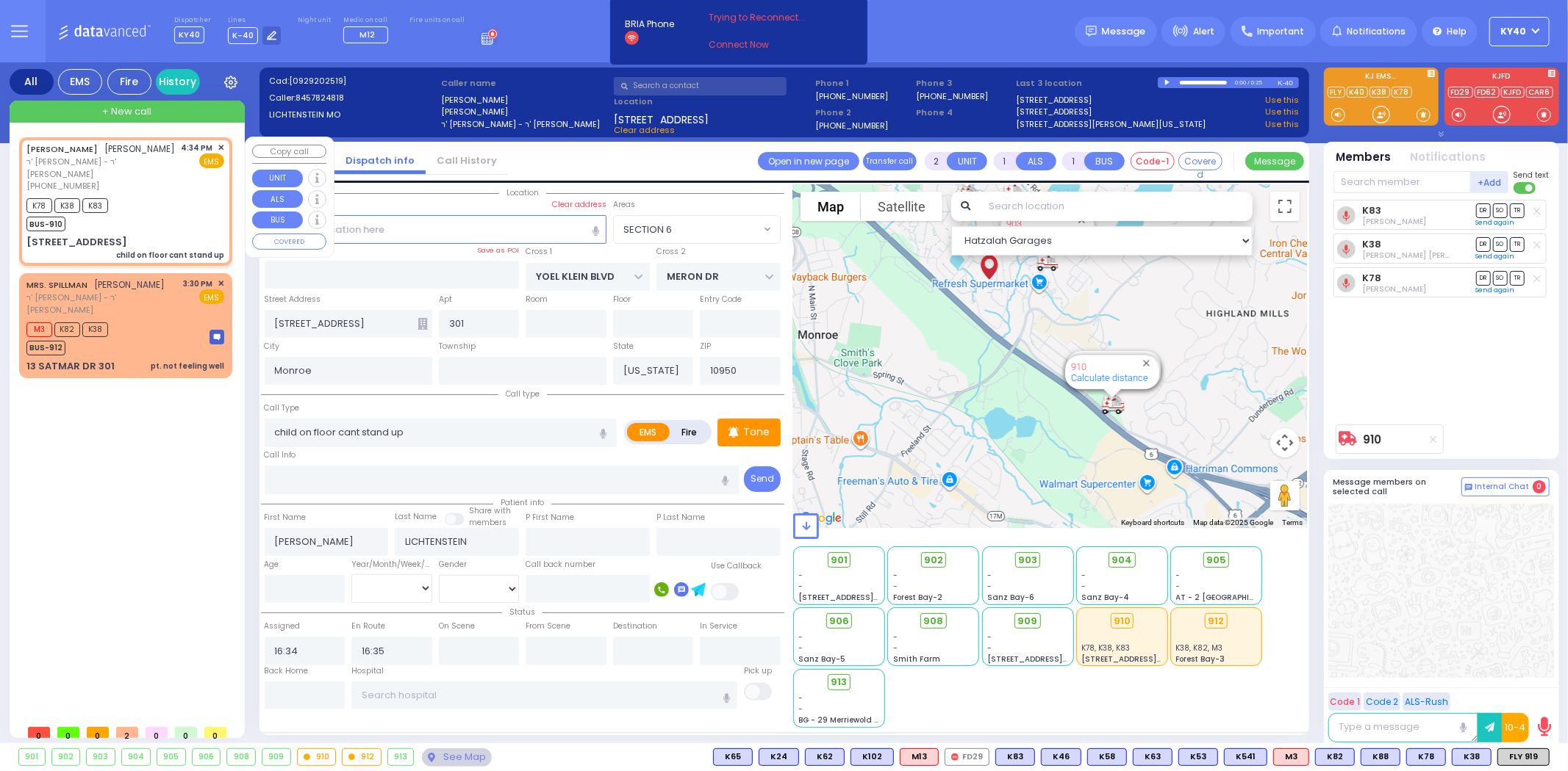
select select
select select "Hatzalah Garages"
select select "SECTION 6"
click at [154, 291] on span "ר' [PERSON_NAME] - ר' [PERSON_NAME]" at bounding box center [103, 303] width 152 height 24
select select
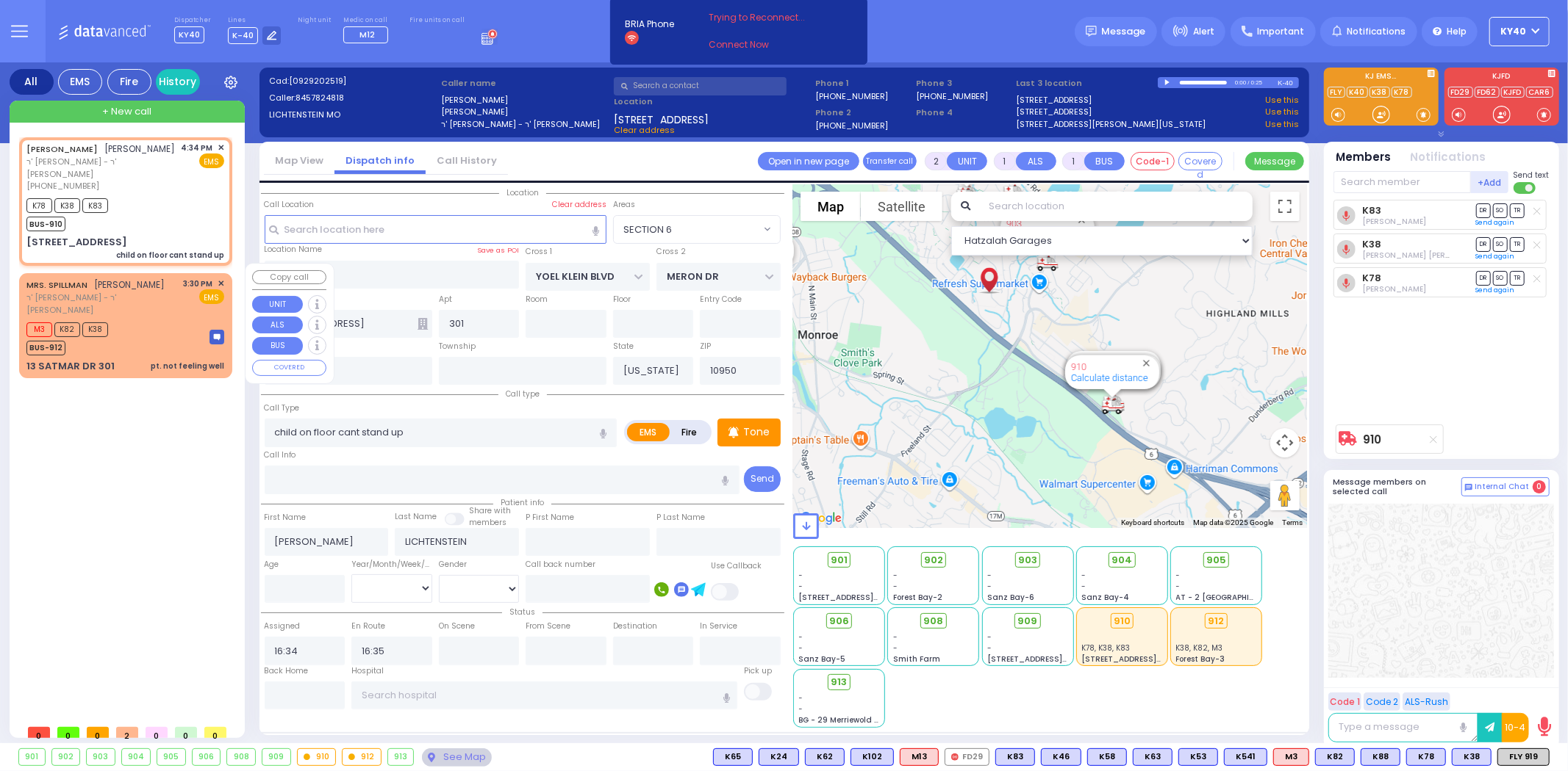
type input "pt. not feeling well"
radio input "true"
type input "MRS."
type input "SPILLMAN"
select select
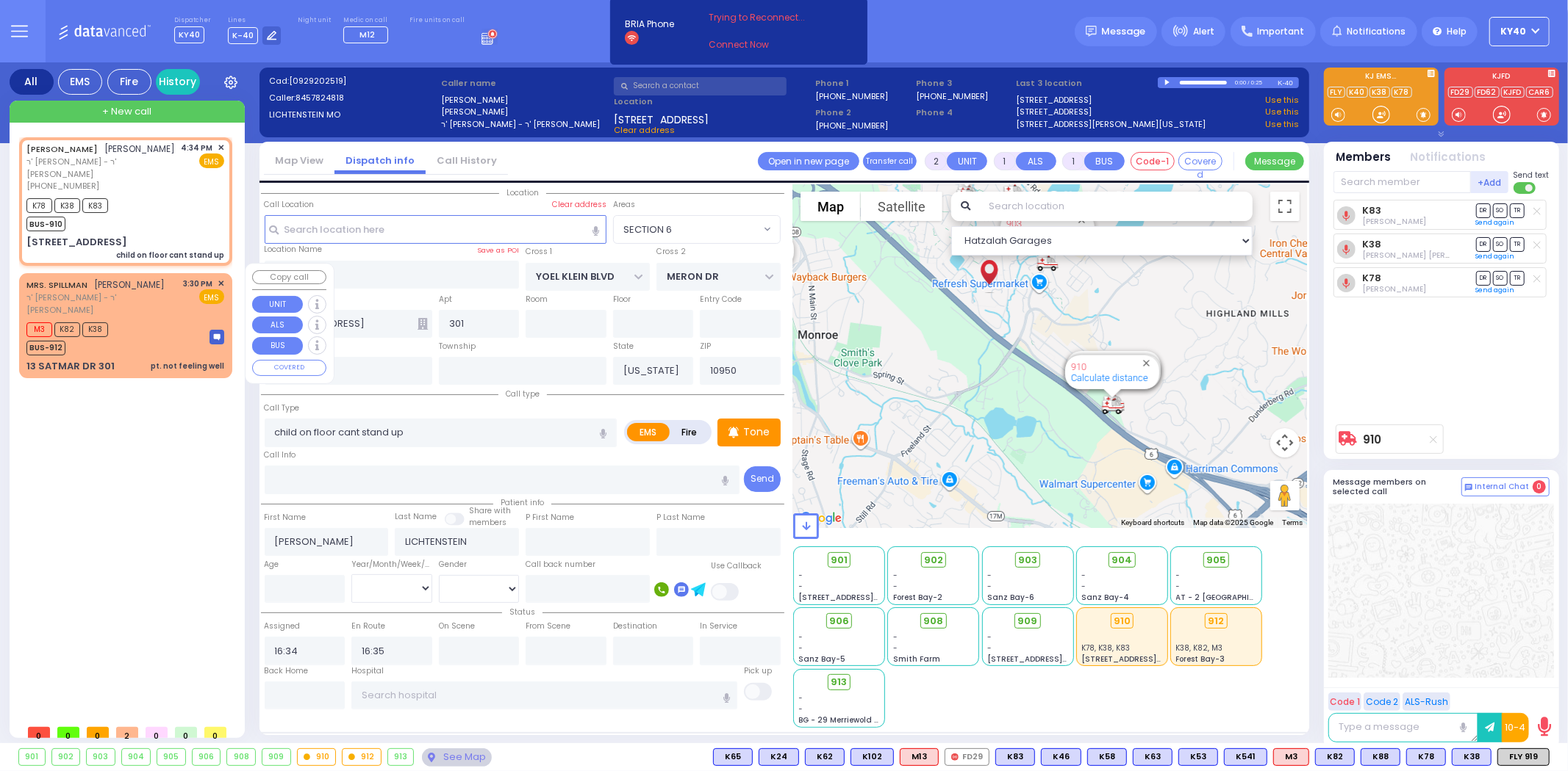
type input "15:30"
type input "15:32"
select select "Hatzalah Garages"
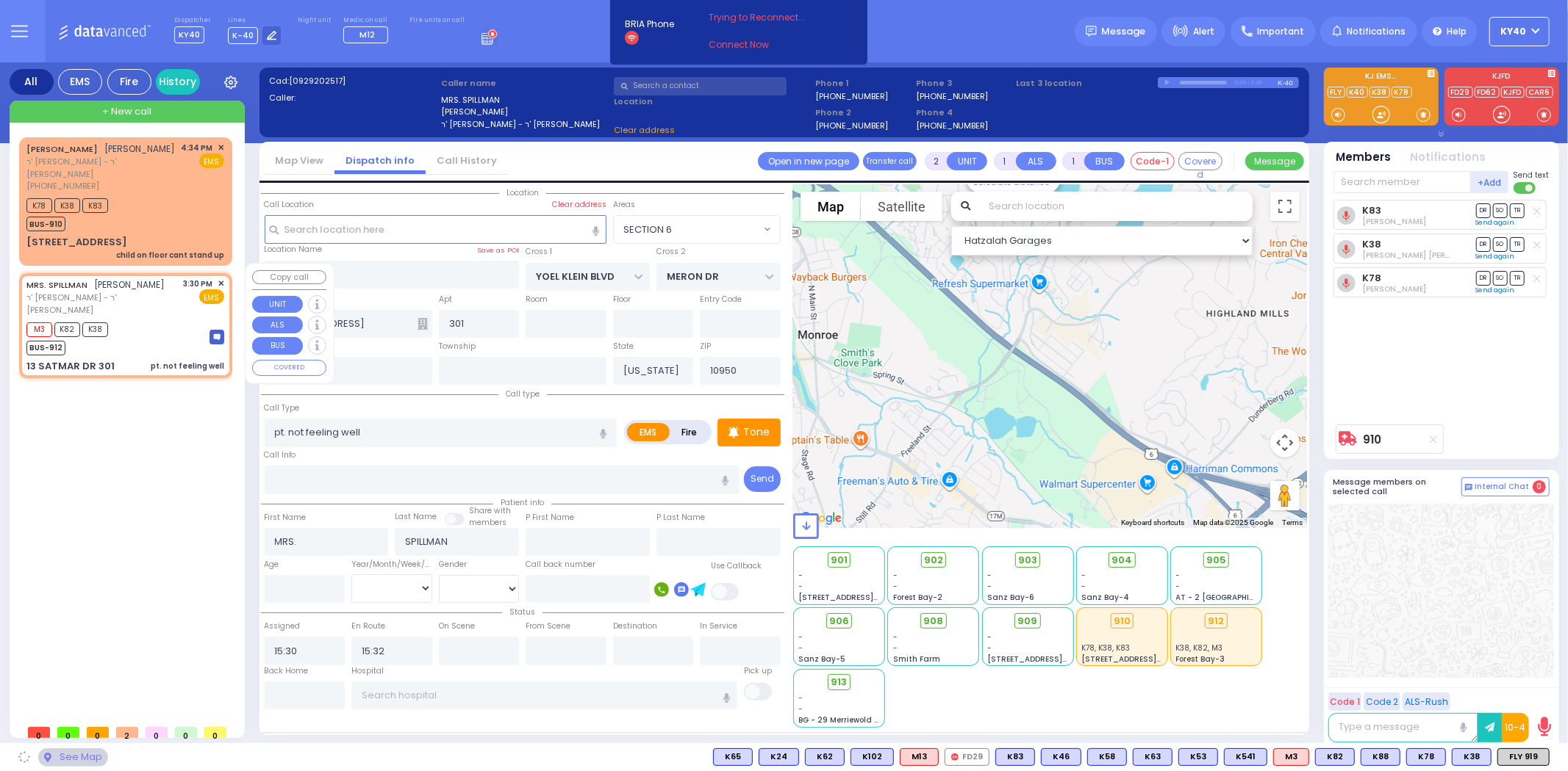
type input "SIGET COURT"
type input "ACRES RD"
type input "13 SATMAR DR"
type input "Kiryas Joel"
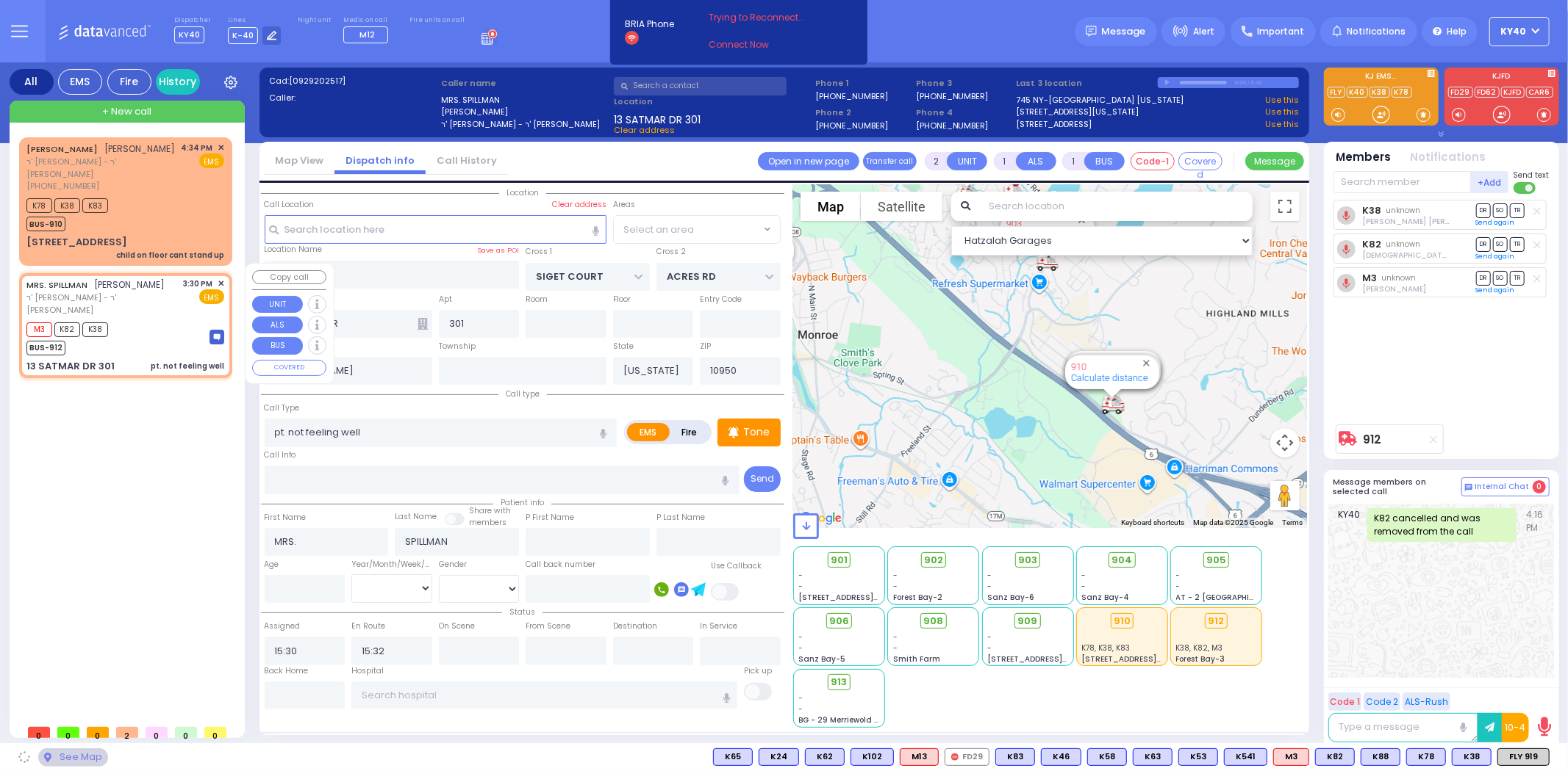
select select "SECTION 3"
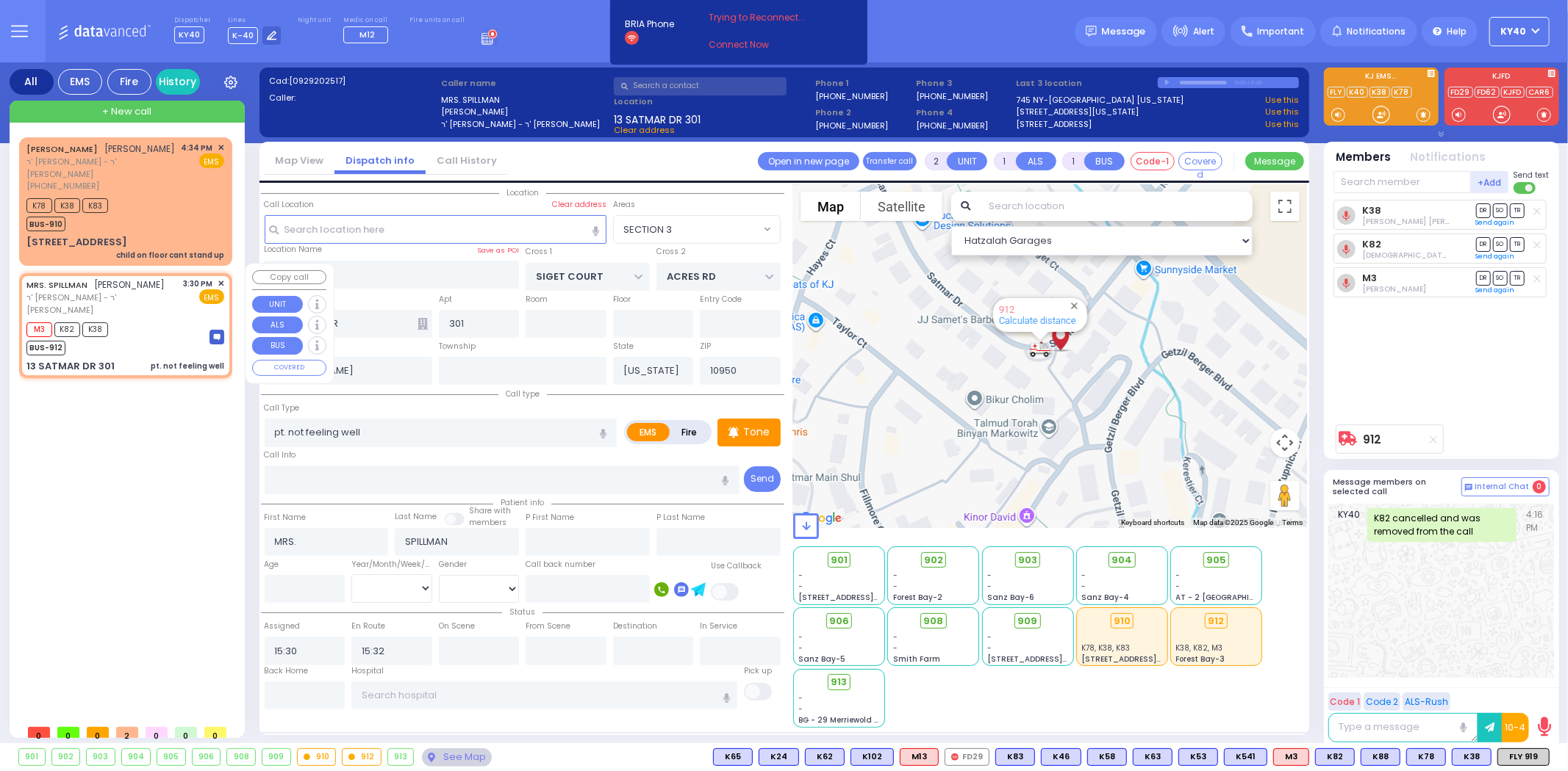
click at [153, 279] on span "[PERSON_NAME]" at bounding box center [130, 284] width 71 height 13
select select
radio input "true"
select select
select select "Hatzalah Garages"
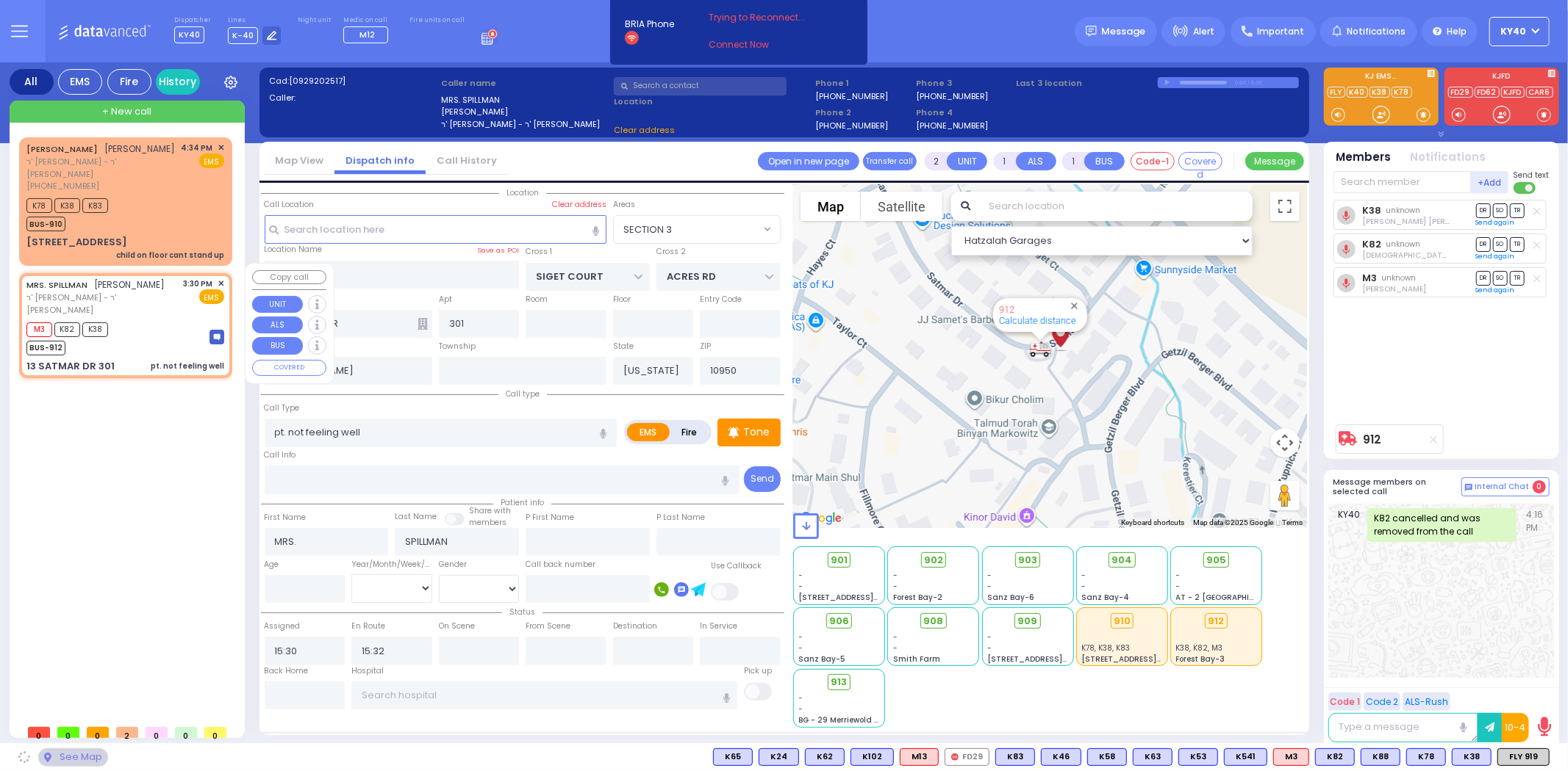
select select "SECTION 3"
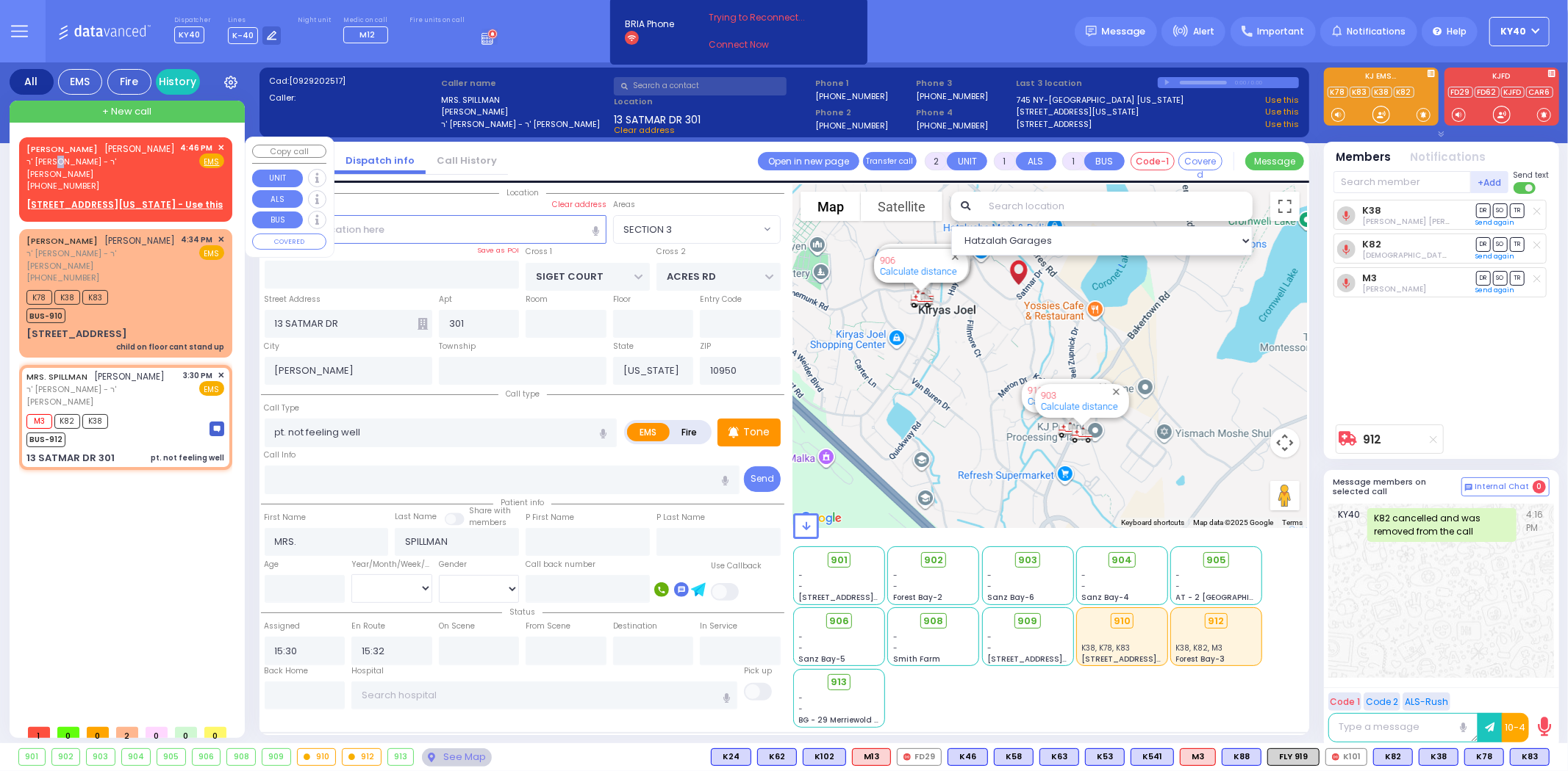
click at [100, 161] on span "ר' משה מרדכי - ר' נטע פארקאש" at bounding box center [101, 168] width 149 height 24
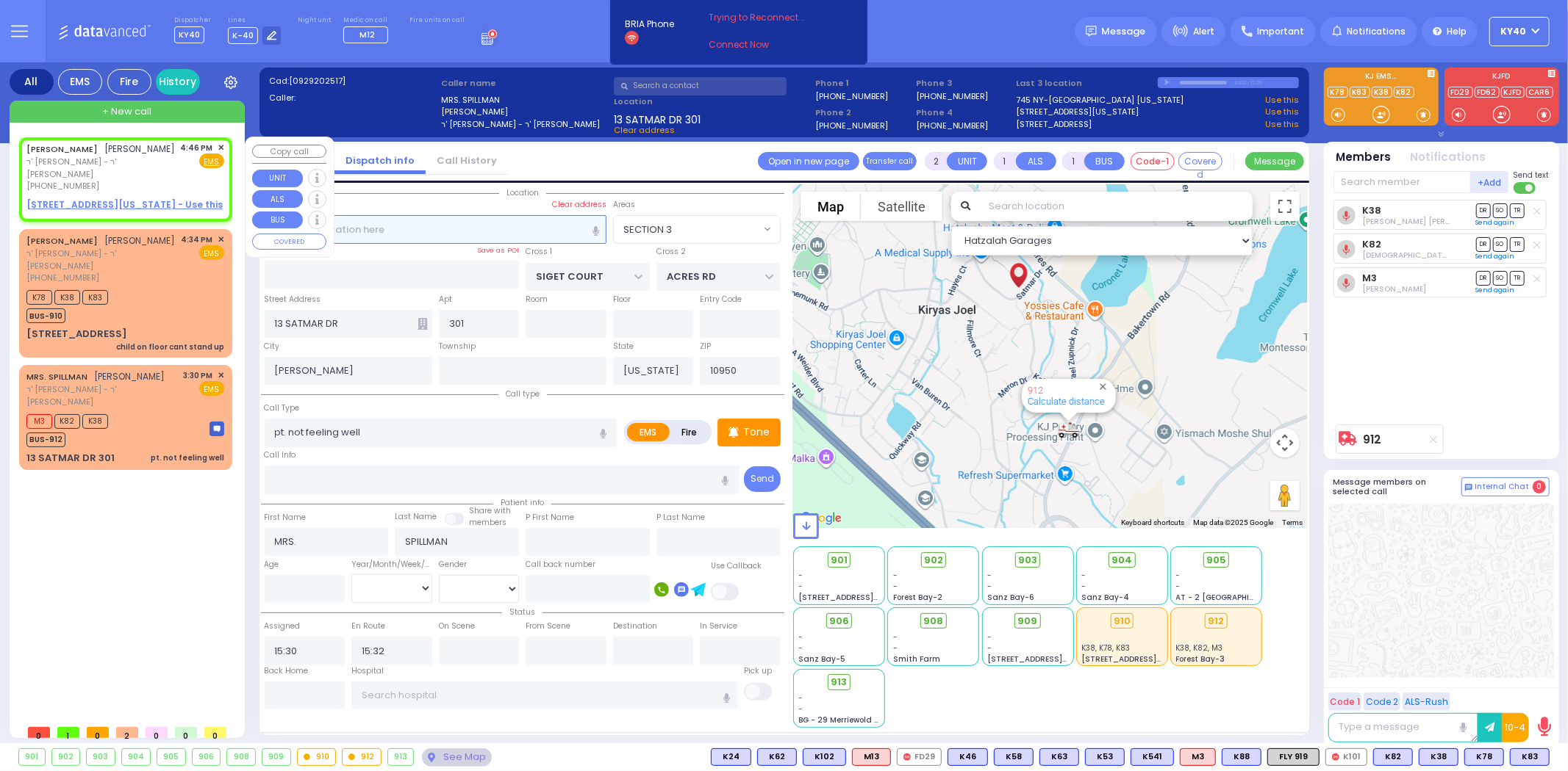
select select
radio input "true"
type input "AVRUM"
type input "FRIEDMAN"
select select
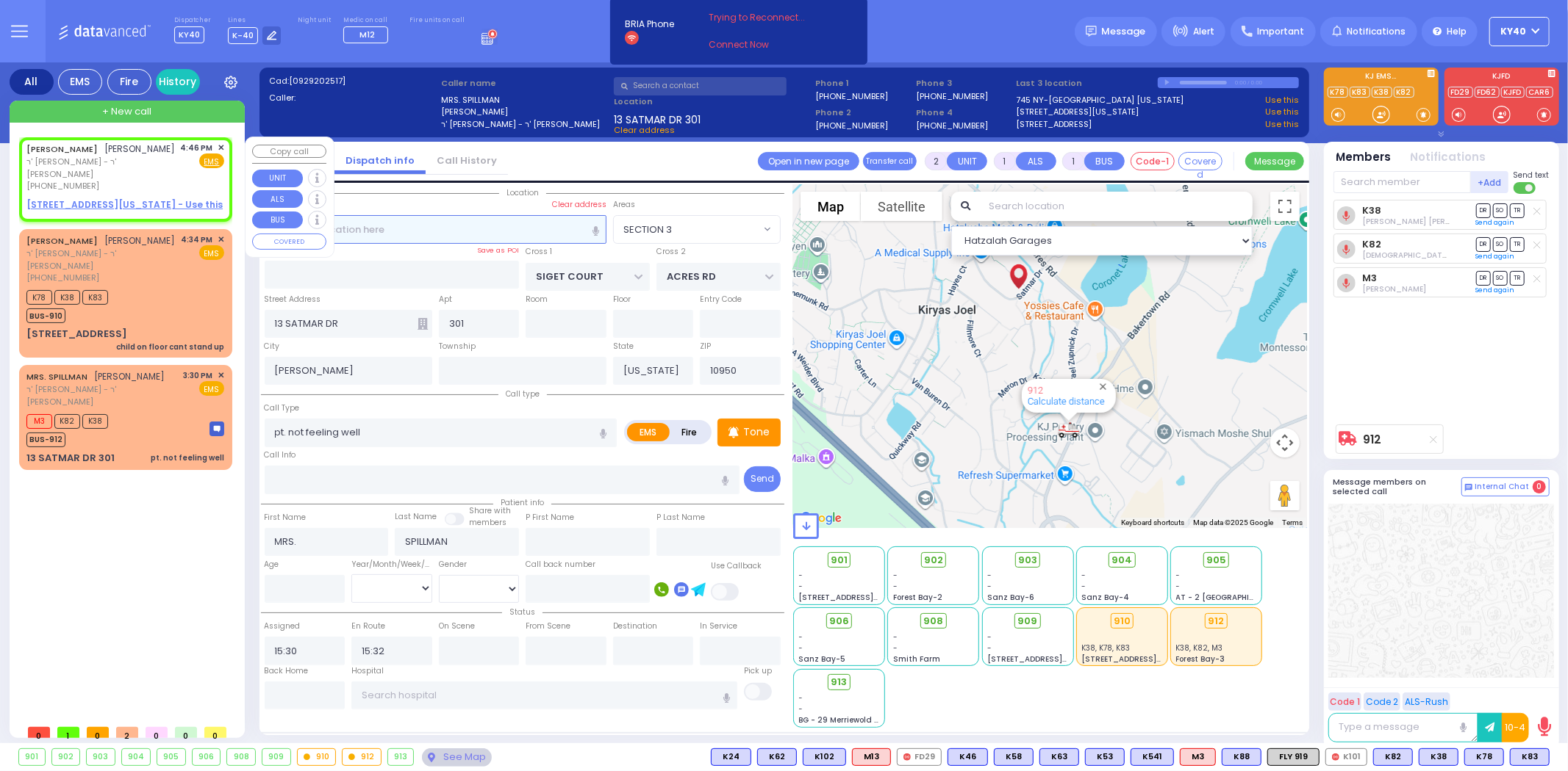
type input "16:46"
select select "Hatzalah Garages"
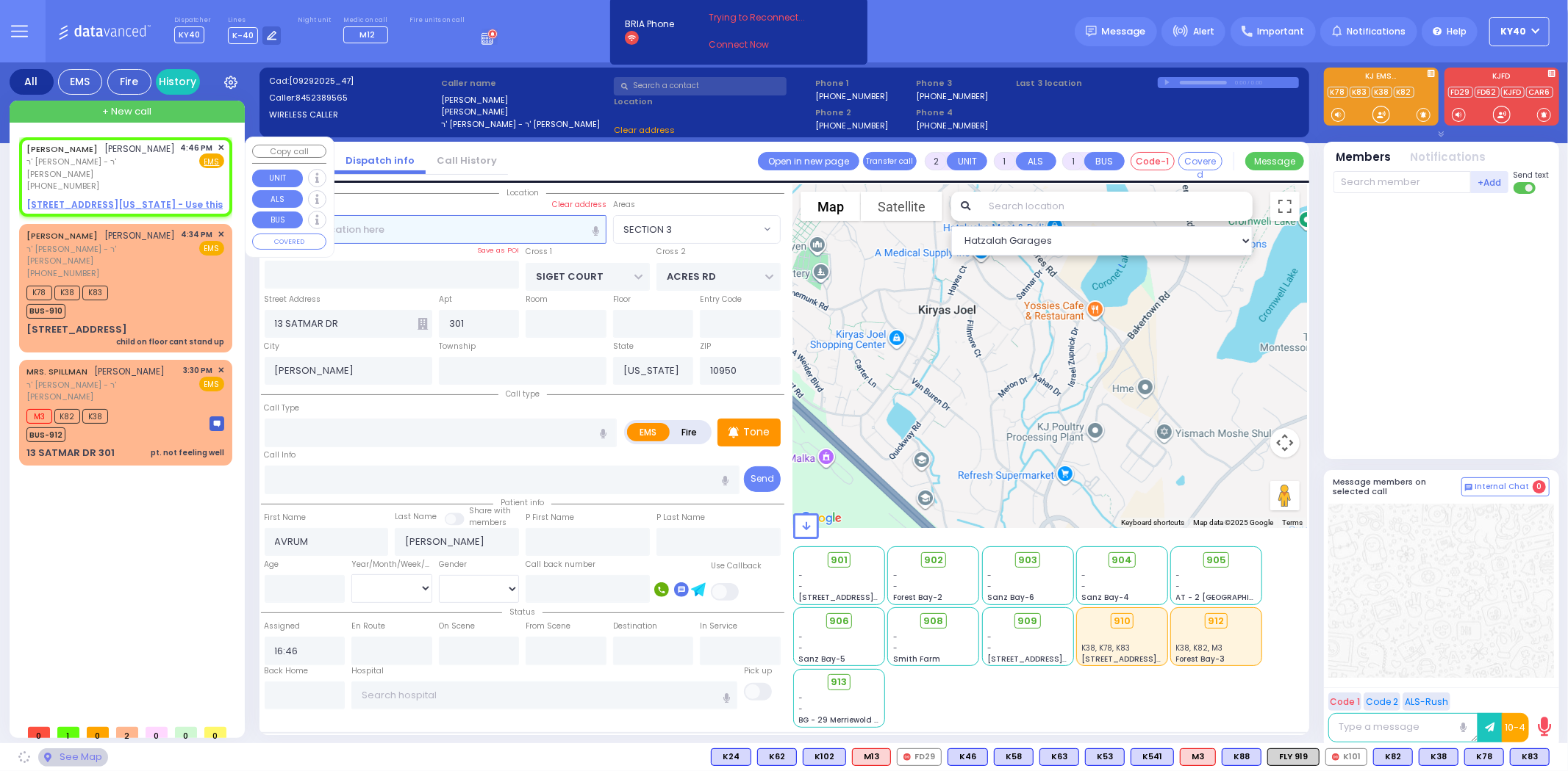
select select
radio input "true"
select select
select select "Hatzalah Garages"
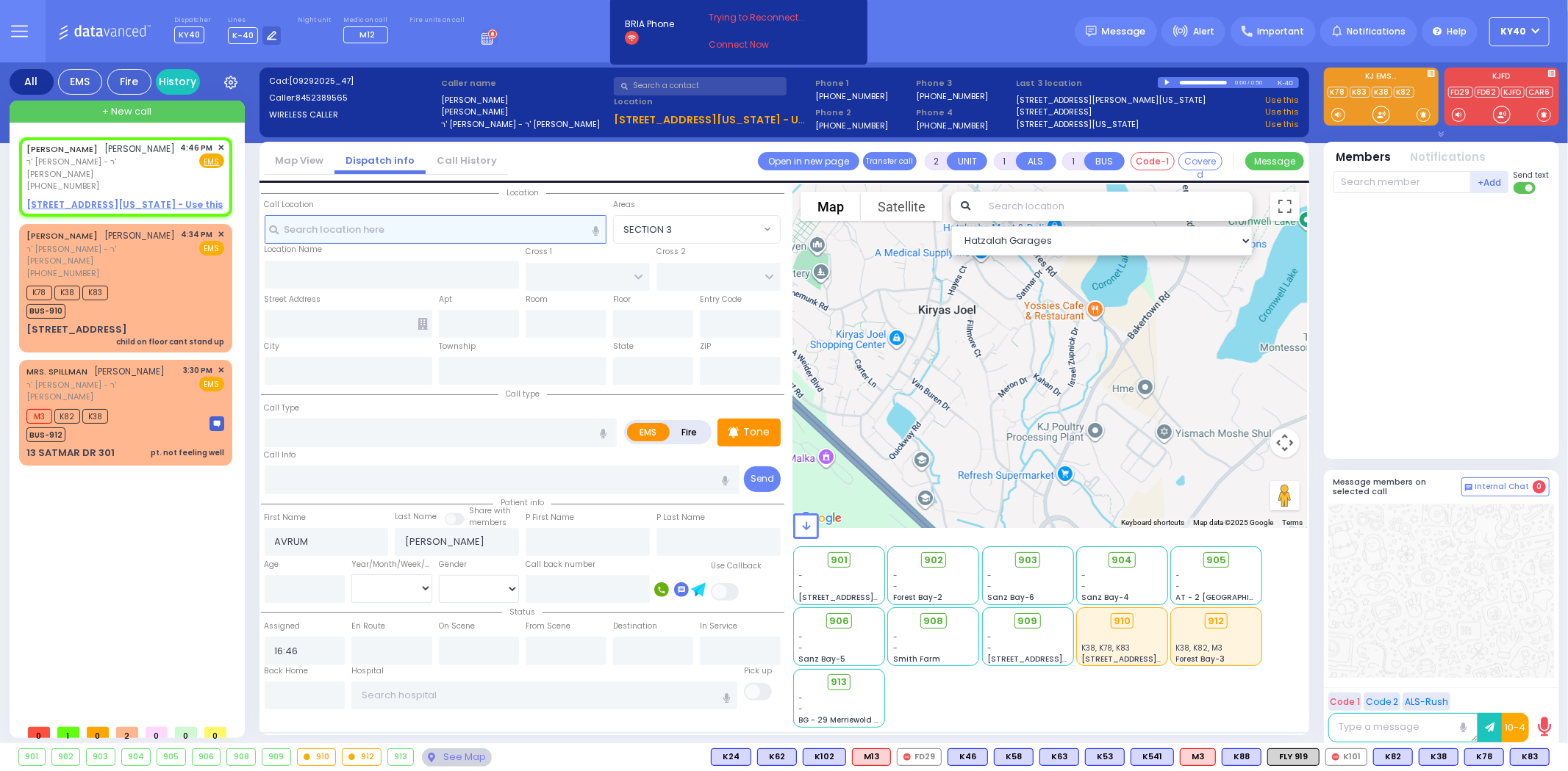
click at [449, 224] on input "text" at bounding box center [436, 230] width 342 height 28
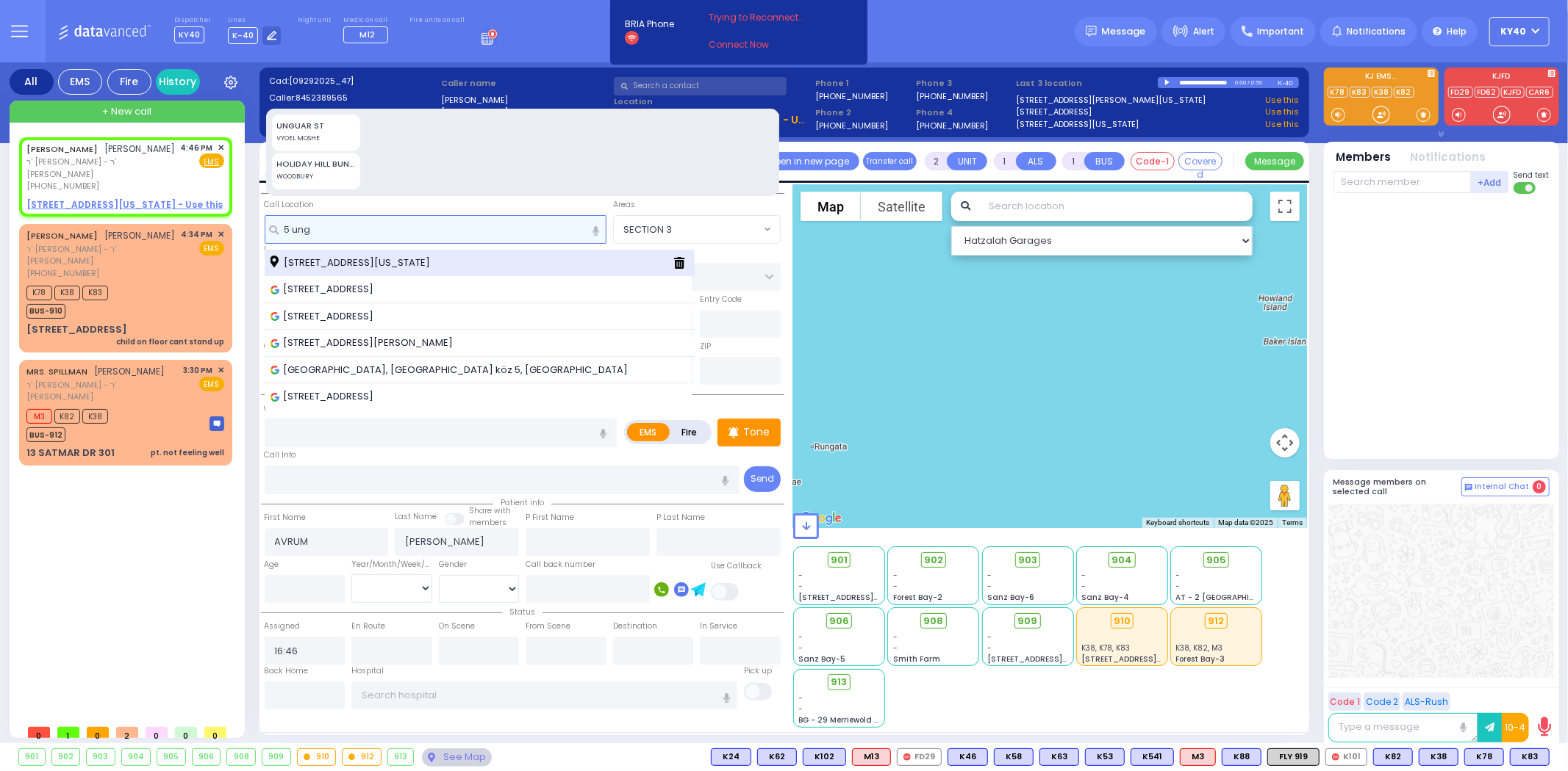
type input "5 ung"
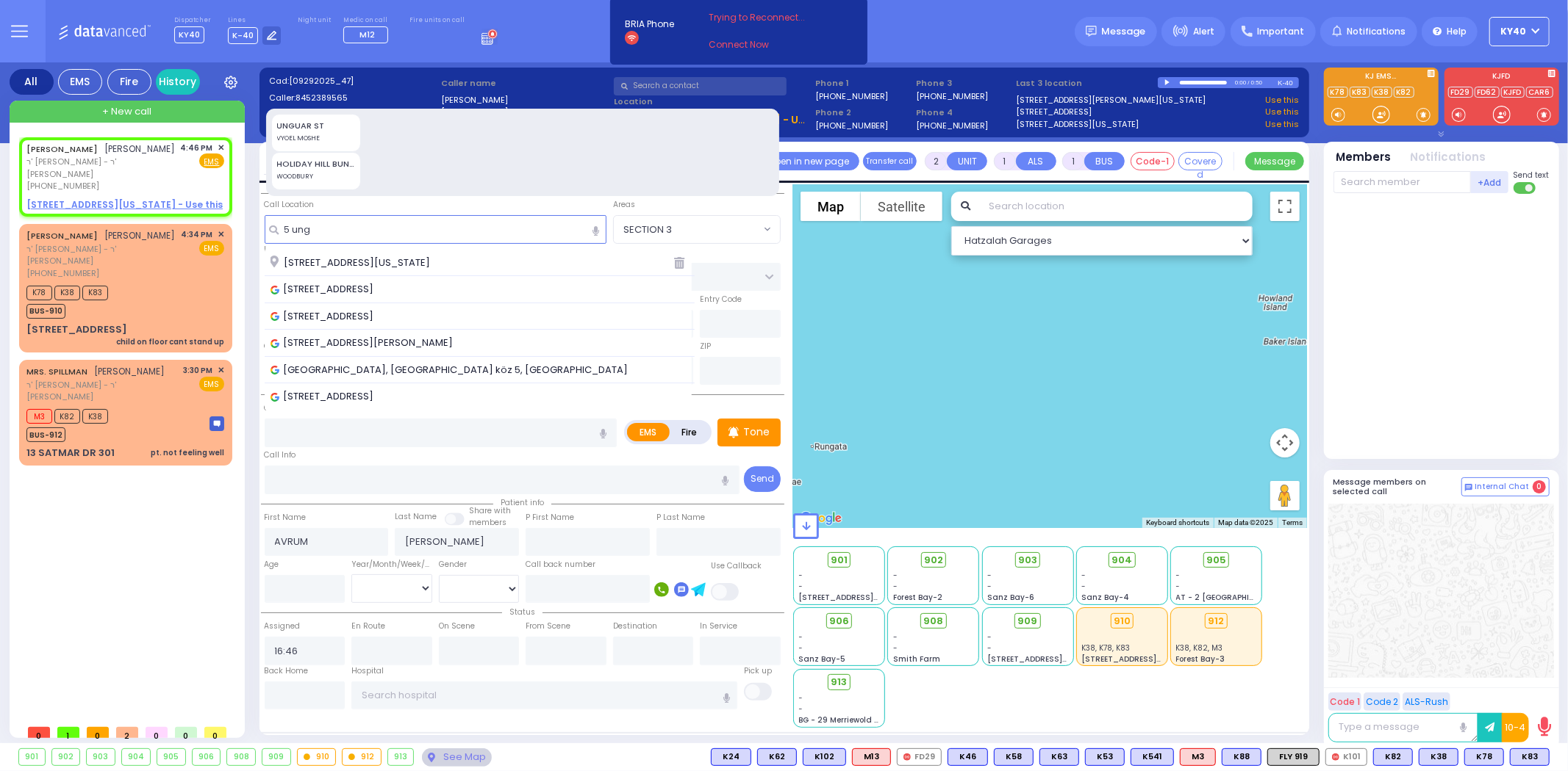
click at [423, 261] on span "5 Ungvar Street Monroe New York 10950" at bounding box center [353, 262] width 165 height 15
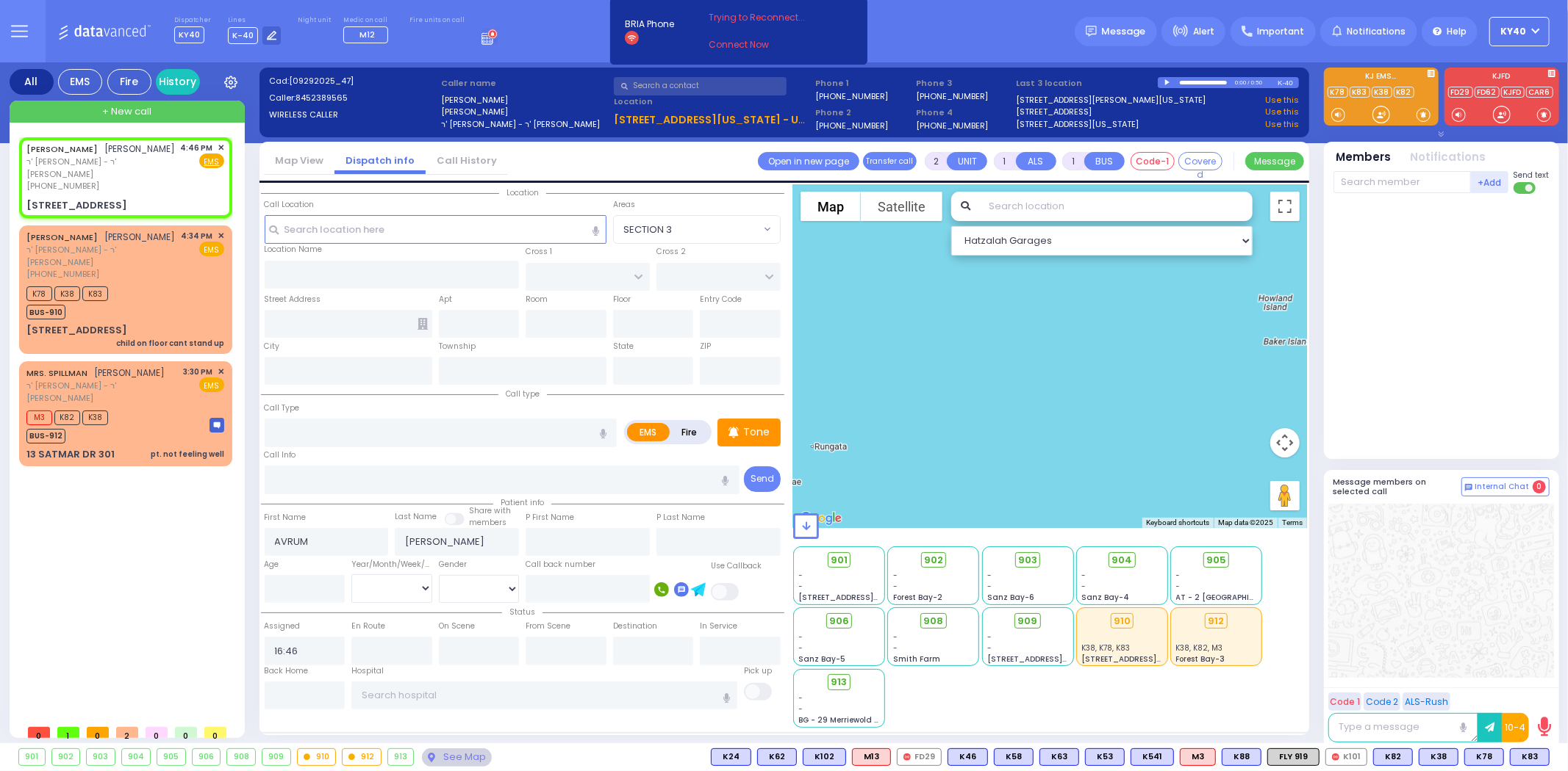
select select
radio input "true"
select select
select select "Hatzalah Garages"
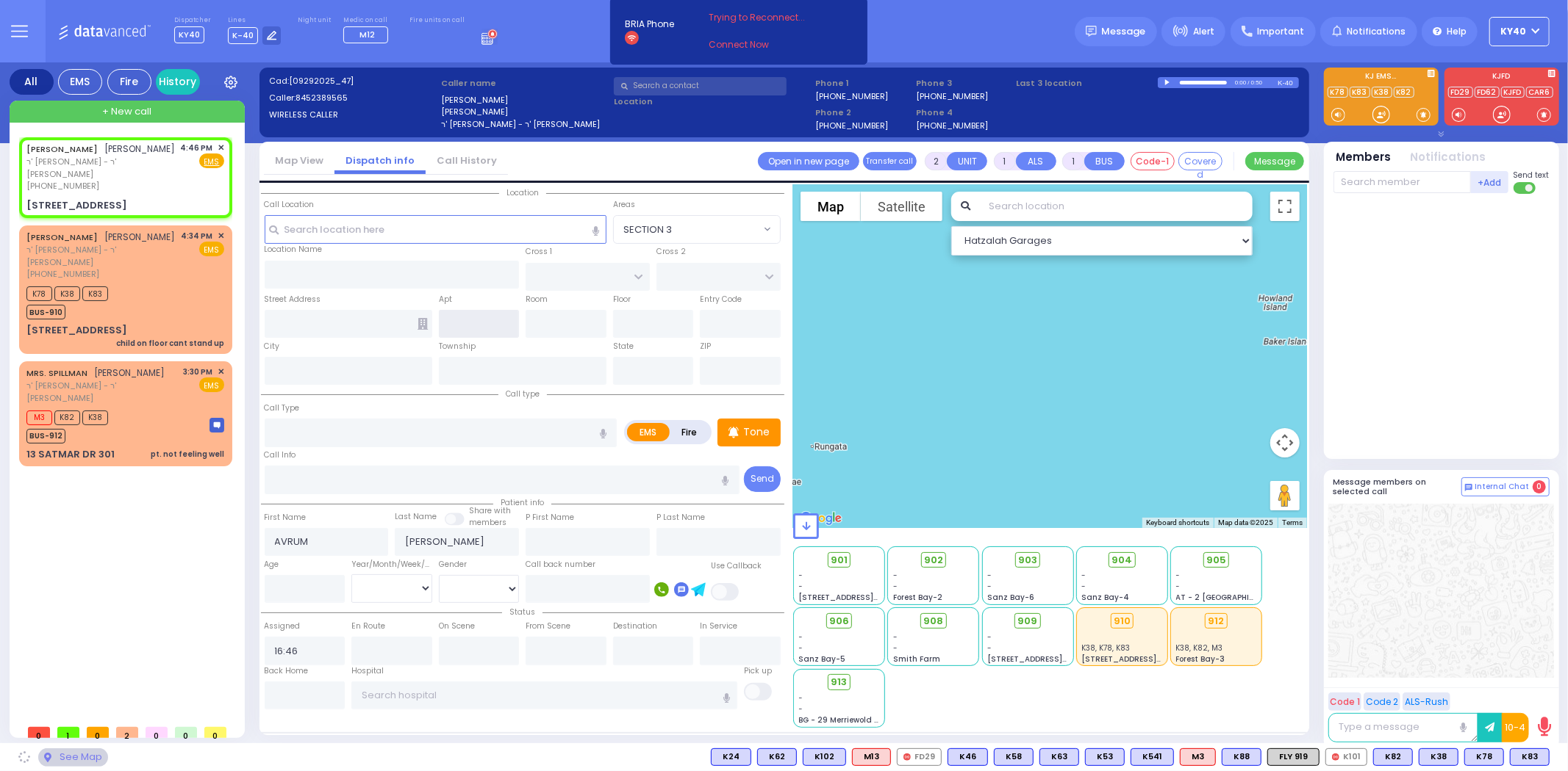
type input "S.M. ROSMER RD"
type input "5 Ungvar Street"
type input "Monroe"
type input "[US_STATE]"
type input "10950"
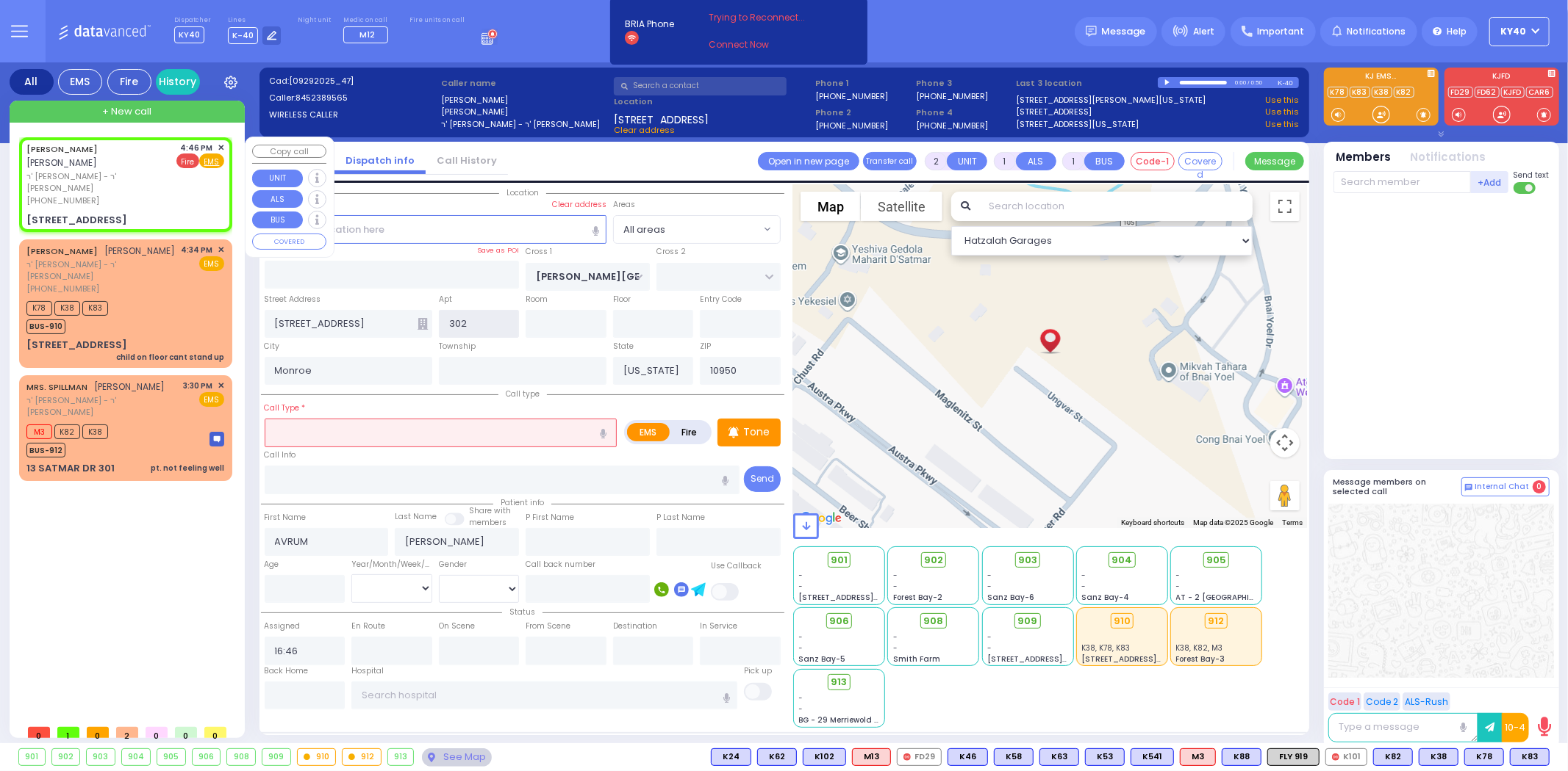
type input "302"
click at [185, 162] on span "Fire" at bounding box center [187, 161] width 23 height 15
select select
radio input "false"
radio input "true"
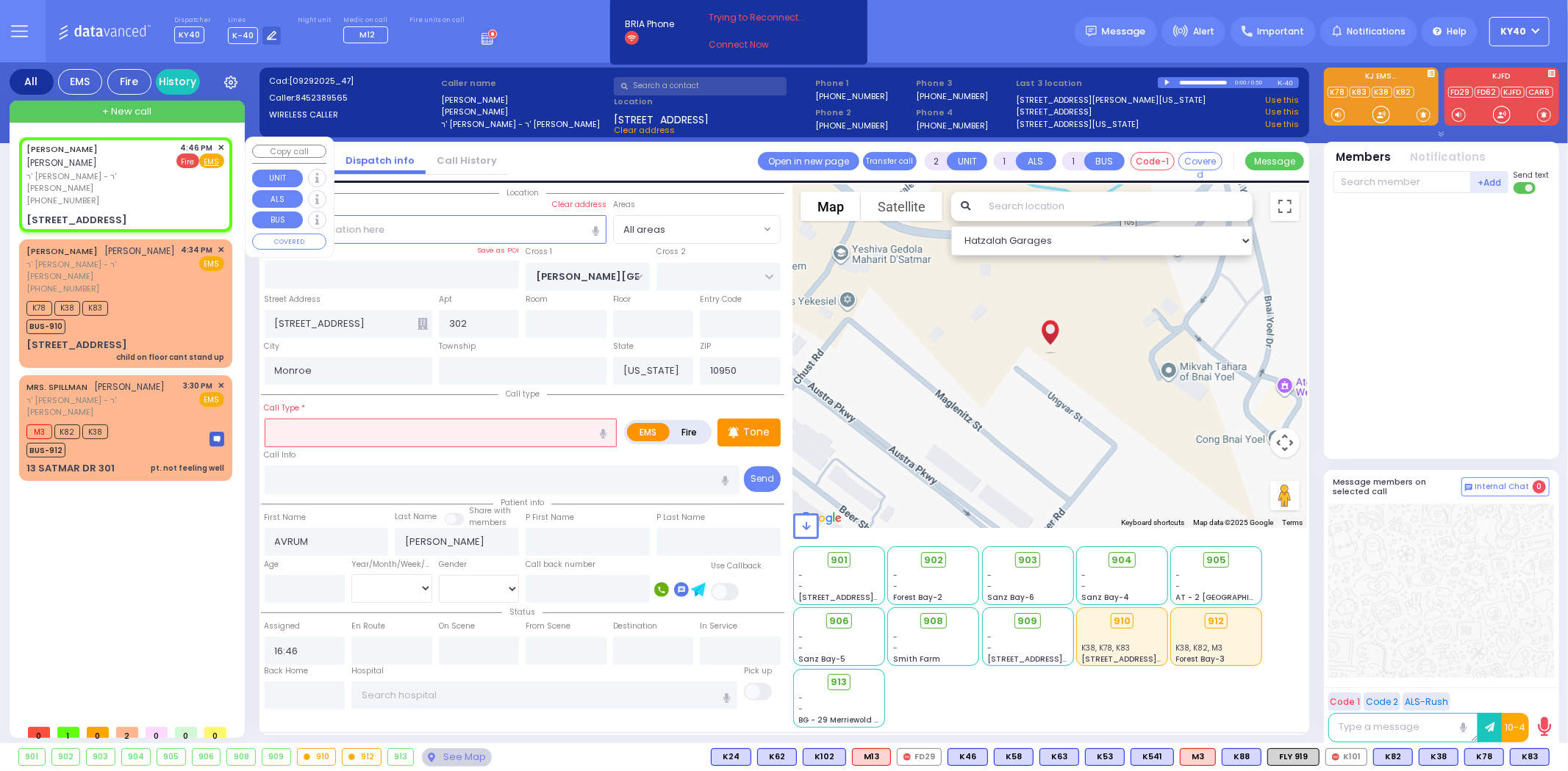
select select
select select "Hatzalah Garages"
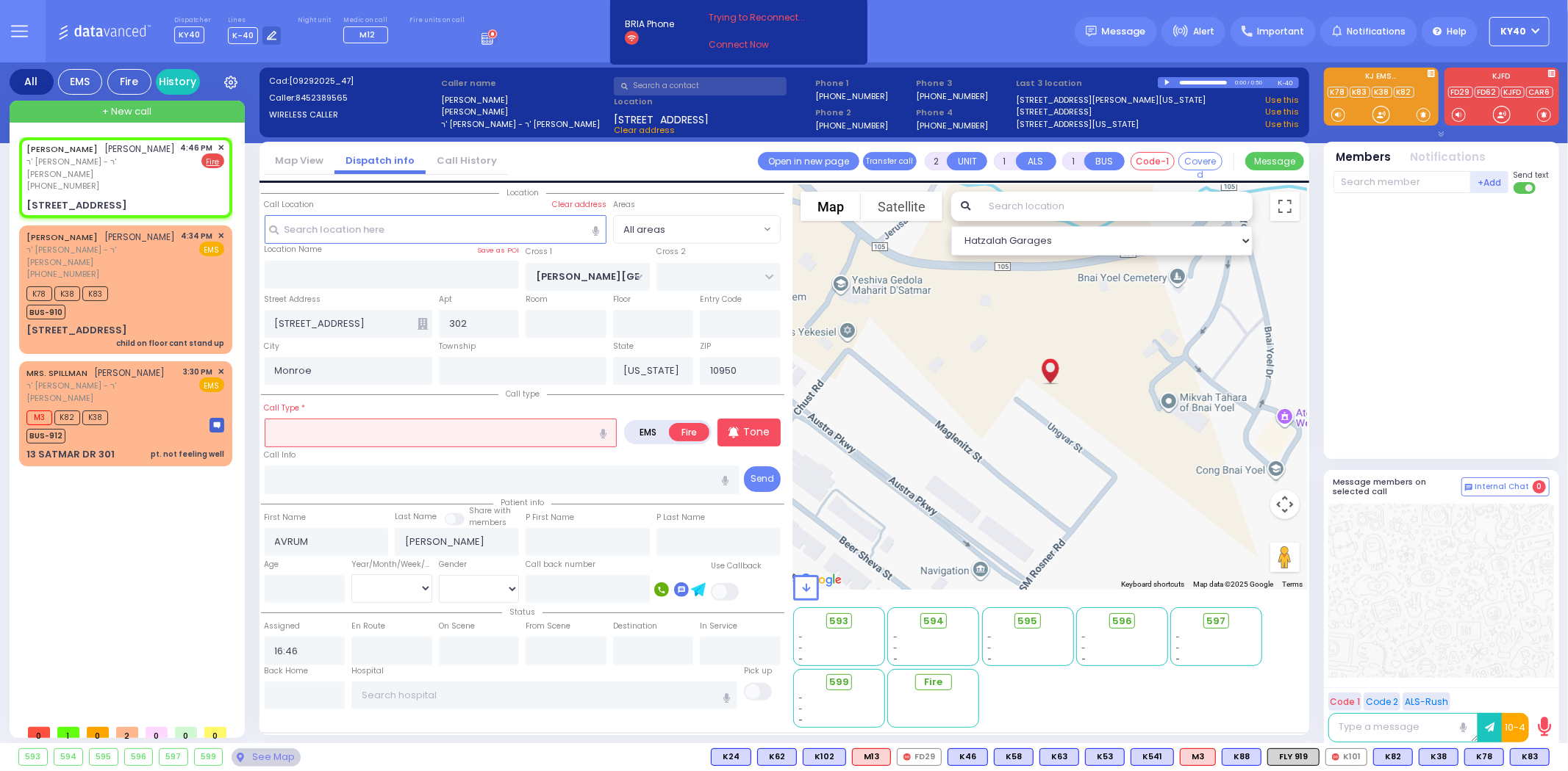
select select
radio input "true"
select select
select select "Hatzalah Garages"
drag, startPoint x: 391, startPoint y: 412, endPoint x: 388, endPoint y: 421, distance: 9.5
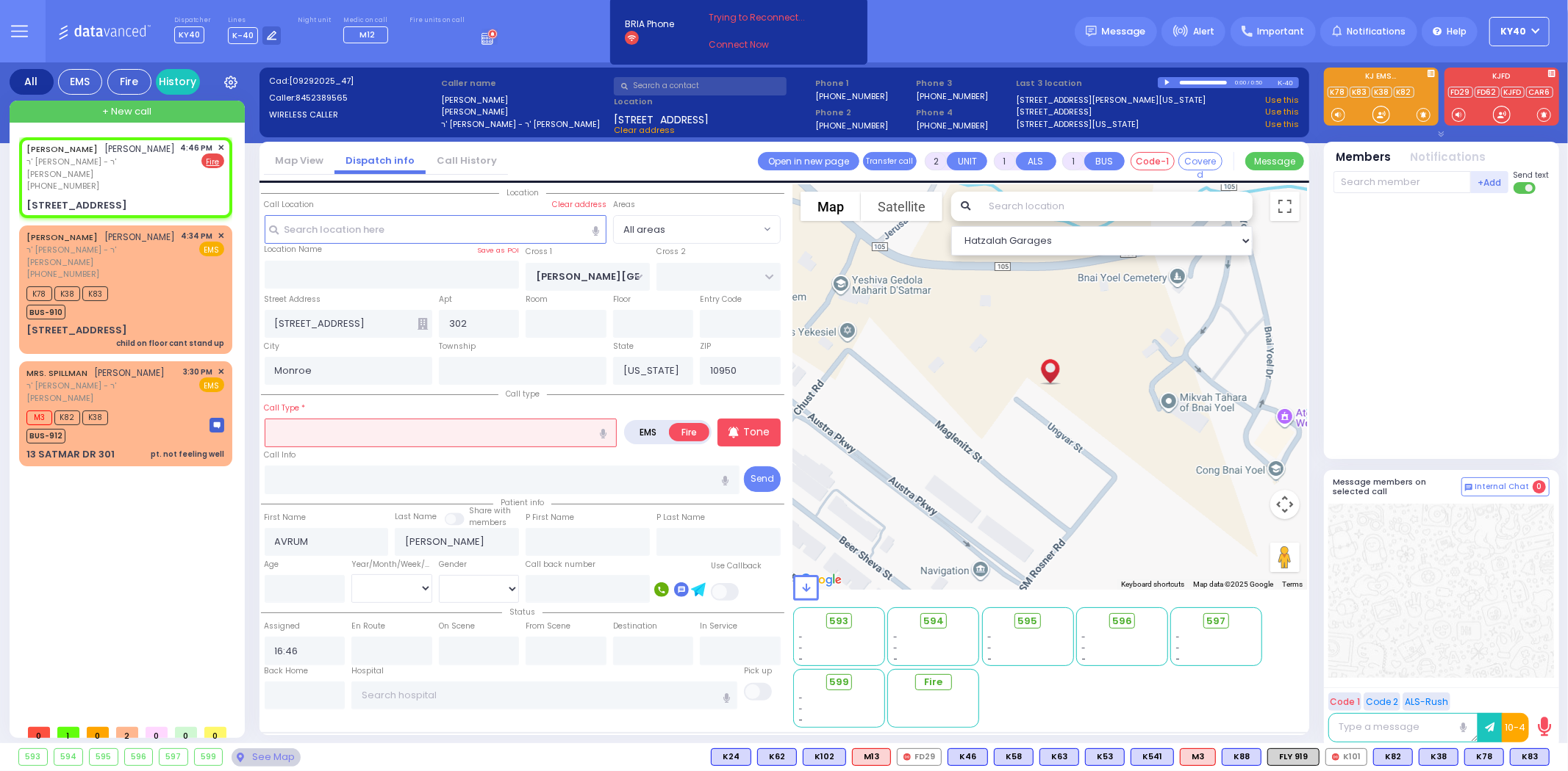
click at [390, 418] on div "Call Type *" at bounding box center [441, 424] width 353 height 47
click at [387, 421] on input "text" at bounding box center [441, 433] width 353 height 28
type input "water running"
select select
radio input "true"
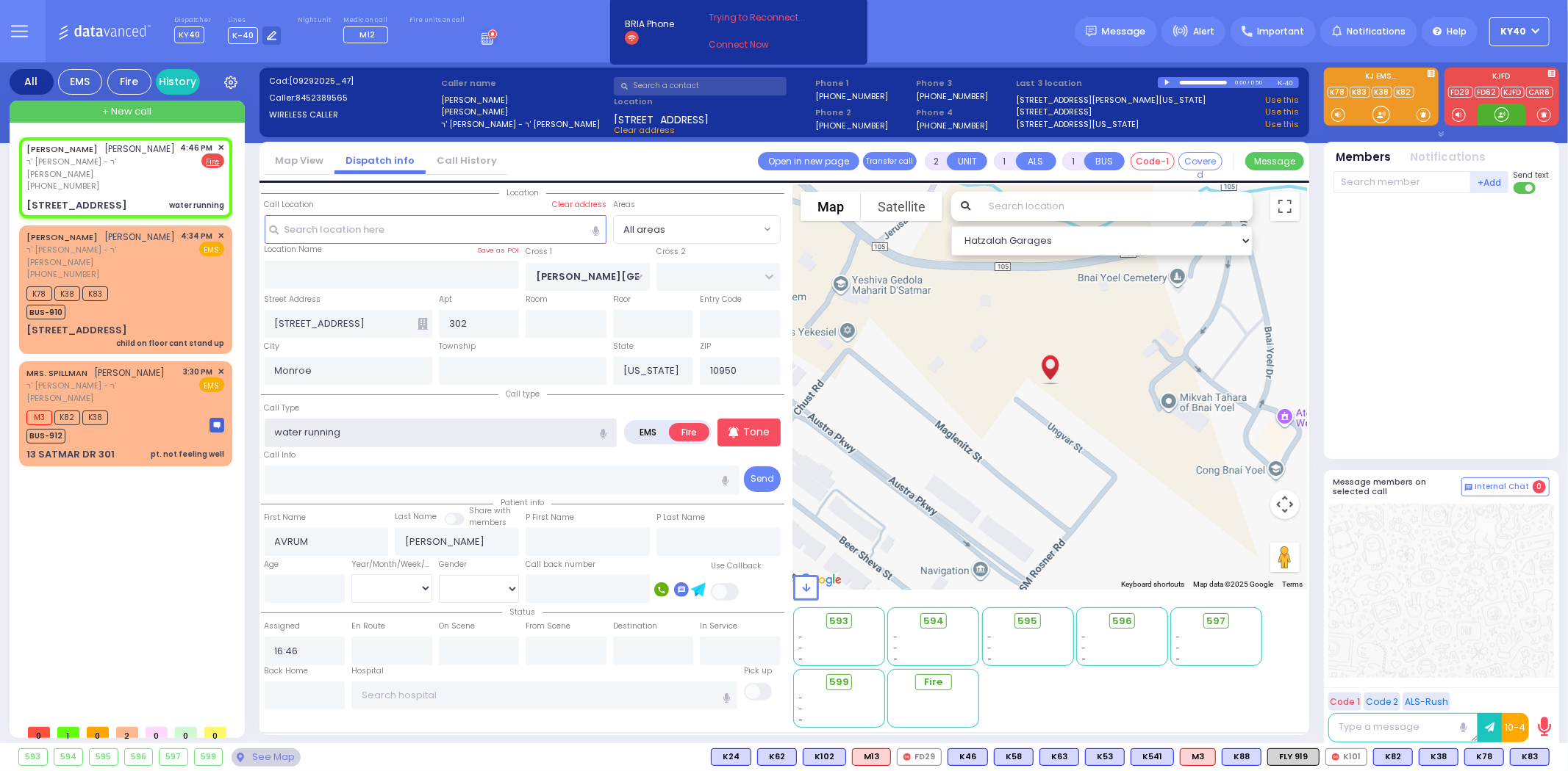
select select
select select "Hatzalah Garages"
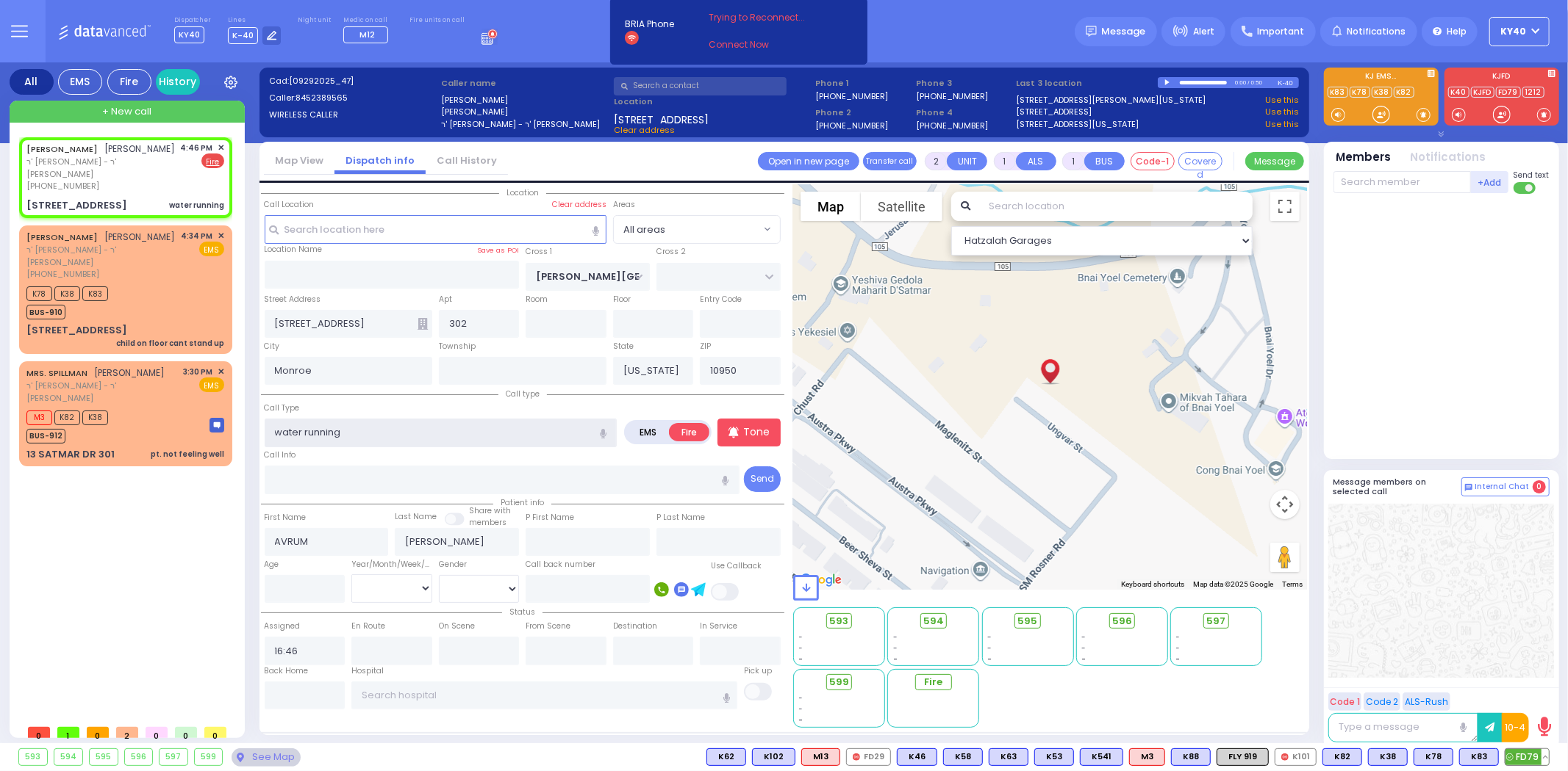
type input "water running"
click at [1531, 758] on span "FD79" at bounding box center [1526, 757] width 43 height 16
select select
radio input "true"
select select
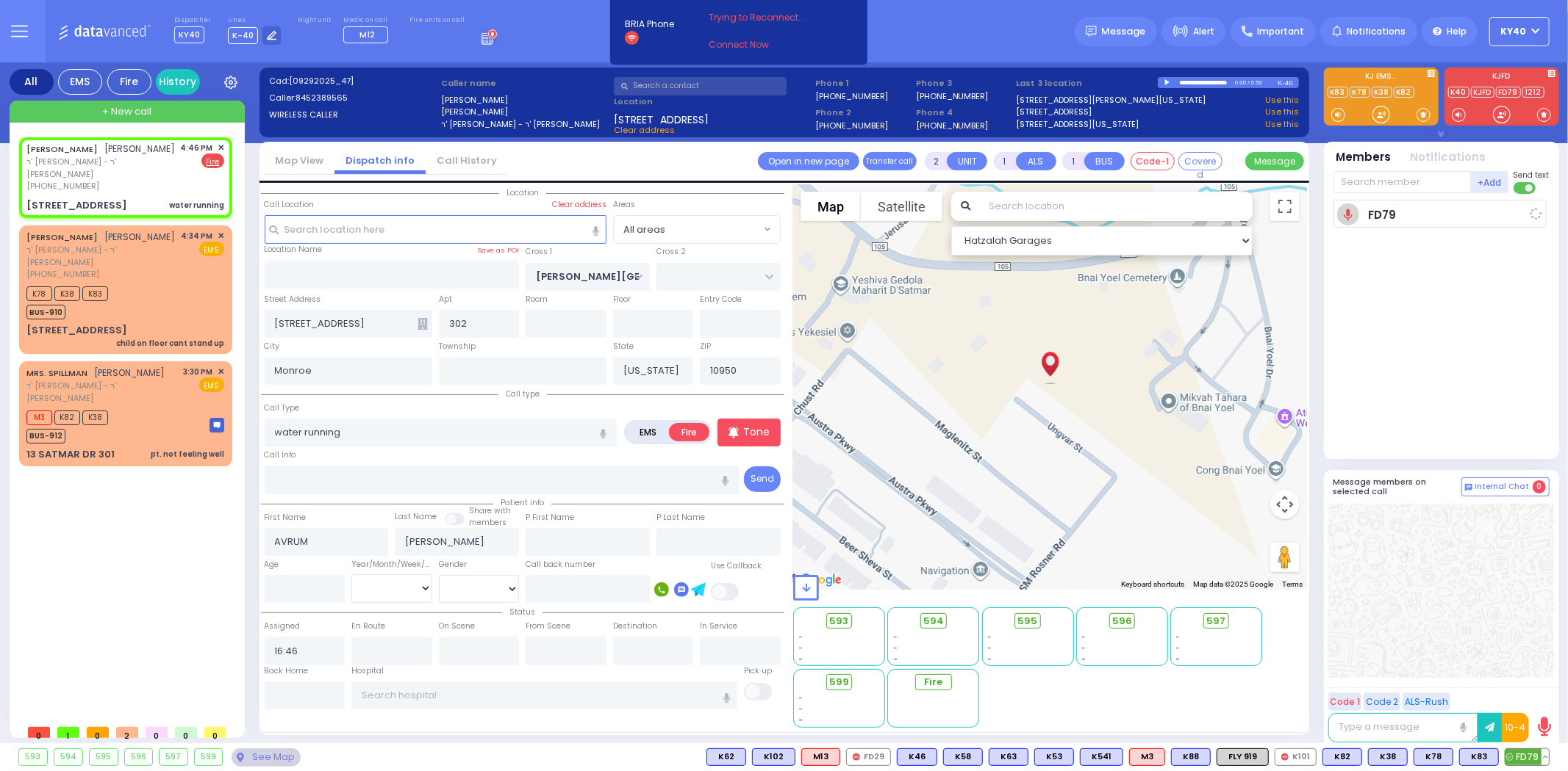
type input "16:49"
select select "Hatzalah Garages"
select select
radio input "true"
select select
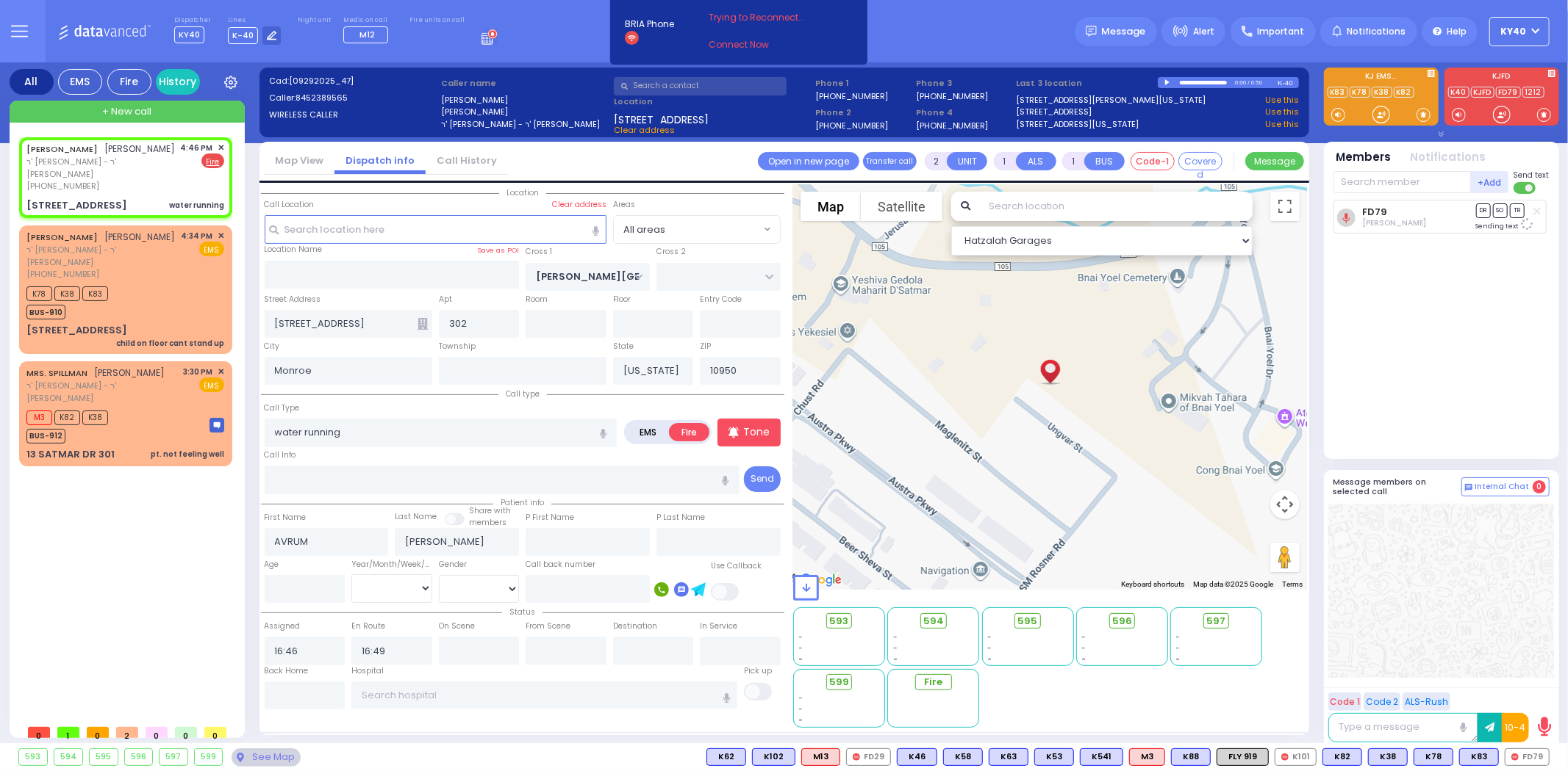
select select "Hatzalah Garages"
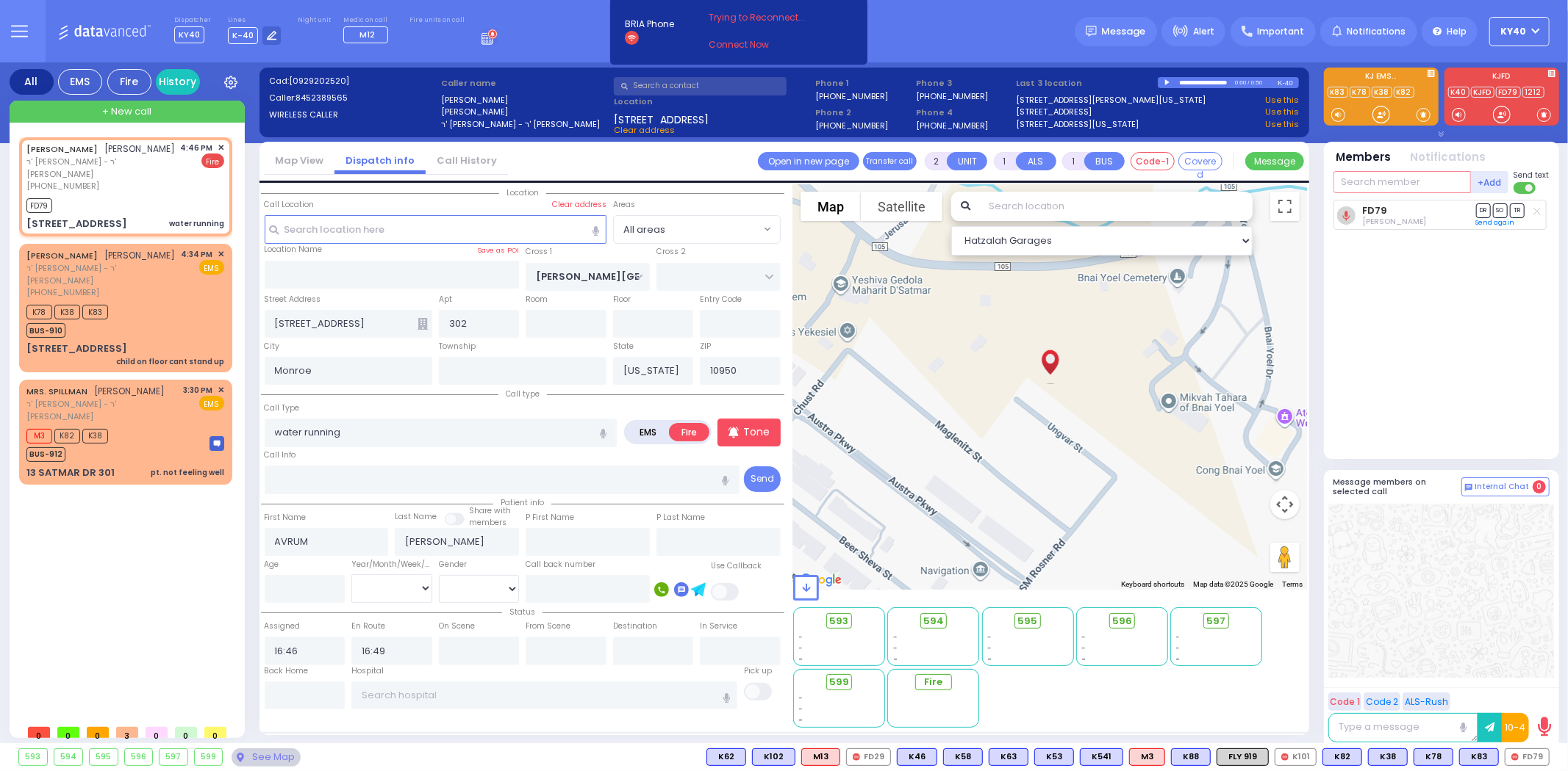
click at [1388, 172] on input "text" at bounding box center [1402, 182] width 137 height 22
type input "69"
click at [1388, 207] on div "FD69" at bounding box center [1383, 212] width 74 height 15
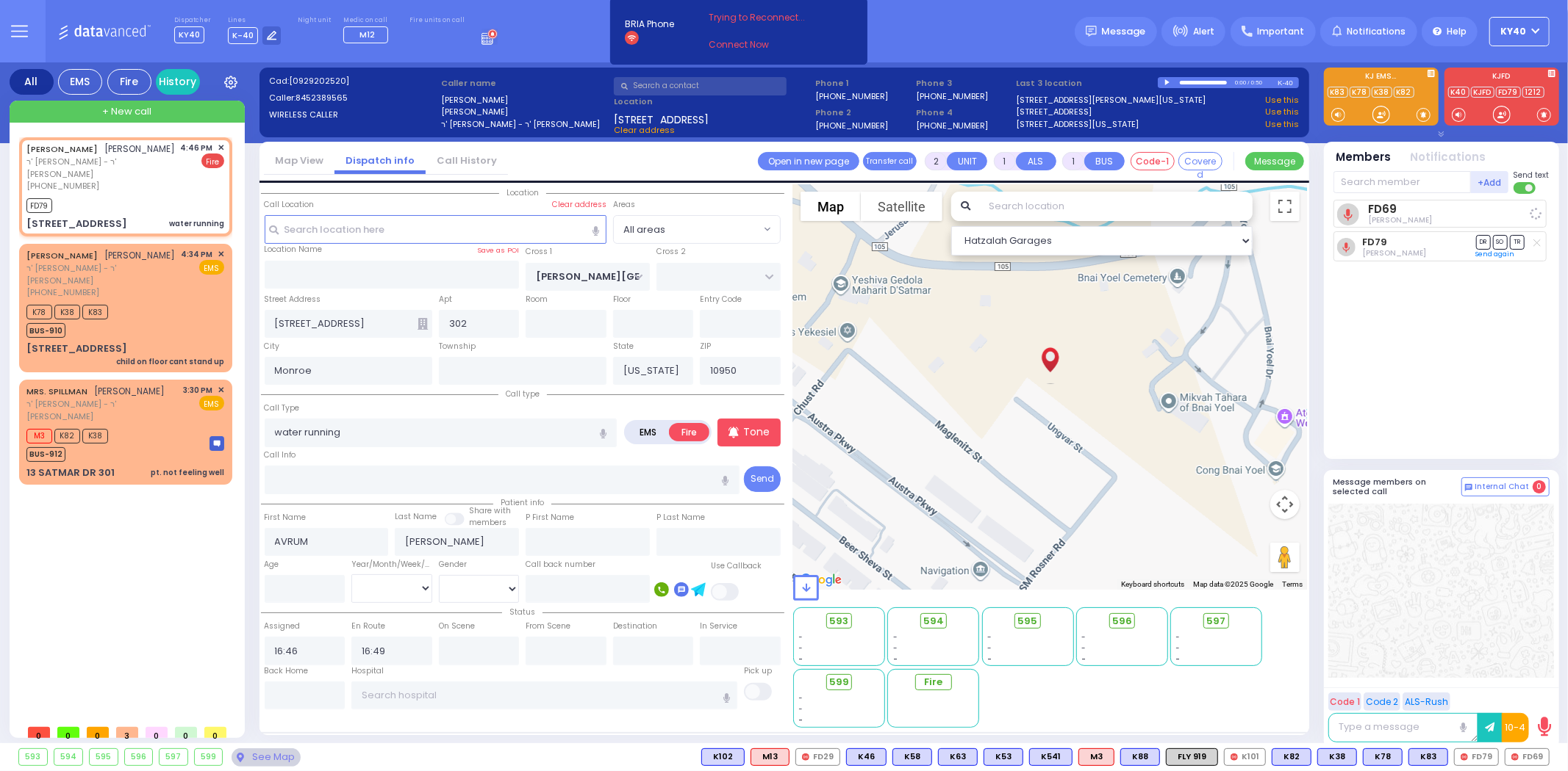
select select
click at [1377, 183] on input "text" at bounding box center [1402, 182] width 137 height 22
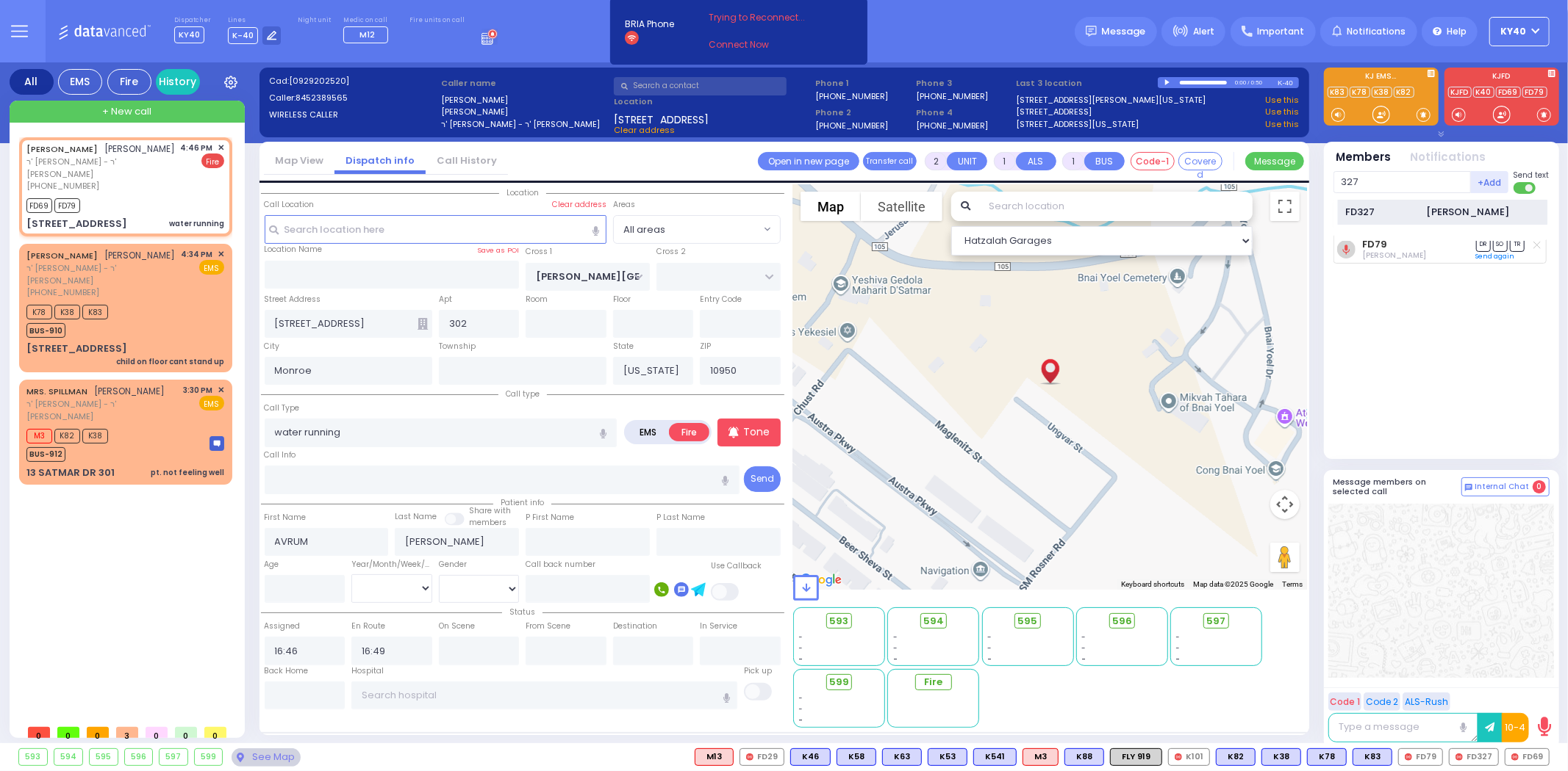
click at [1404, 209] on div "FD327" at bounding box center [1383, 212] width 74 height 15
click at [167, 153] on div "AVRUM FRIEDMAN אברהם פריעדמאן ר' משה מרדכי - ר' נטע פארקאש (845) 238-9565 4:46 …" at bounding box center [125, 167] width 198 height 51
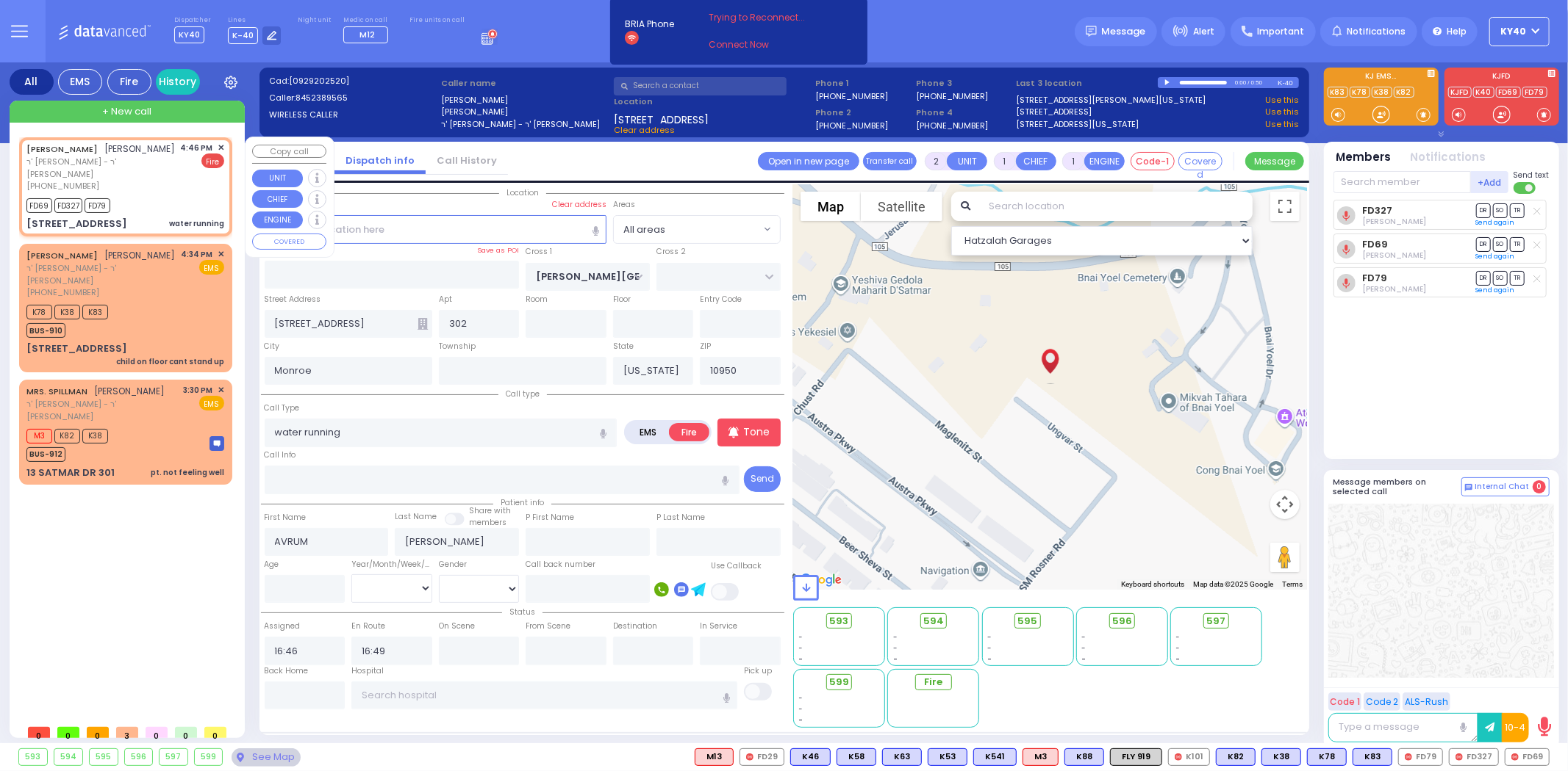
click at [189, 194] on div "FD69 FD327 FD79" at bounding box center [125, 203] width 198 height 18
click at [181, 180] on div "AVRUM FRIEDMAN אברהם פריעדמאן ר' משה מרדכי - ר' נטע פארקאש (845) 238-9565 4:46 …" at bounding box center [125, 186] width 207 height 94
click at [1370, 176] on input "text" at bounding box center [1402, 182] width 137 height 22
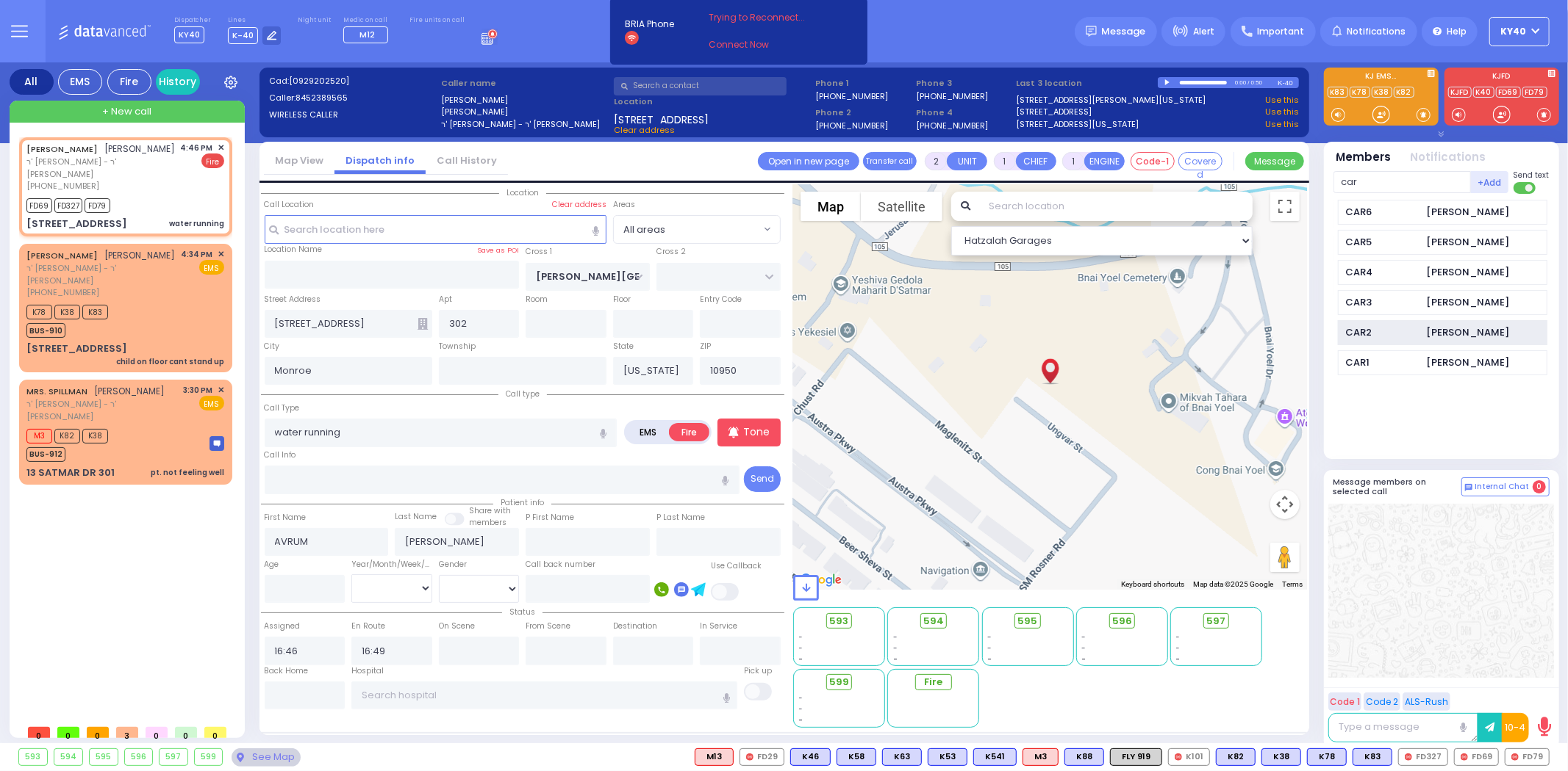
click at [1416, 325] on div "CAR2" at bounding box center [1383, 332] width 74 height 15
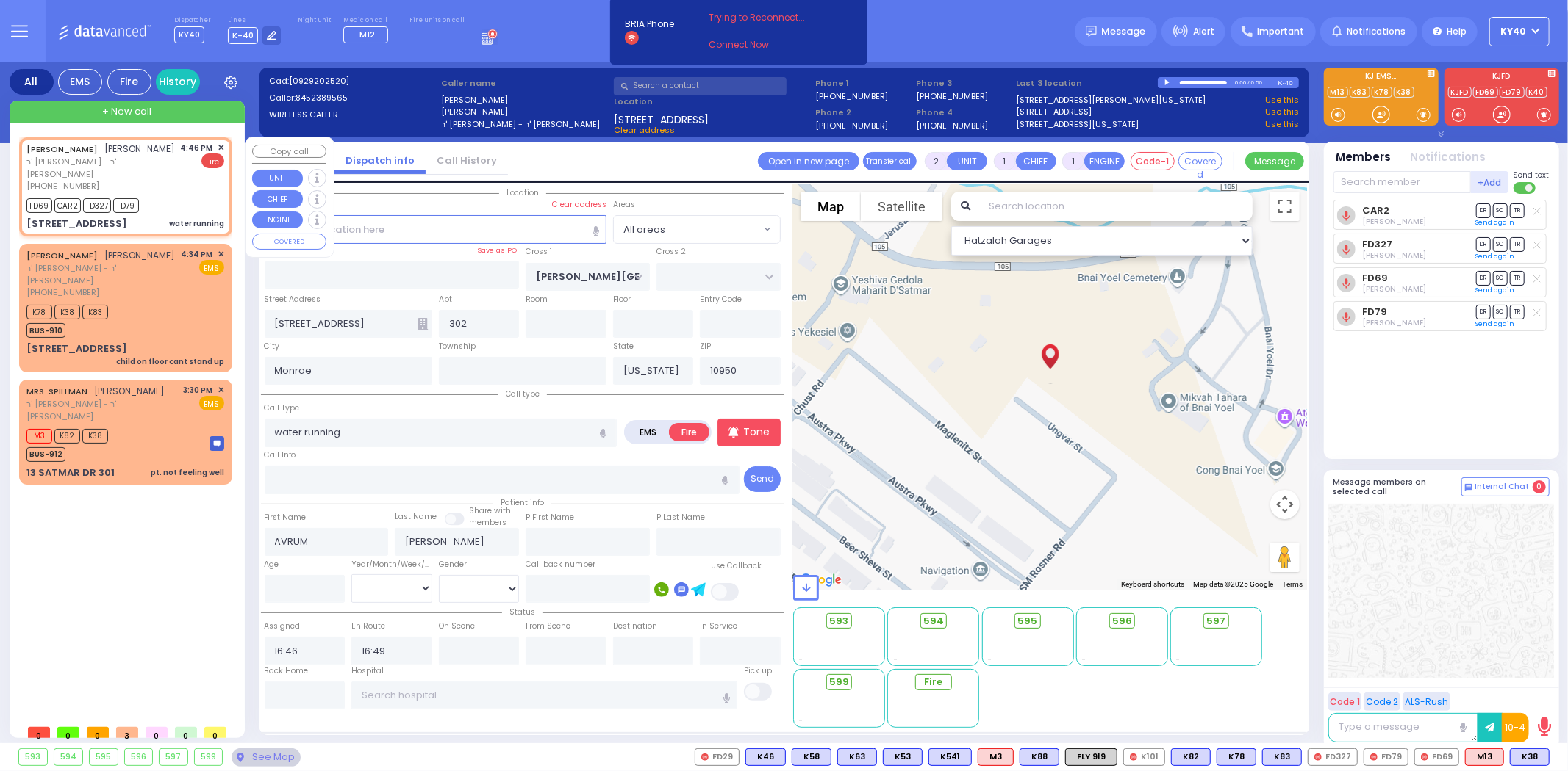
click at [168, 150] on div "AVRUM FRIEDMAN אברהם פריעדמאן ר' משה מרדכי - ר' נטע פארקאש (845) 238-9565 4:46 …" at bounding box center [125, 167] width 198 height 51
click at [218, 146] on span "✕" at bounding box center [221, 148] width 6 height 13
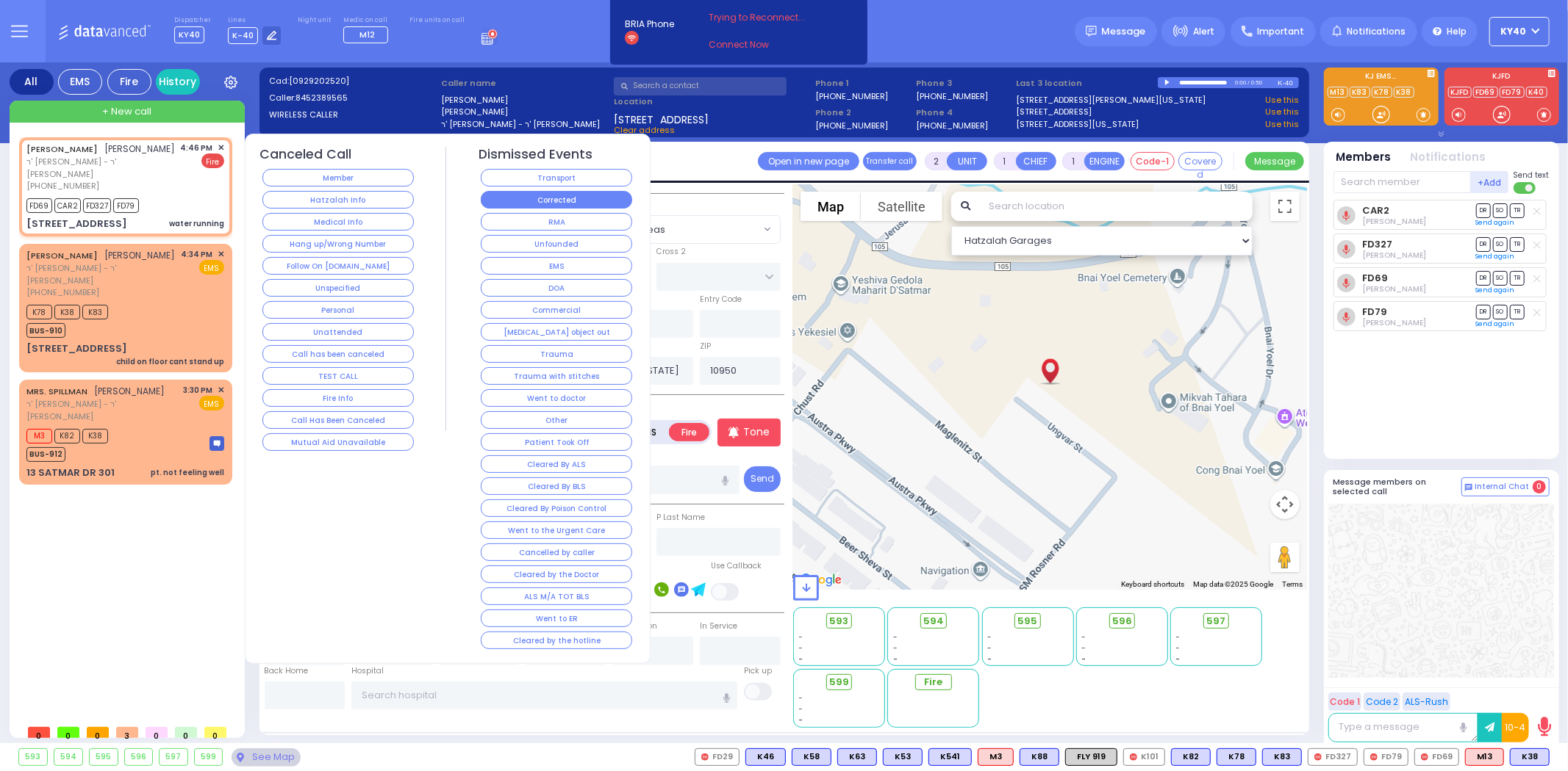
click at [544, 196] on button "Corrected" at bounding box center [556, 200] width 151 height 18
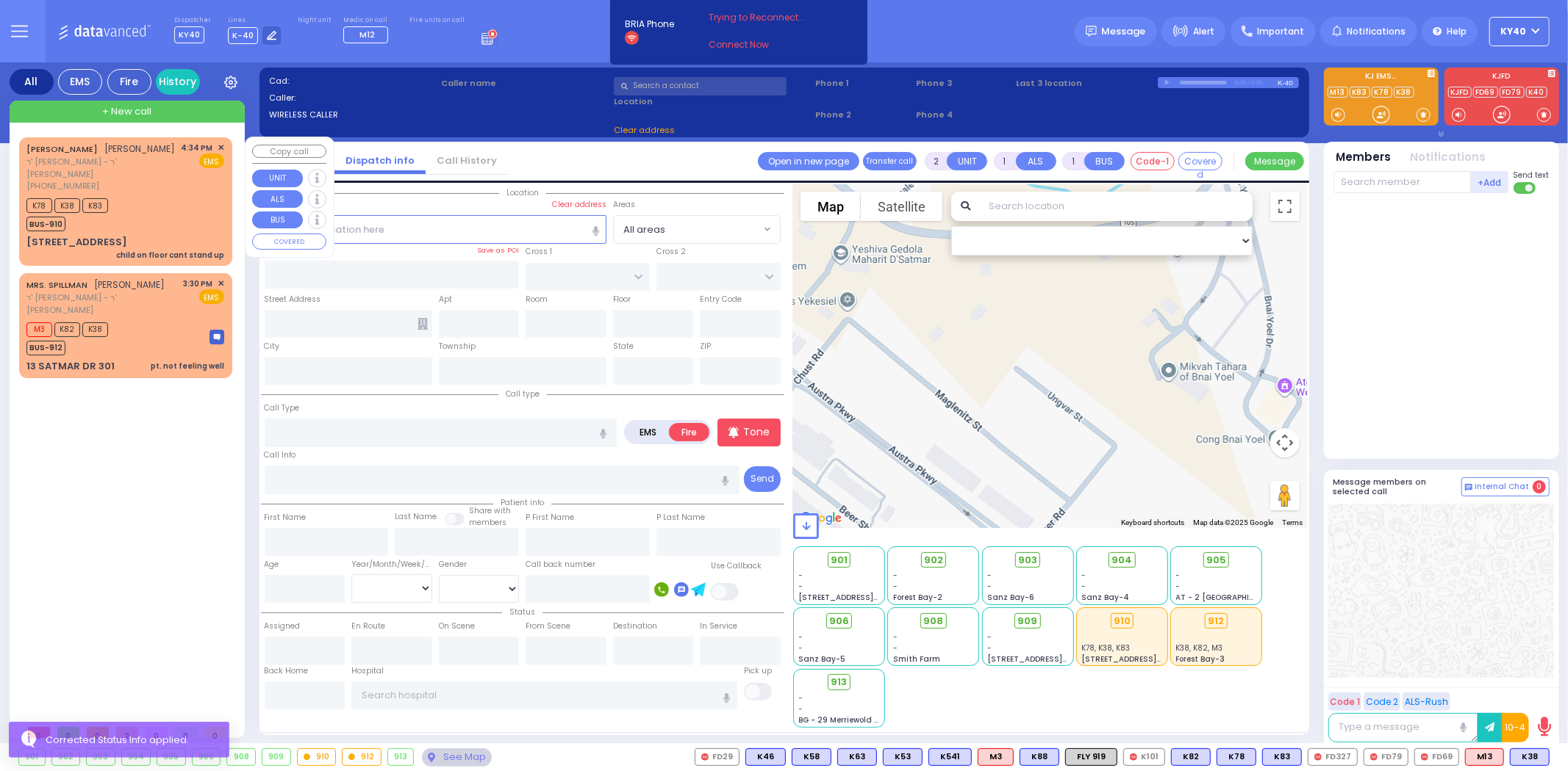
click at [165, 211] on div "K78 K38 K83 BUS-910" at bounding box center [125, 212] width 198 height 37
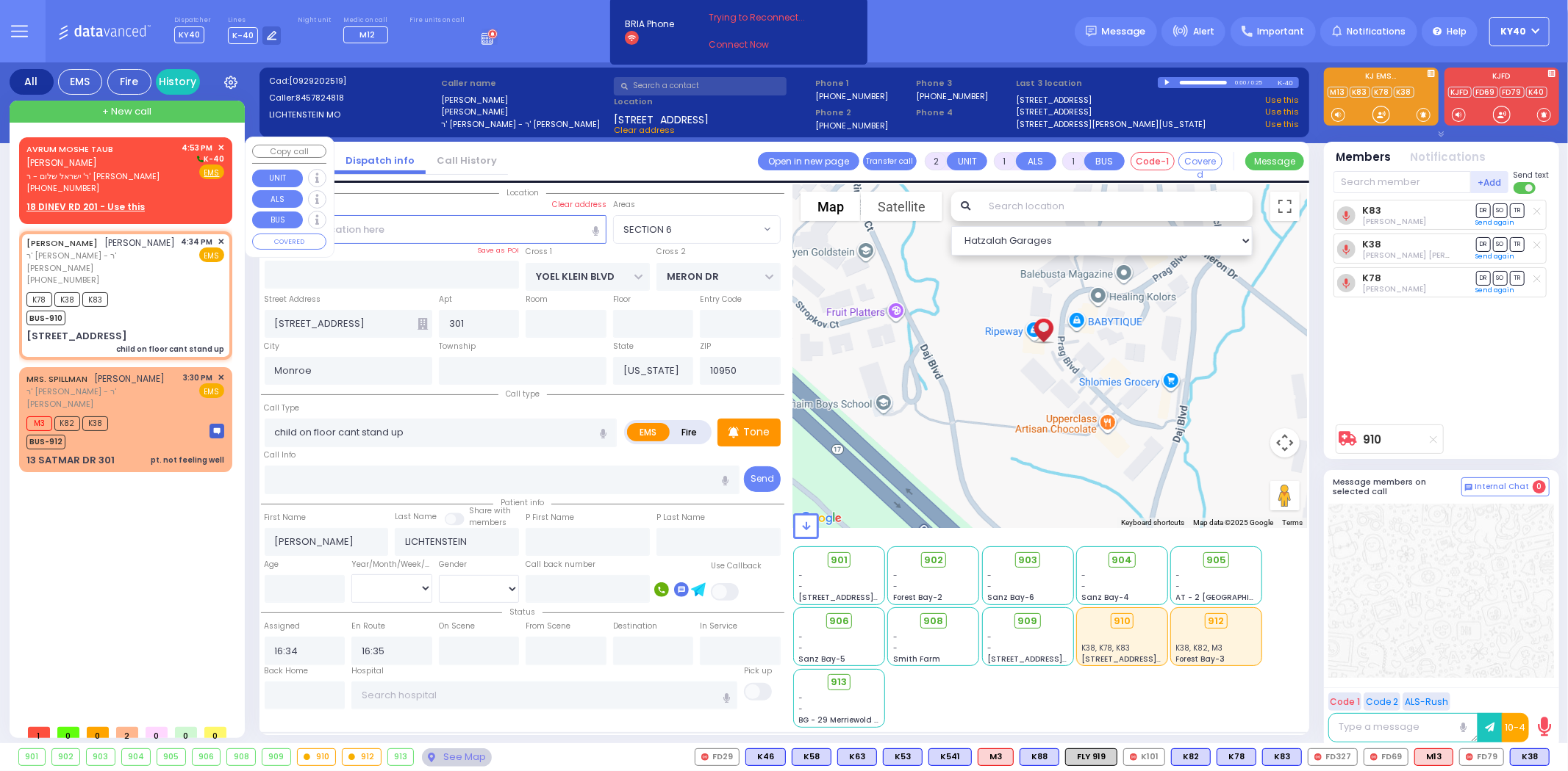
drag, startPoint x: 144, startPoint y: 166, endPoint x: 144, endPoint y: 152, distance: 14.0
click at [144, 171] on span "ר' ישראל שלום - ר' [PERSON_NAME]" at bounding box center [102, 177] width 151 height 13
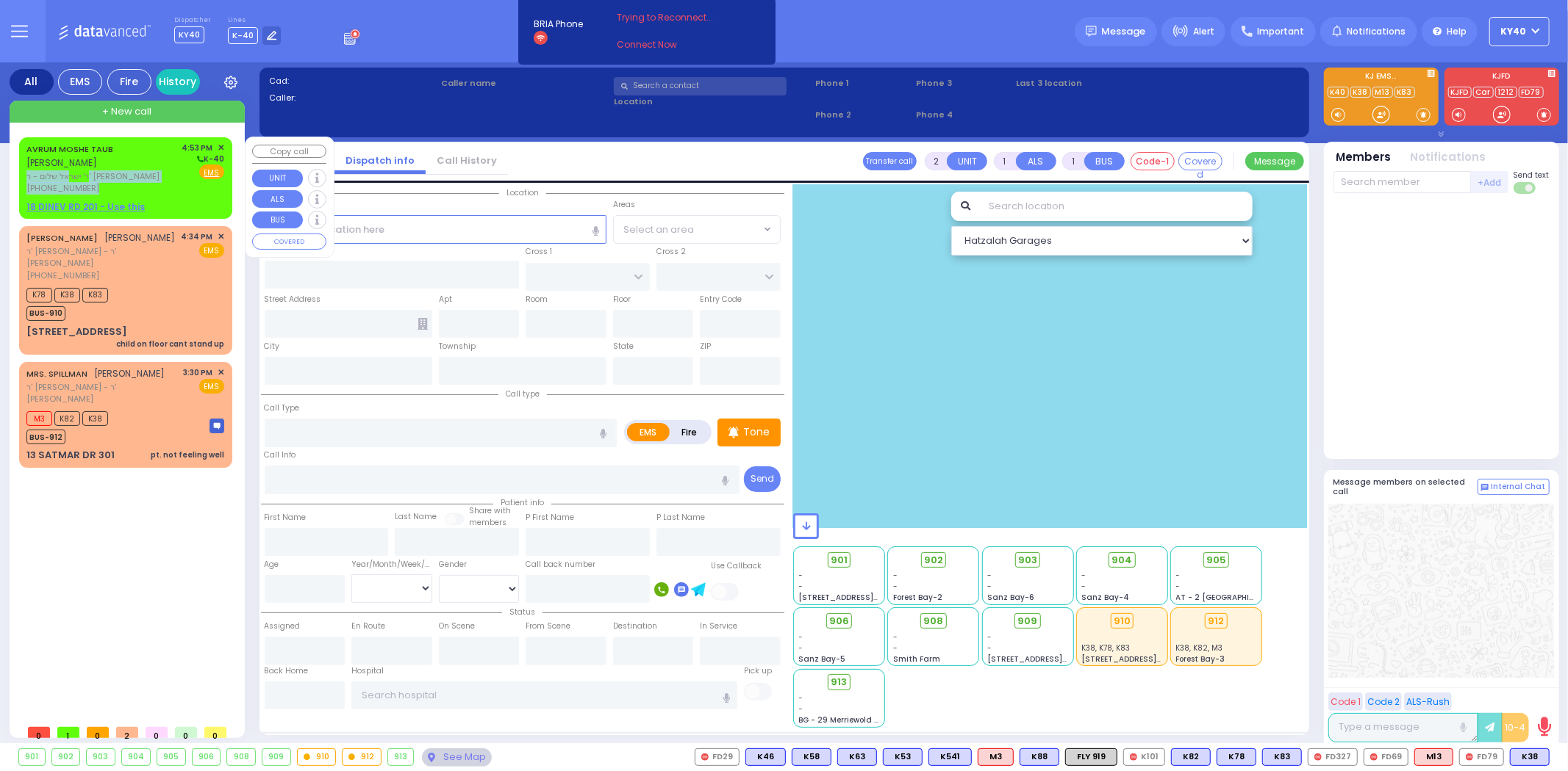
click at [133, 165] on div "[PERSON_NAME] [PERSON_NAME] ר' ישראל שלום - ר' [PERSON_NAME] [PHONE_NUMBER]" at bounding box center [102, 168] width 151 height 53
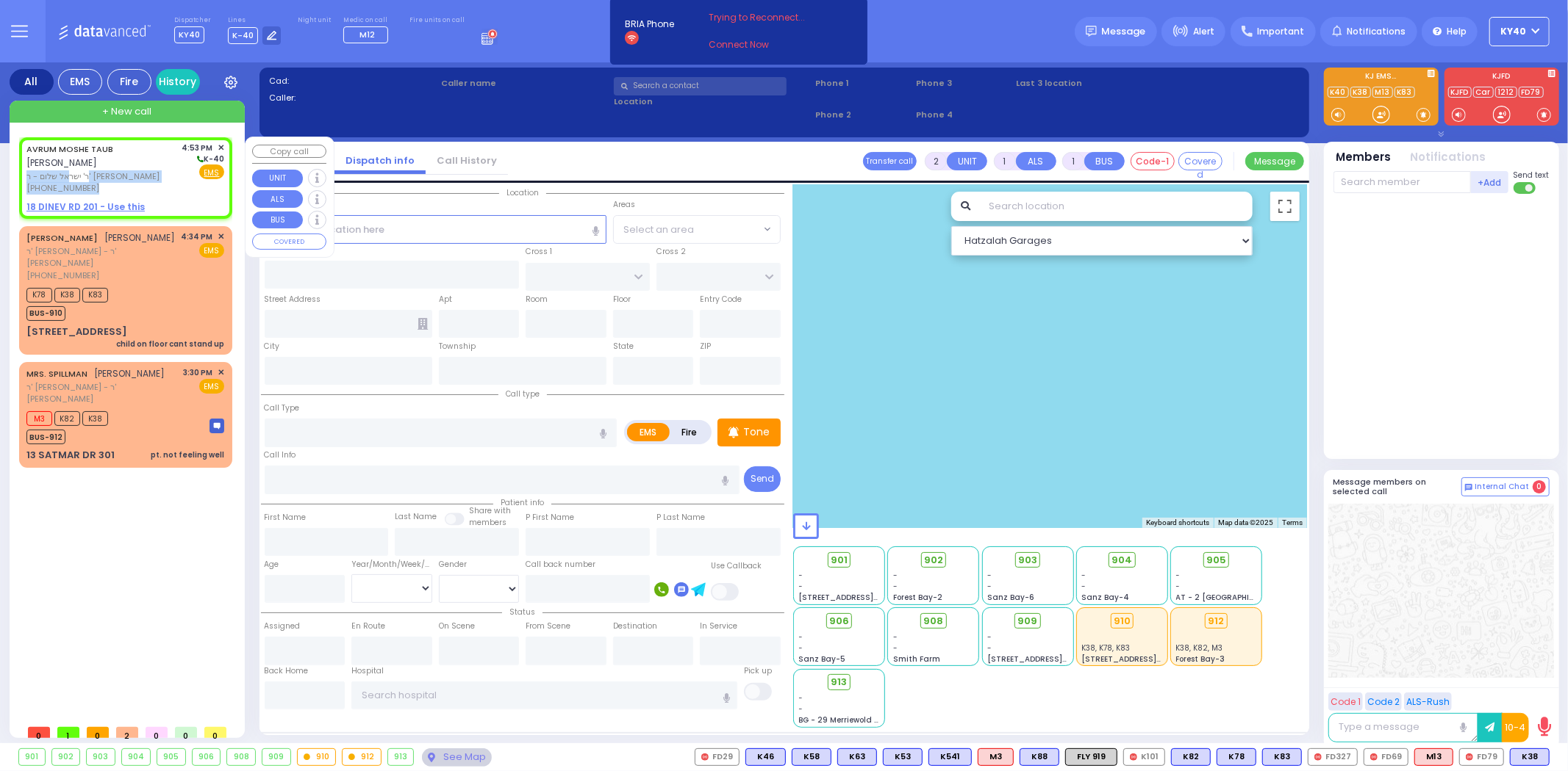
select select
radio input "true"
type input "AVRUM MOSHE"
type input "TAUB"
select select
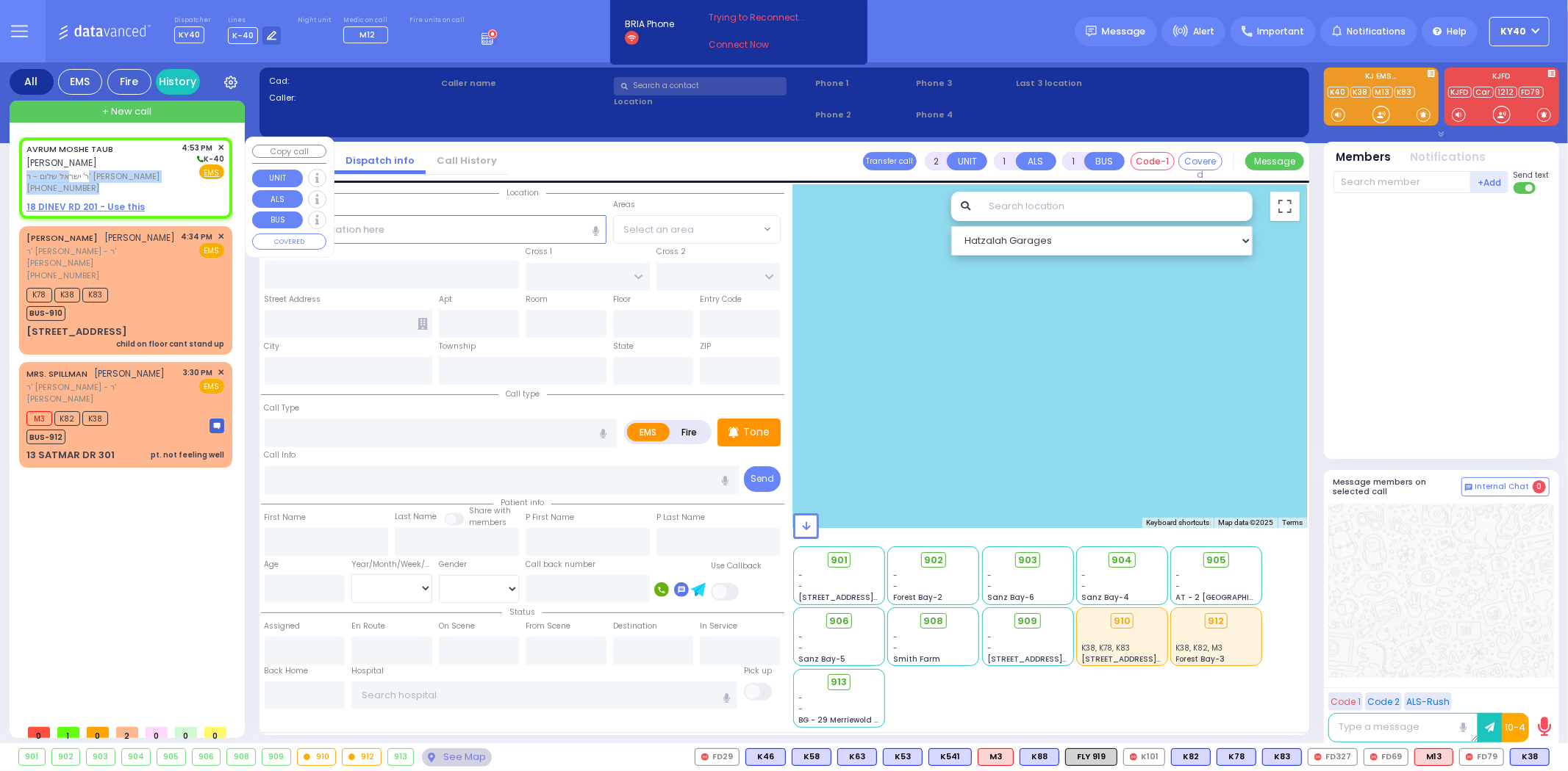
type input "16:53"
select select "Hatzalah Garages"
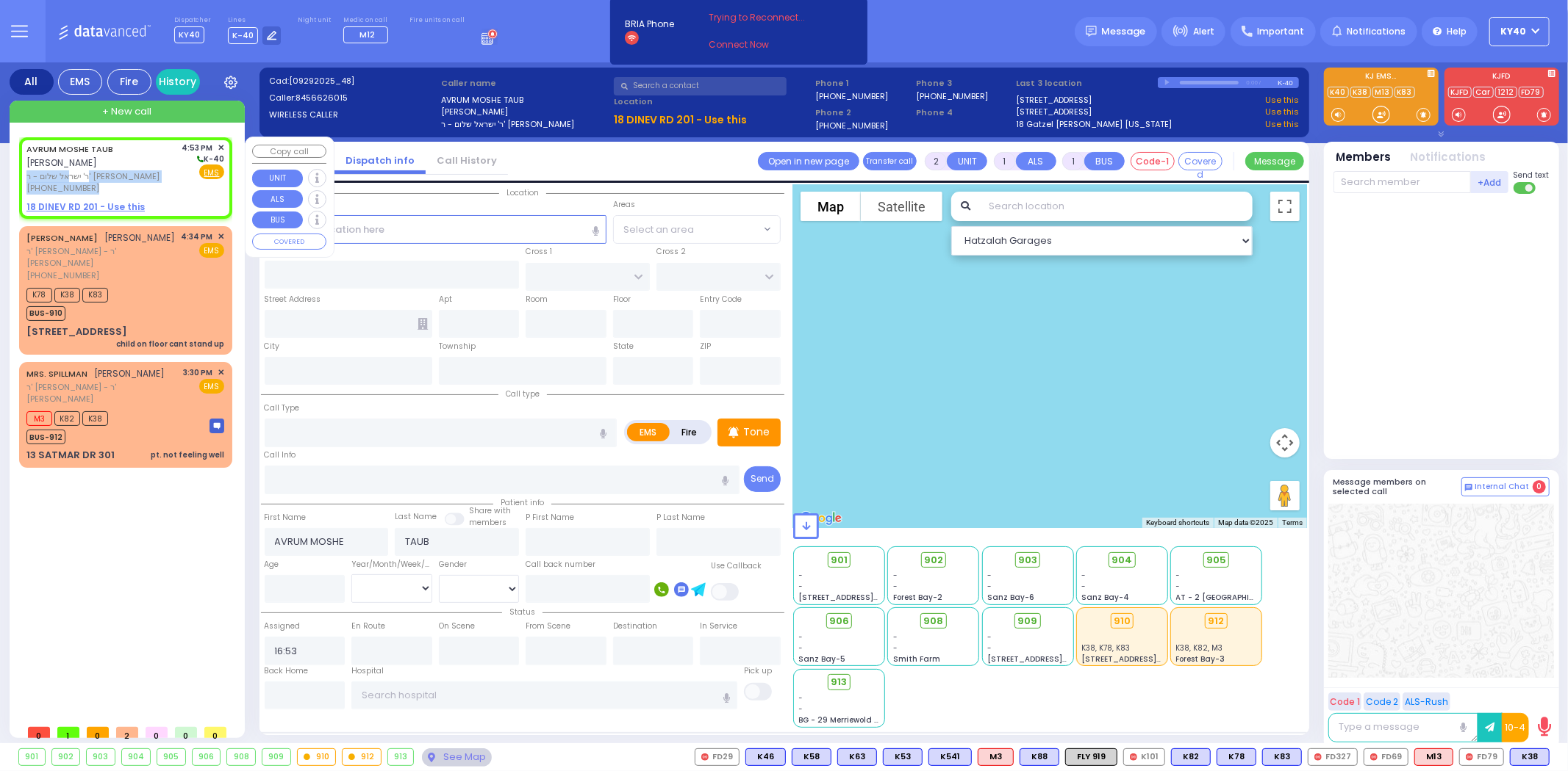
click at [147, 183] on div "[PHONE_NUMBER]" at bounding box center [102, 189] width 151 height 13
select select
radio input "true"
select select
select select "Hatzalah Garages"
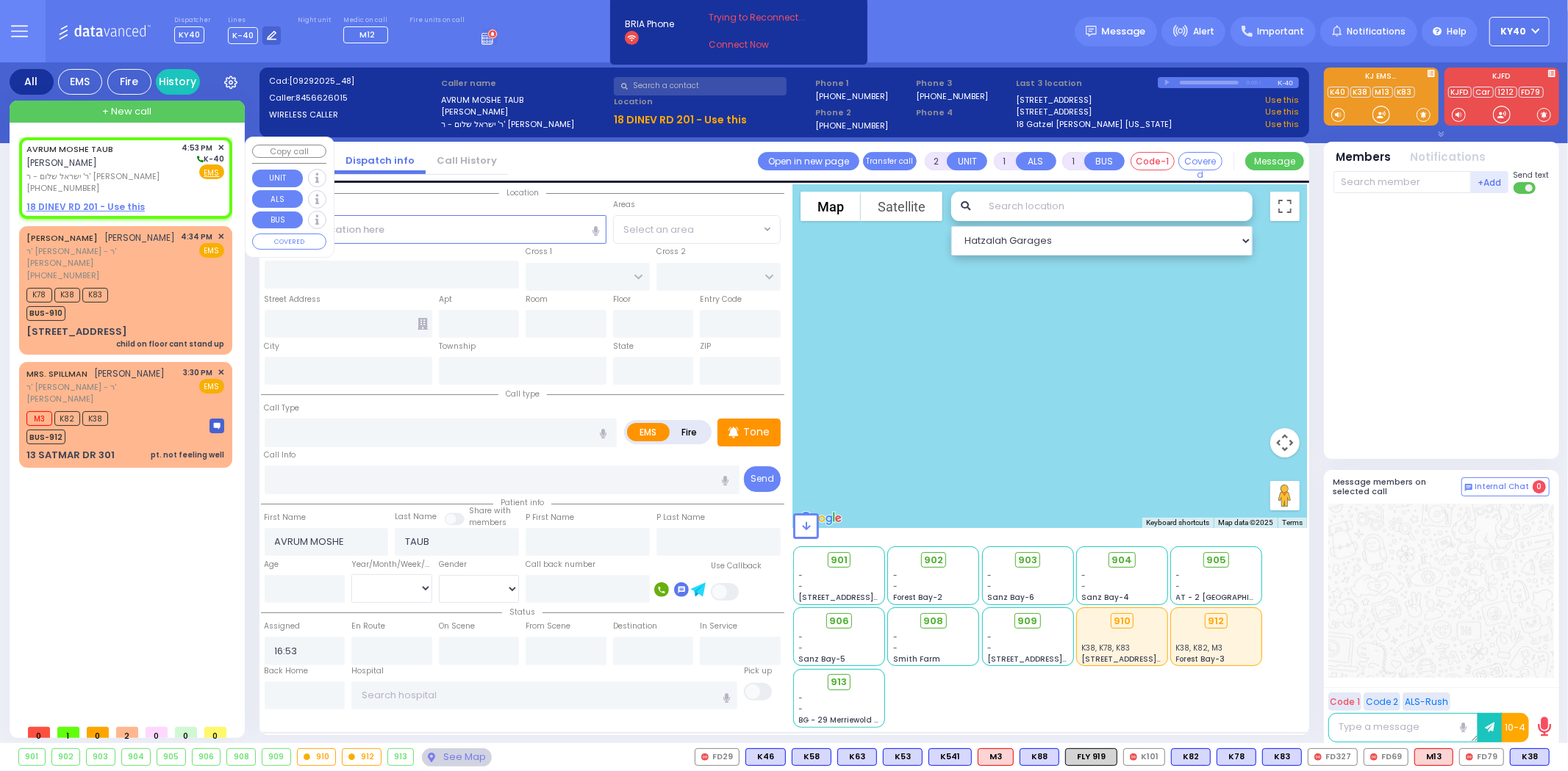
click at [107, 201] on u "18 DINEV RD 201 - Use this" at bounding box center [85, 207] width 118 height 13
select select
radio input "true"
select select
select select "Hatzalah Garages"
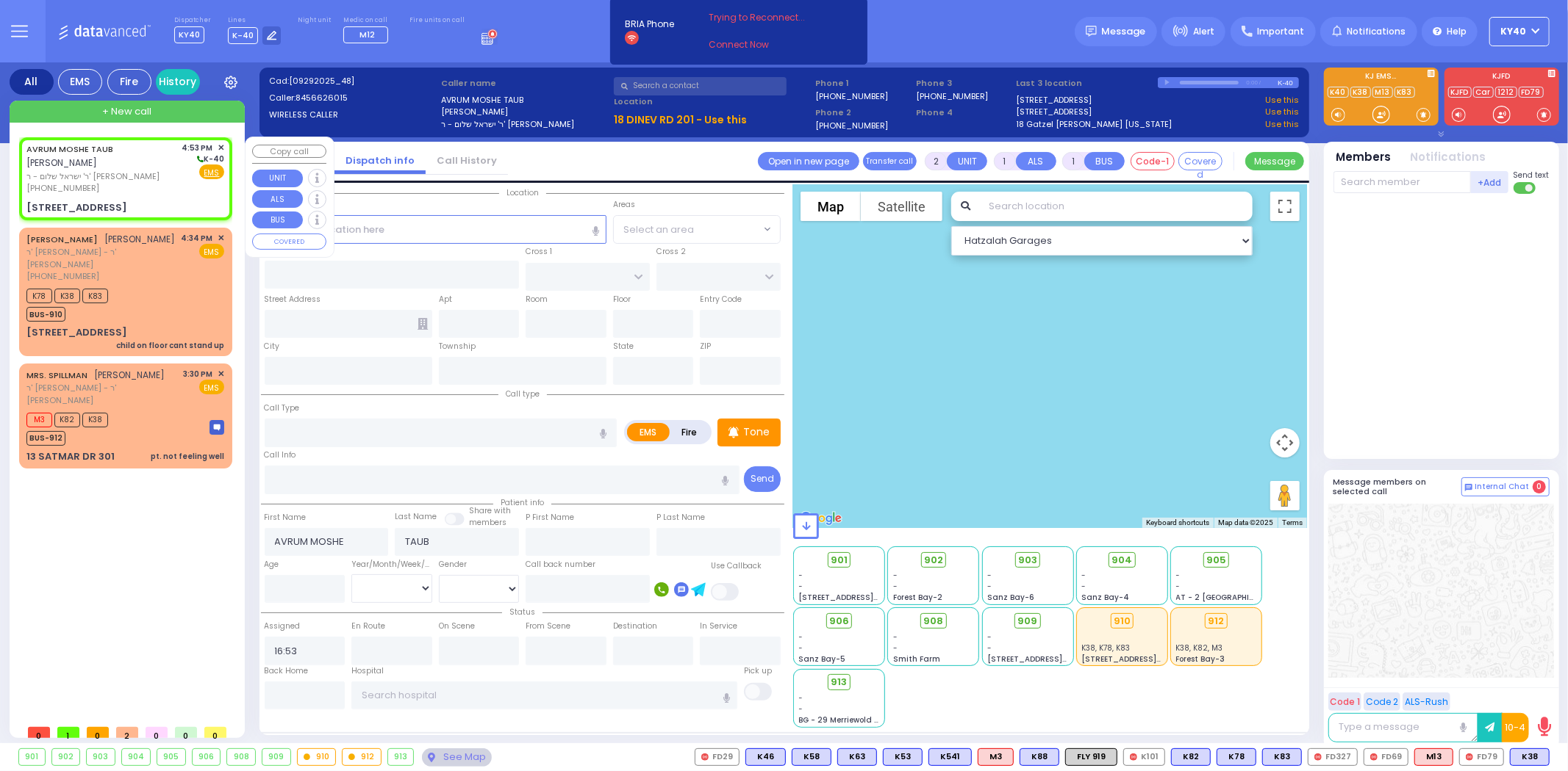
select select
radio input "true"
select select
select select "Hatzalah Garages"
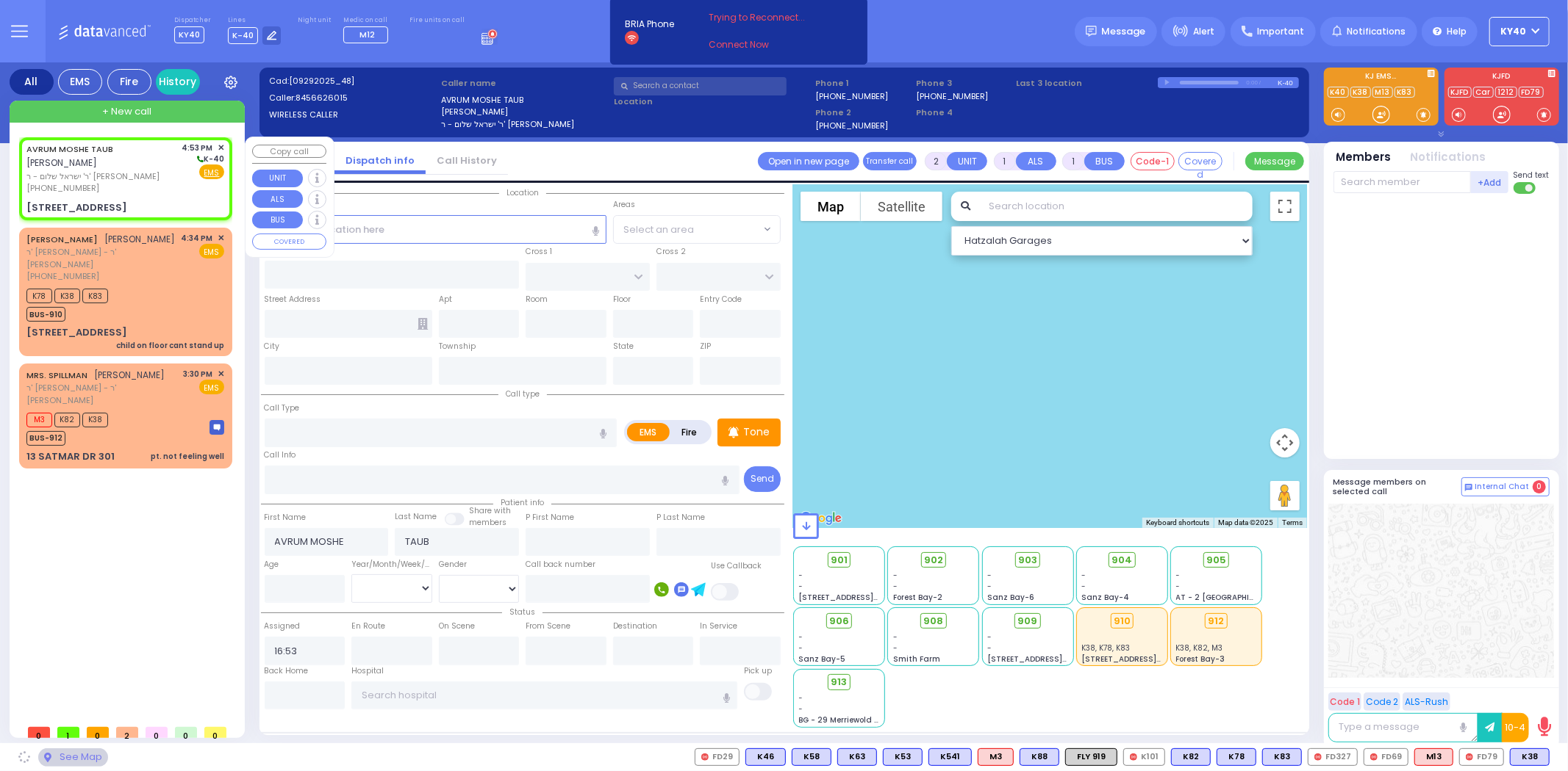
type input "DINEV COURT"
type input "[GEOGRAPHIC_DATA]"
type input "18 DINEV RD"
type input "201"
type input "Monroe"
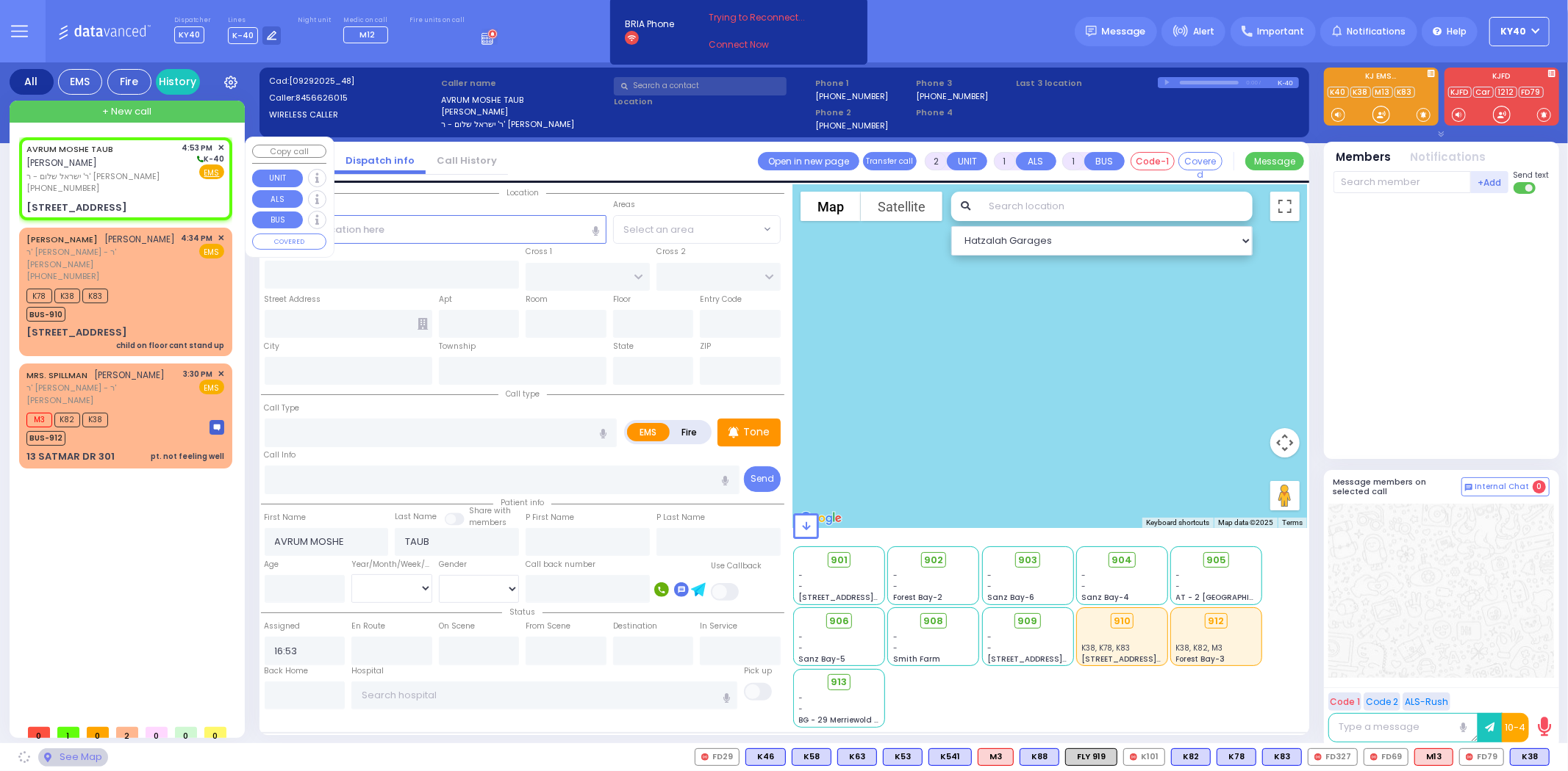
type input "[US_STATE]"
type input "10950"
select select "BEIRECH MOSHE"
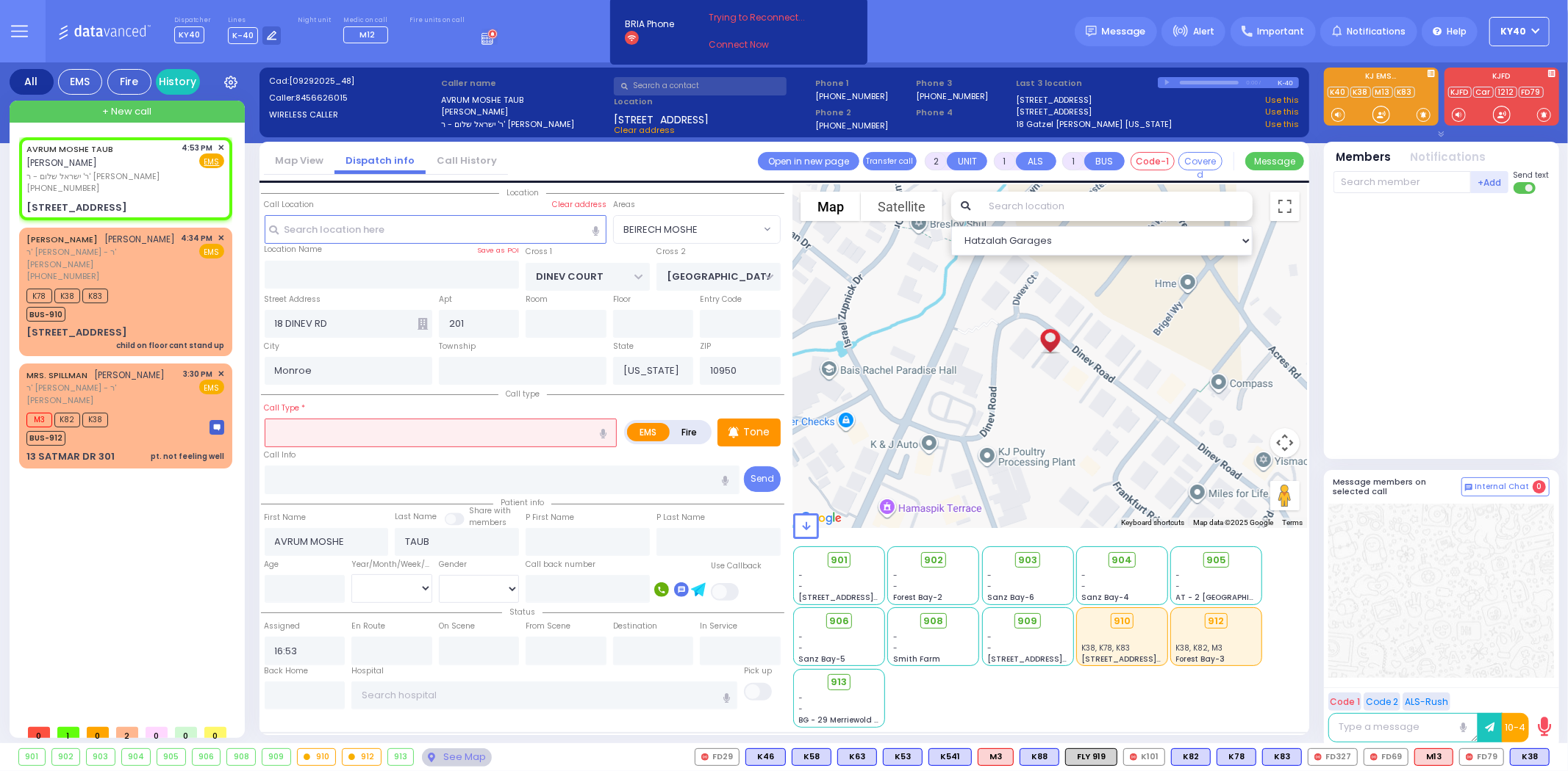
select select
radio input "true"
select select
select select "Hatzalah Garages"
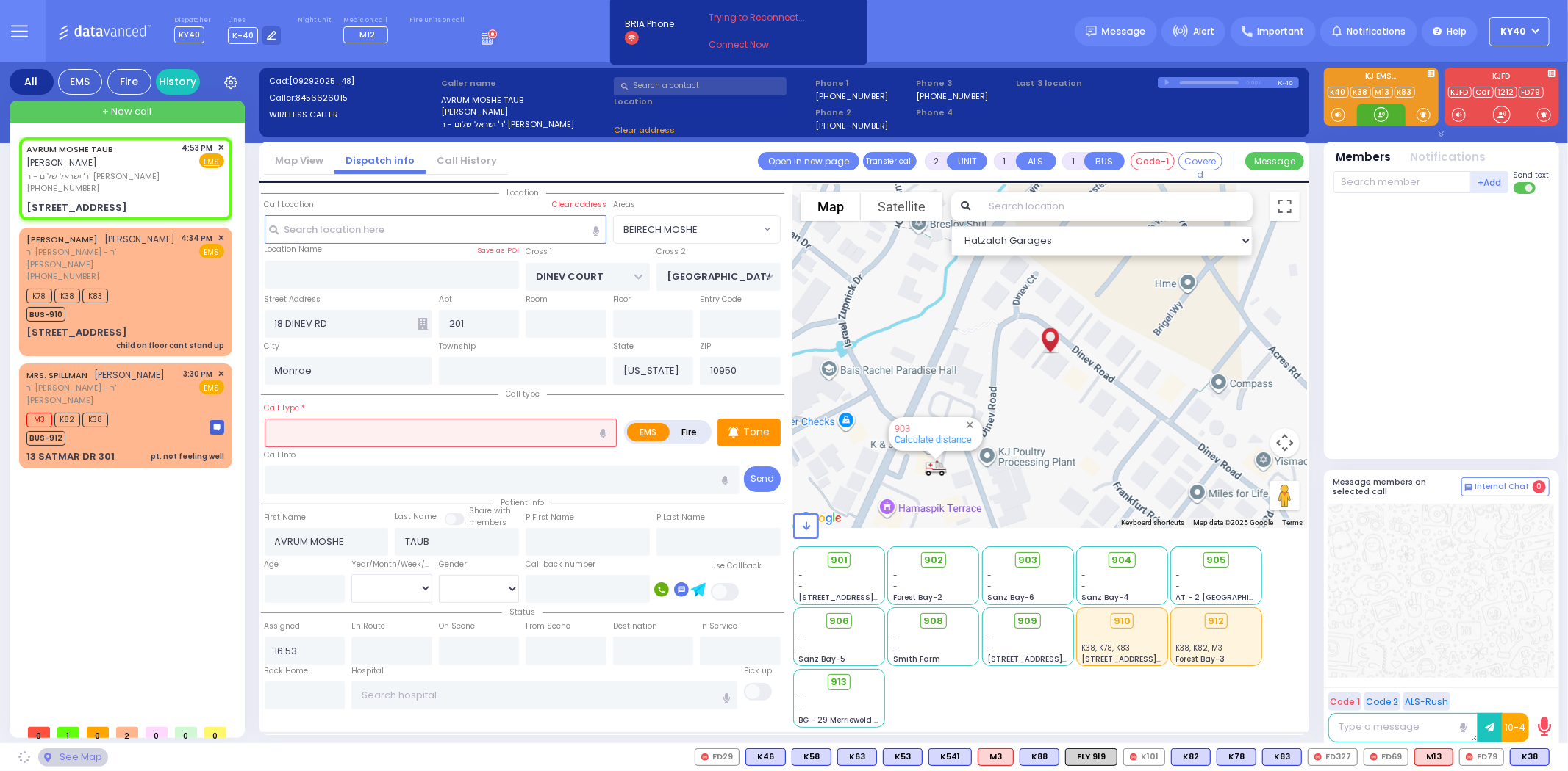
select select "BEIRECH MOSHE"
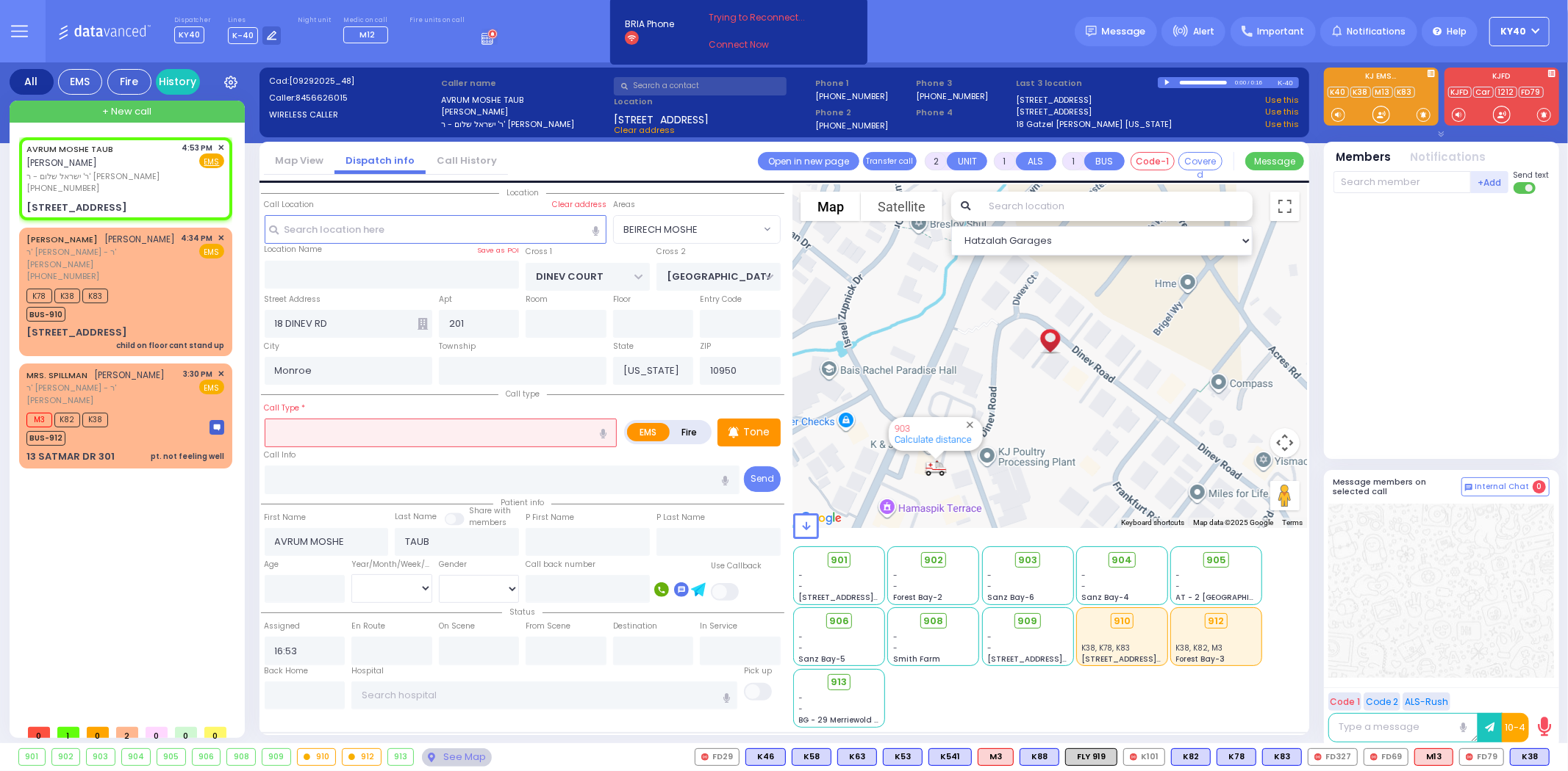
click at [476, 429] on input "text" at bounding box center [441, 433] width 353 height 28
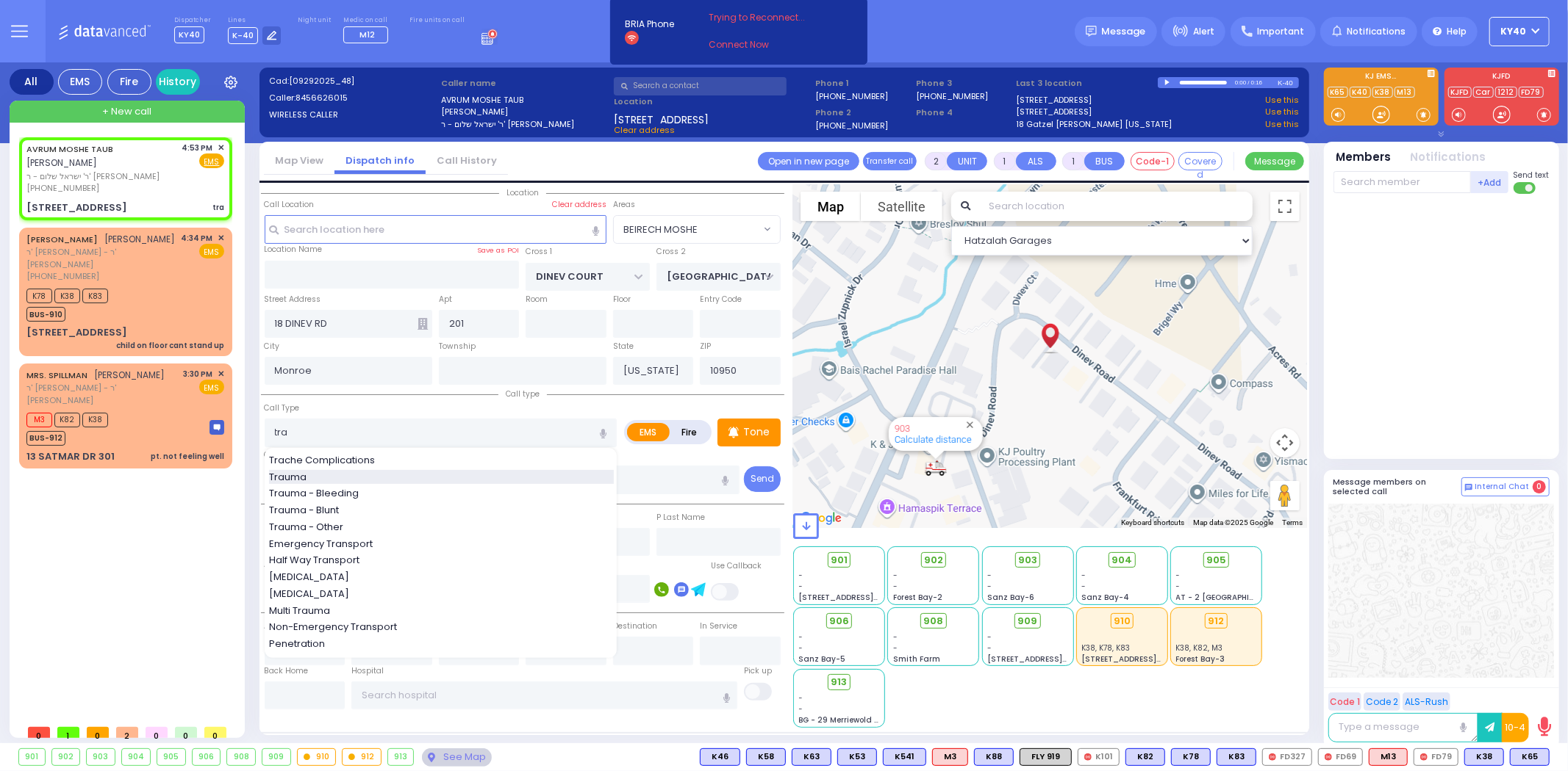
click at [326, 472] on div "Trauma" at bounding box center [441, 477] width 345 height 15
type input "Trauma"
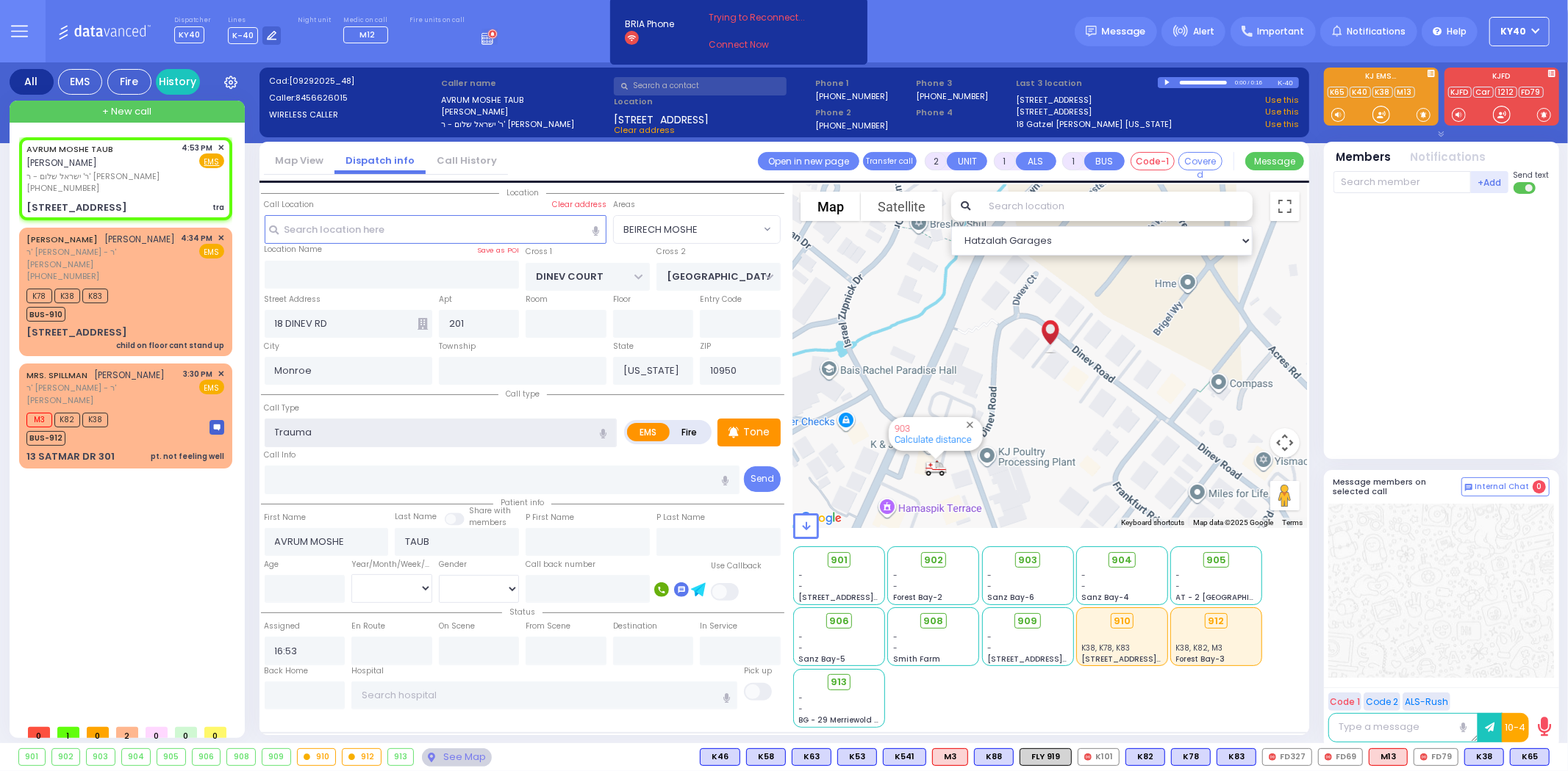
select select
radio input "true"
select select
select select "Hatzalah Garages"
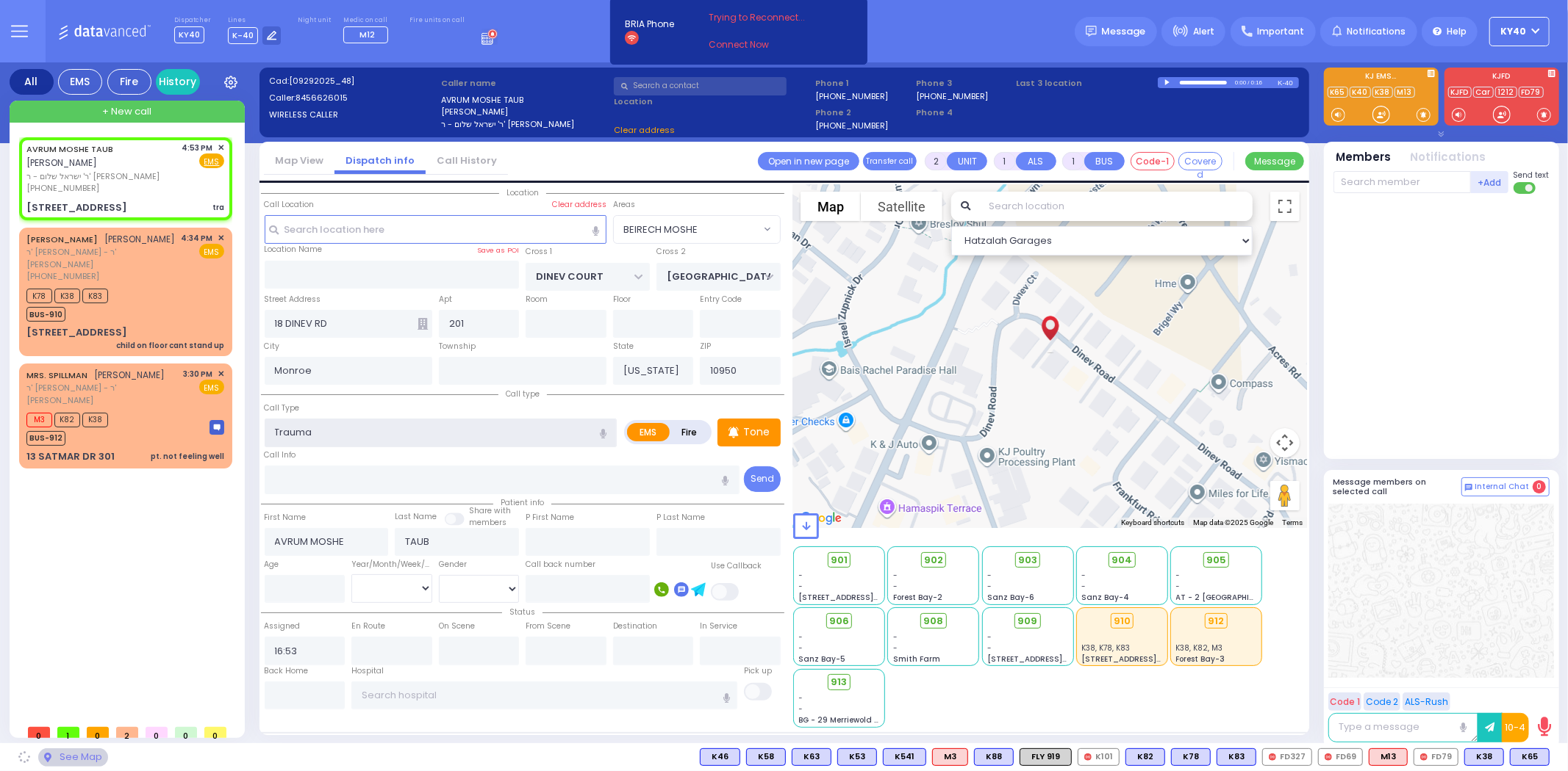
type input "0"
select select "BEIRECH MOSHE"
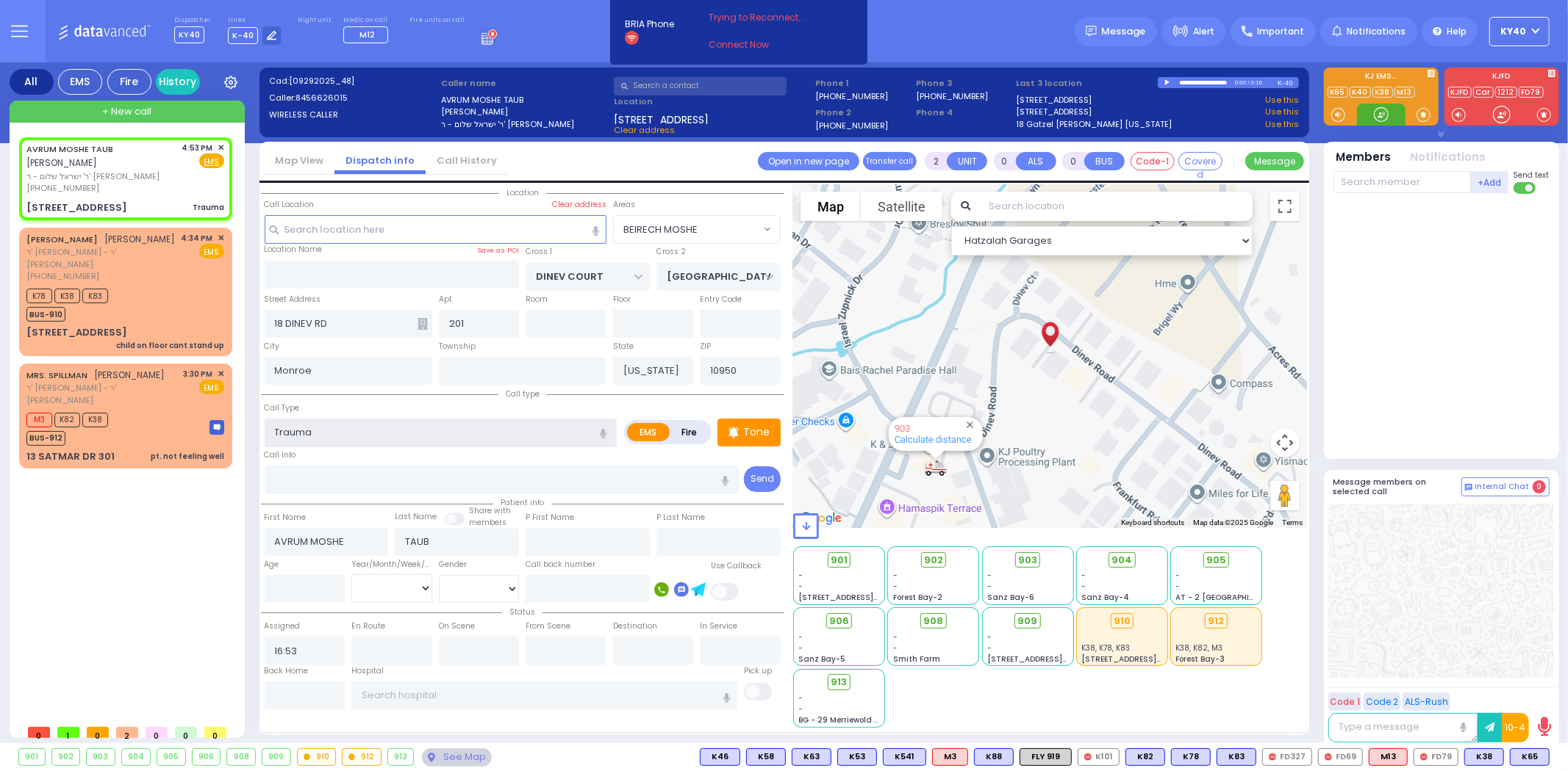
select select
radio input "true"
select select
select select "Hatzalah Garages"
select select "BEIRECH MOSHE"
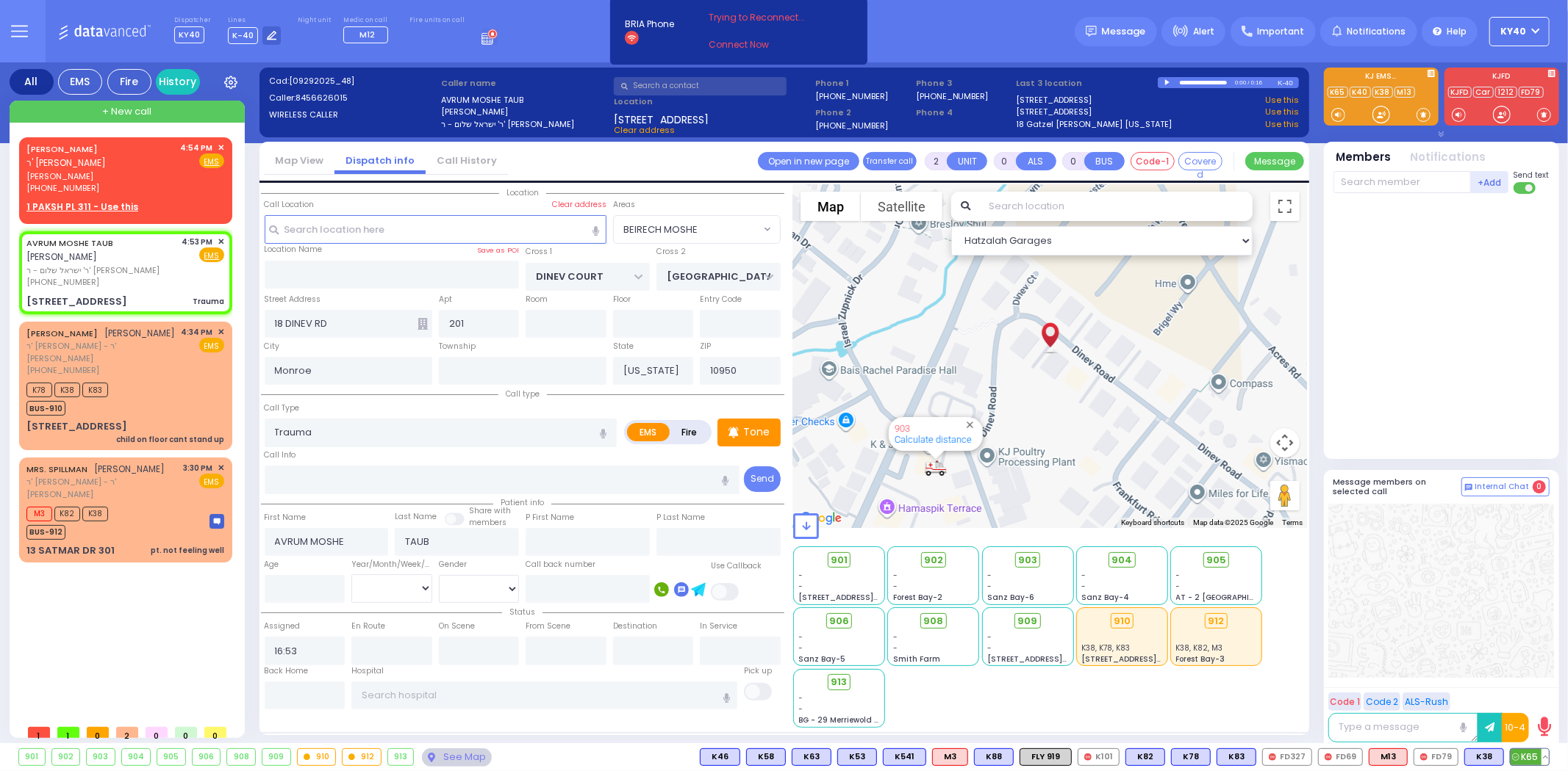
click at [1532, 758] on span "K65" at bounding box center [1530, 757] width 38 height 16
select select
radio input "true"
select select
type input "16:54"
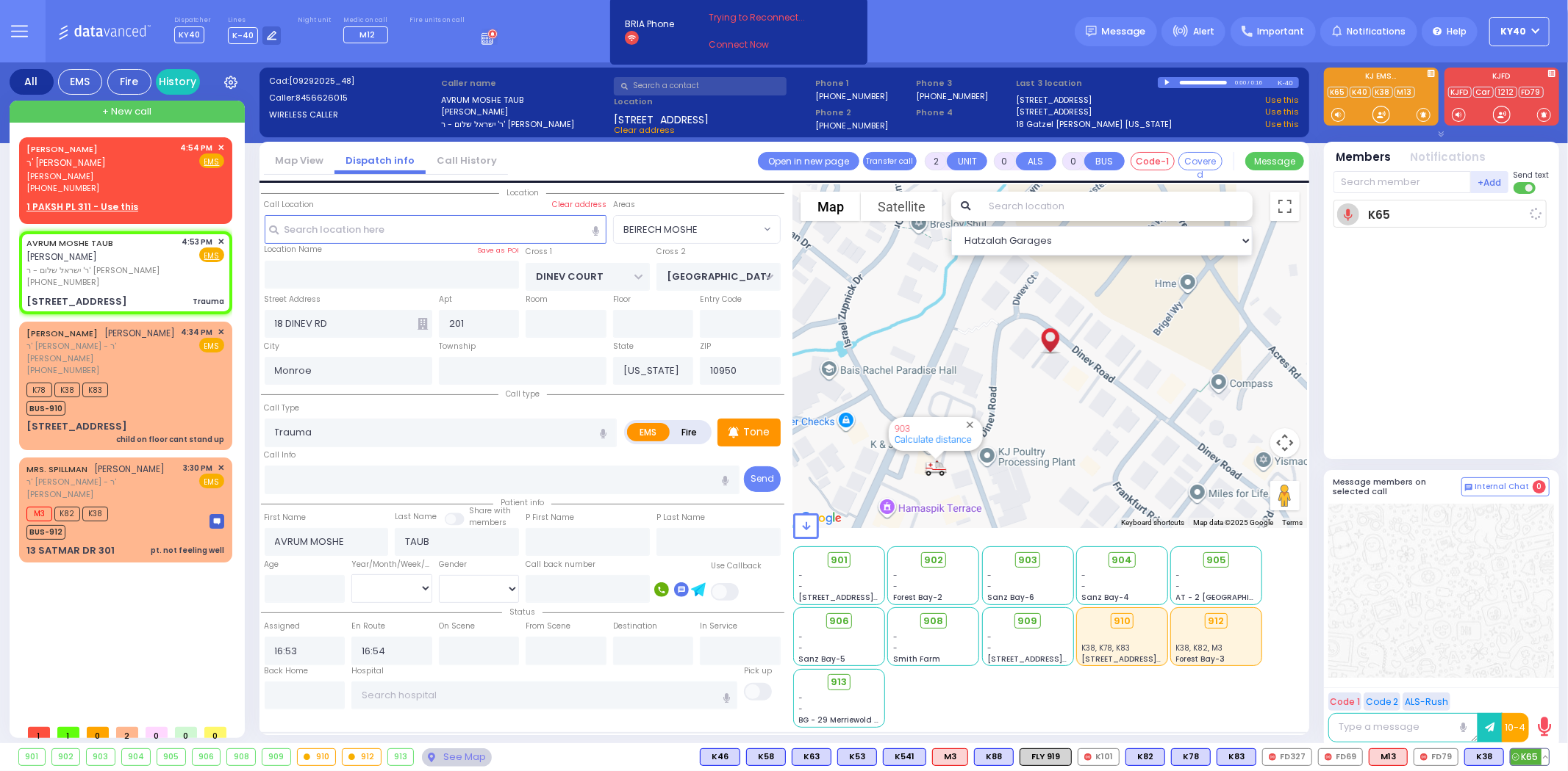
select select "Hatzalah Garages"
select select "BEIRECH MOSHE"
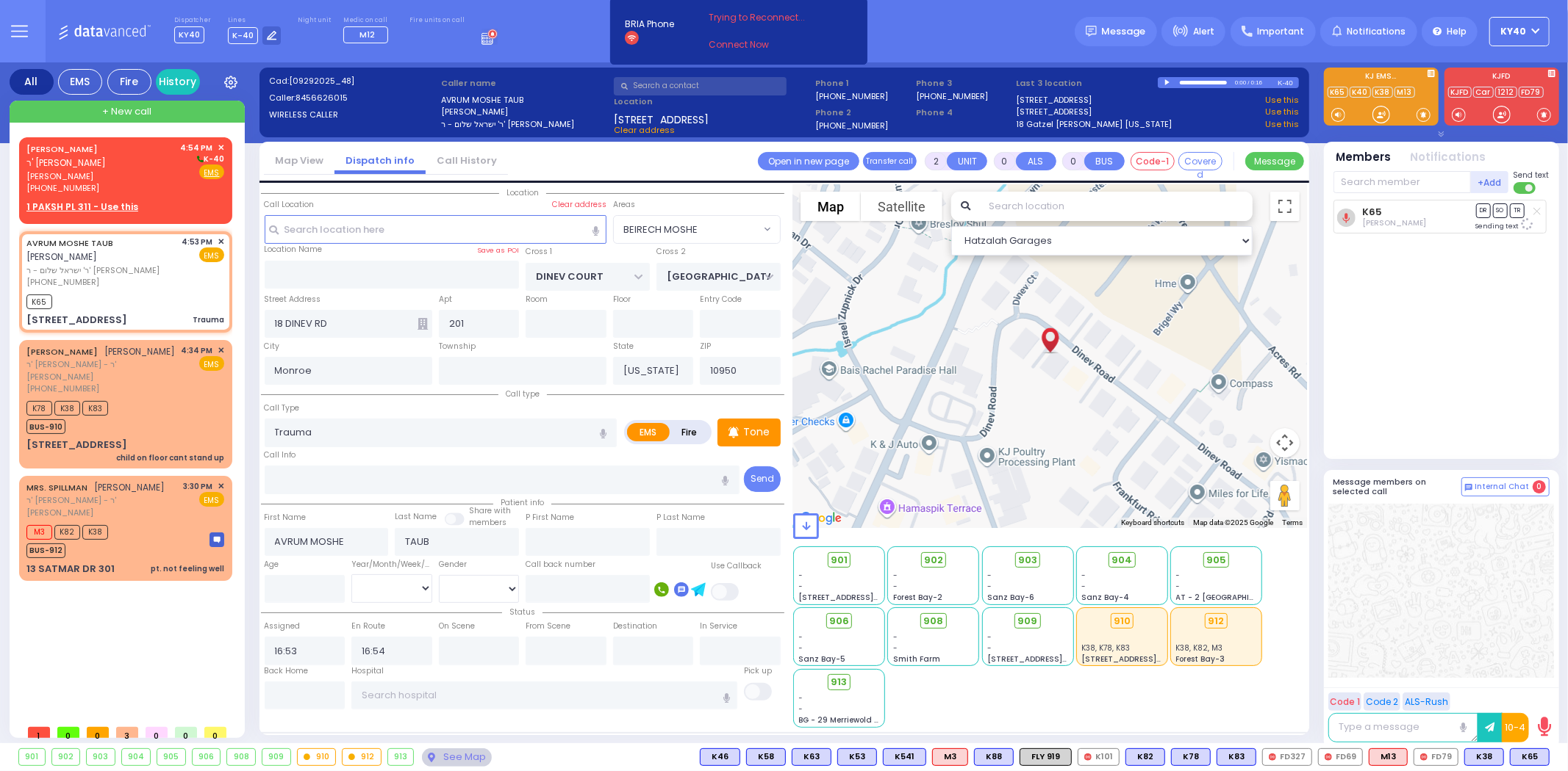
select select
radio input "true"
select select
select select "Hatzalah Garages"
select select "BEIRECH MOSHE"
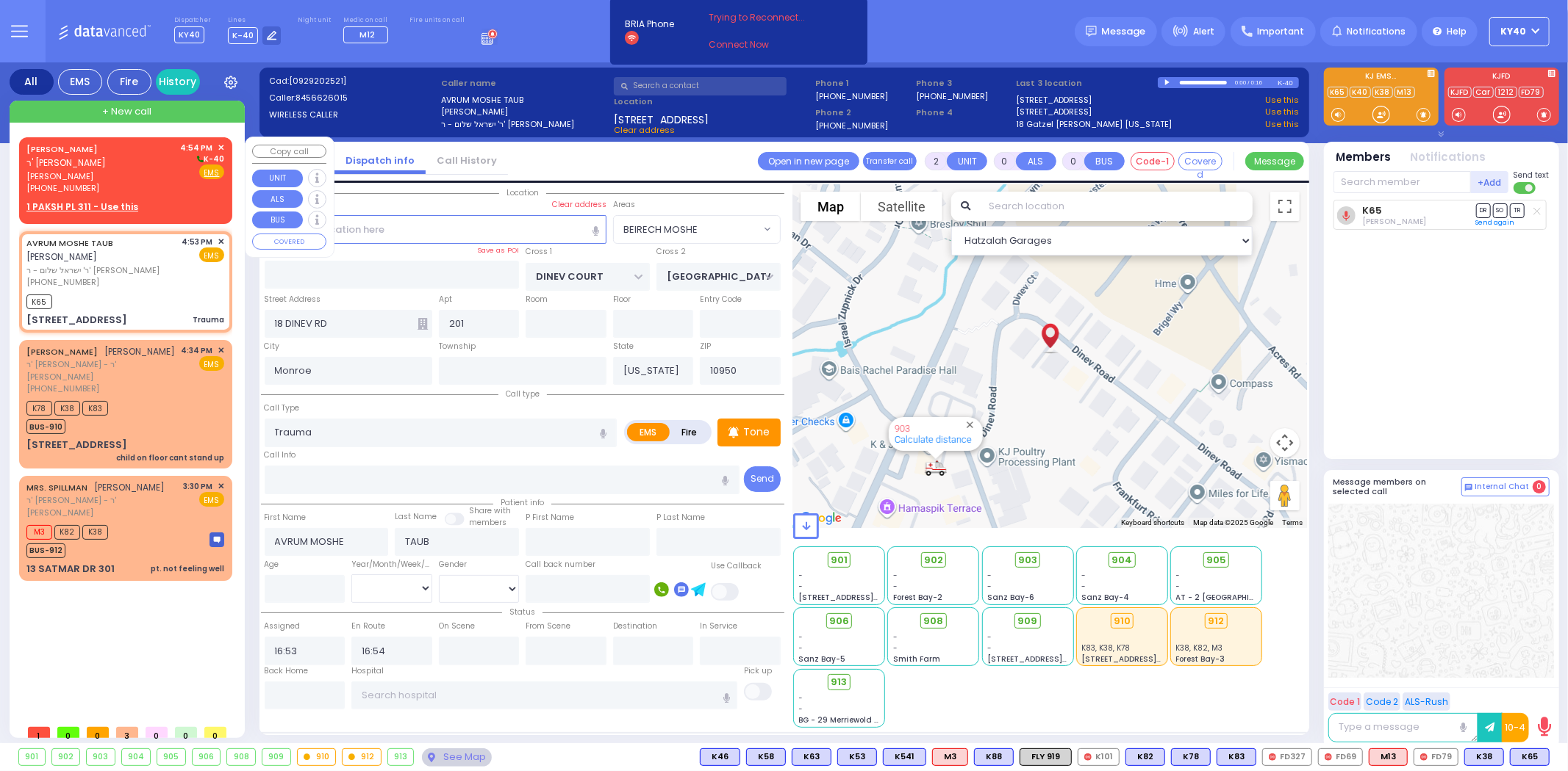
click at [85, 165] on span "ר' [PERSON_NAME]" at bounding box center [66, 163] width 79 height 13
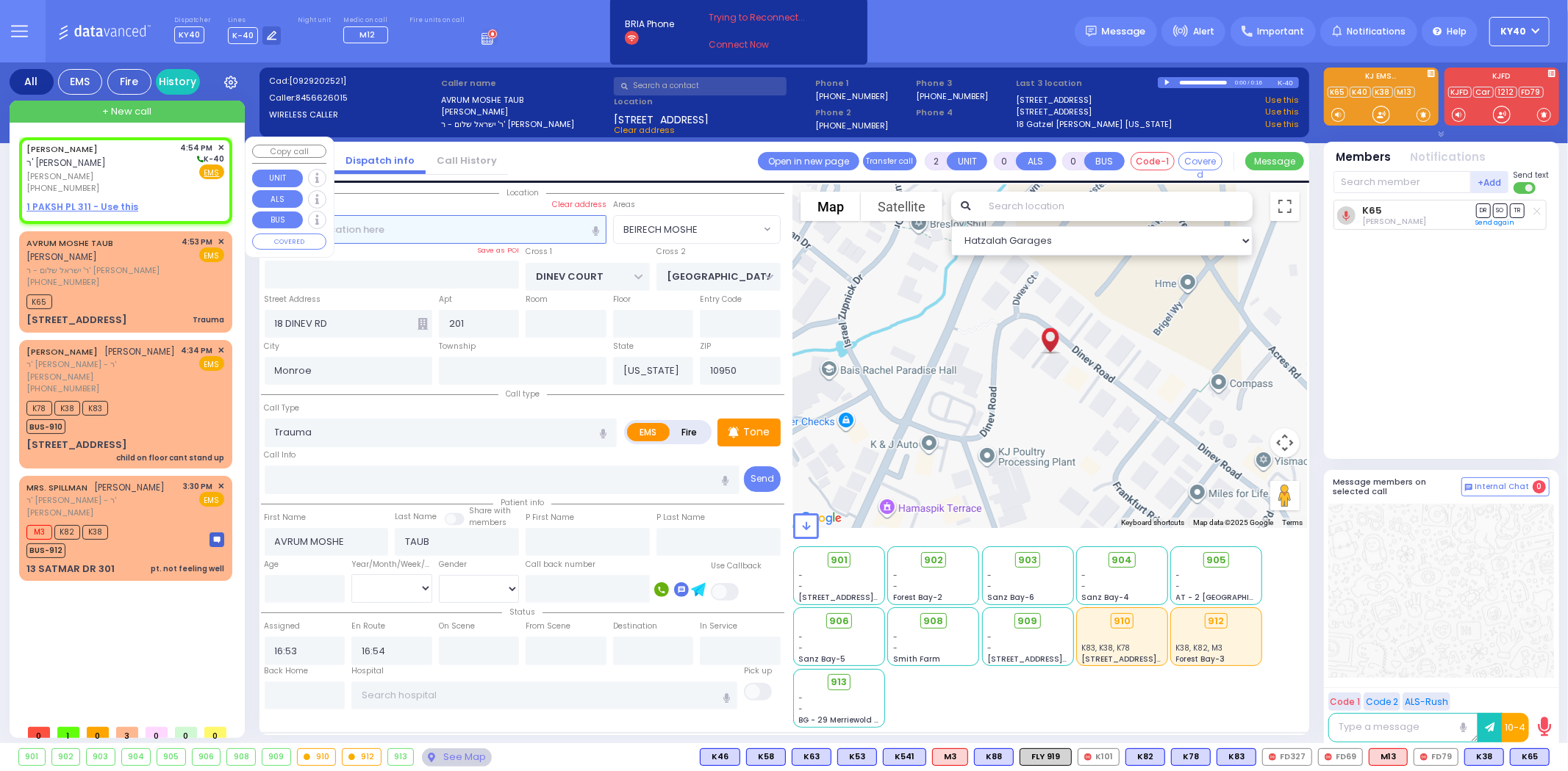
type input "1"
select select
radio input "true"
type input "[PERSON_NAME]"
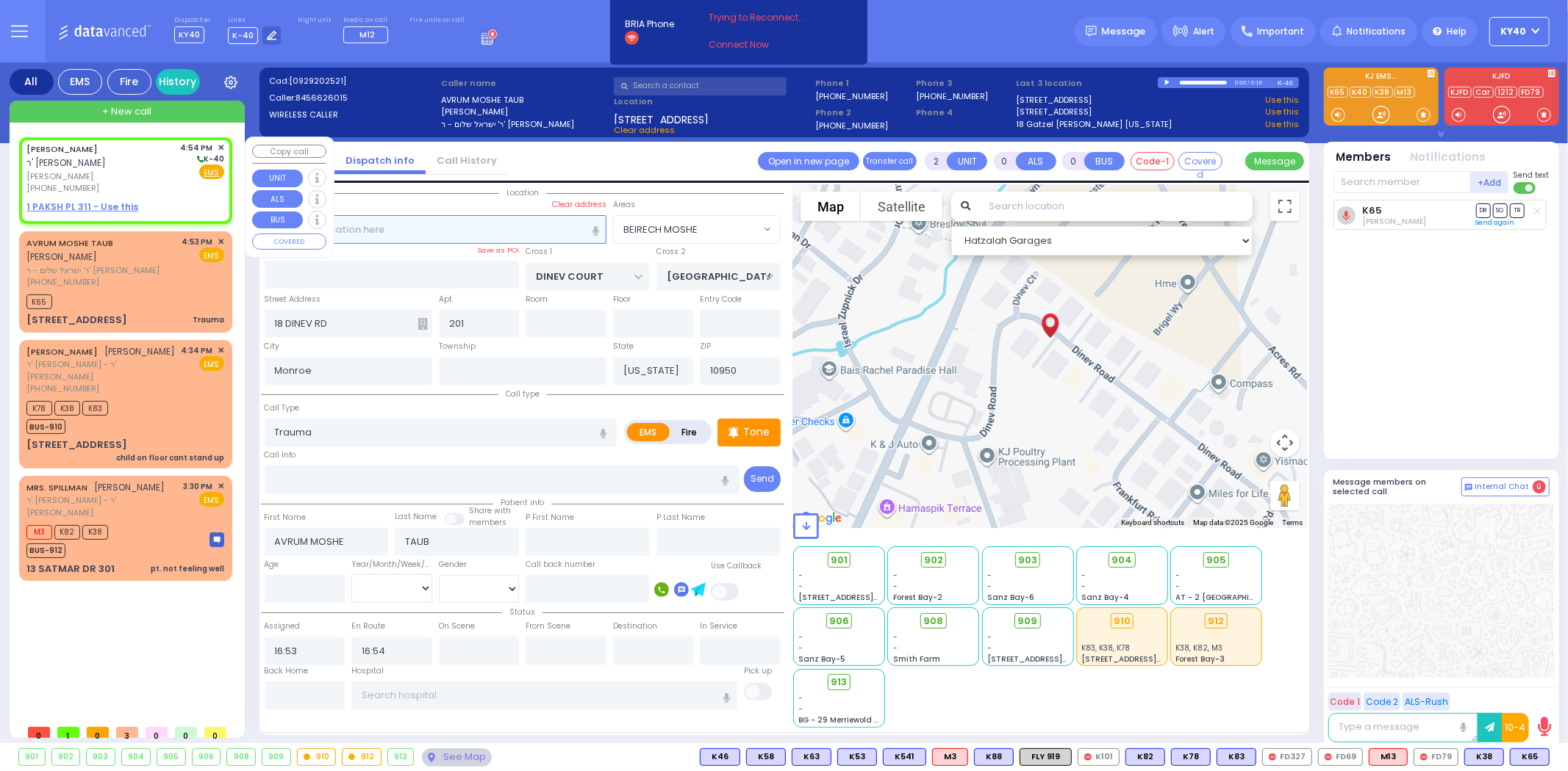
type input "EIDLISZ"
select select
type input "16:54"
select select "Hatzalah Garages"
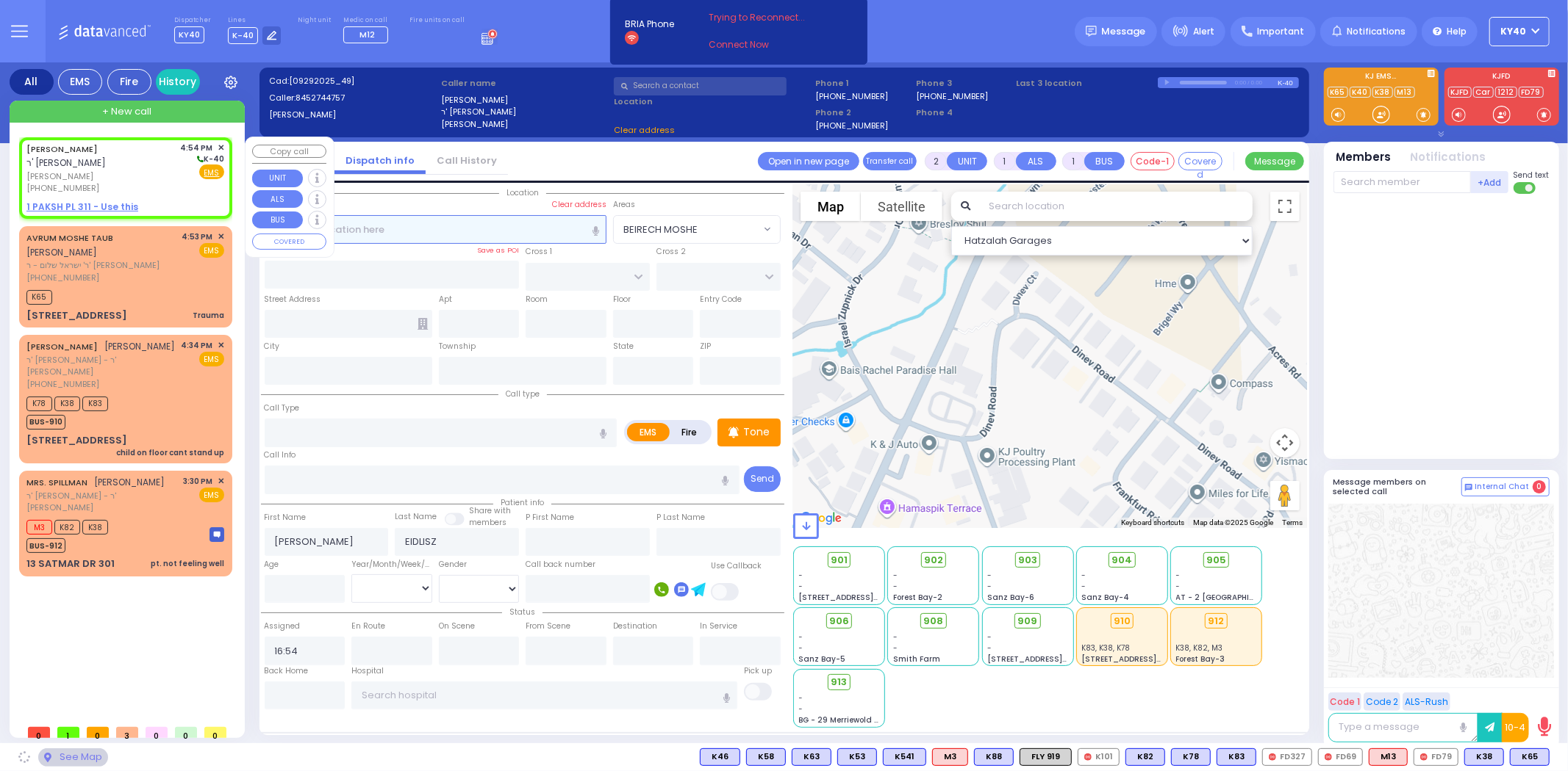
select select
radio input "true"
select select
select select "Hatzalah Garages"
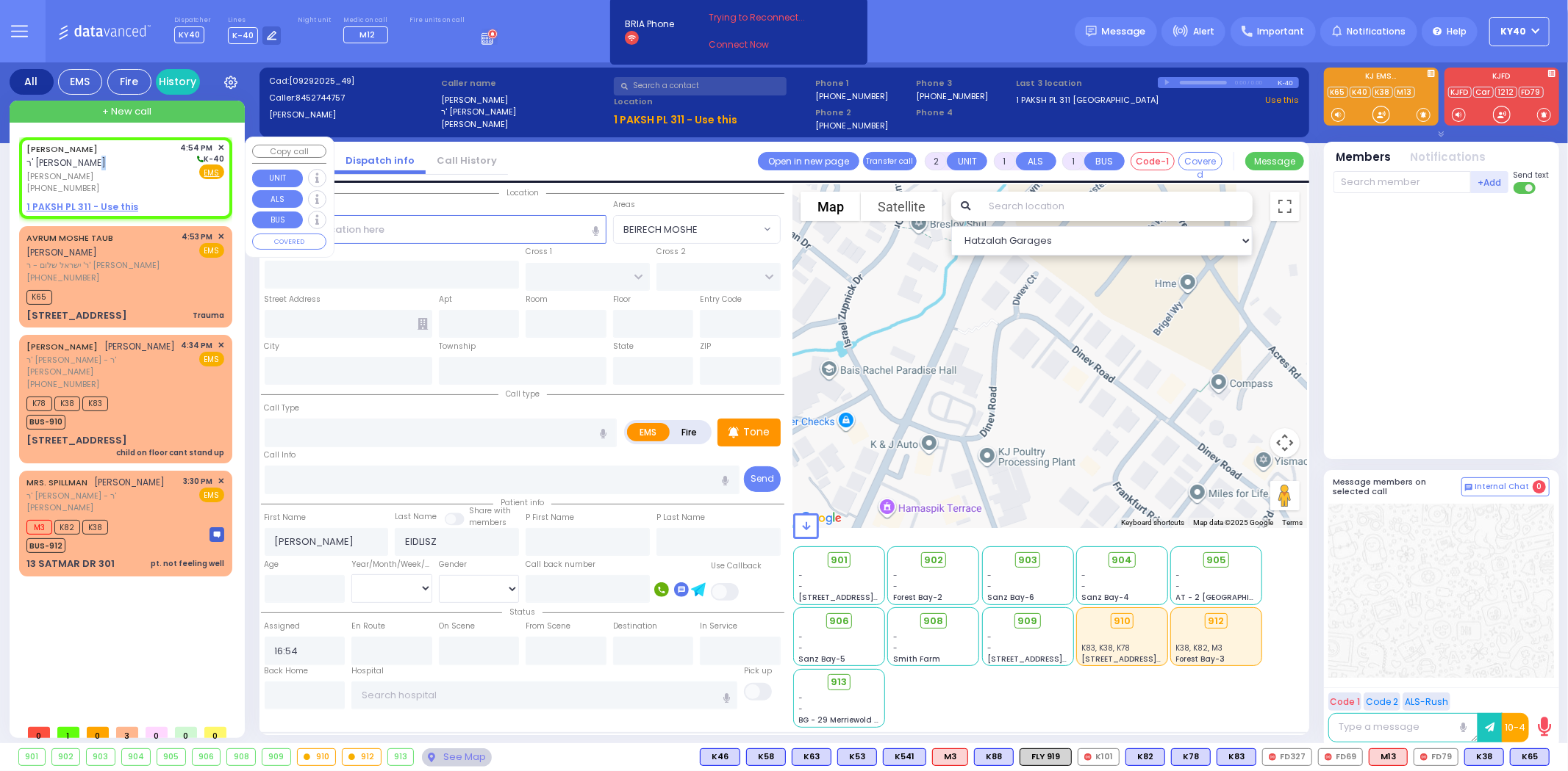
click at [92, 157] on span "ר' [PERSON_NAME]" at bounding box center [66, 163] width 79 height 13
select select
radio input "true"
select select
select select "Hatzalah Garages"
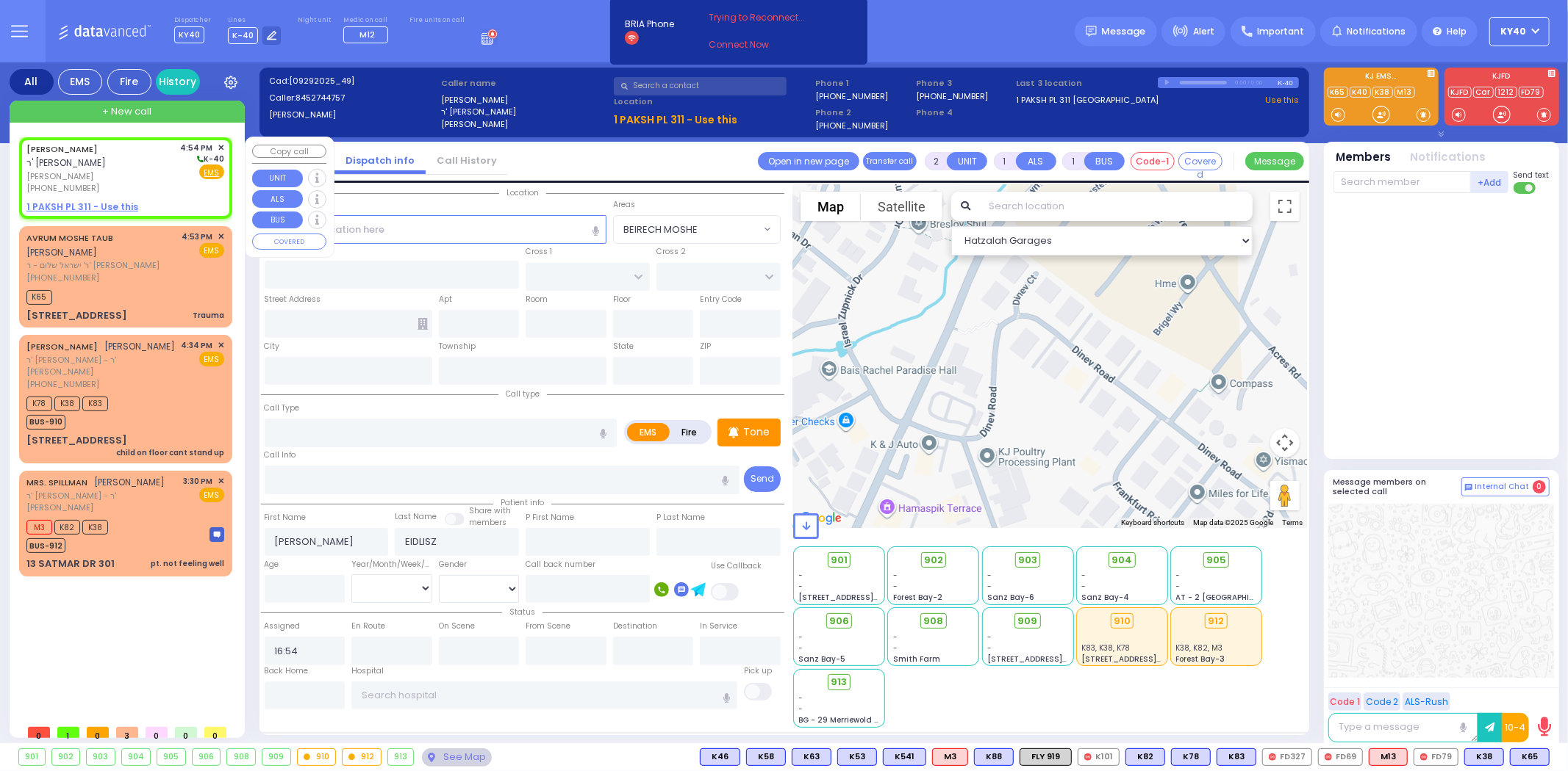
click at [135, 180] on span "[PERSON_NAME]" at bounding box center [101, 177] width 149 height 13
select select
radio input "true"
select select
select select "Hatzalah Garages"
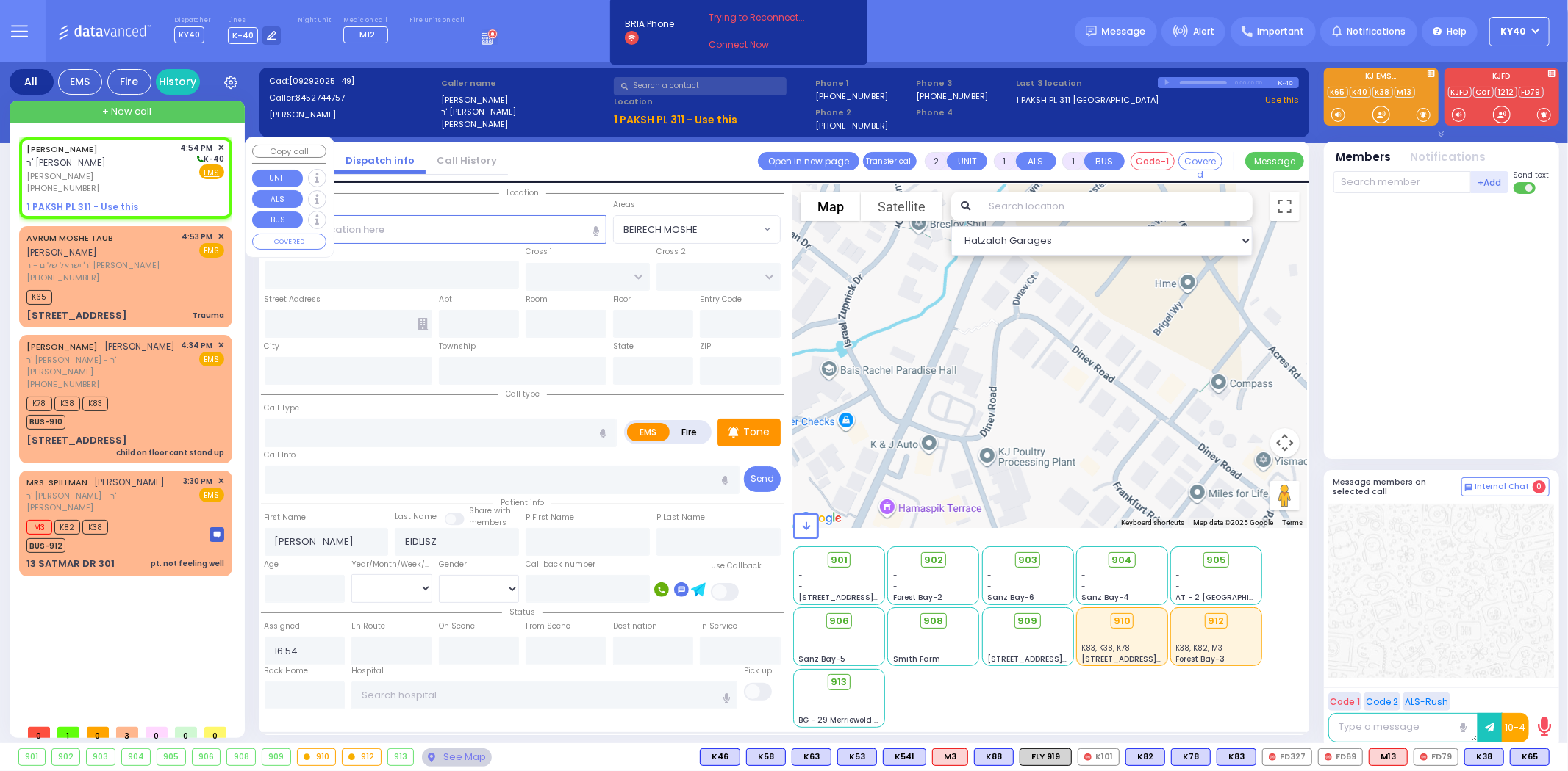
click at [145, 188] on div "[PHONE_NUMBER]" at bounding box center [101, 189] width 149 height 13
select select
radio input "true"
select select
select select "Hatzalah Garages"
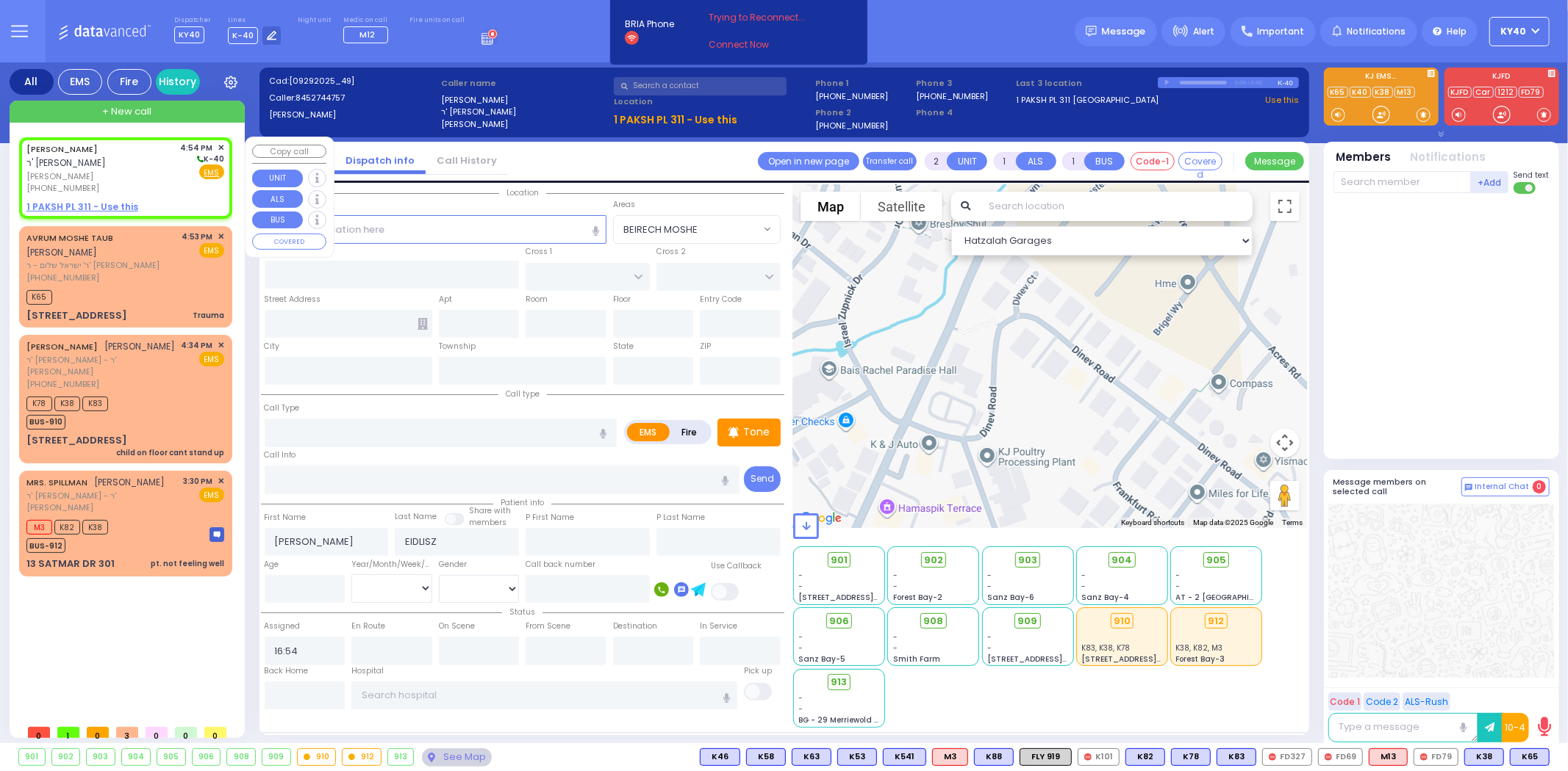
click at [170, 178] on span "[PERSON_NAME]" at bounding box center [101, 177] width 149 height 13
select select
radio input "true"
select select
select select "Hatzalah Garages"
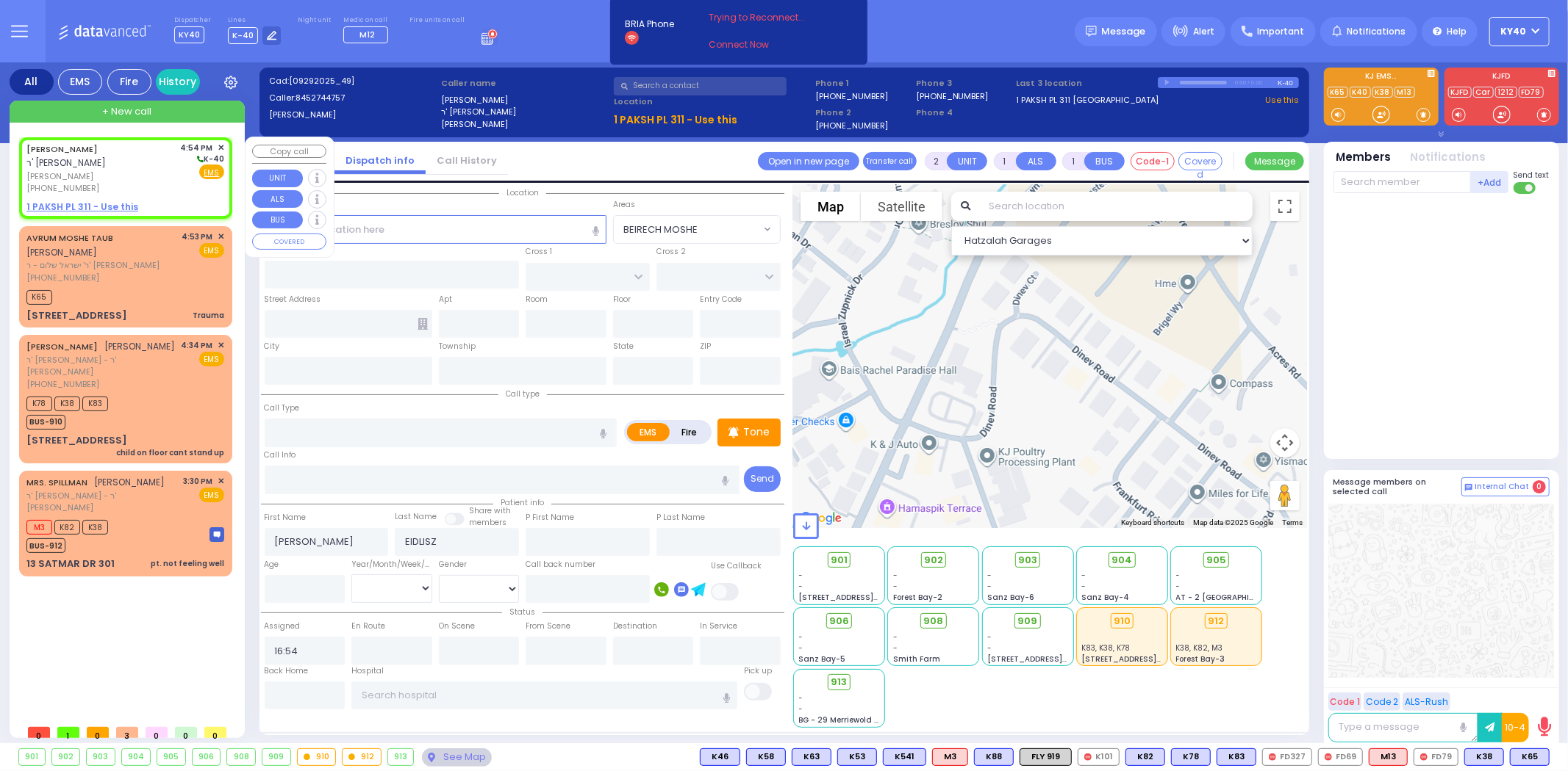
click at [165, 176] on span "[PERSON_NAME]" at bounding box center [101, 177] width 149 height 13
select select
radio input "true"
select select
select select "Hatzalah Garages"
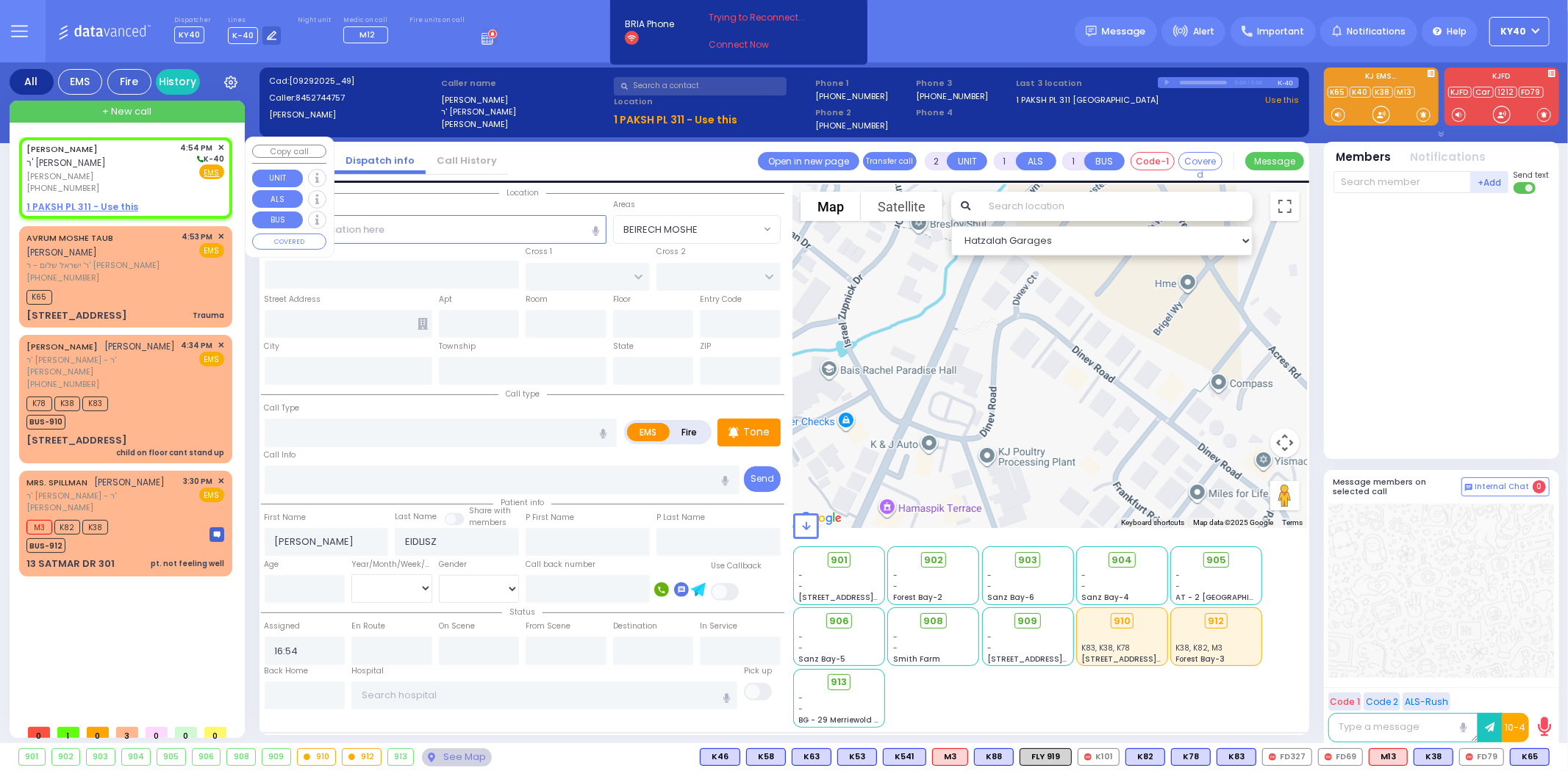
click at [179, 178] on div "[PERSON_NAME] ר' [PERSON_NAME] [PERSON_NAME] [PHONE_NUMBER] 4:54 PM ✕ K-40 EMS" at bounding box center [125, 168] width 198 height 53
select select
radio input "true"
select select
select select "Hatzalah Garages"
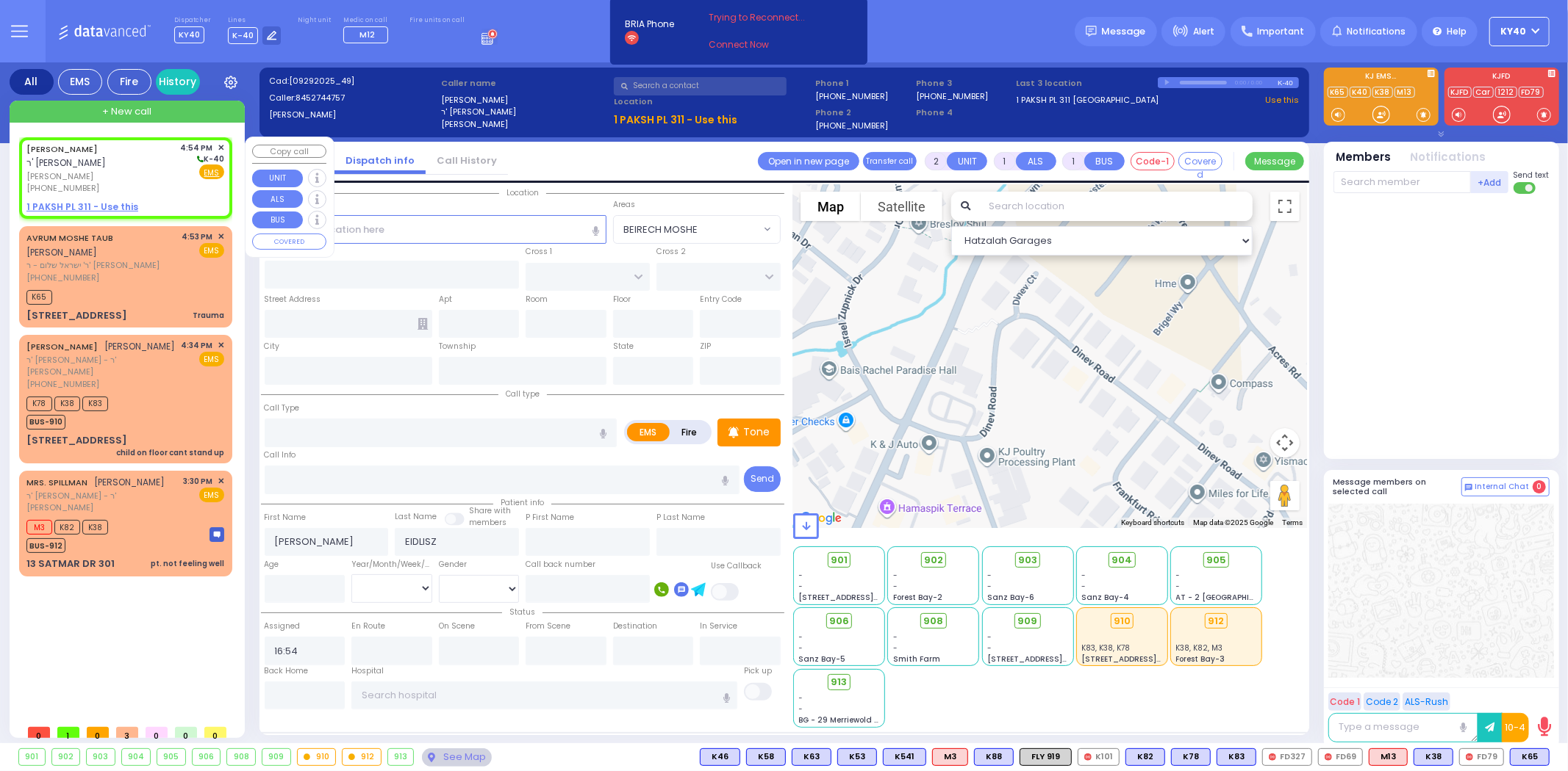
click at [176, 179] on span "[PERSON_NAME]" at bounding box center [101, 177] width 149 height 13
select select
radio input "true"
select select
select select "Hatzalah Garages"
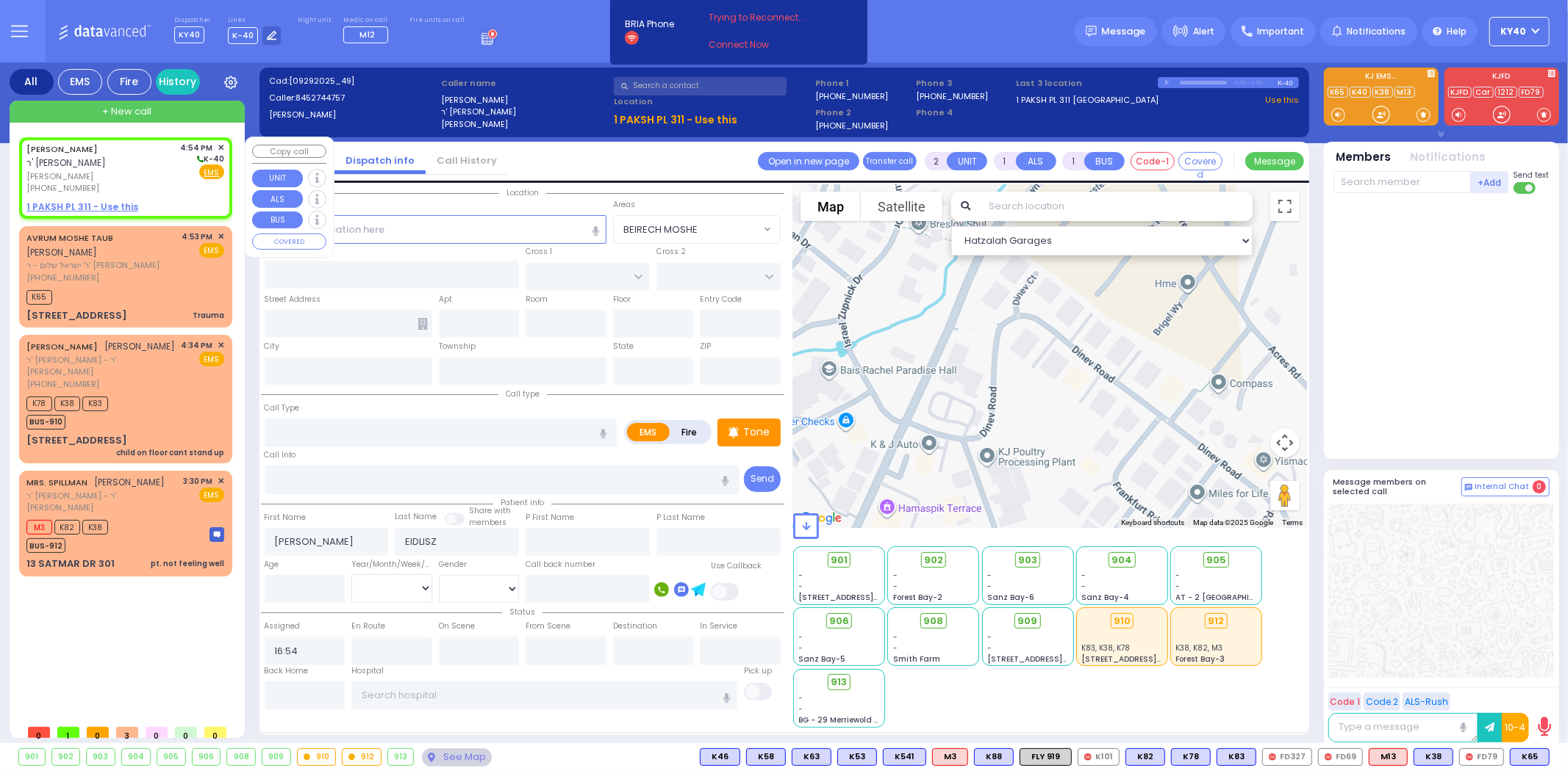
click at [176, 178] on span "[PERSON_NAME]" at bounding box center [101, 177] width 149 height 13
select select
radio input "true"
select select
select select "Hatzalah Garages"
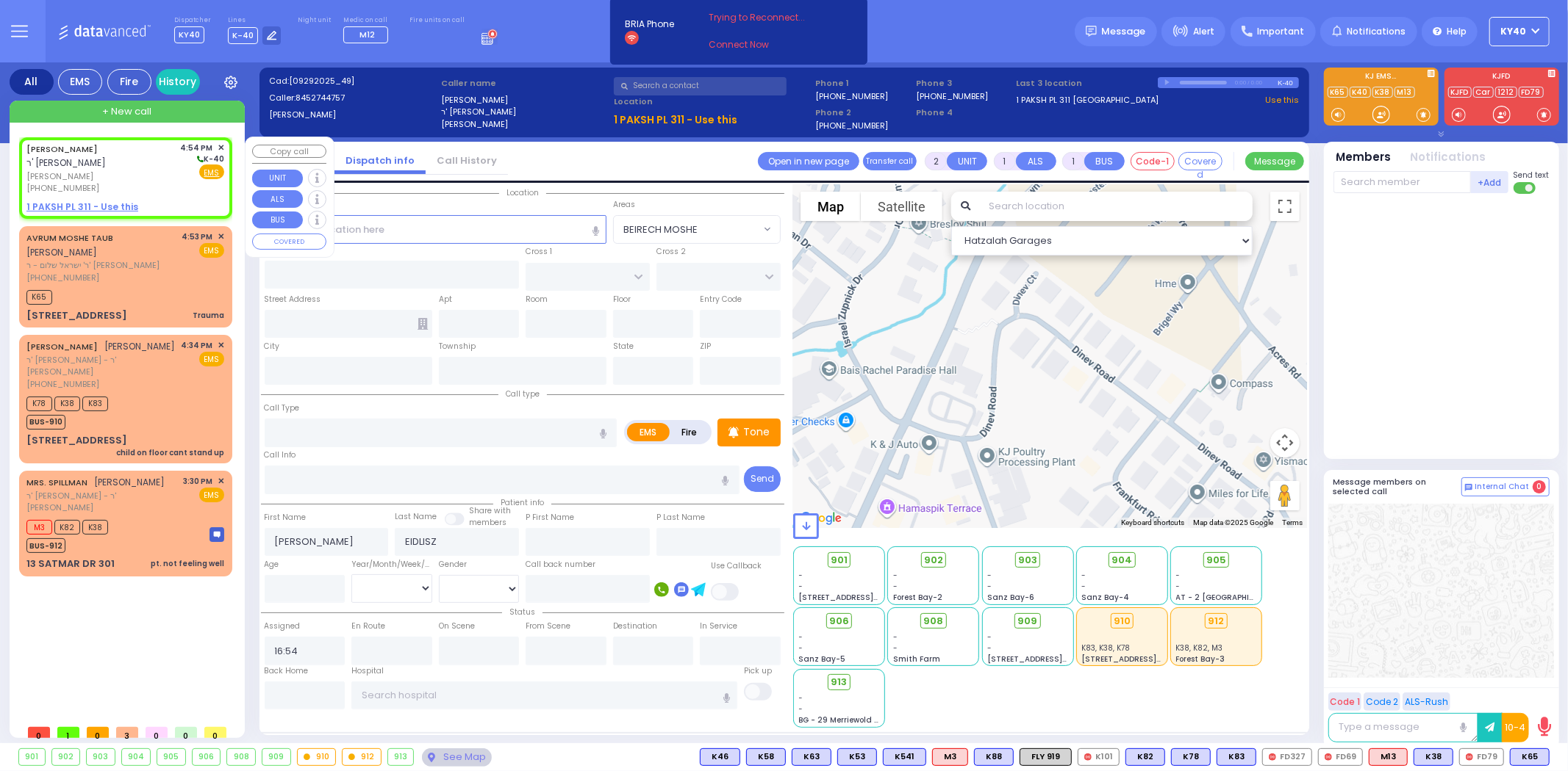
click at [176, 183] on div "[PHONE_NUMBER]" at bounding box center [101, 189] width 149 height 13
select select
radio input "true"
select select
select select "Hatzalah Garages"
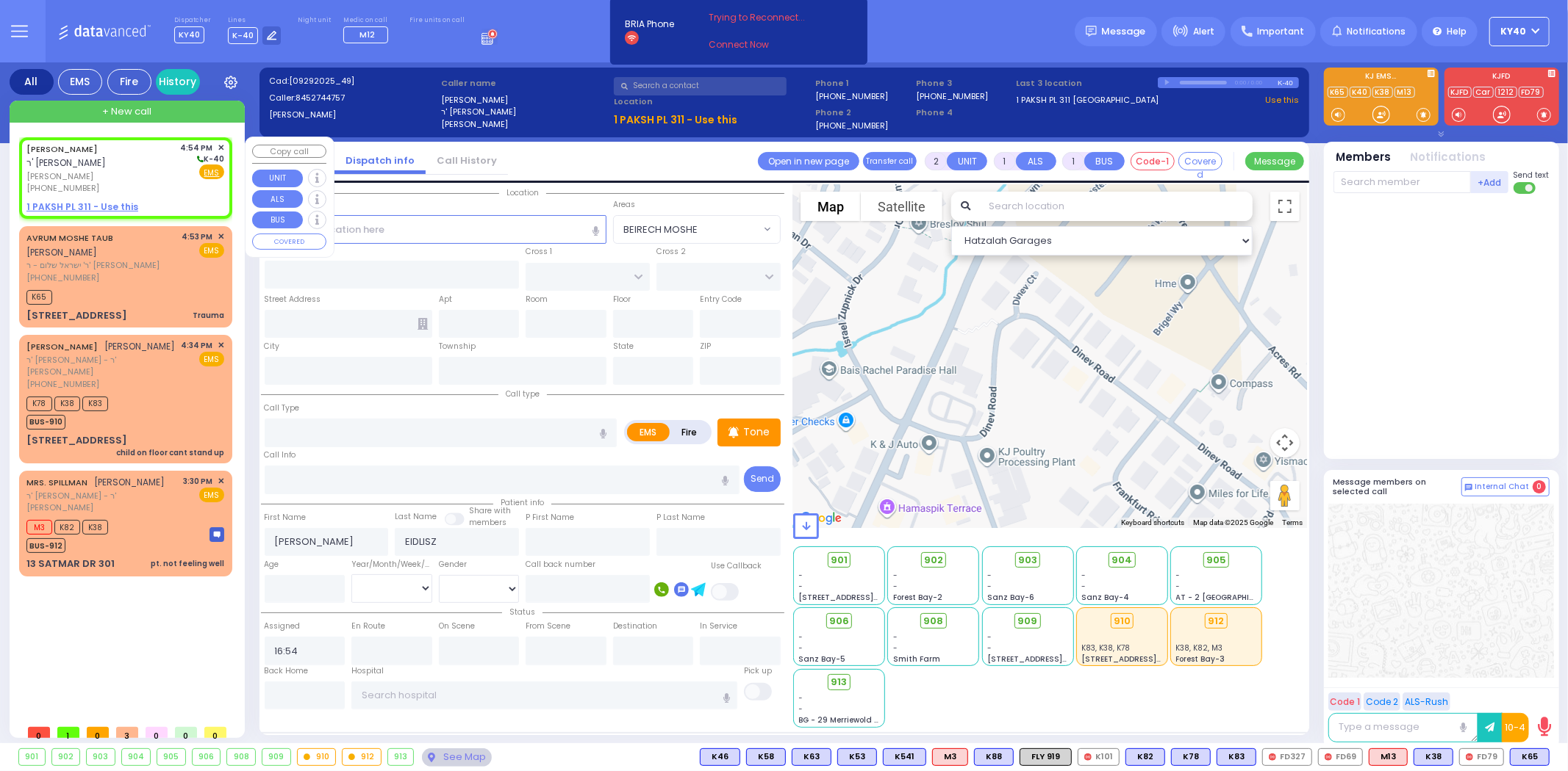
click at [168, 194] on div "[PERSON_NAME] ר' [PERSON_NAME] [PERSON_NAME] [PHONE_NUMBER] 4:54 PM ✕ K-40 EMS" at bounding box center [125, 178] width 207 height 77
select select
radio input "true"
select select
select select "Hatzalah Garages"
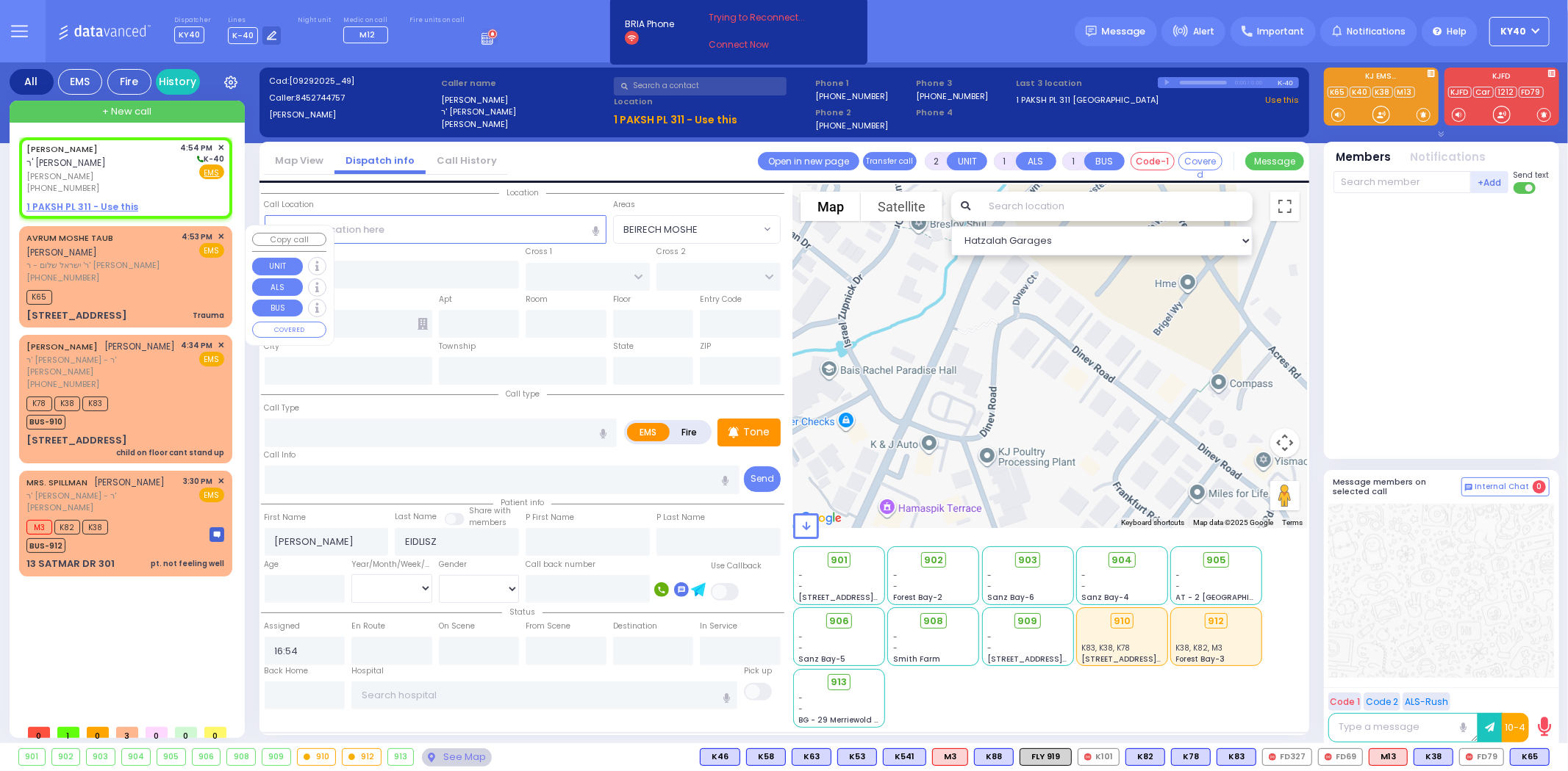
click at [162, 259] on span "ר' ישראל שלום - ר' [PERSON_NAME]" at bounding box center [102, 266] width 151 height 13
type input "0"
select select
type input "Trauma"
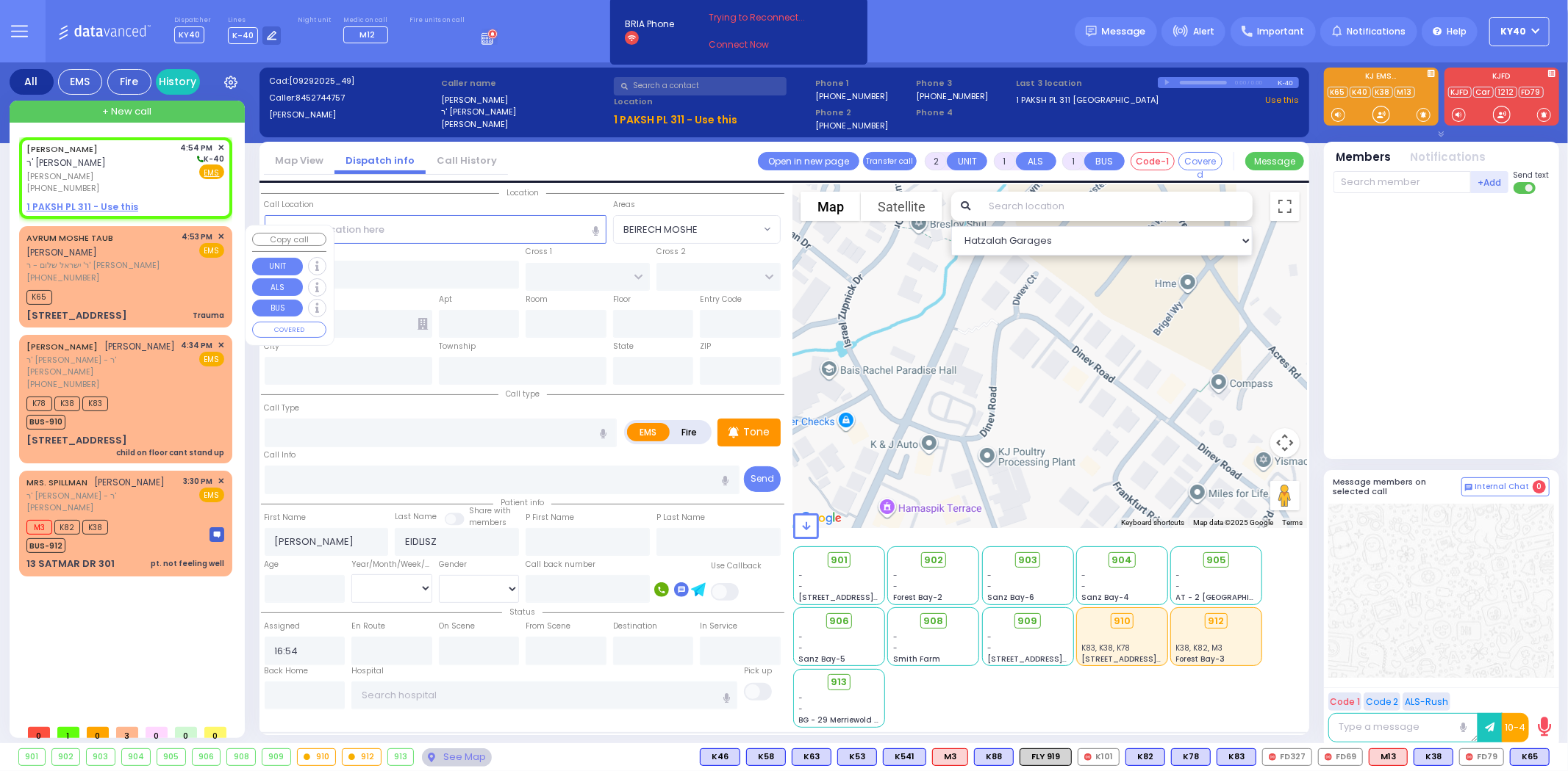
radio input "true"
type input "AVRUM MOSHE"
type input "TAUB"
select select
type input "16:53"
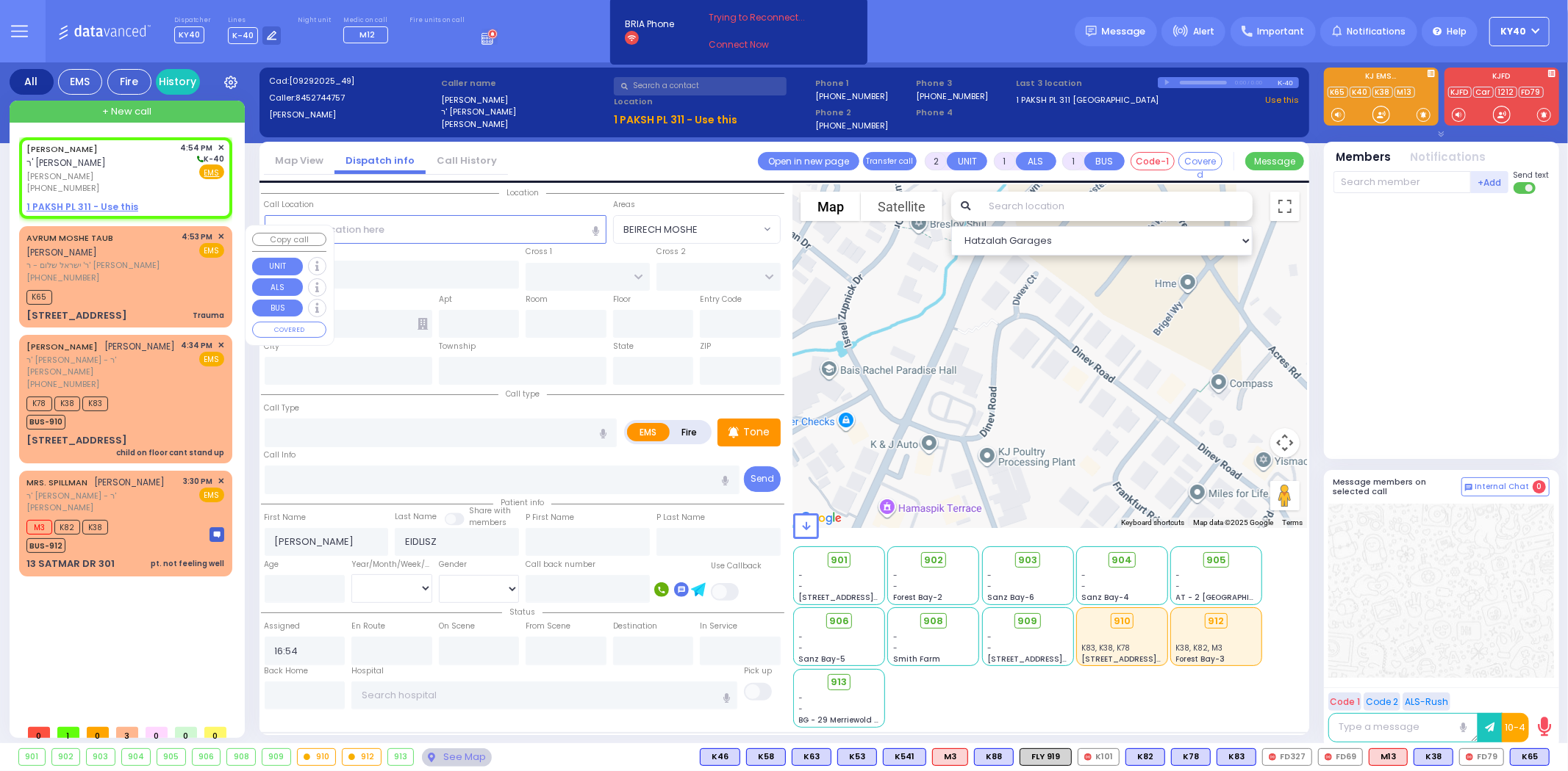
type input "16:54"
select select "Hatzalah Garages"
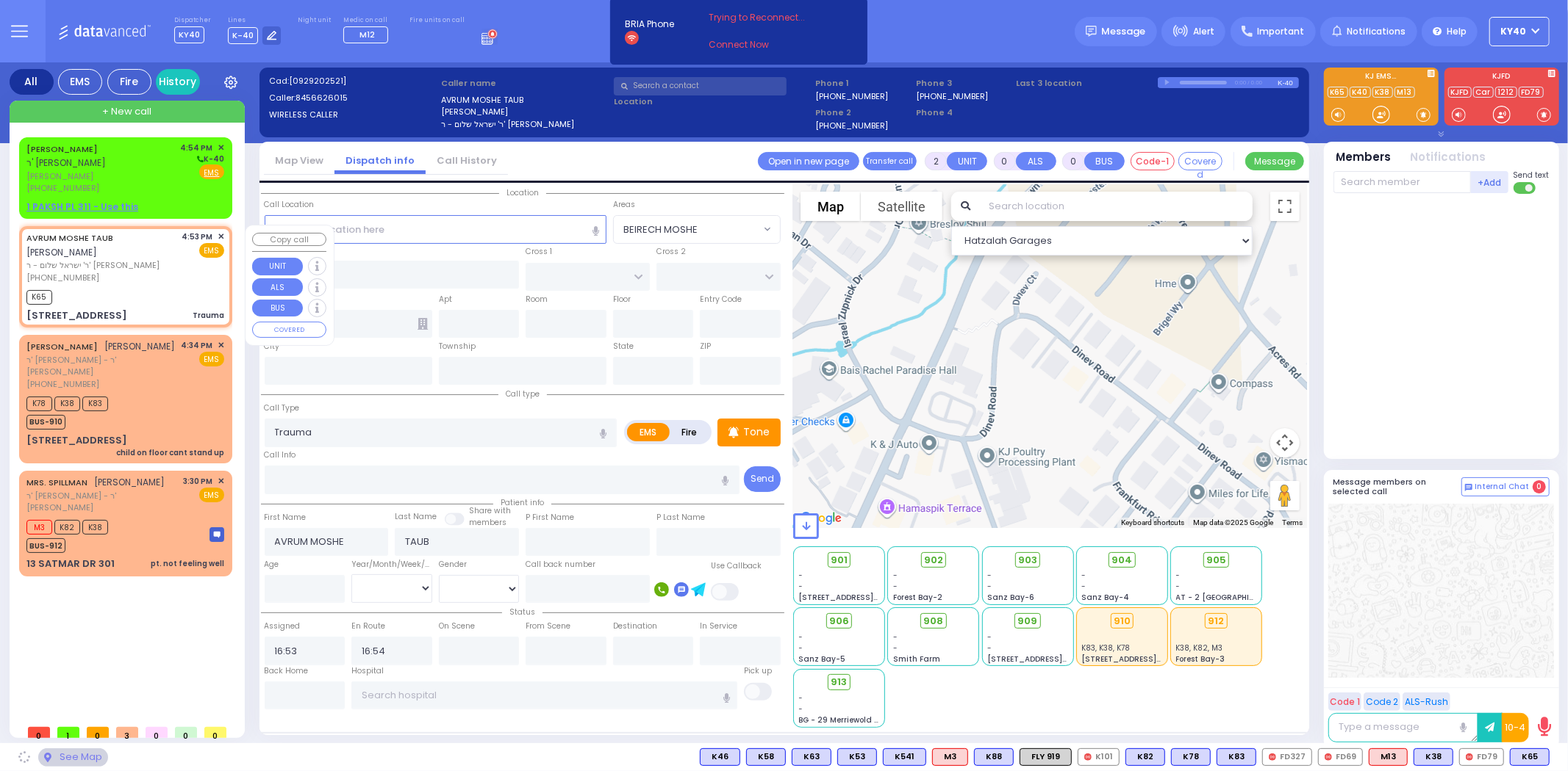
type input "DINEV COURT"
type input "[GEOGRAPHIC_DATA]"
type input "18 DINEV RD"
type input "201"
type input "Monroe"
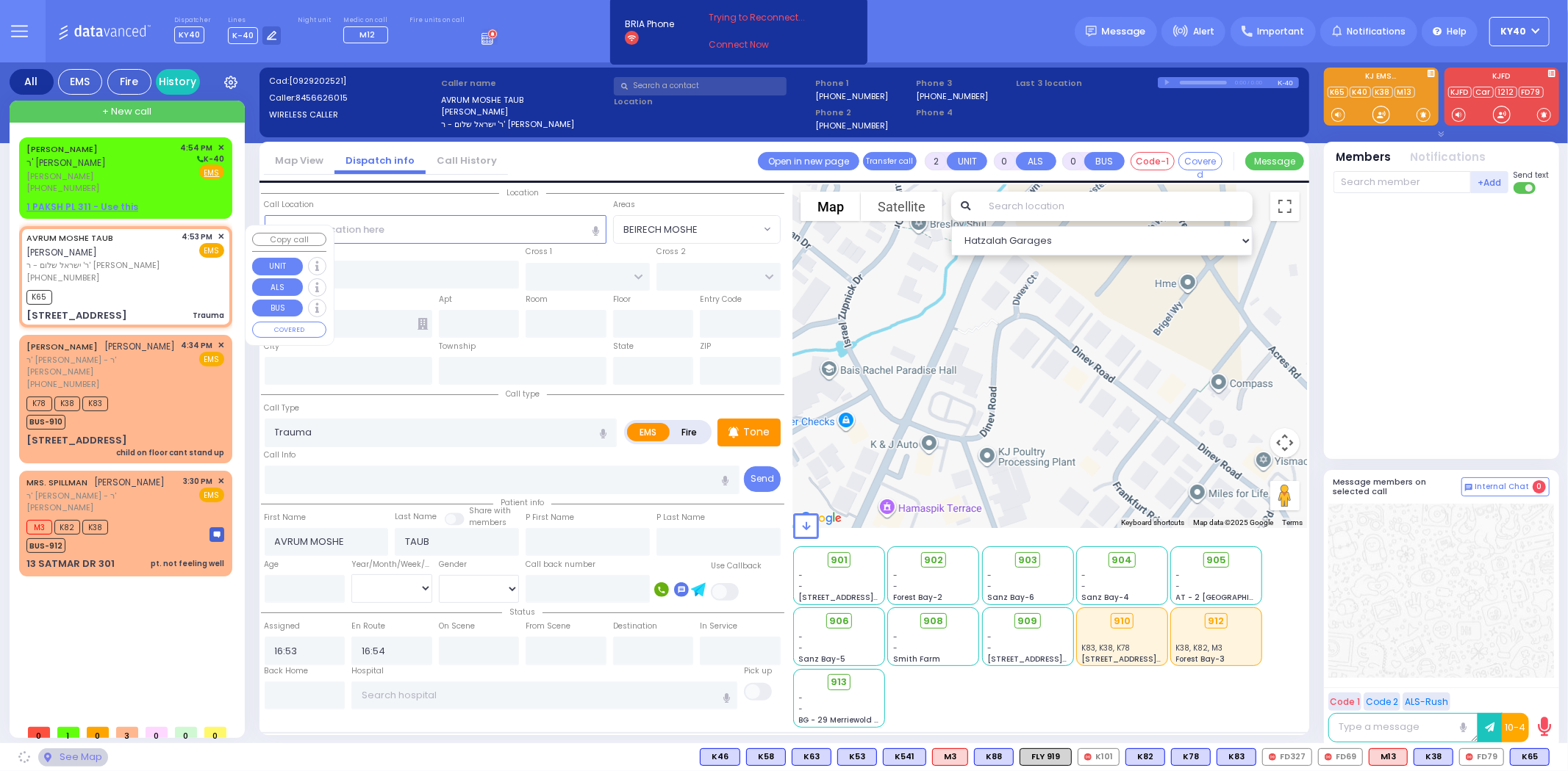
type input "[US_STATE]"
type input "10950"
select select "BEIRECH MOSHE"
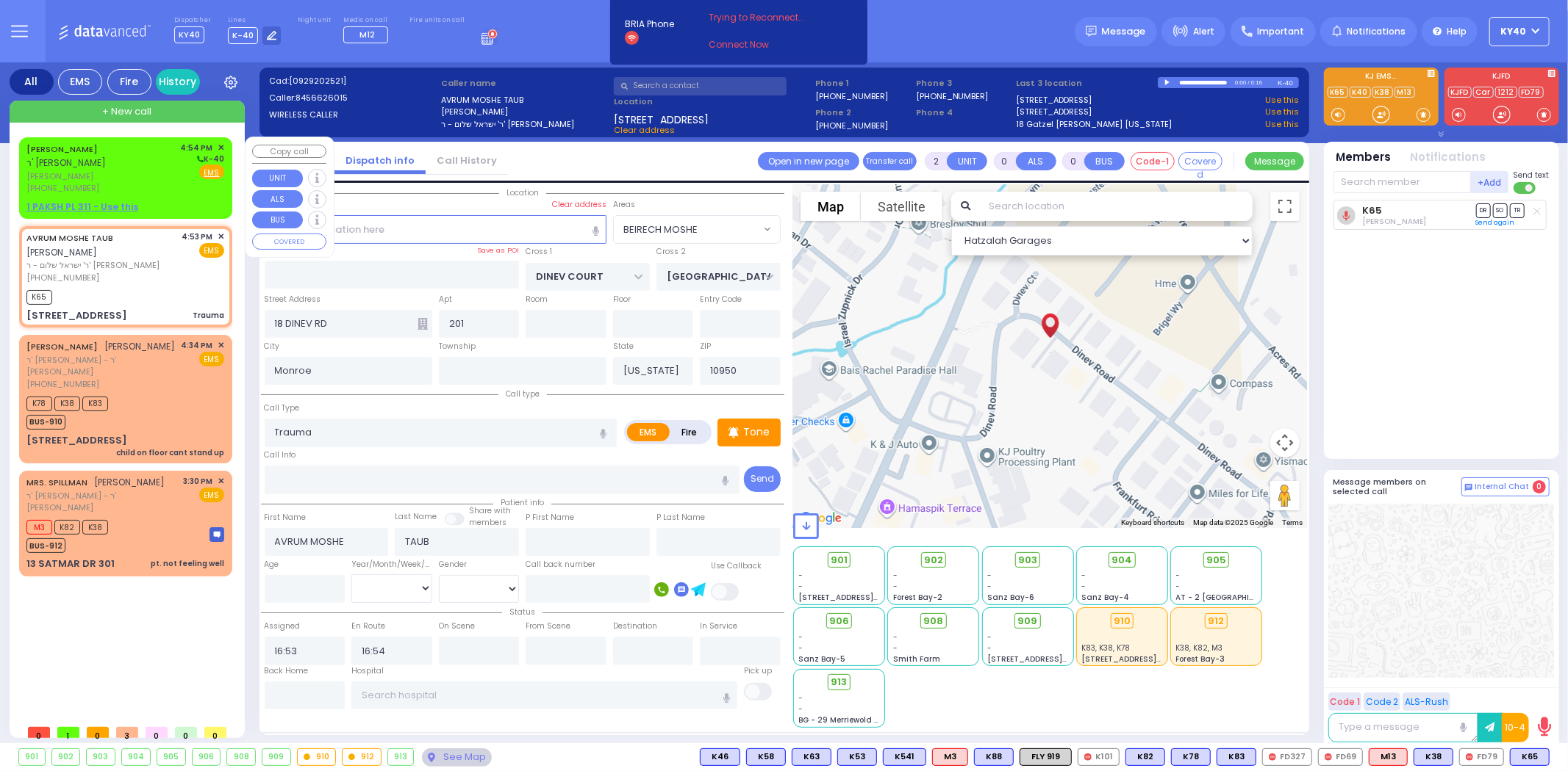
click at [173, 194] on div "[PERSON_NAME] ר' [PERSON_NAME] [PERSON_NAME] [PHONE_NUMBER] 4:54 PM ✕ K-40 EMS" at bounding box center [125, 178] width 207 height 77
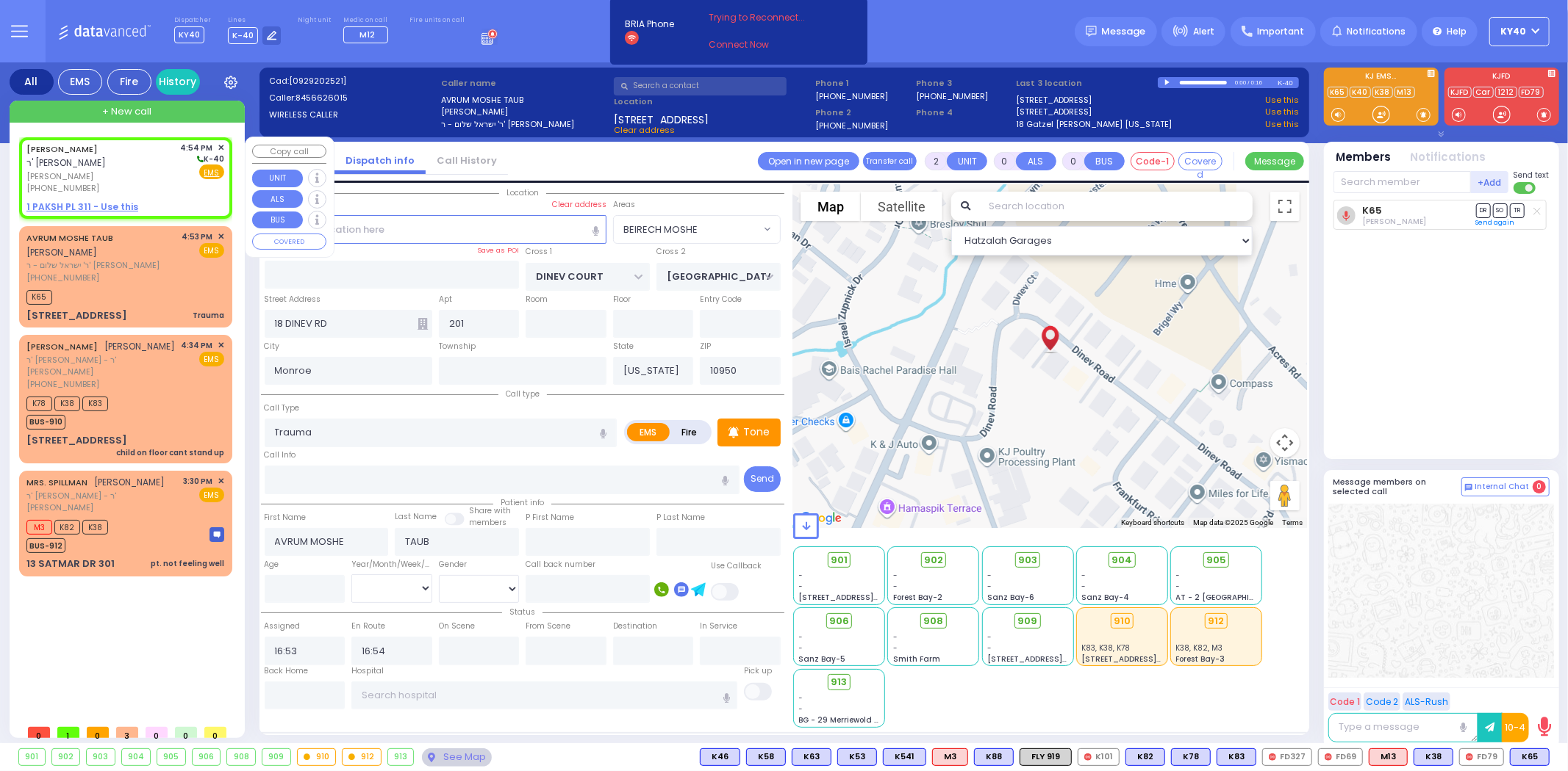
type input "1"
select select
radio input "true"
type input "[PERSON_NAME]"
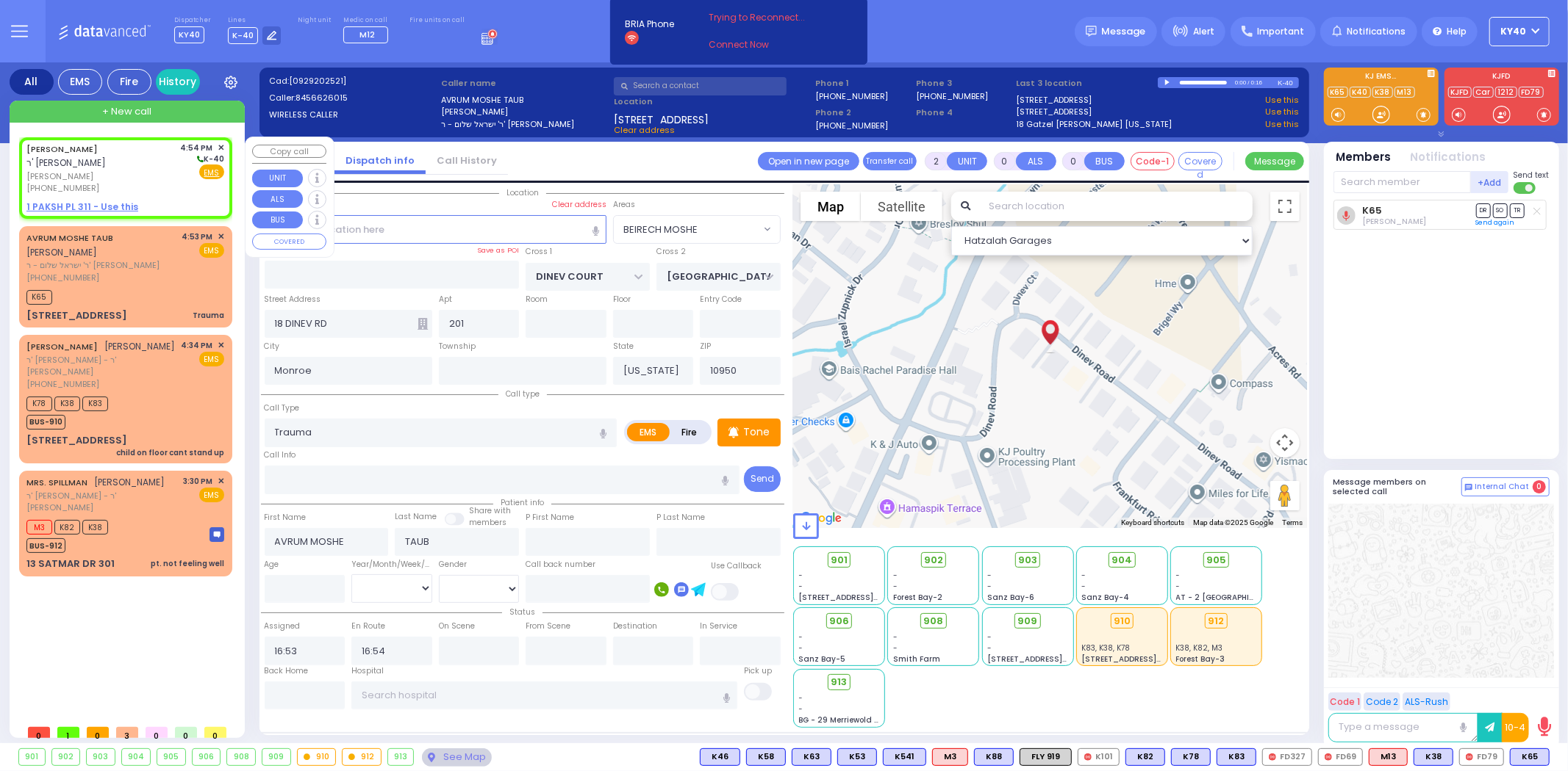
type input "EIDLISZ"
select select
type input "16:54"
select select "Hatzalah Garages"
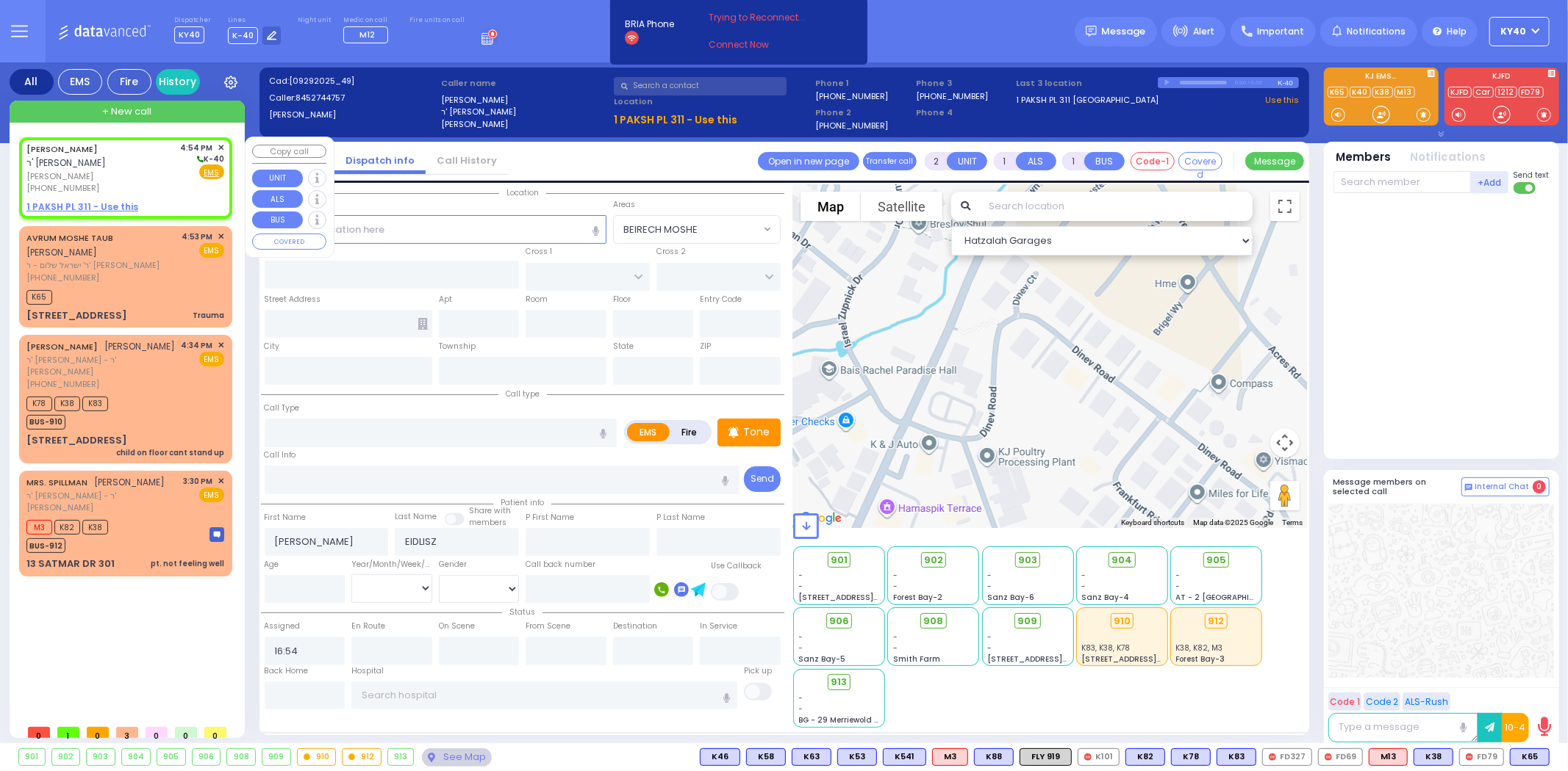
click at [136, 179] on span "[PERSON_NAME]" at bounding box center [101, 177] width 149 height 13
select select
radio input "true"
select select
select select "Hatzalah Garages"
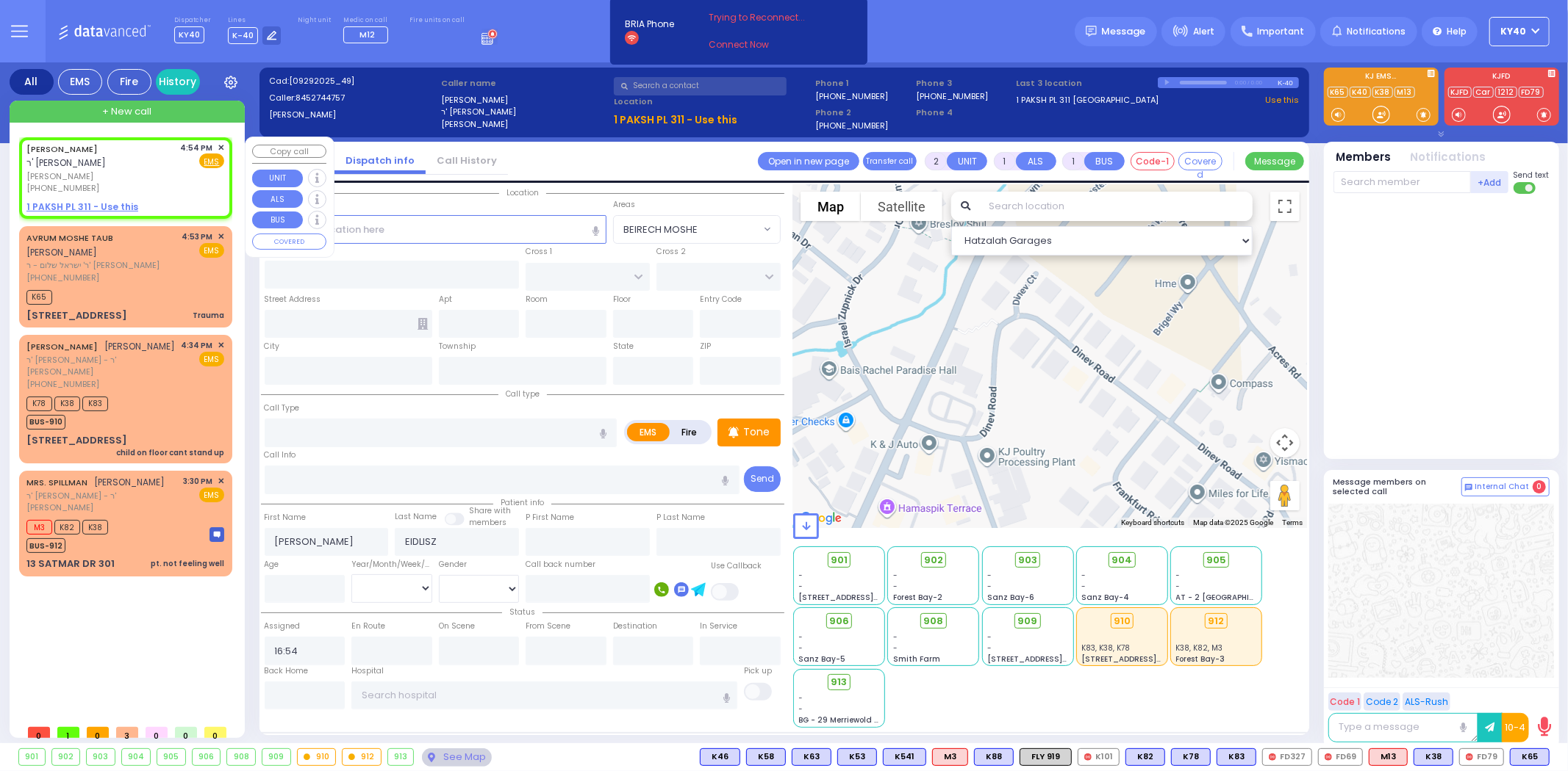
select select
radio input "true"
select select
select select "Hatzalah Garages"
click at [136, 259] on span "ר' ישראל שלום - ר' [PERSON_NAME]" at bounding box center [102, 266] width 151 height 13
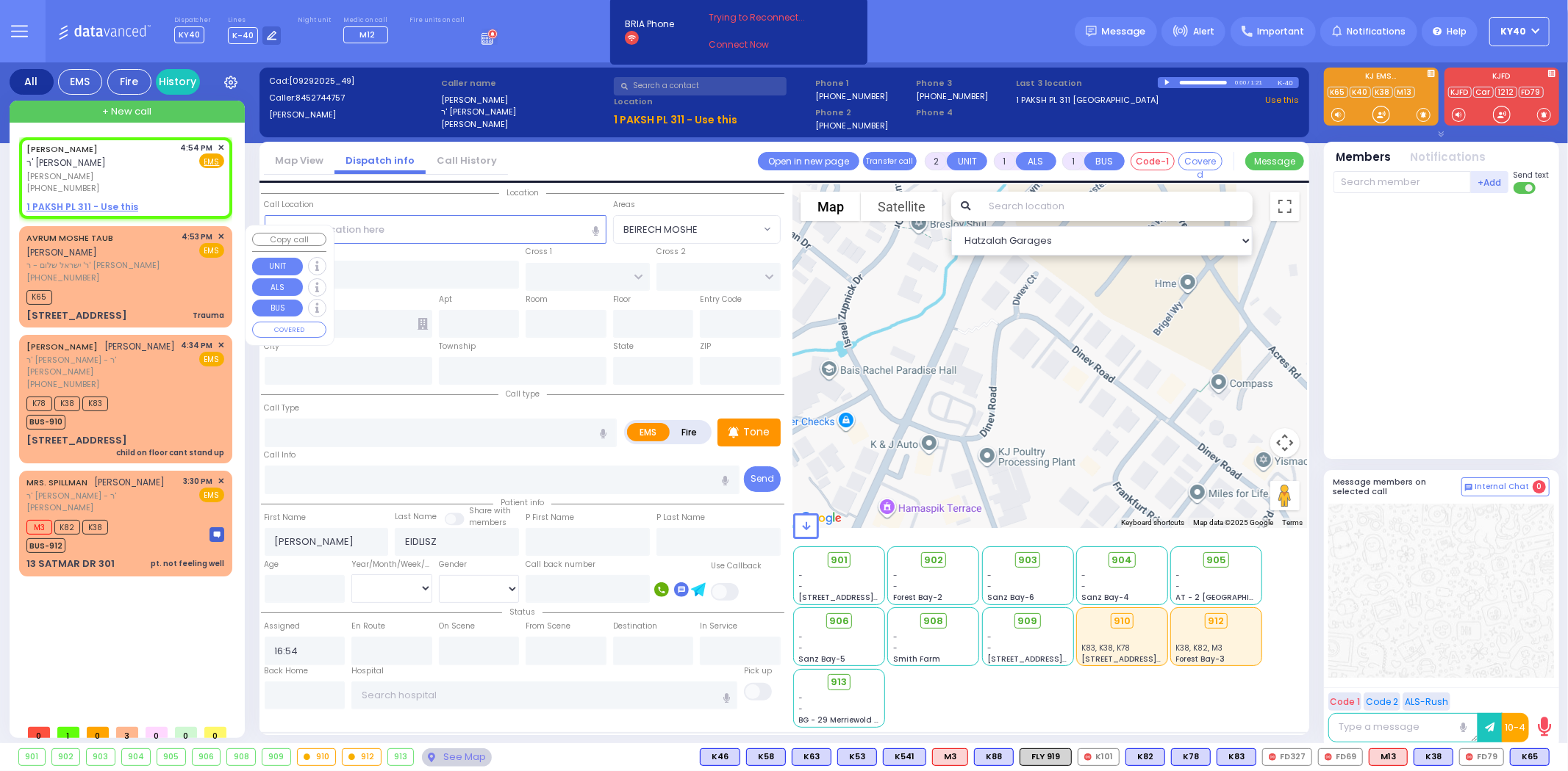
type input "0"
select select
type input "Trauma"
radio input "true"
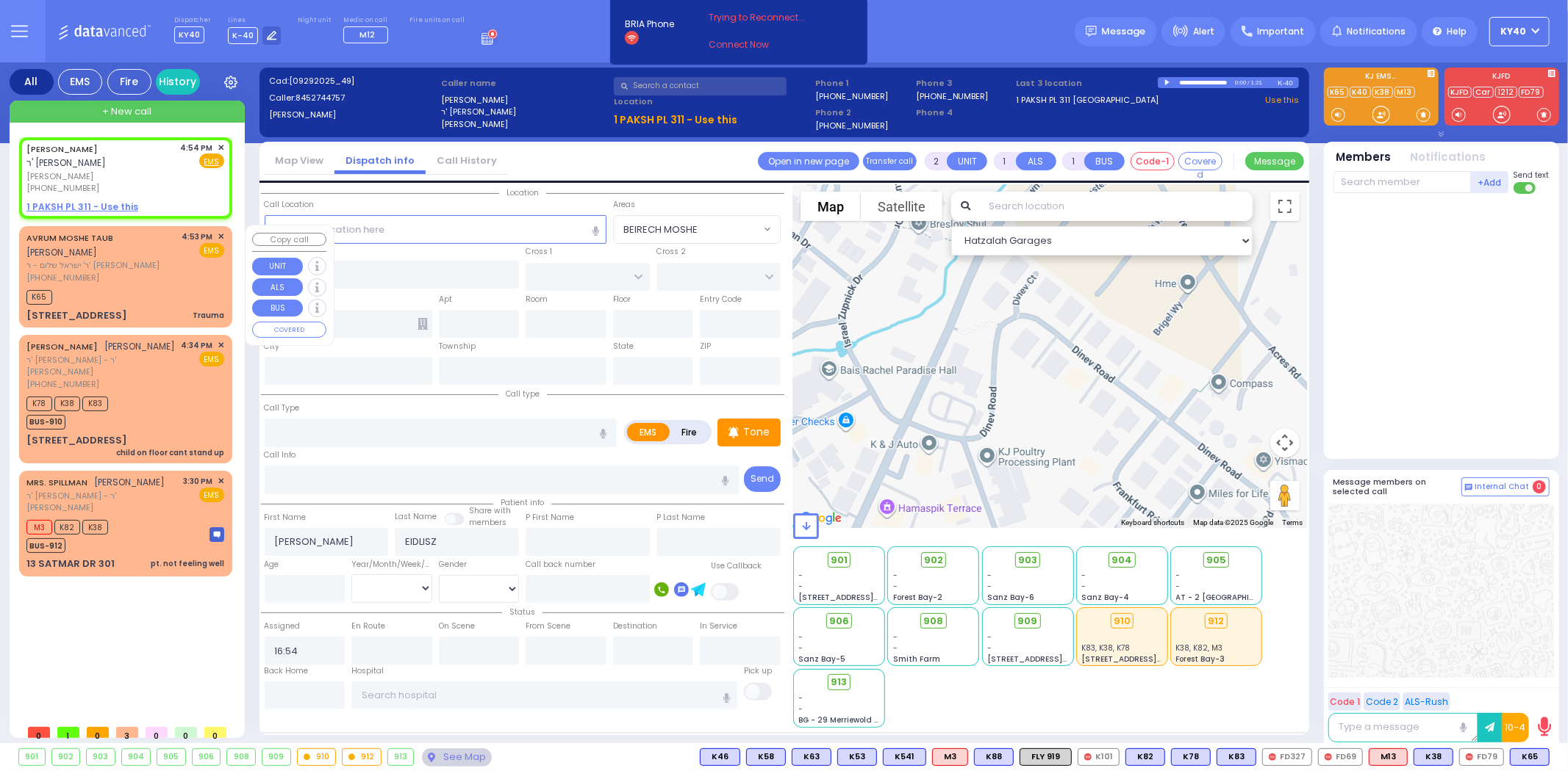
type input "AVRUM MOSHE"
type input "TAUB"
select select
type input "16:53"
type input "16:54"
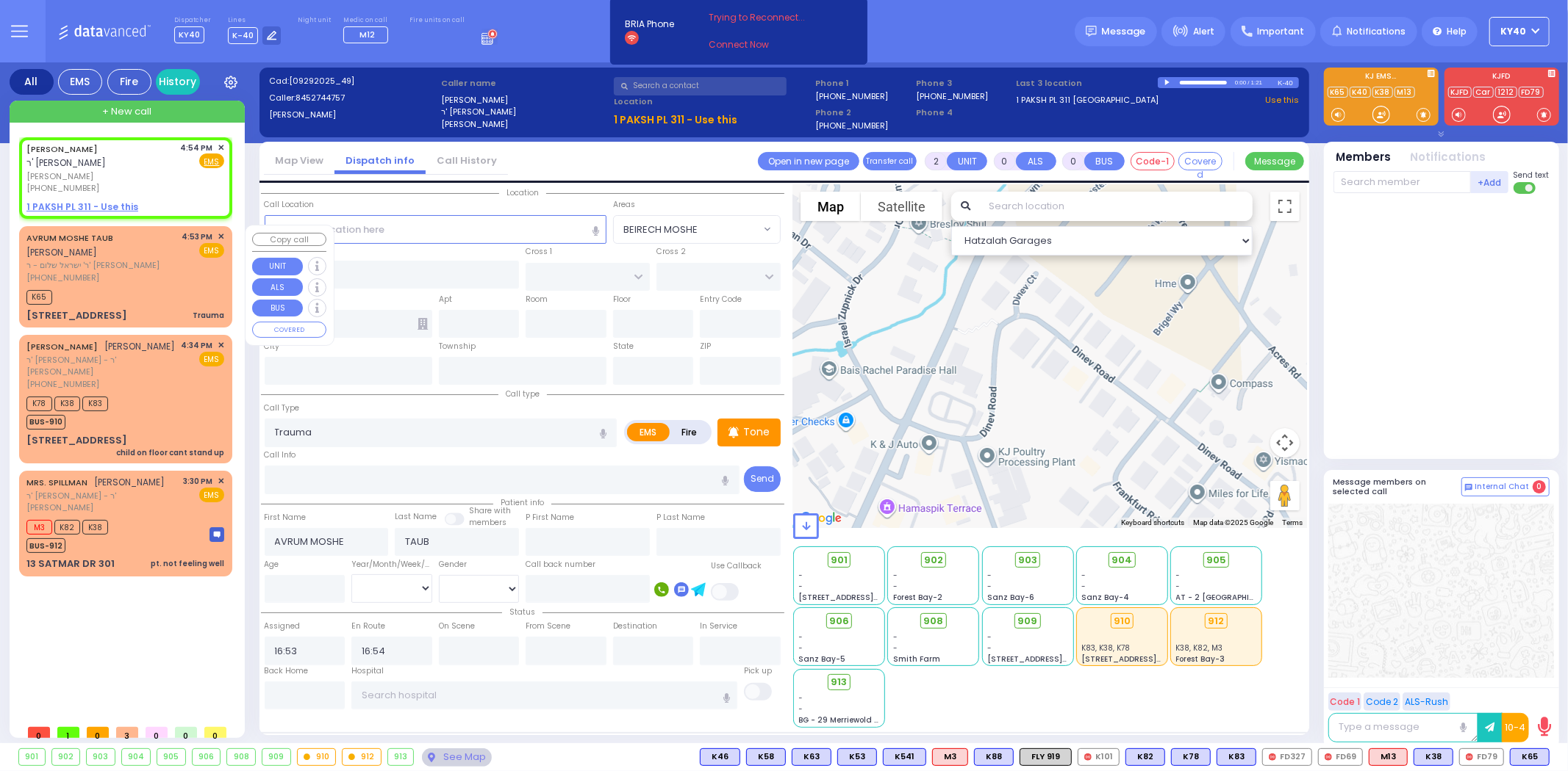
select select "Hatzalah Garages"
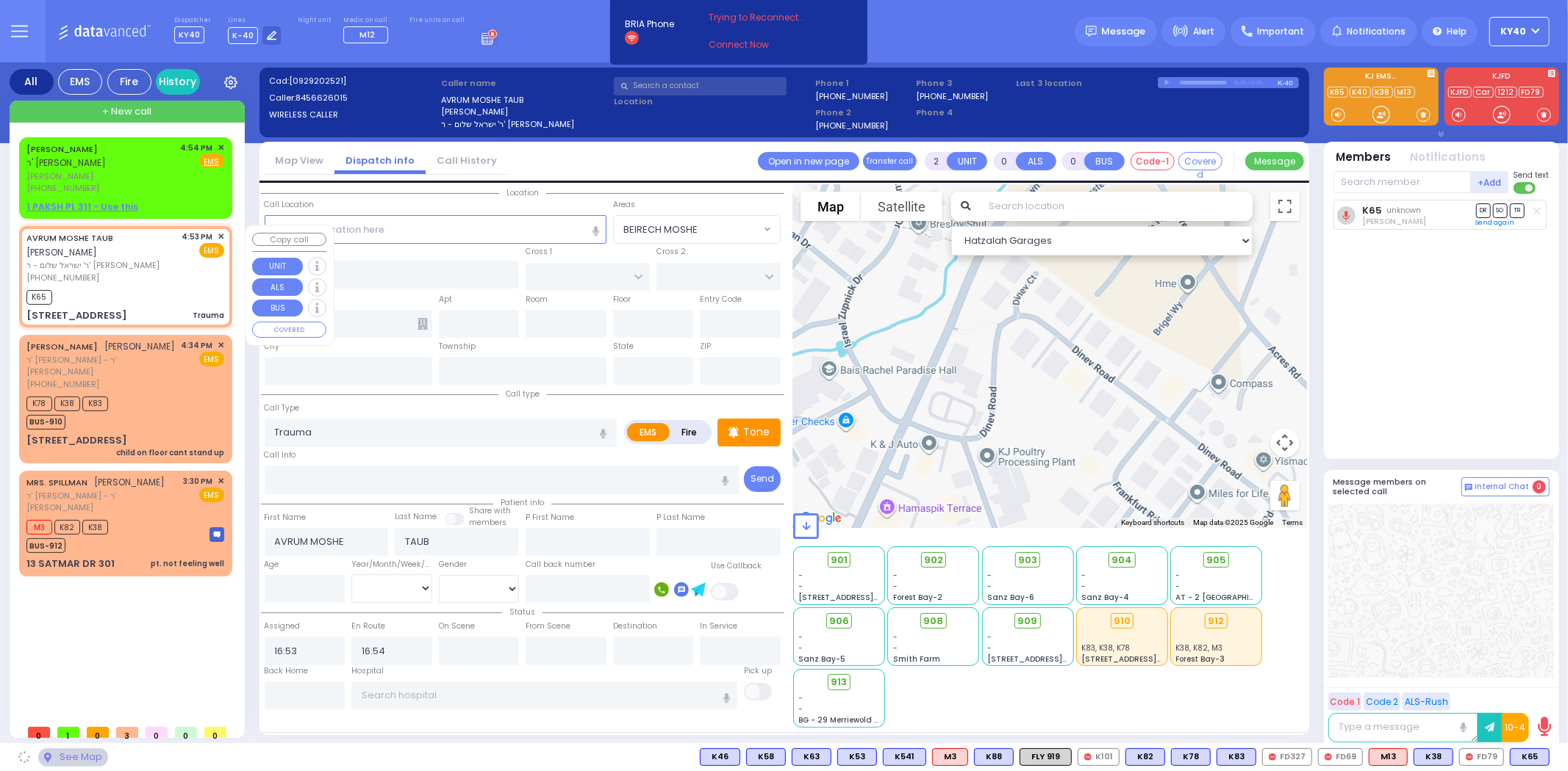
type input "DINEV COURT"
type input "[GEOGRAPHIC_DATA]"
type input "18 DINEV RD"
type input "201"
type input "Monroe"
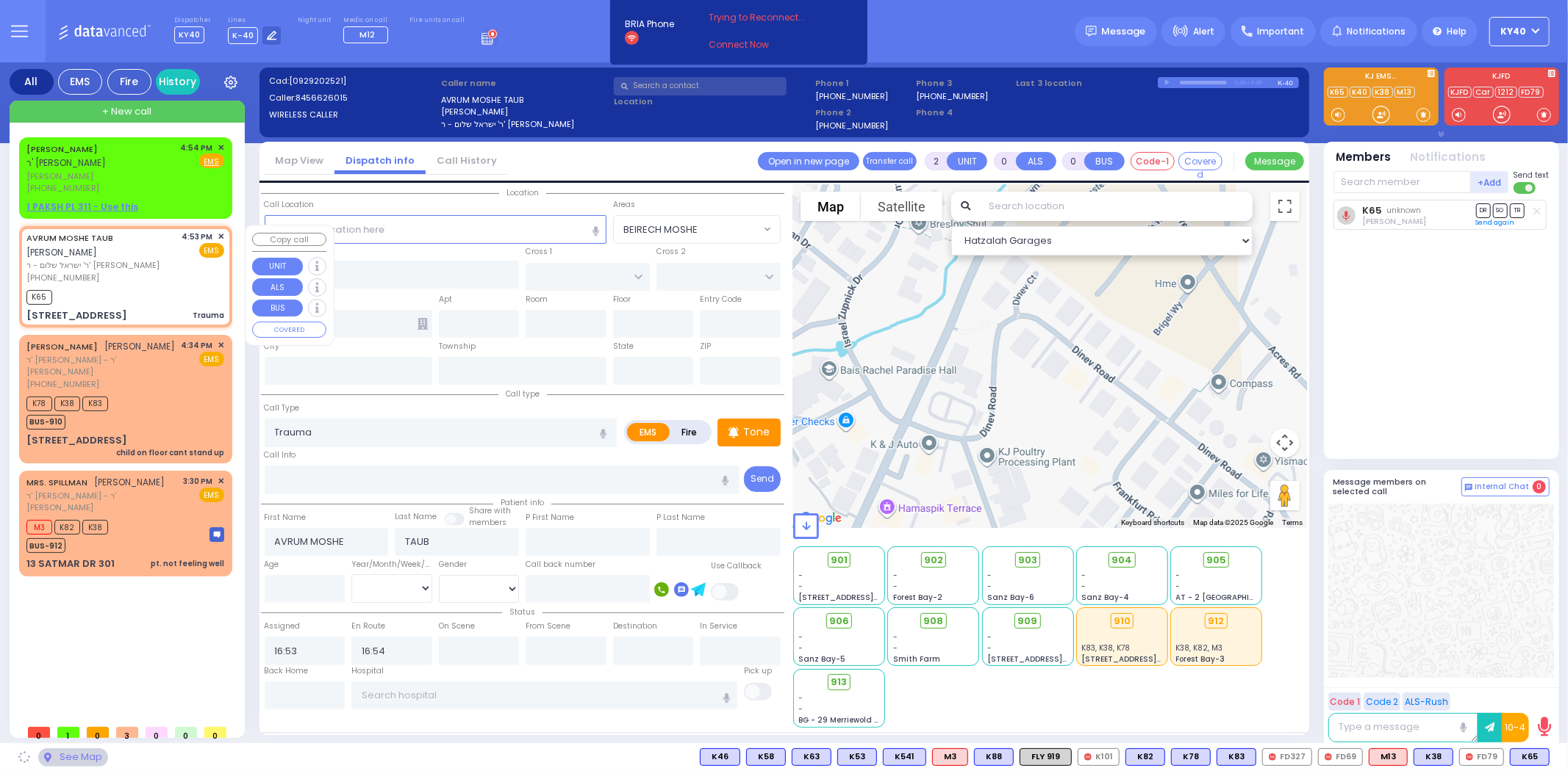
type input "[US_STATE]"
type input "10950"
select select "BEIRECH MOSHE"
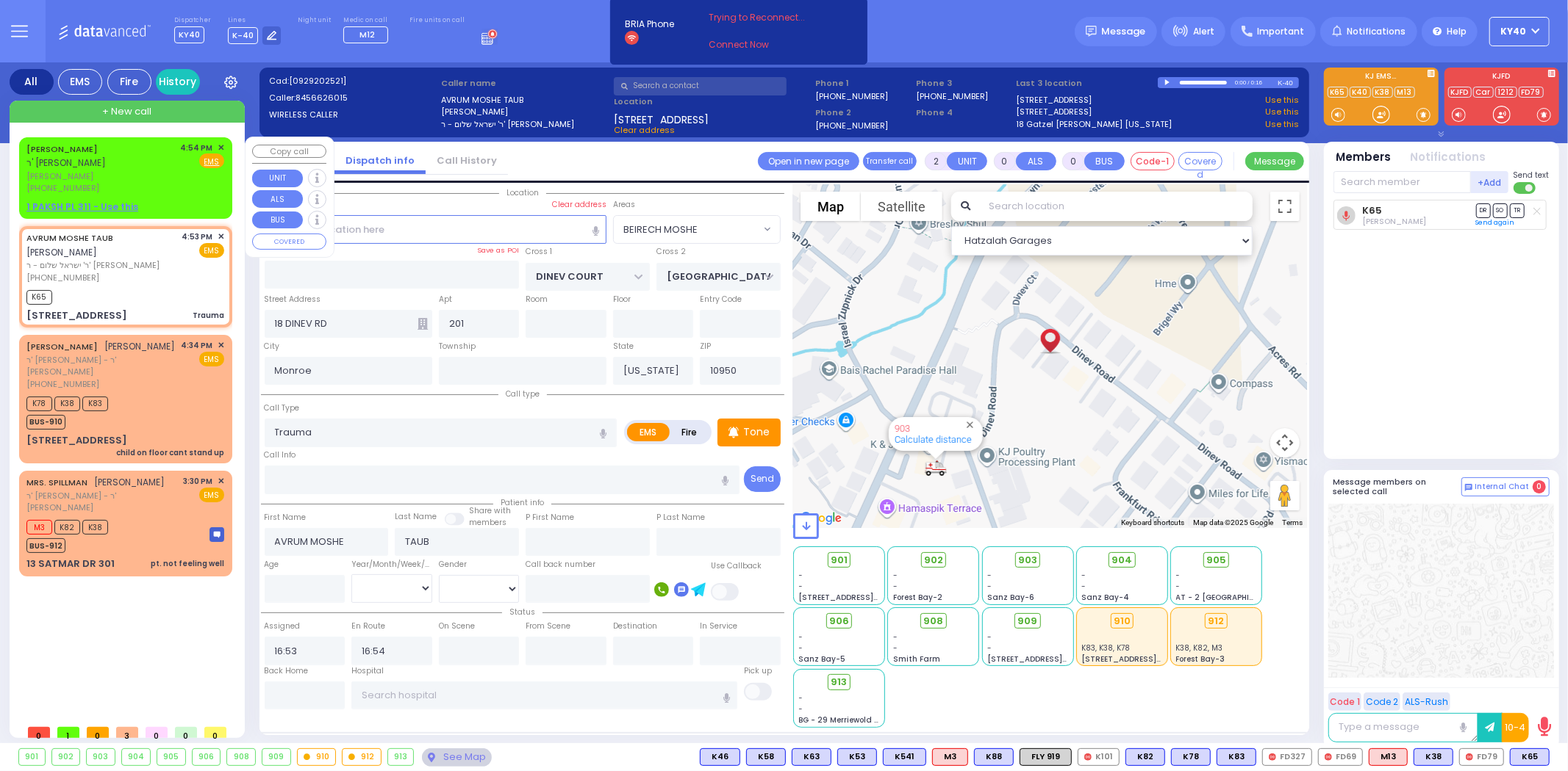
click at [222, 145] on span "✕" at bounding box center [221, 148] width 6 height 13
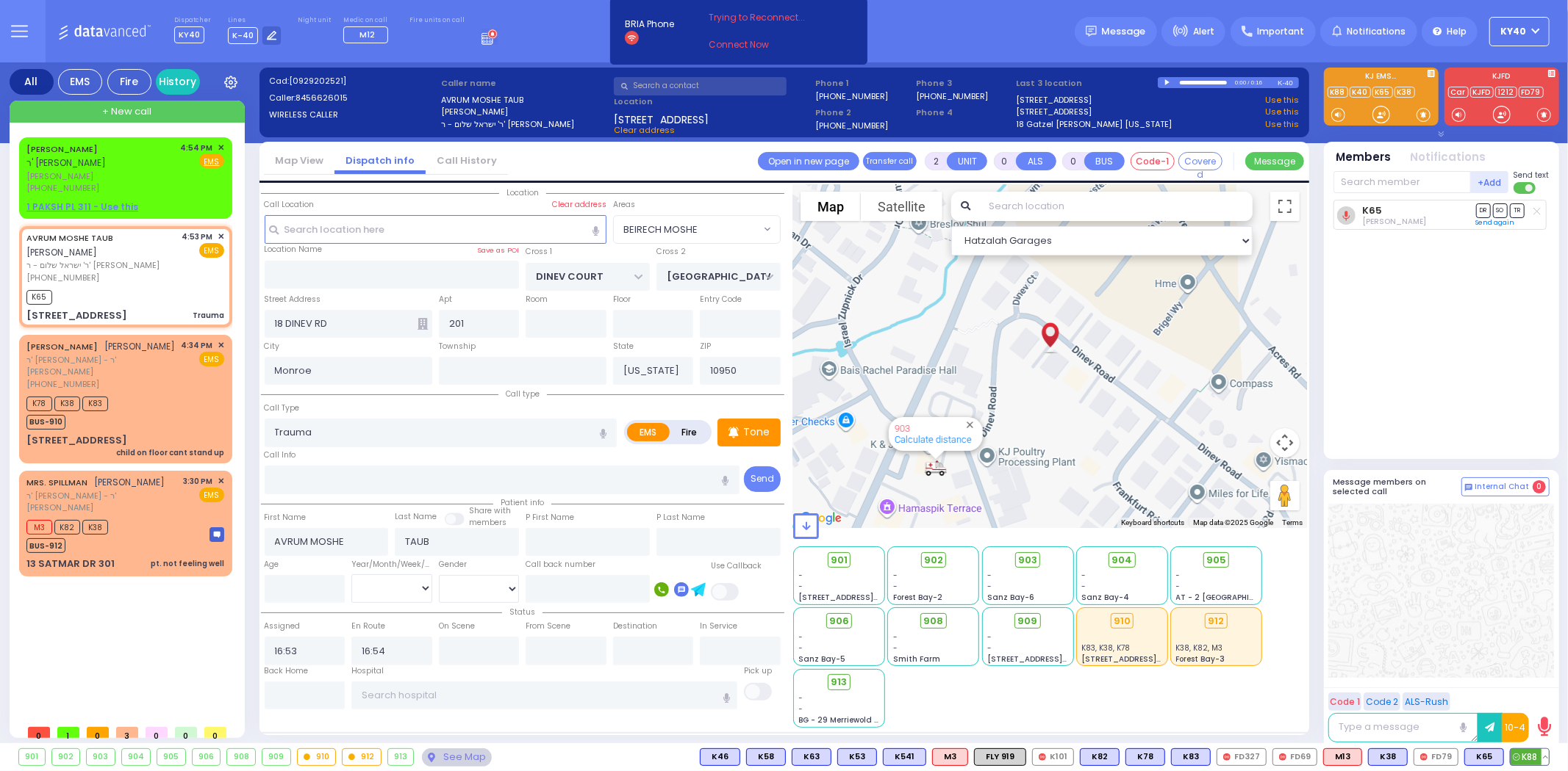
click at [1519, 757] on circle at bounding box center [1515, 757] width 6 height 6
select select
radio input "true"
select select
select select "Hatzalah Garages"
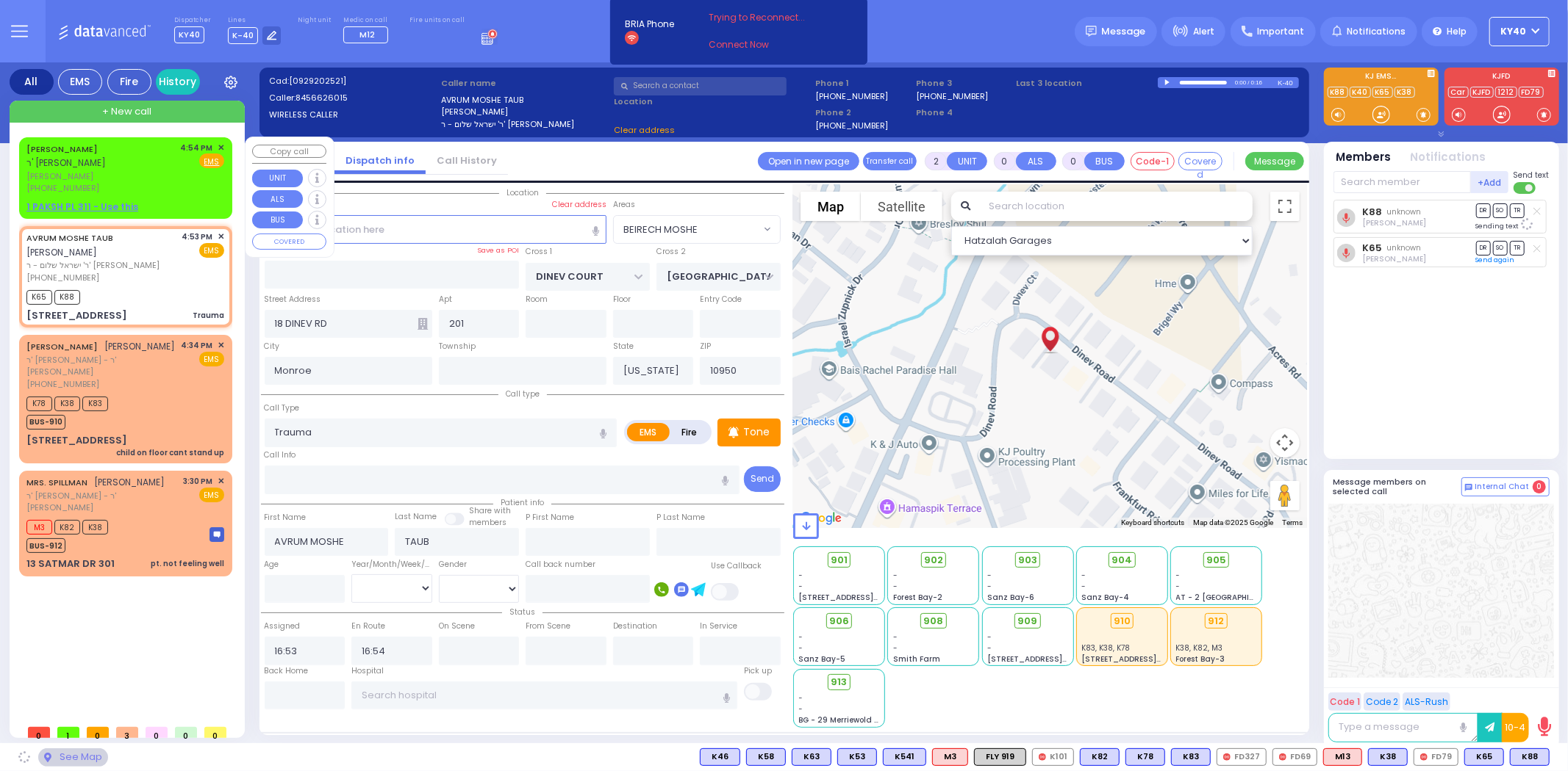
click at [99, 153] on div "[PERSON_NAME] ר' [PERSON_NAME]" at bounding box center [101, 156] width 149 height 29
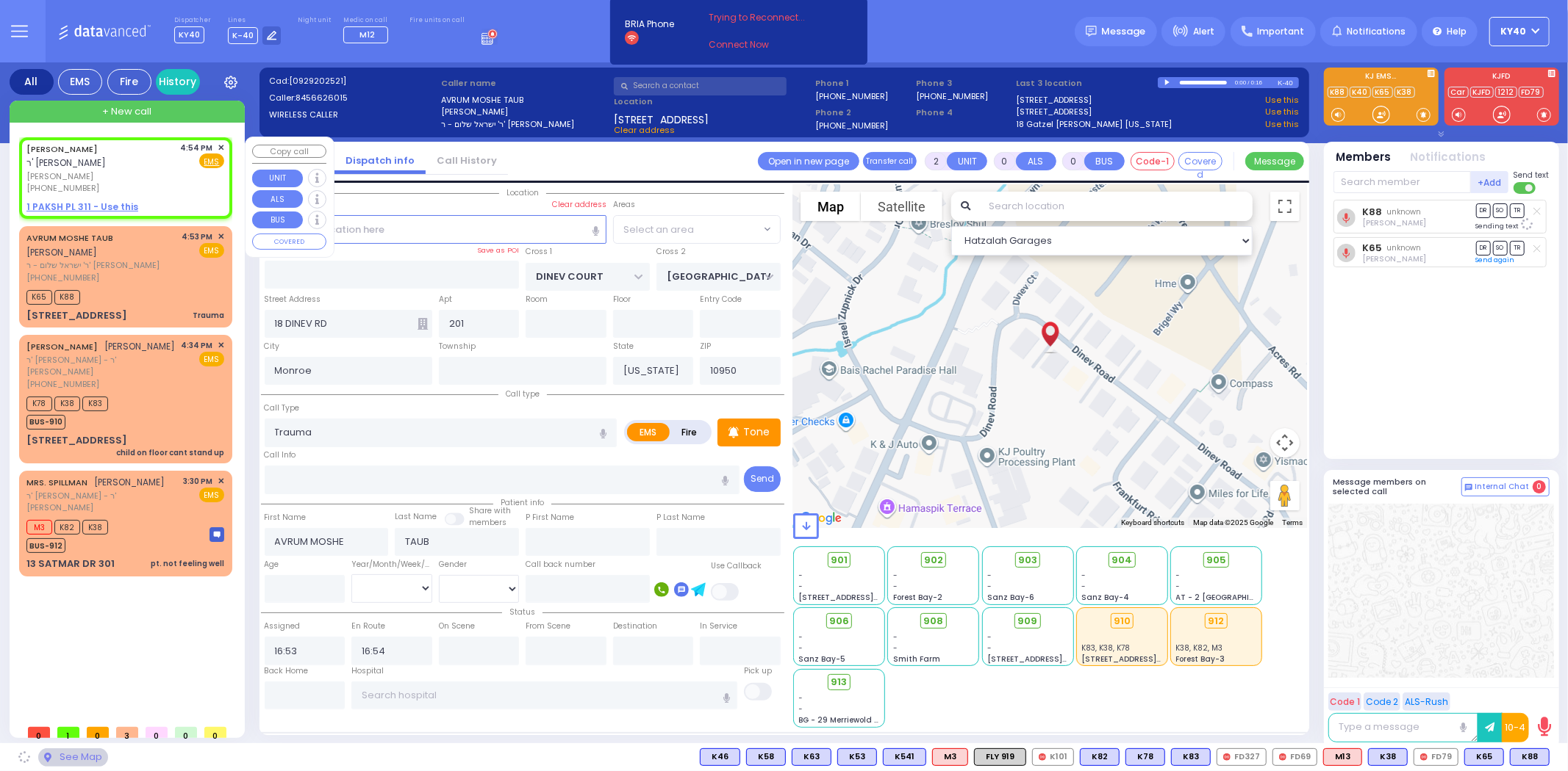
type input "1"
radio input "true"
type input "[PERSON_NAME]"
type input "EIDLISZ"
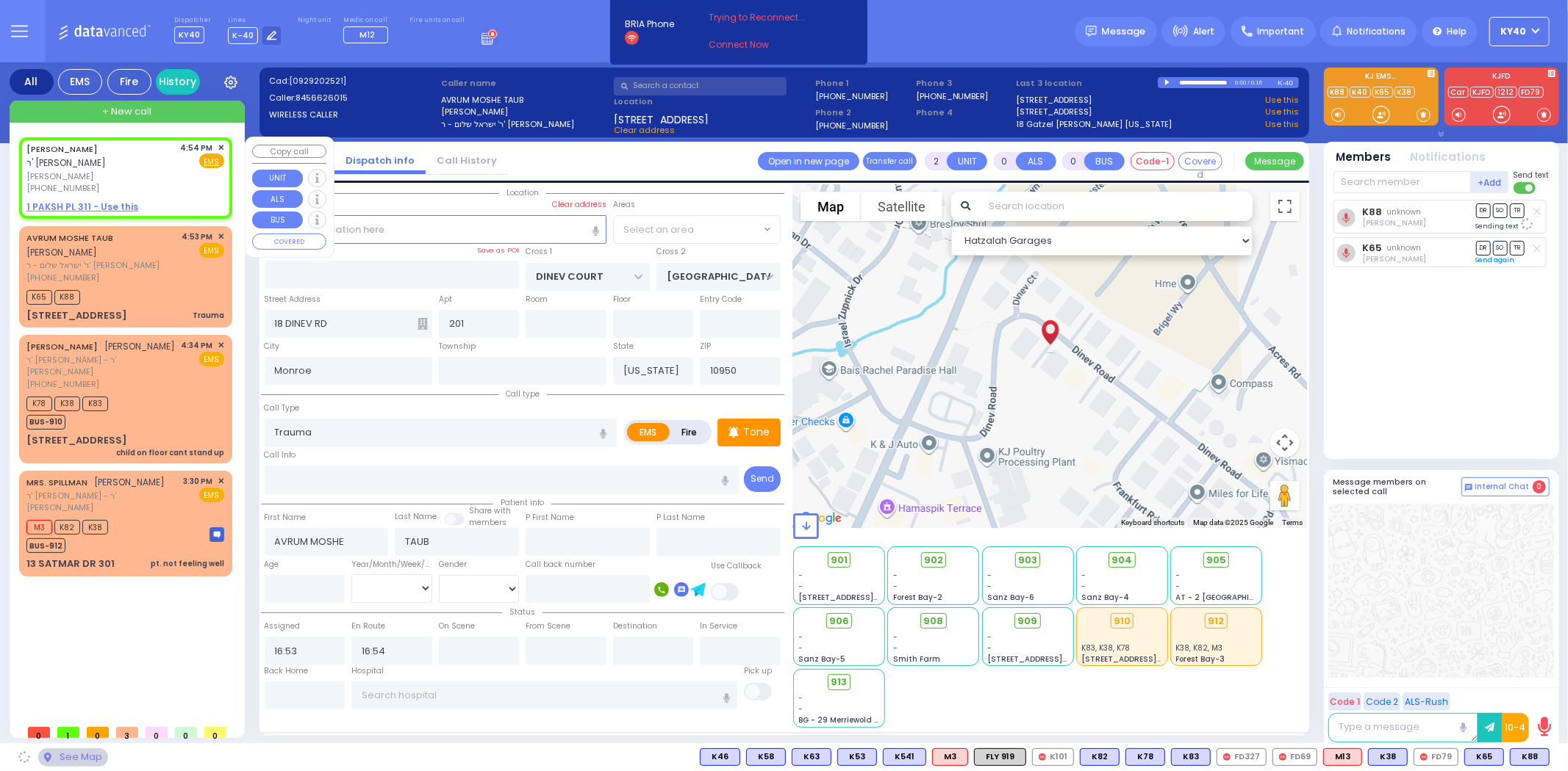
select select
type input "16:54"
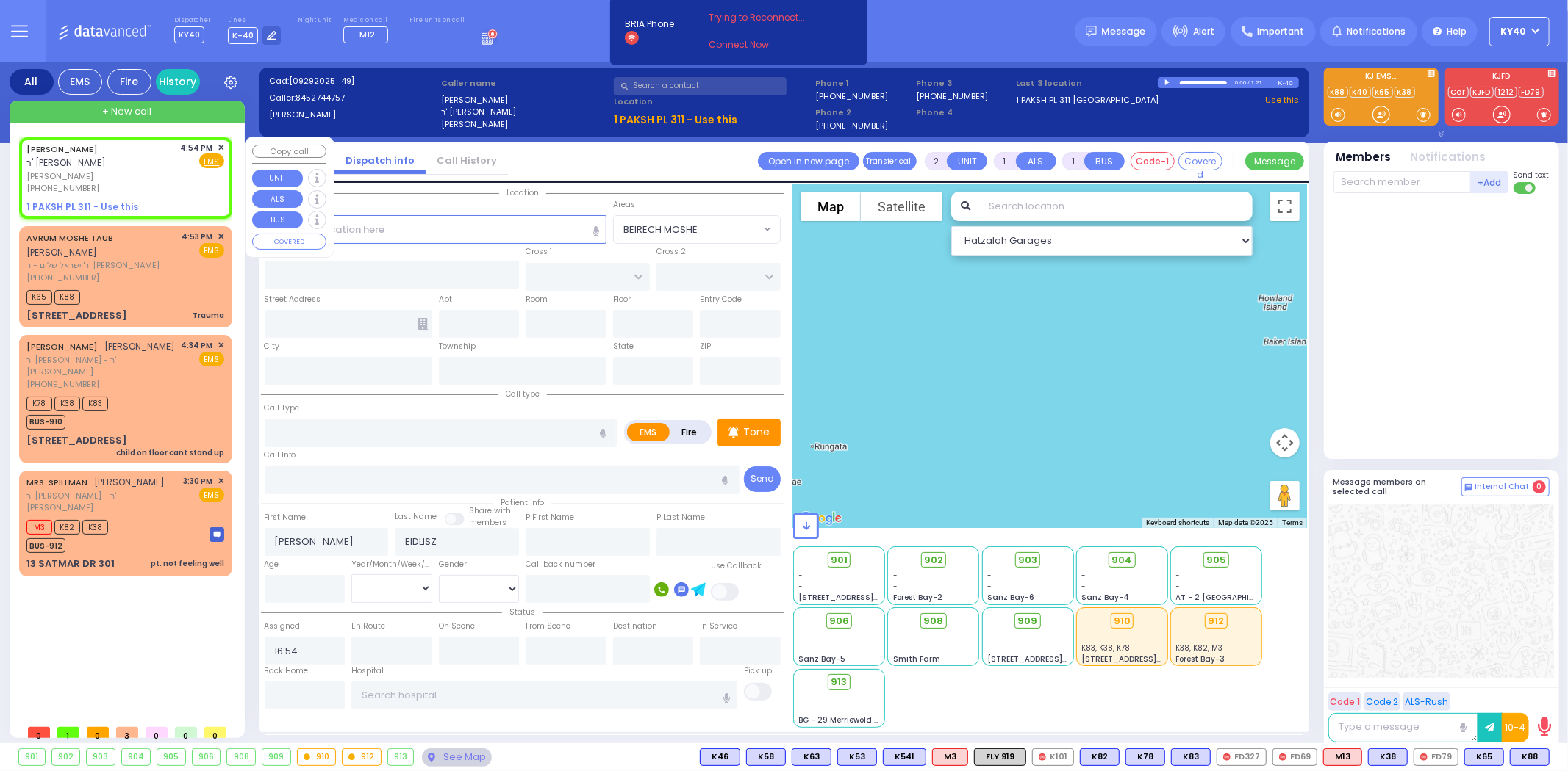
click at [219, 143] on span "✕" at bounding box center [221, 148] width 6 height 13
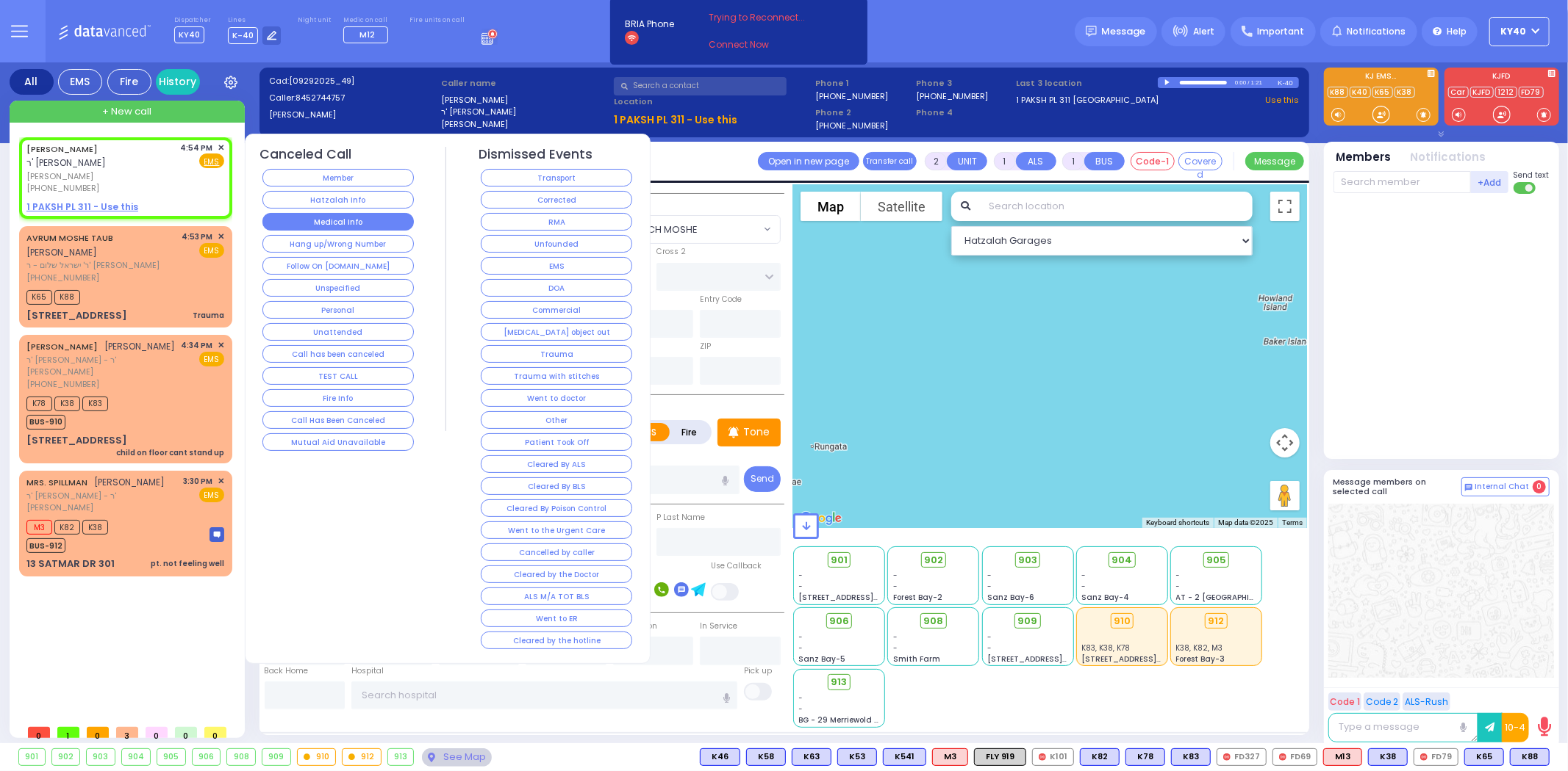
click at [368, 219] on button "Medical Info" at bounding box center [338, 222] width 151 height 18
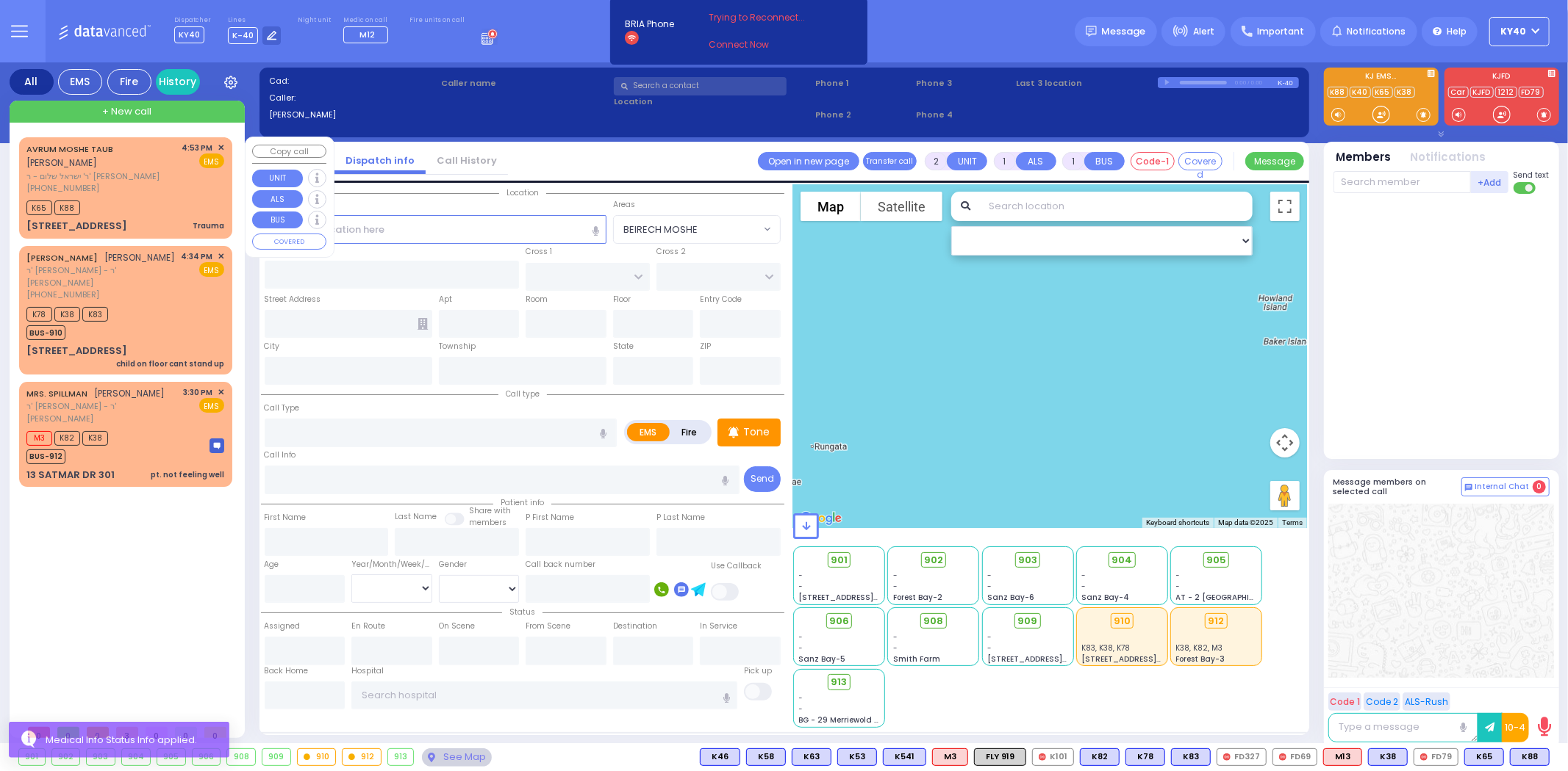
click at [159, 197] on div "K65 K88" at bounding box center [125, 205] width 198 height 18
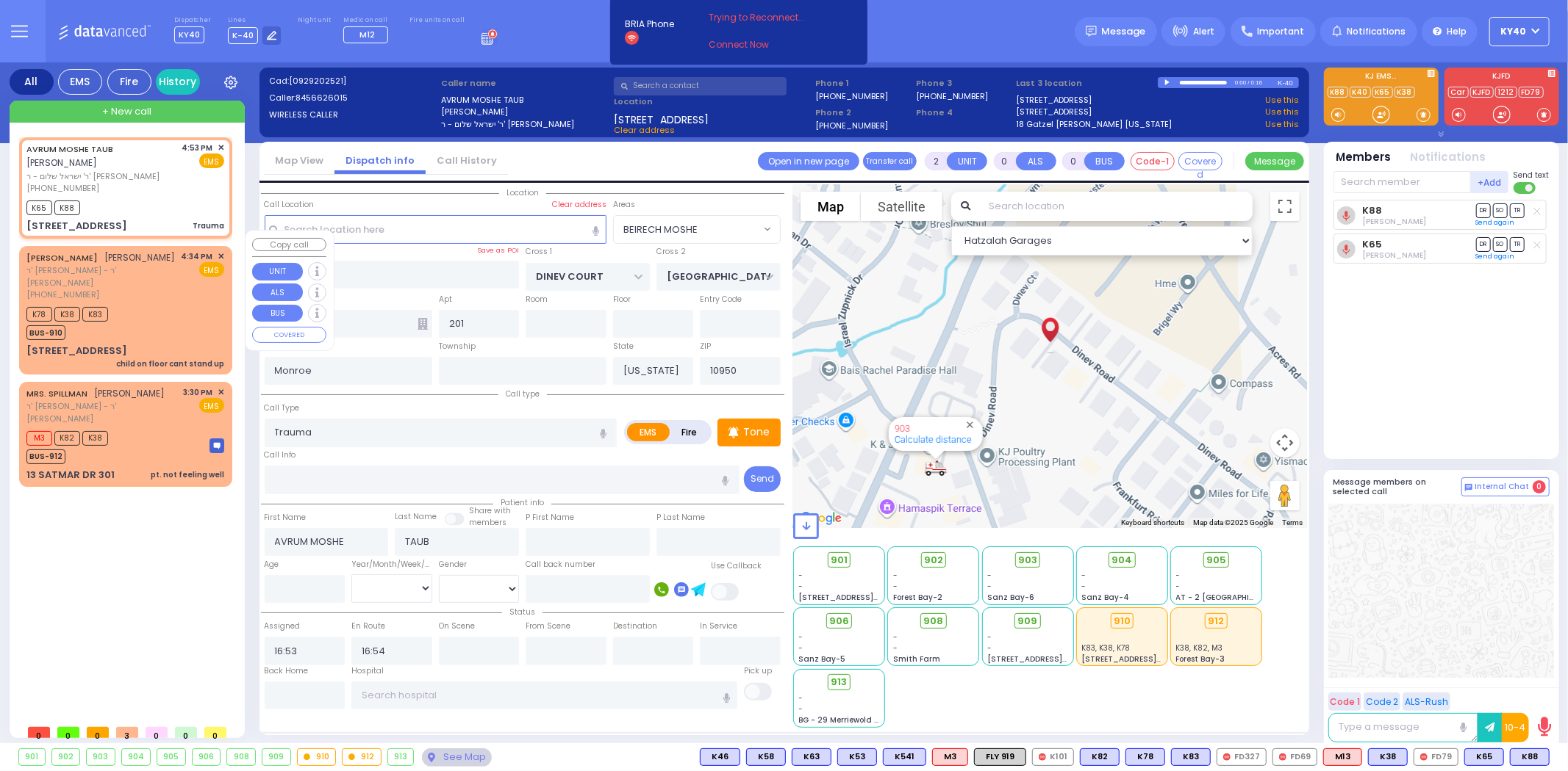
click at [166, 303] on div "K78 K38 K83 BUS-910" at bounding box center [125, 321] width 198 height 37
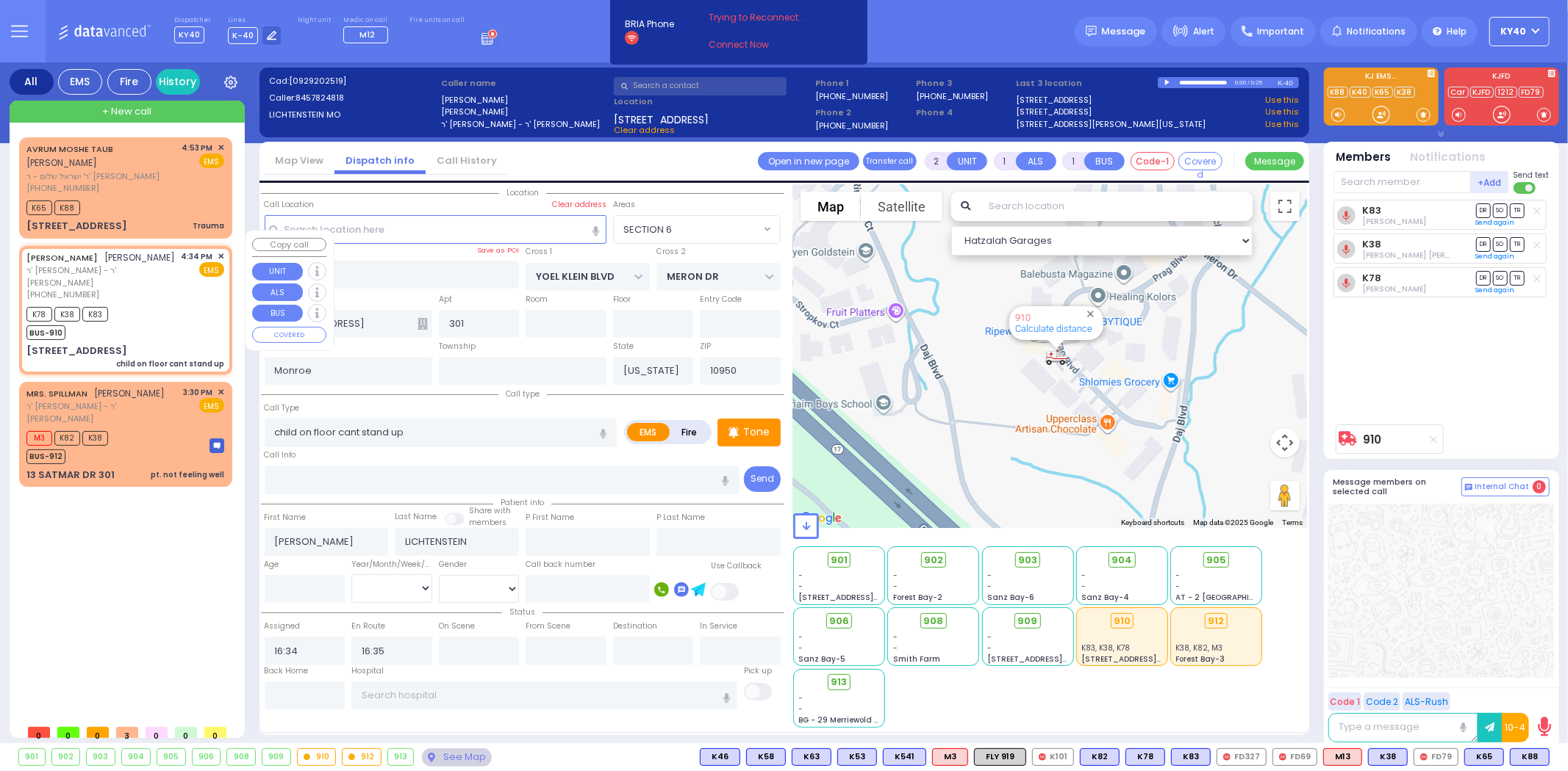
click at [175, 288] on div "[PHONE_NUMBER]" at bounding box center [101, 295] width 150 height 13
drag, startPoint x: 151, startPoint y: 291, endPoint x: 163, endPoint y: 280, distance: 16.3
click at [163, 280] on div "[PERSON_NAME] [PERSON_NAME] ר' [PERSON_NAME] - ר' [PERSON_NAME] [PHONE_NUMBER] …" at bounding box center [125, 310] width 207 height 124
click at [173, 288] on div "[PHONE_NUMBER]" at bounding box center [101, 295] width 150 height 13
click at [1497, 244] on span "SO" at bounding box center [1500, 244] width 15 height 14
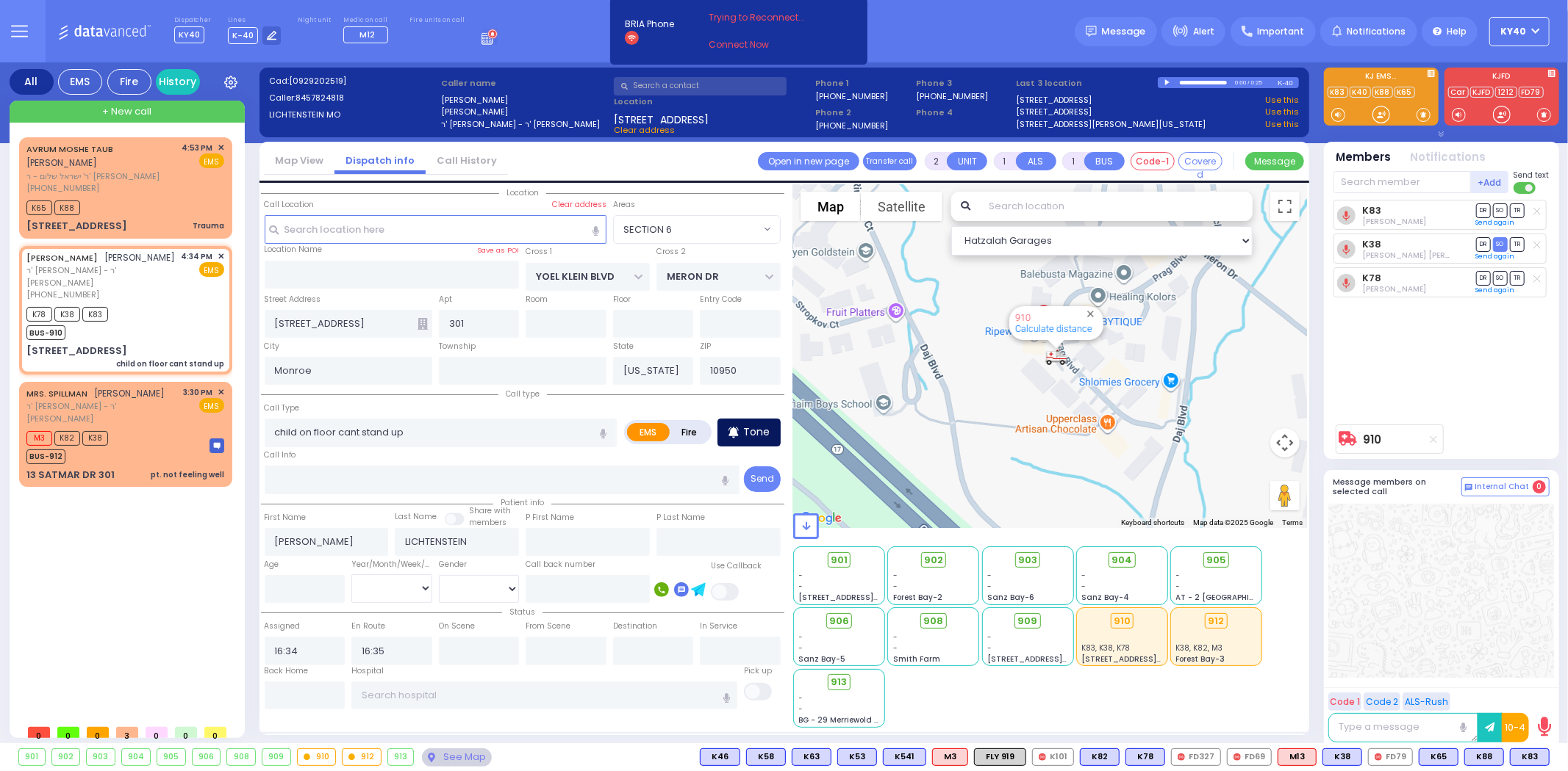
click at [755, 425] on p "Tone" at bounding box center [757, 433] width 27 height 16
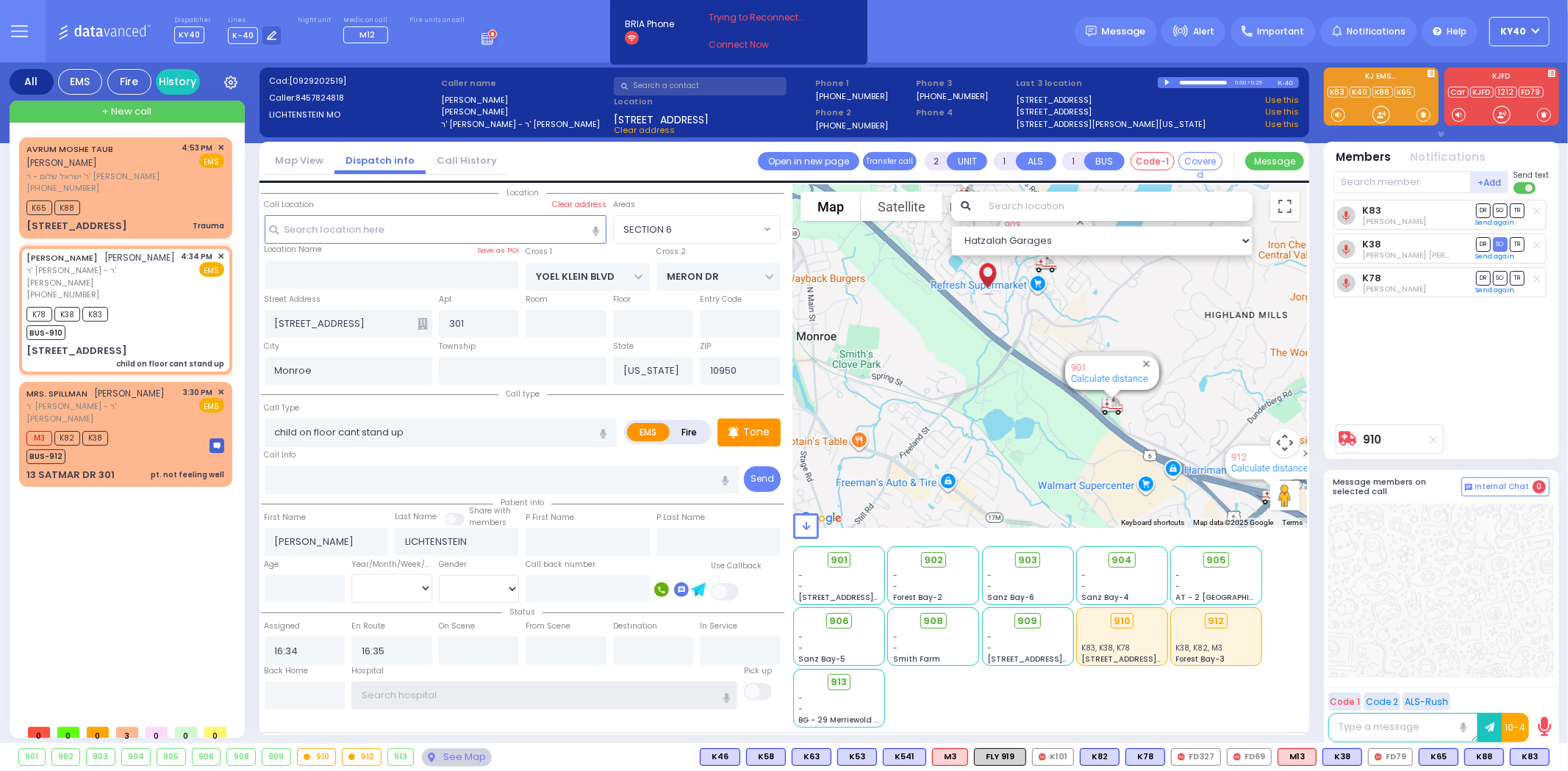
click at [441, 690] on input "text" at bounding box center [544, 696] width 386 height 28
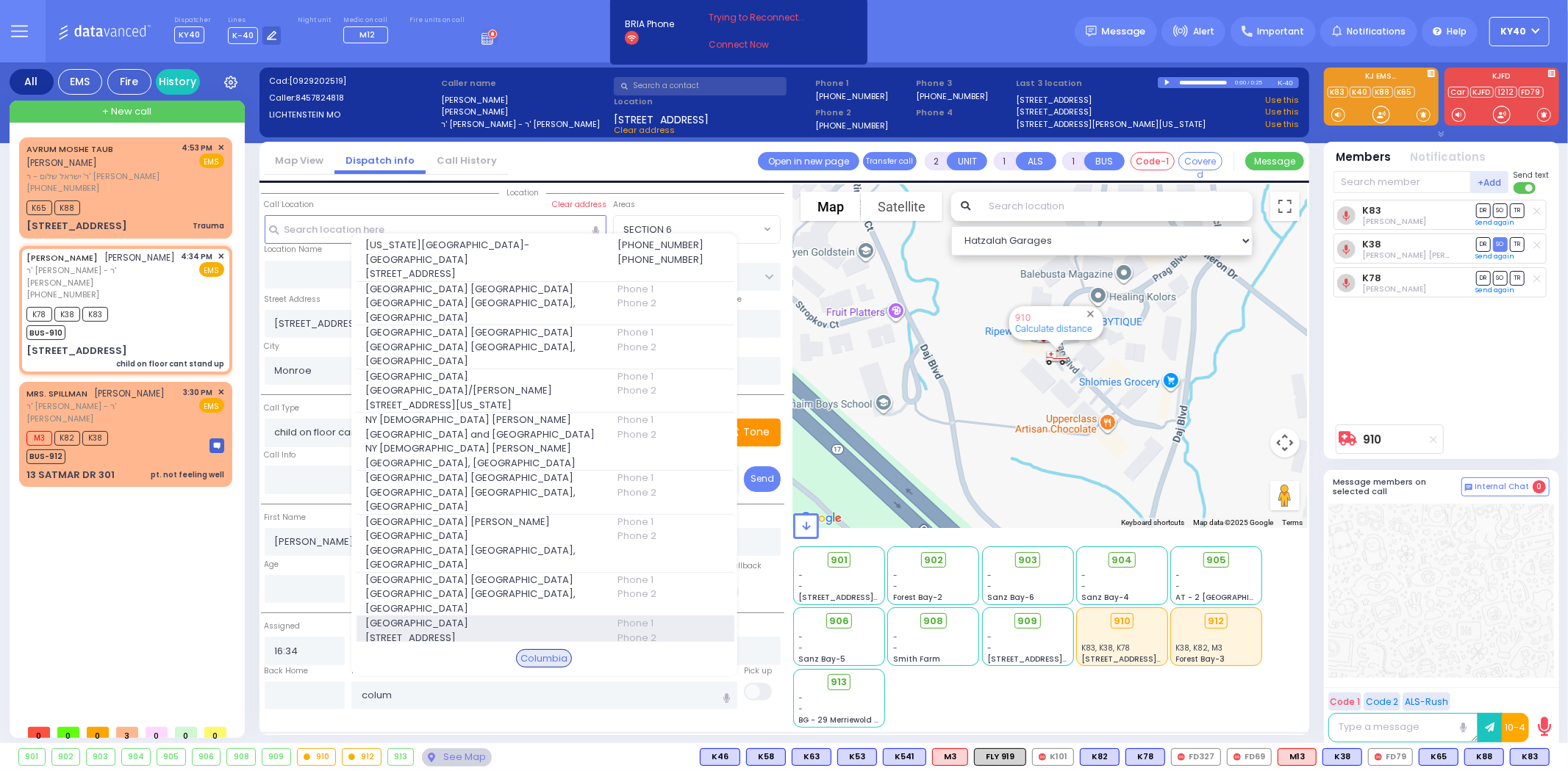
click at [436, 631] on span "[STREET_ADDRESS]" at bounding box center [482, 638] width 234 height 15
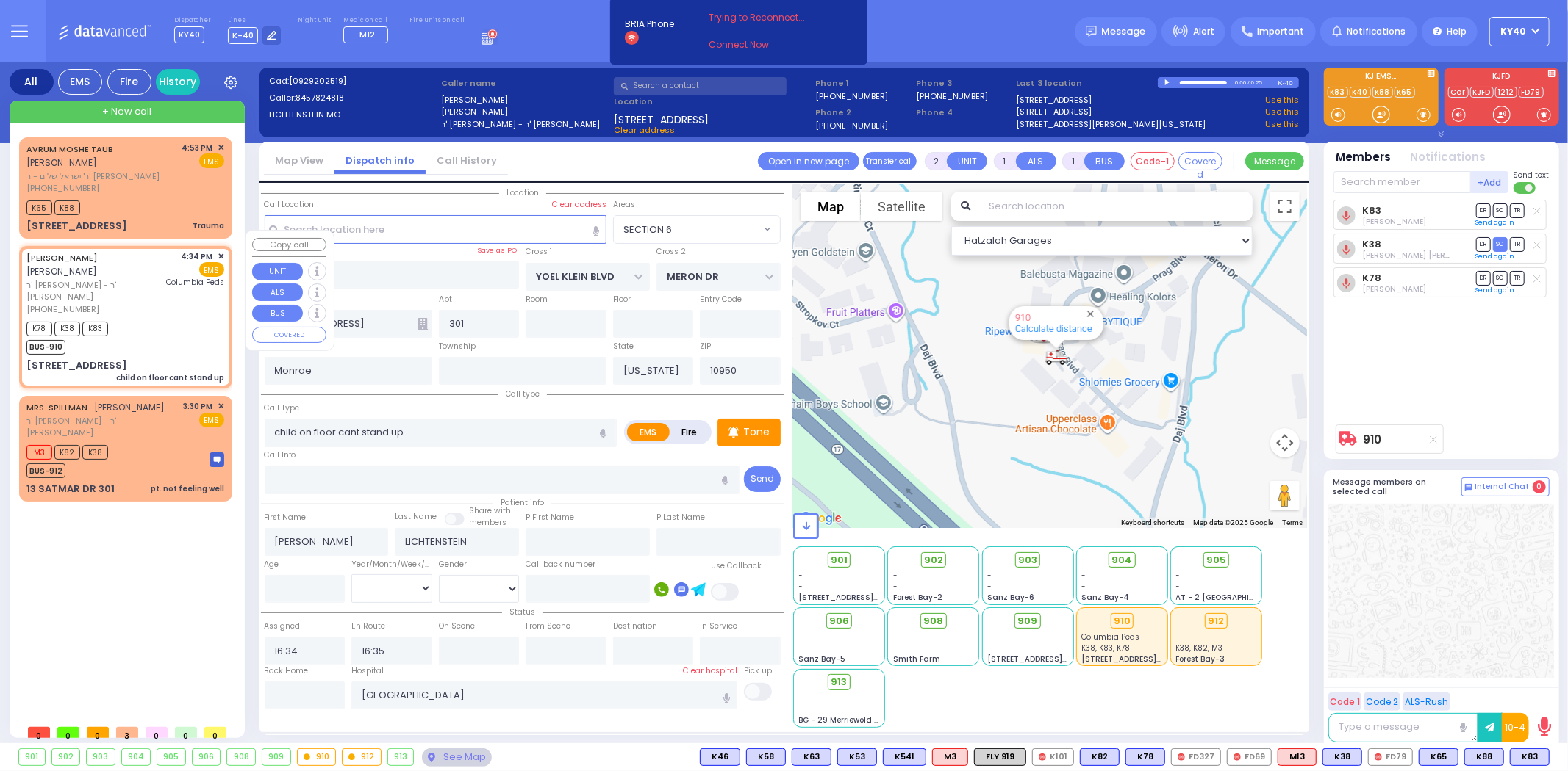
click at [148, 318] on div "K78 K38 K83 BUS-910" at bounding box center [125, 336] width 198 height 37
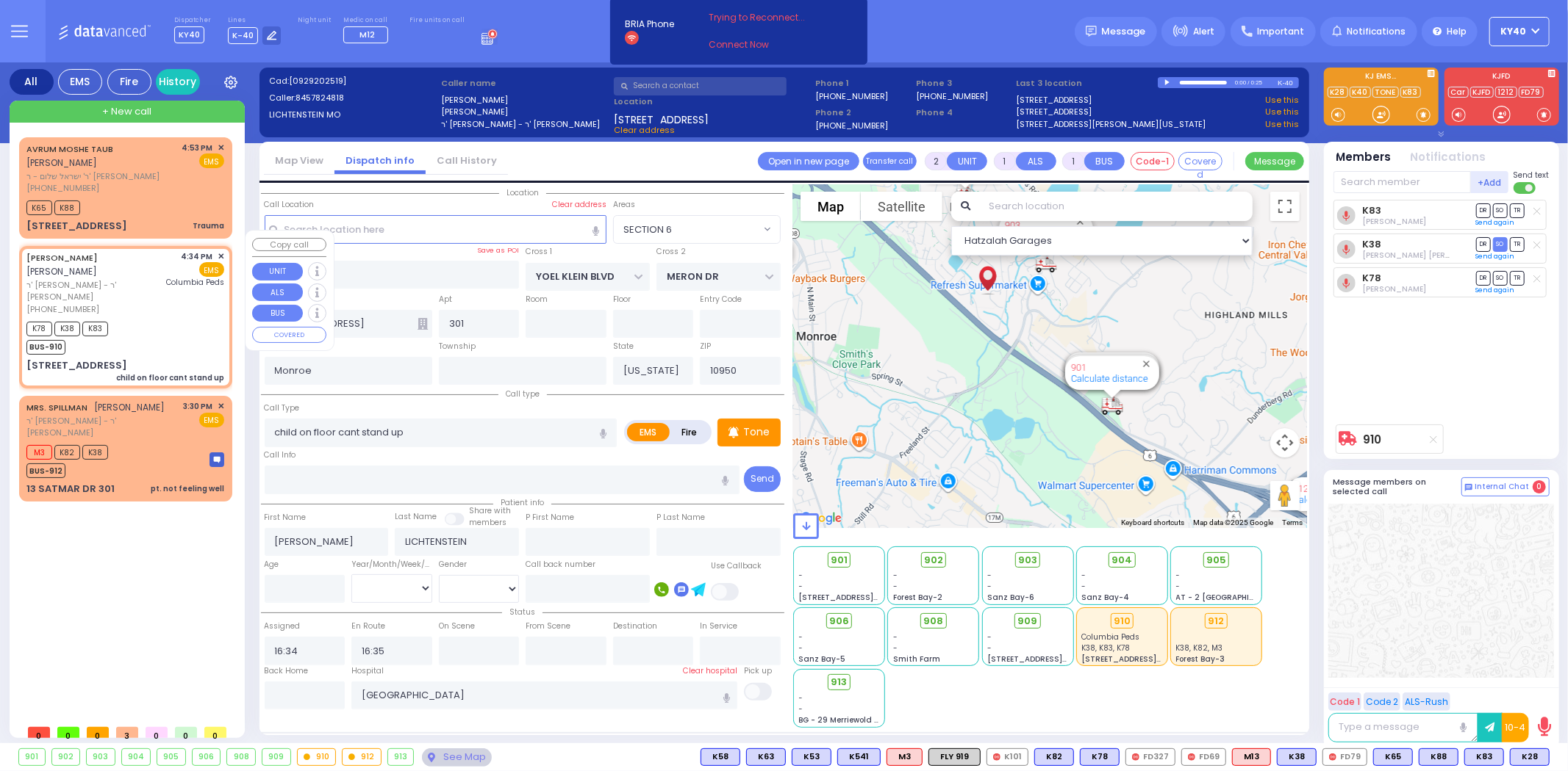
click at [147, 318] on div "K78 K38 K83 BUS-910" at bounding box center [125, 336] width 198 height 37
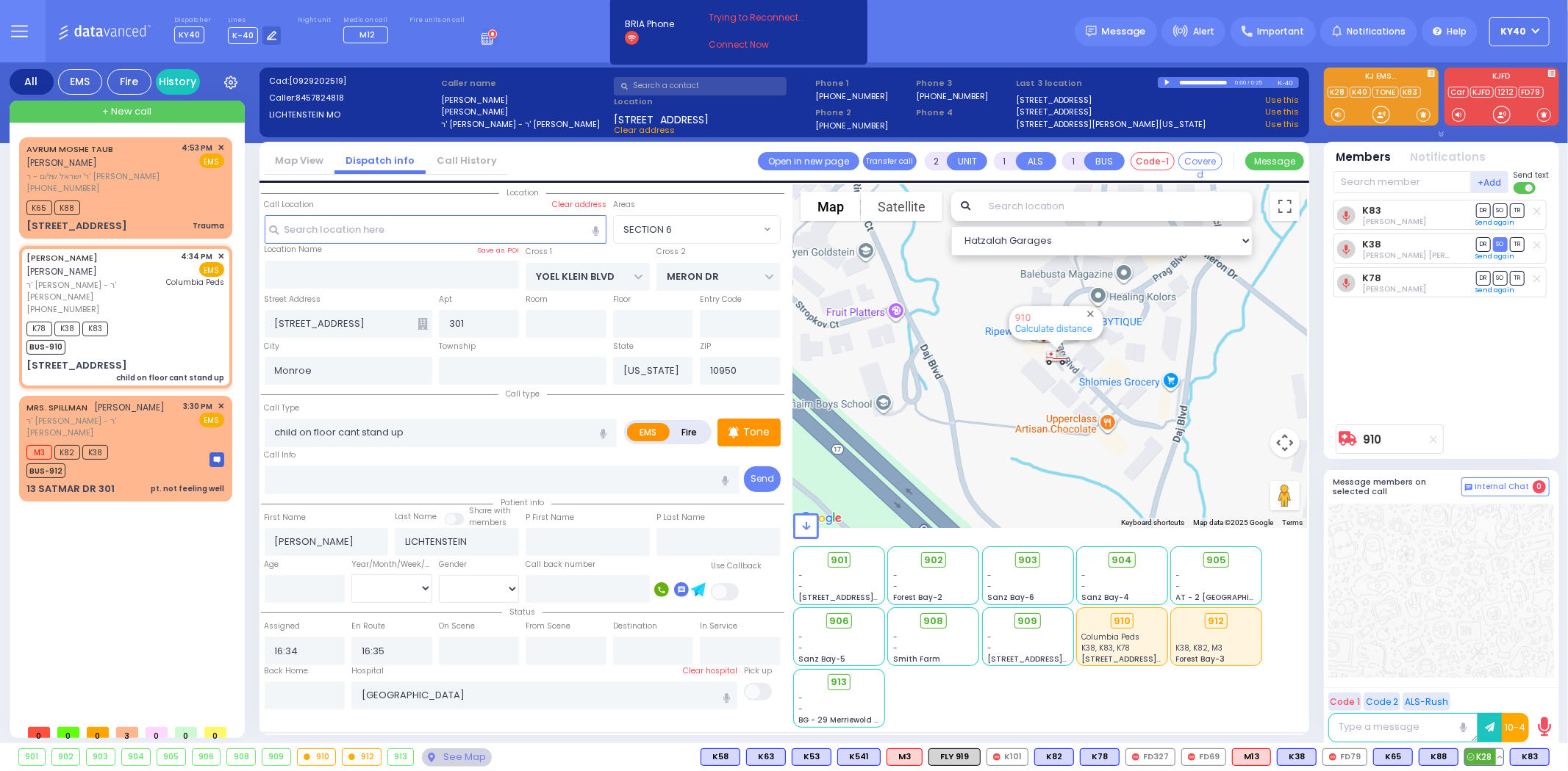
click at [1482, 751] on span "K28" at bounding box center [1484, 757] width 38 height 16
click at [178, 318] on div "K78 K38 K83 K28 BUS-910" at bounding box center [125, 336] width 198 height 37
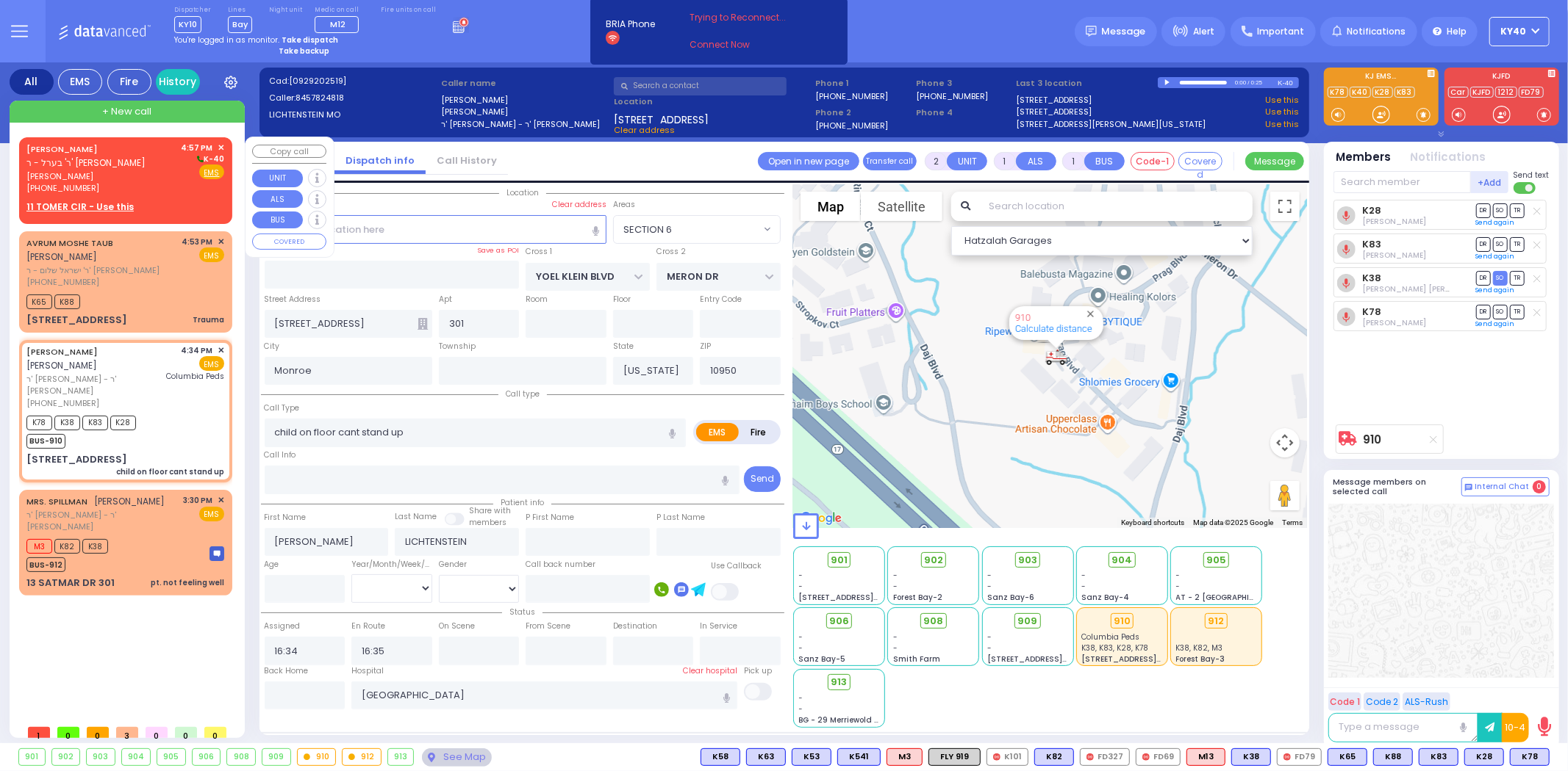
click at [165, 171] on span "[PERSON_NAME]" at bounding box center [101, 177] width 150 height 13
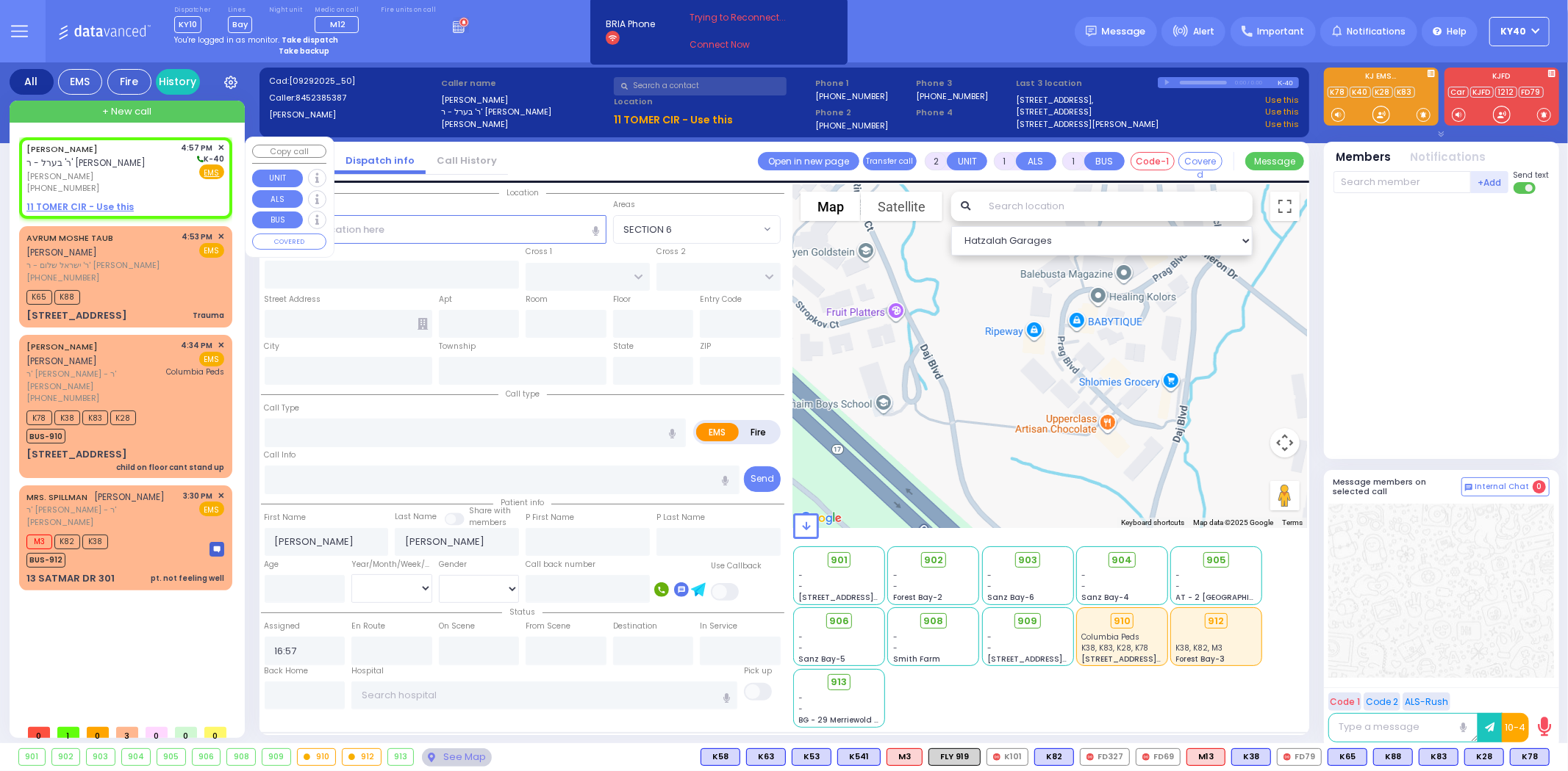
click at [162, 175] on span "[PERSON_NAME]" at bounding box center [101, 177] width 150 height 13
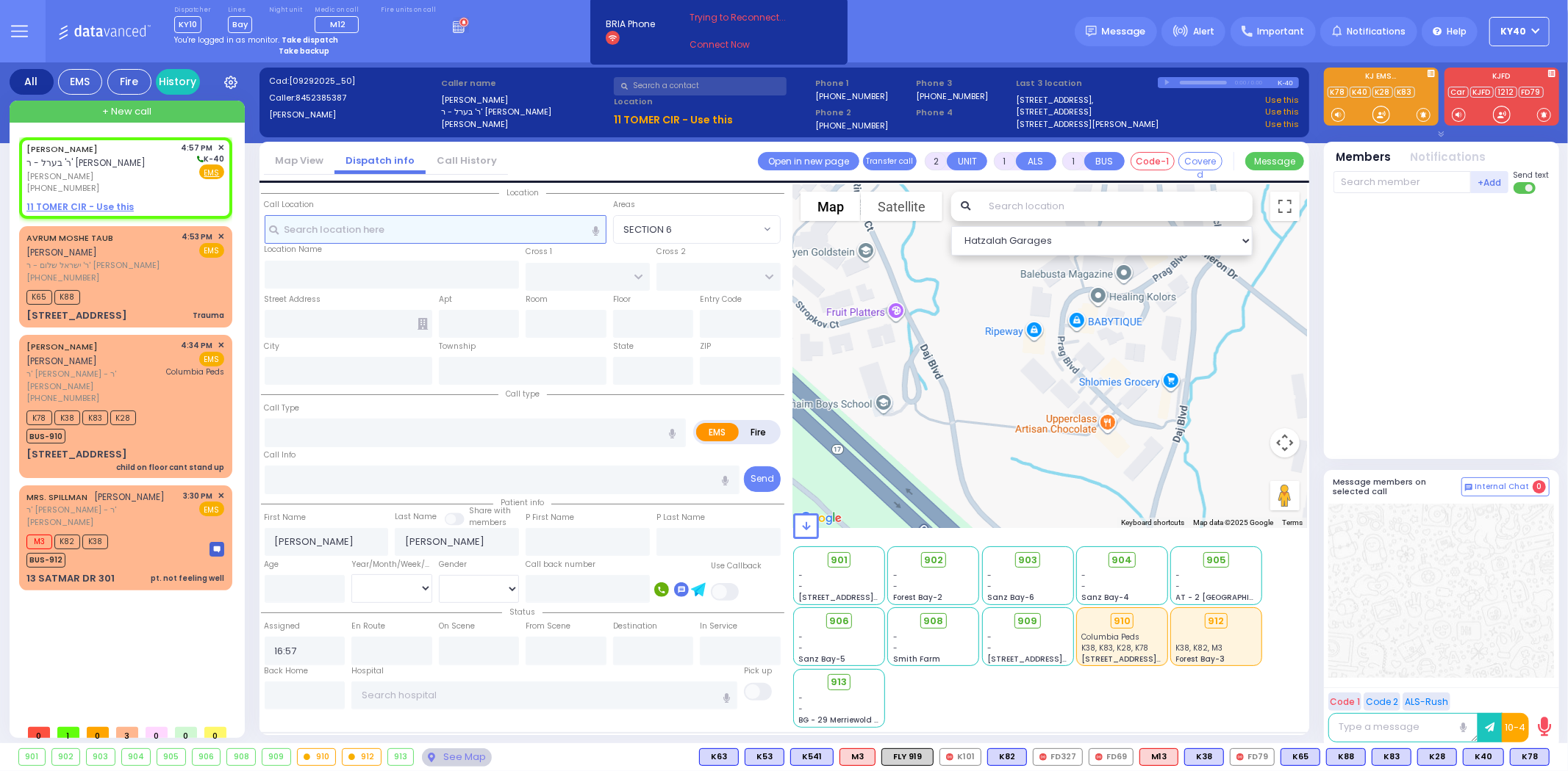
click at [434, 230] on input "text" at bounding box center [436, 230] width 342 height 28
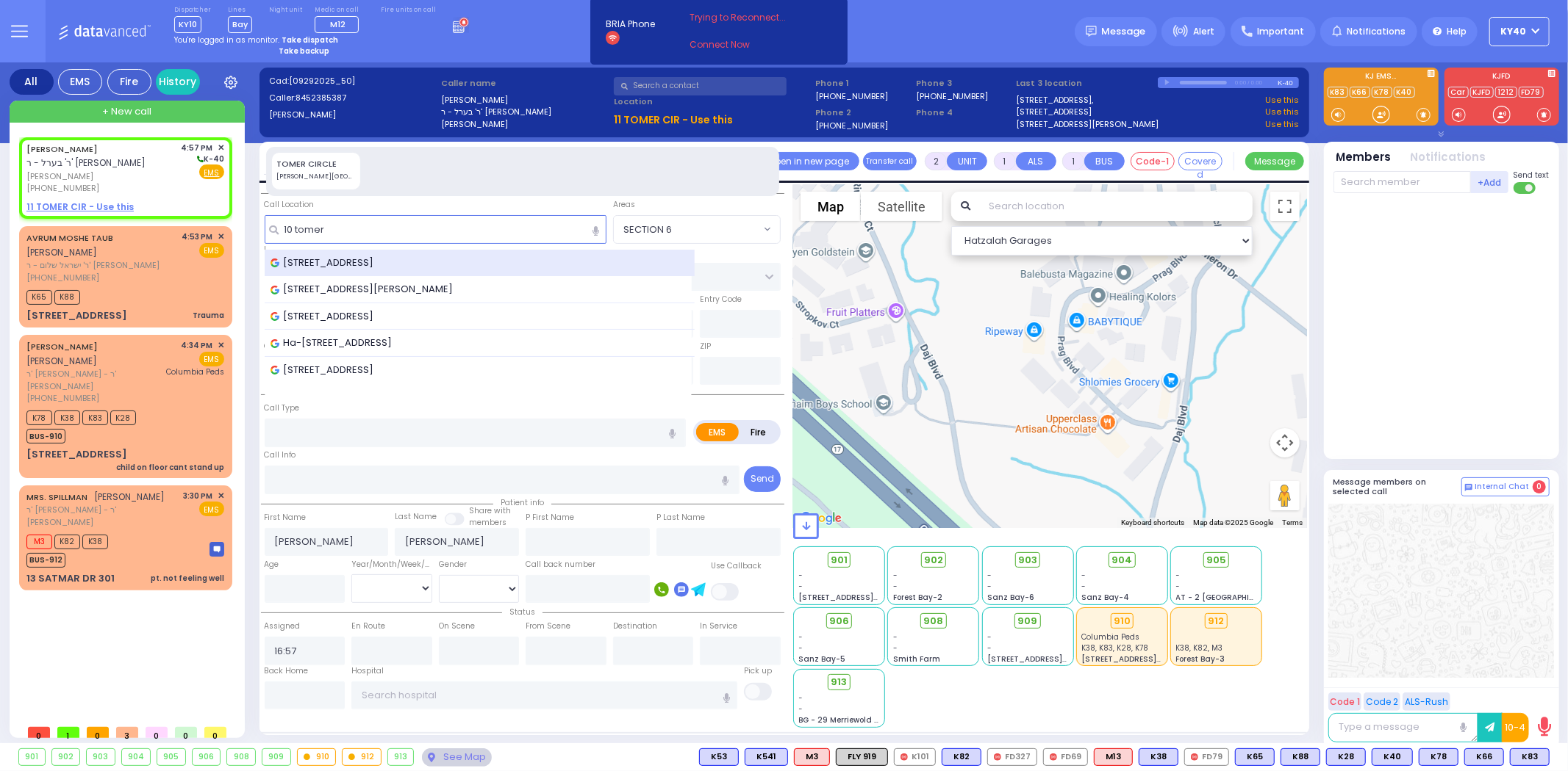
click at [422, 269] on div "[STREET_ADDRESS]" at bounding box center [480, 263] width 430 height 27
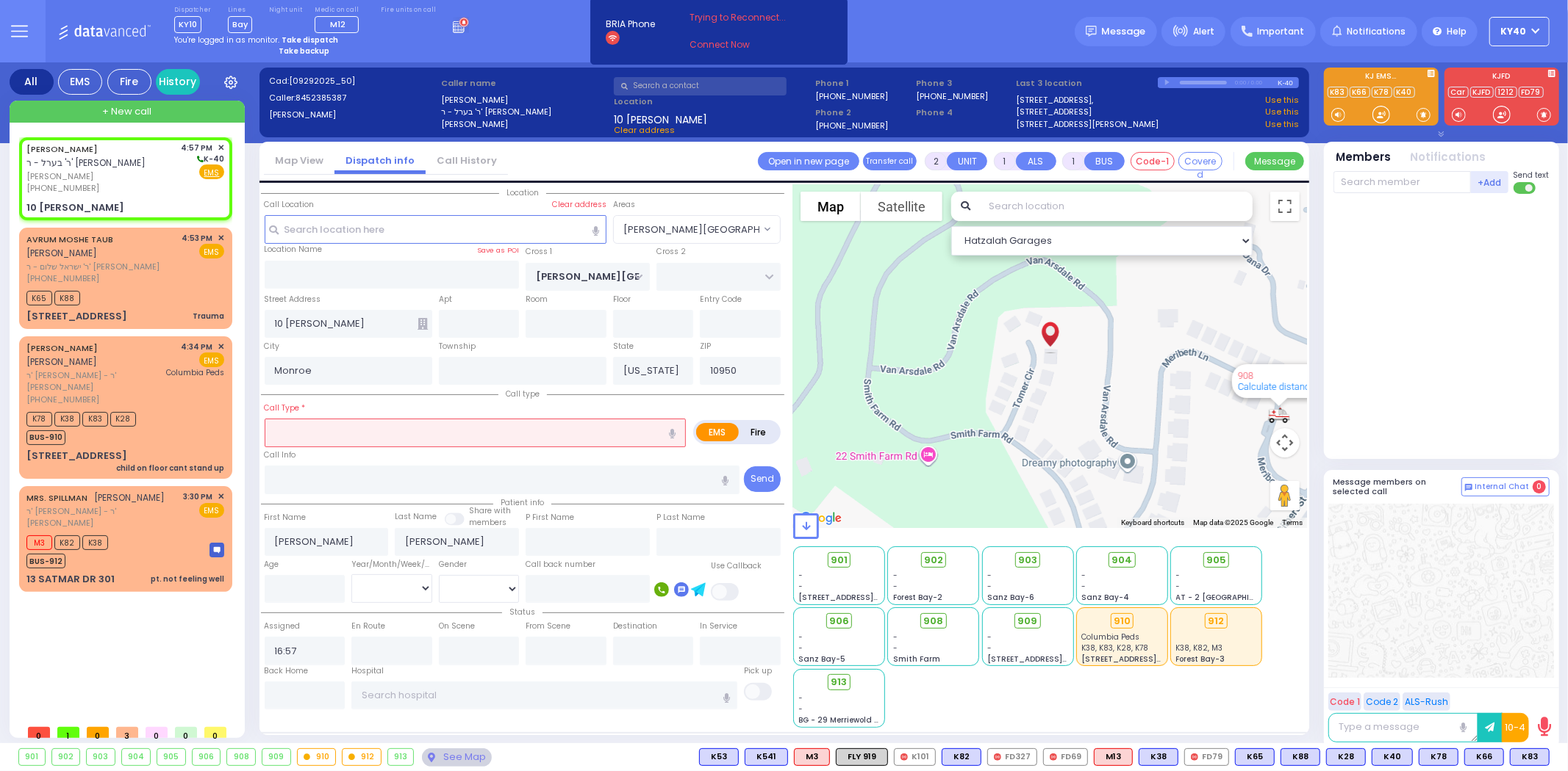
click at [388, 429] on input "text" at bounding box center [476, 433] width 422 height 28
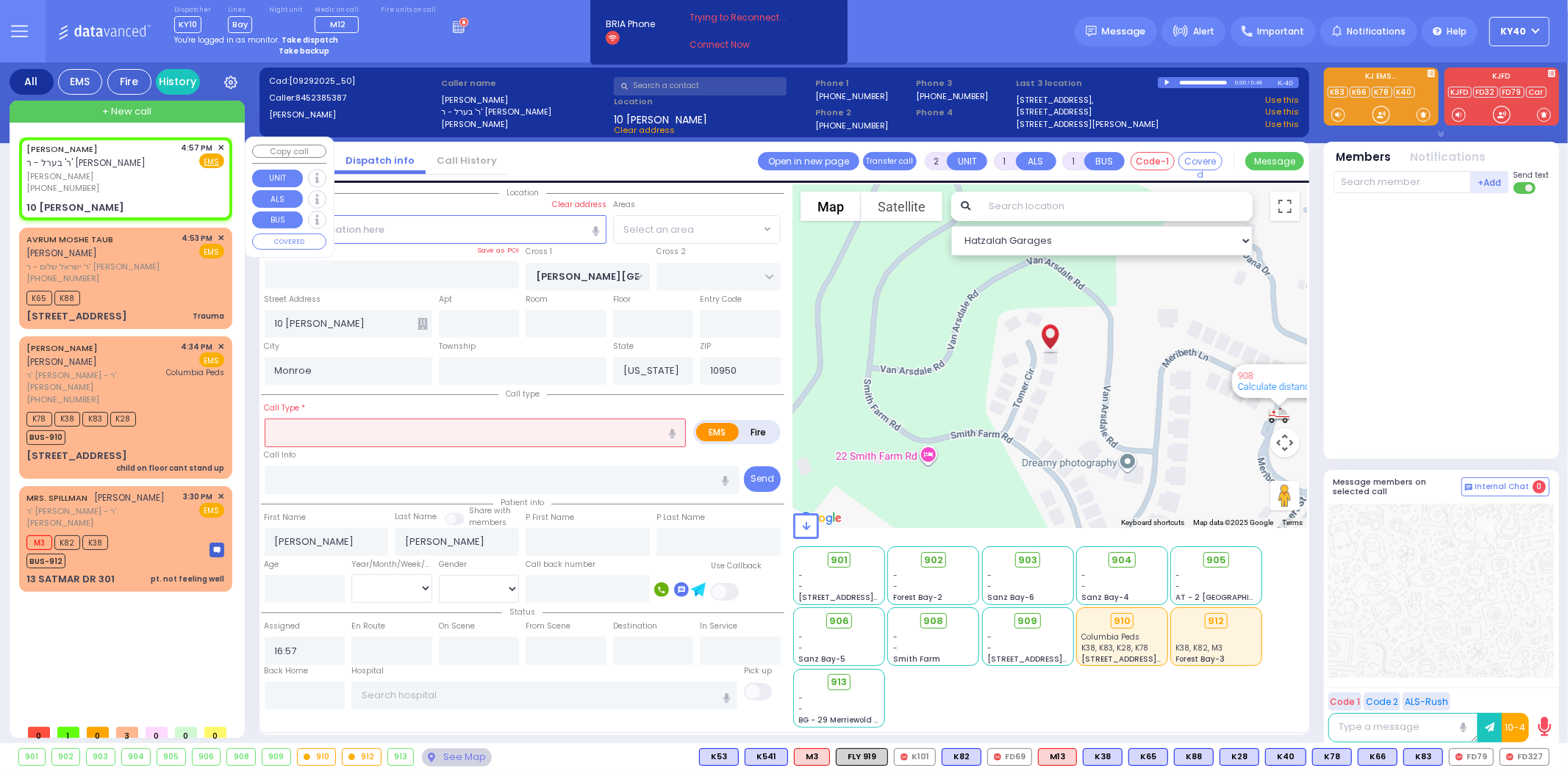
click at [219, 145] on span "✕" at bounding box center [221, 148] width 6 height 13
click at [223, 146] on span "✕" at bounding box center [221, 148] width 6 height 13
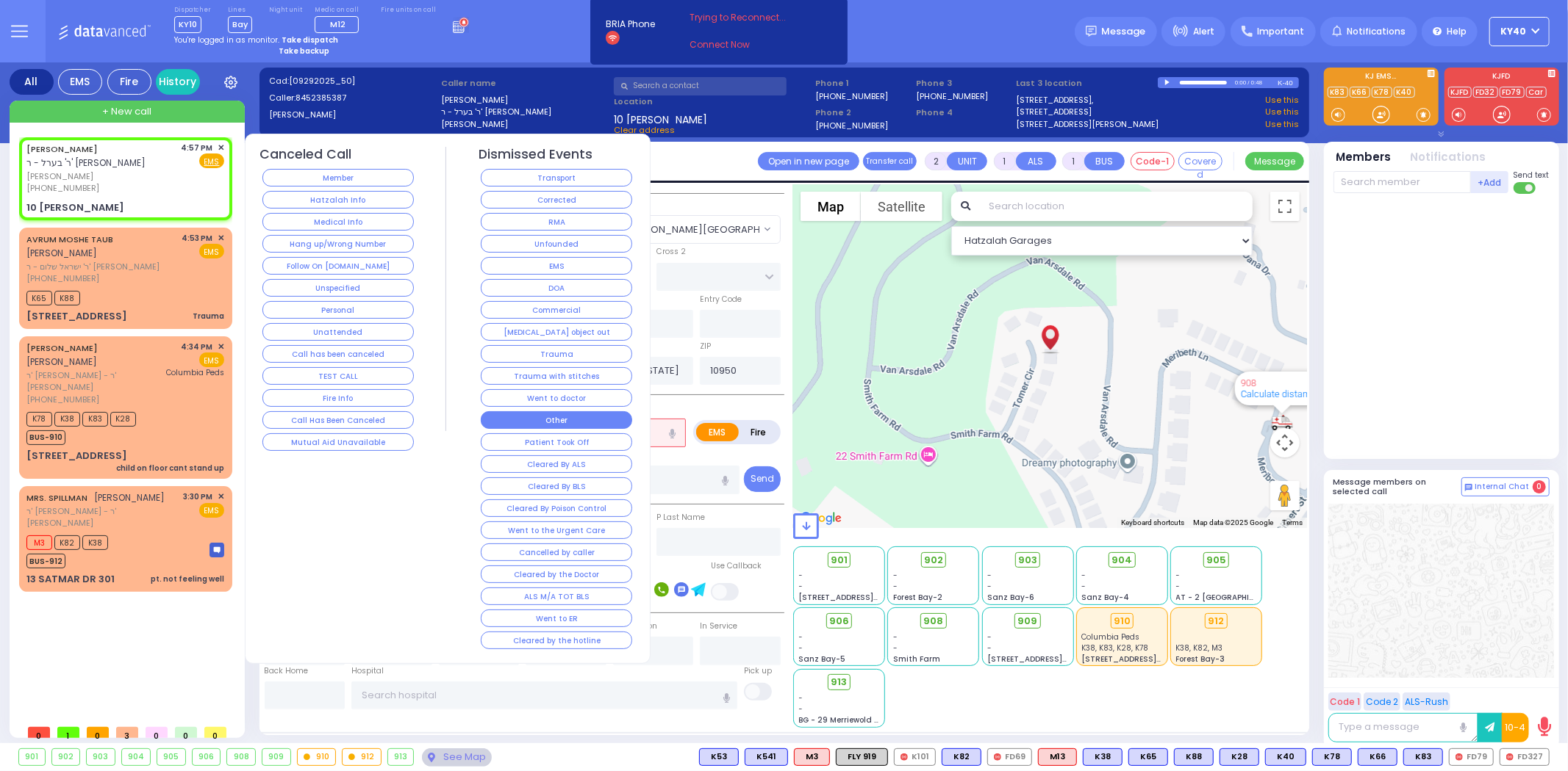
click at [524, 413] on button "Other" at bounding box center [556, 420] width 151 height 18
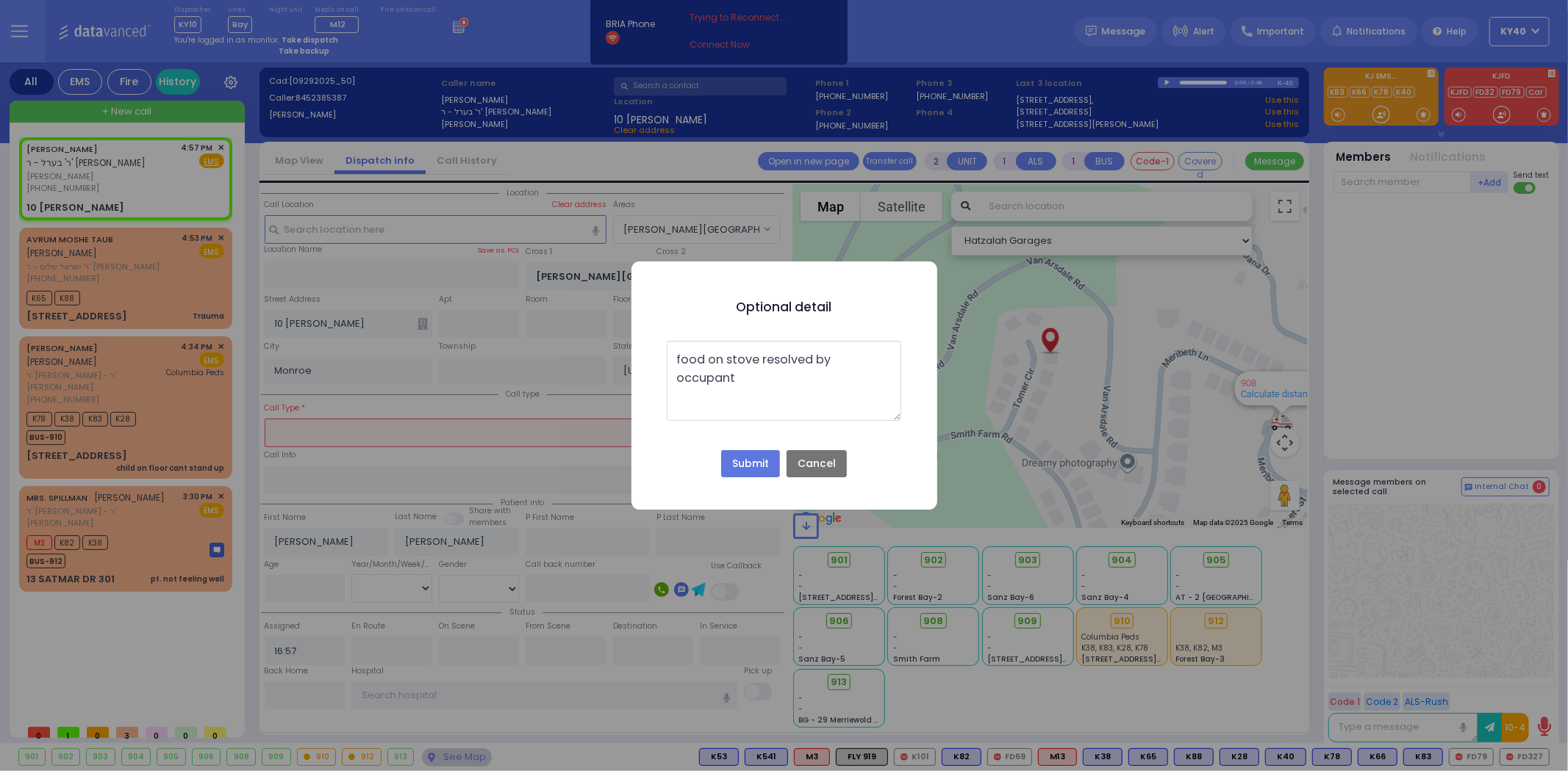
click at [747, 457] on button "Submit" at bounding box center [750, 465] width 59 height 28
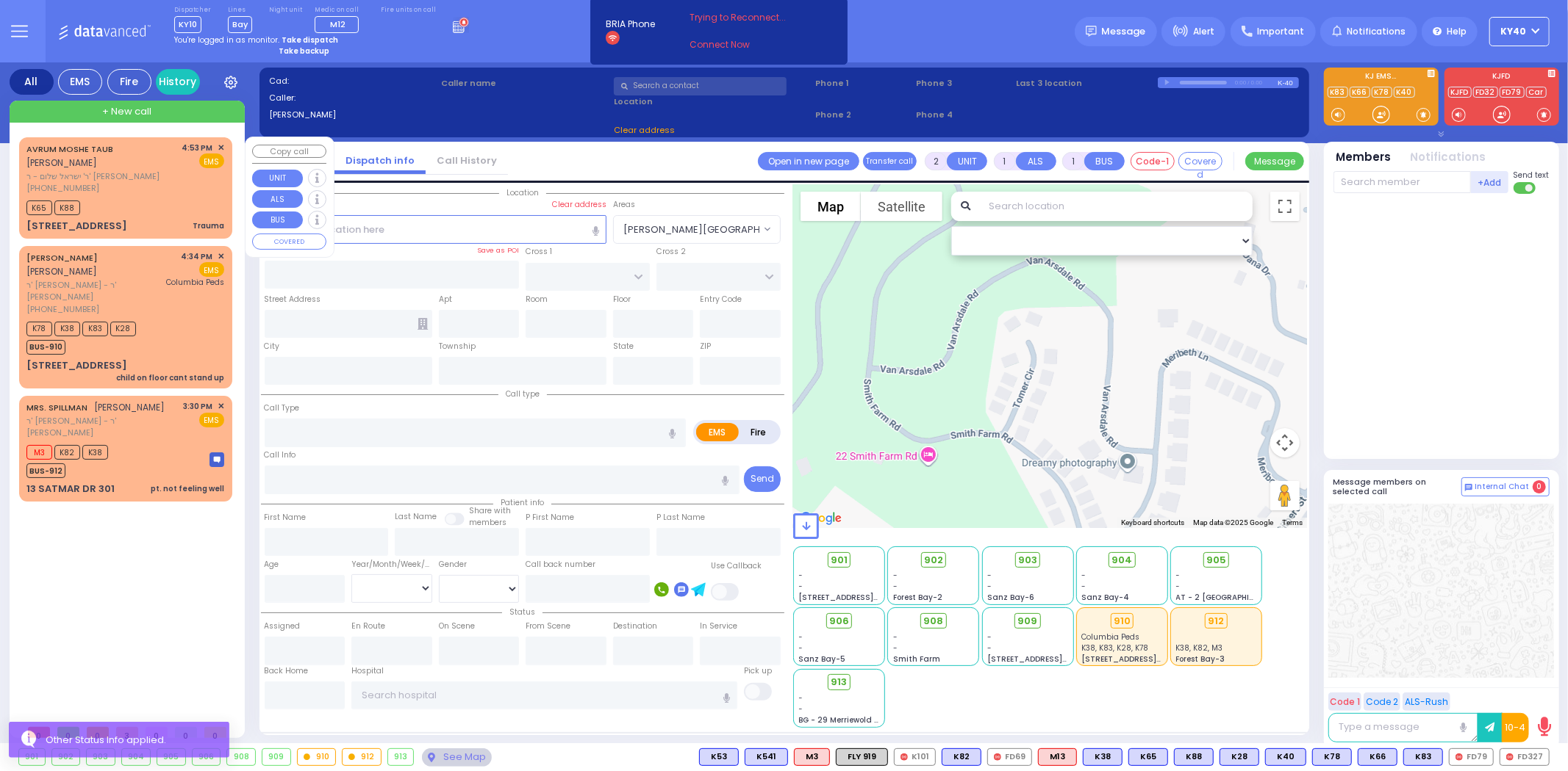
click at [151, 183] on div "[PHONE_NUMBER]" at bounding box center [102, 189] width 151 height 13
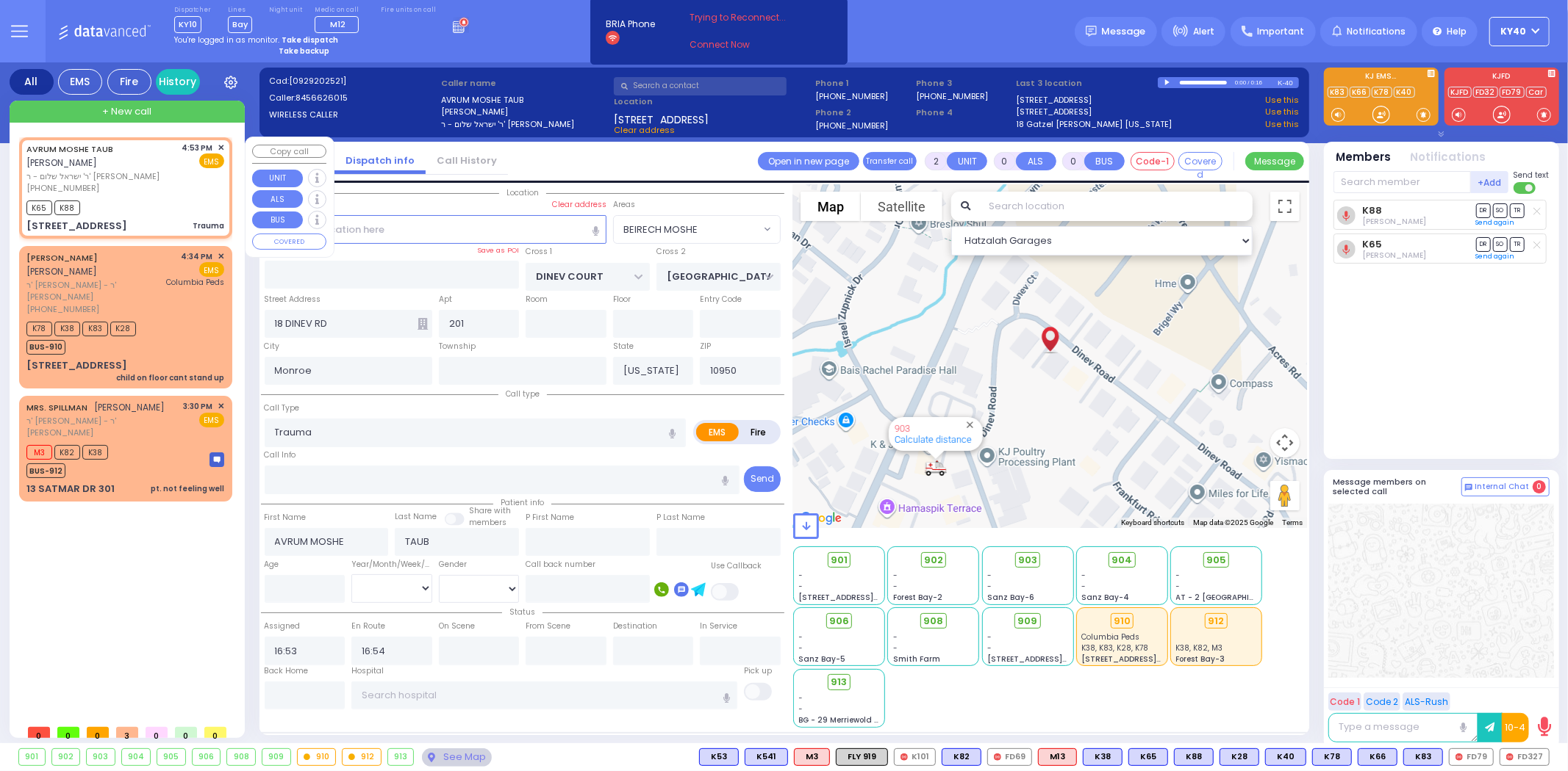
click at [165, 183] on div "[PHONE_NUMBER]" at bounding box center [102, 189] width 151 height 13
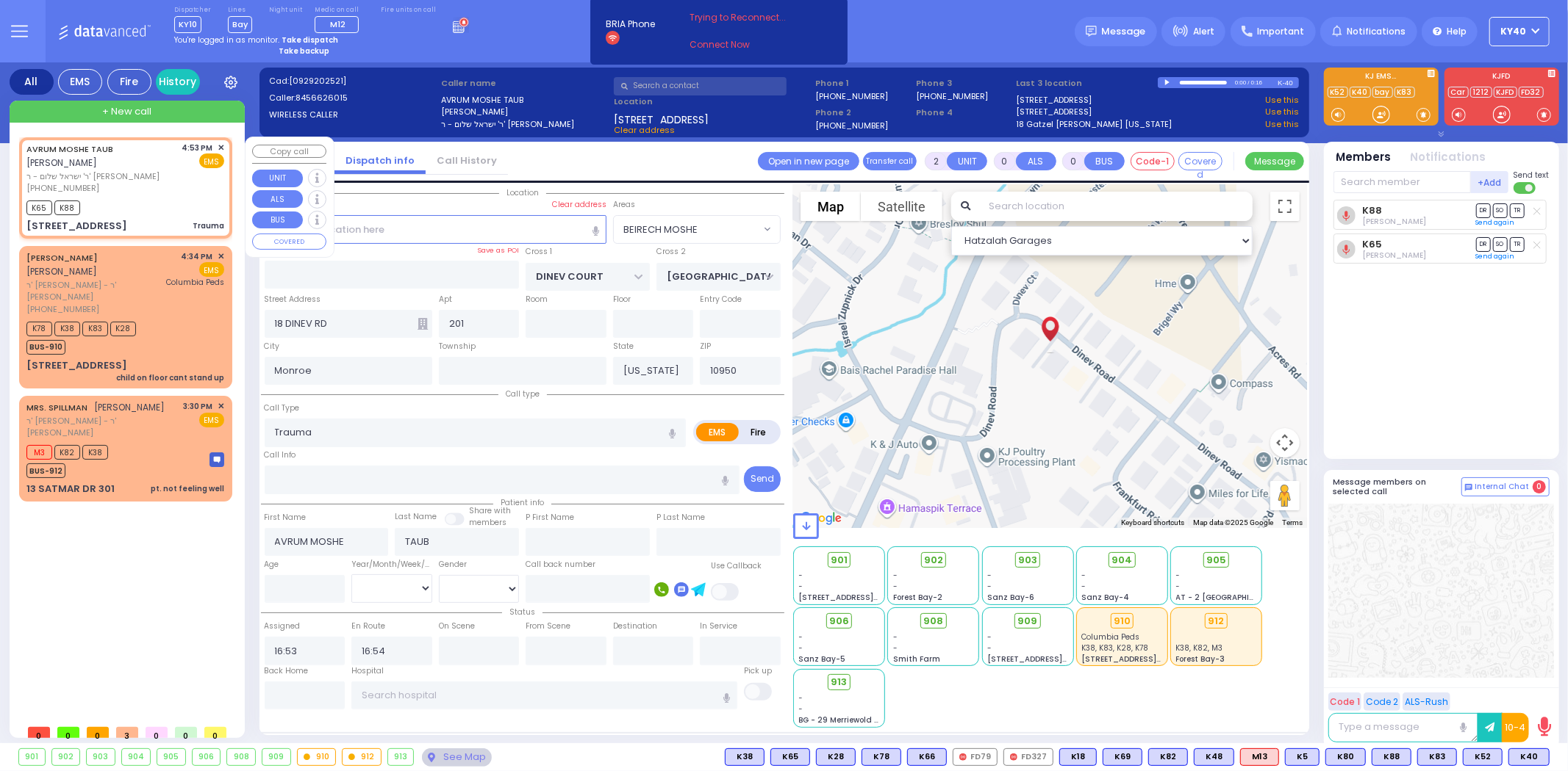
click at [131, 181] on div "[PERSON_NAME] [PERSON_NAME] ר' ישראל שלום - ר' [PERSON_NAME] [PHONE_NUMBER] 4:5…" at bounding box center [125, 187] width 207 height 96
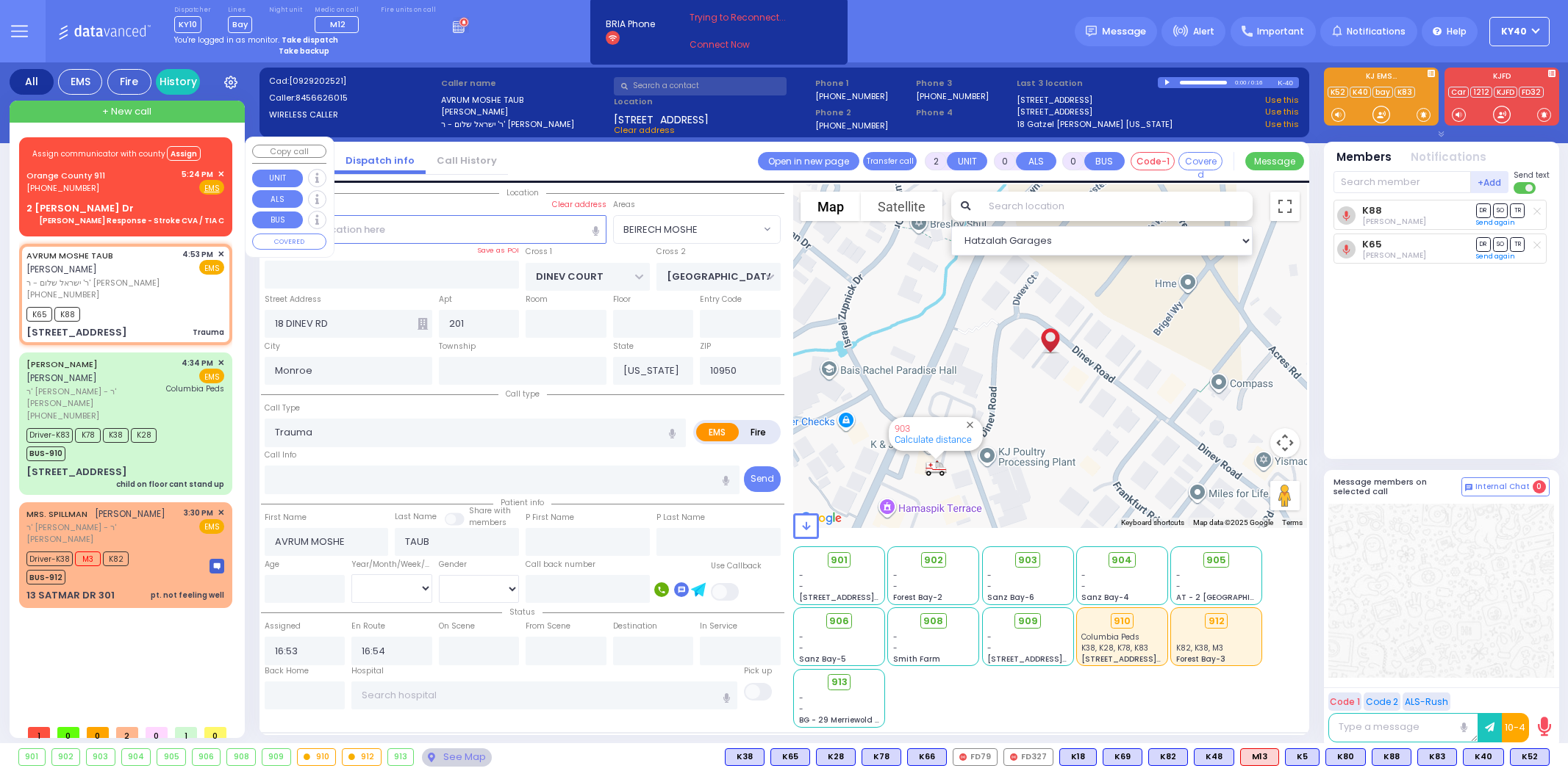
select select "BEIRECH MOSHE"
select select
